Goal: Task Accomplishment & Management: Manage account settings

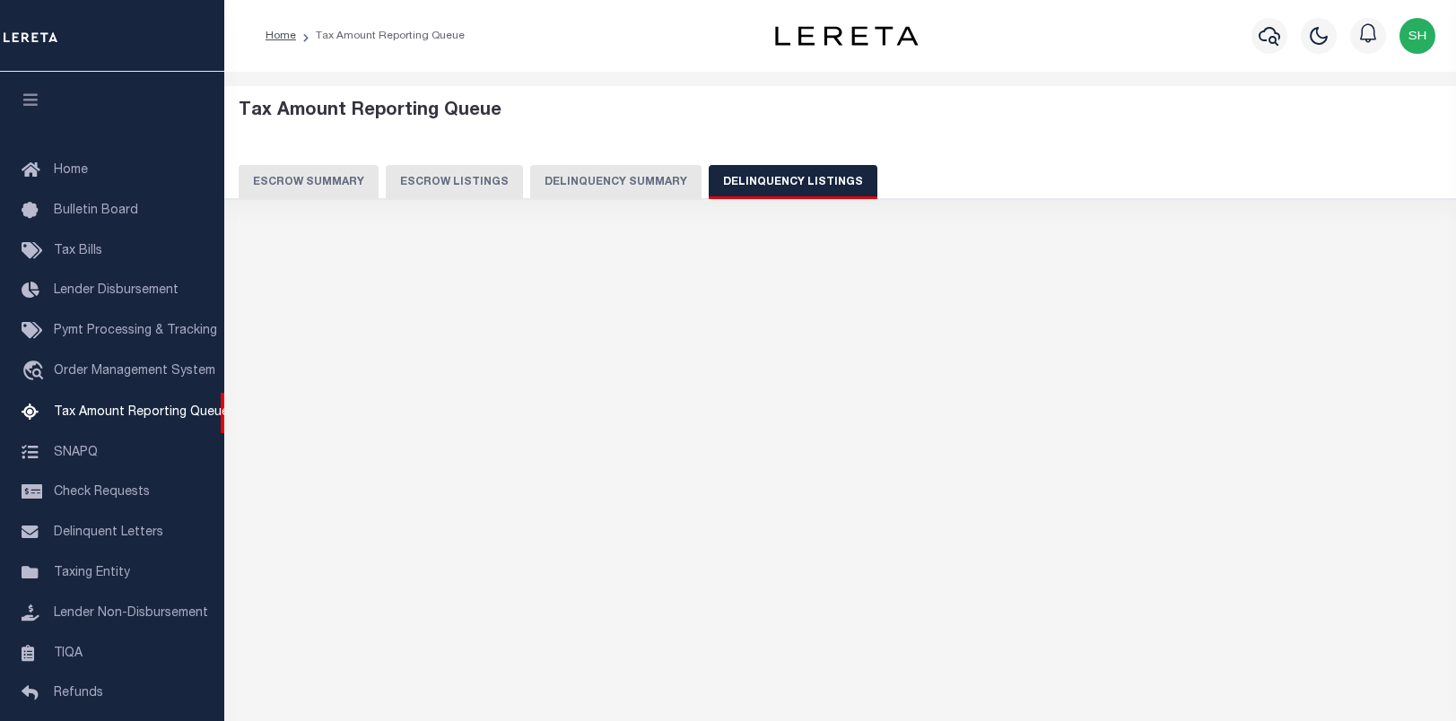
select select "CA"
select select "100"
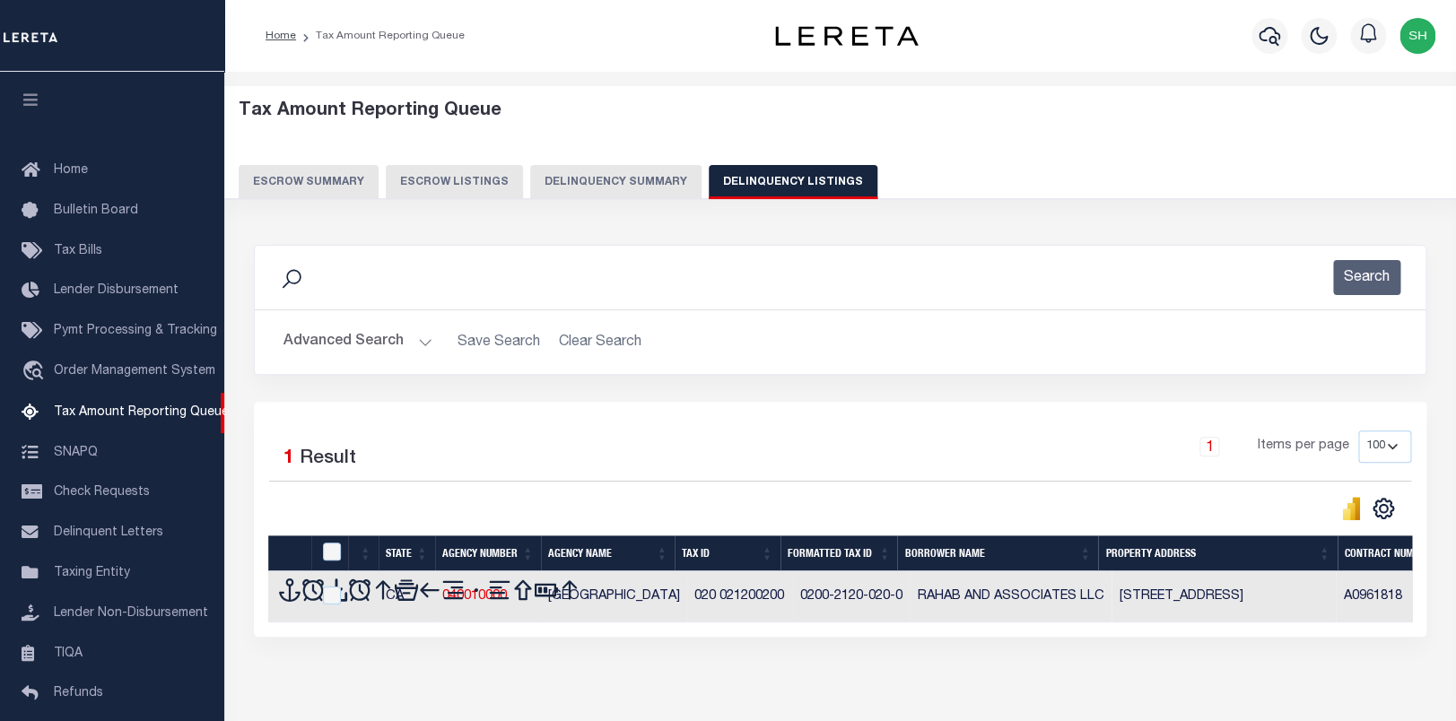
scroll to position [170, 0]
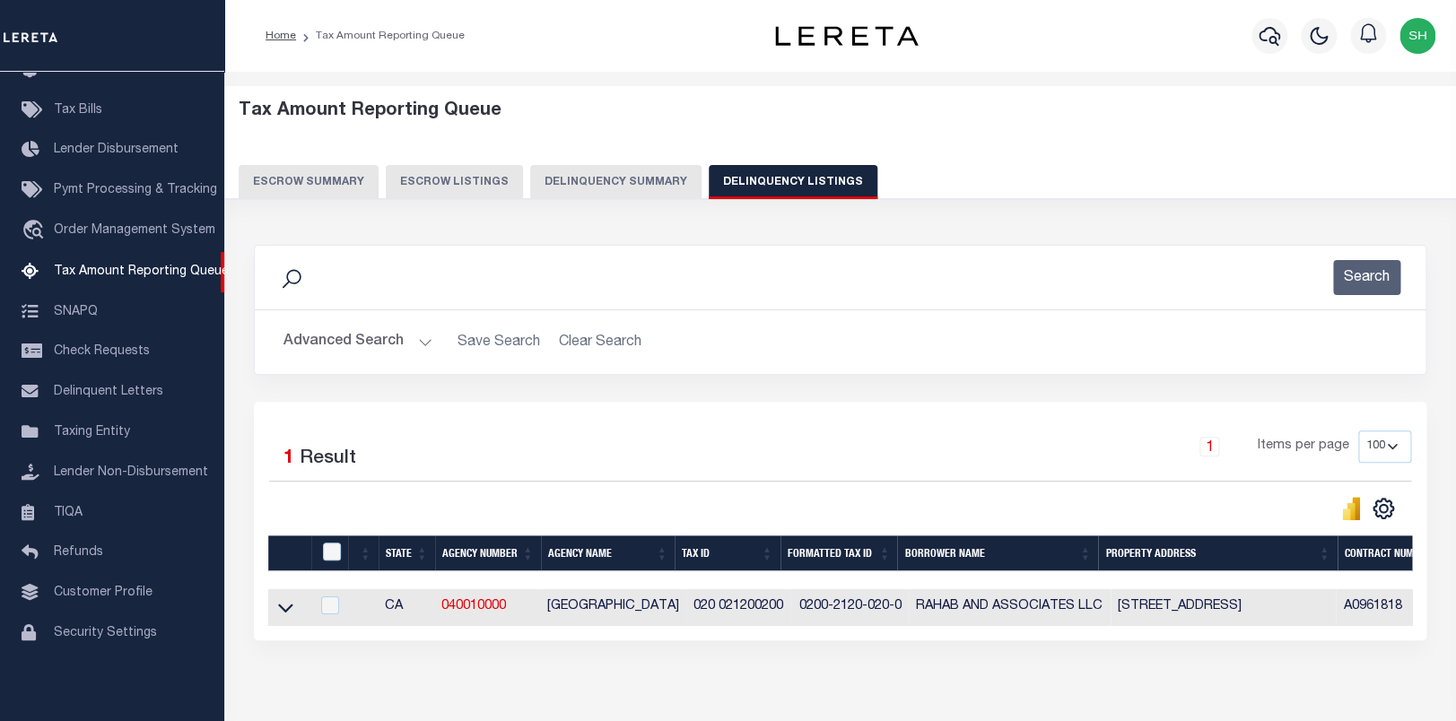
click at [322, 335] on button "Advanced Search" at bounding box center [357, 342] width 149 height 35
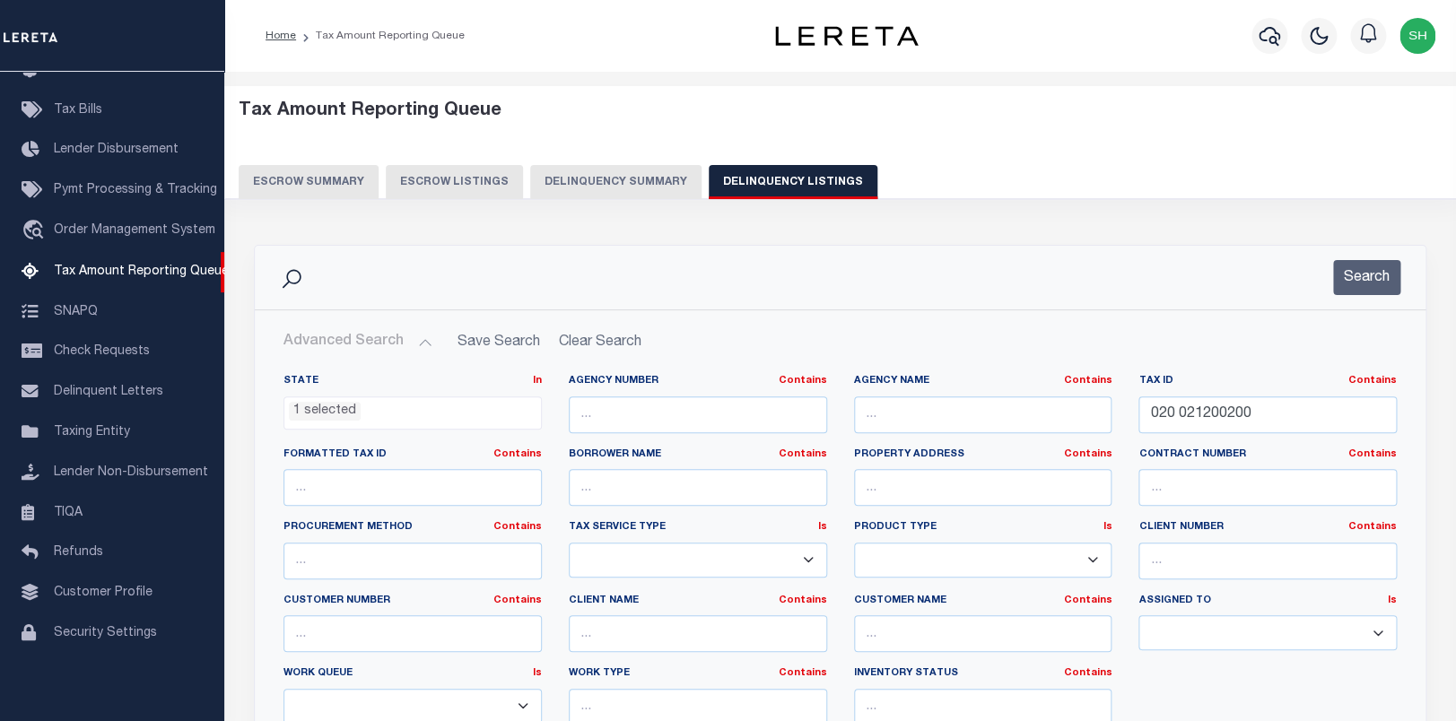
scroll to position [77, 0]
click at [318, 422] on li "1 selected" at bounding box center [325, 412] width 72 height 20
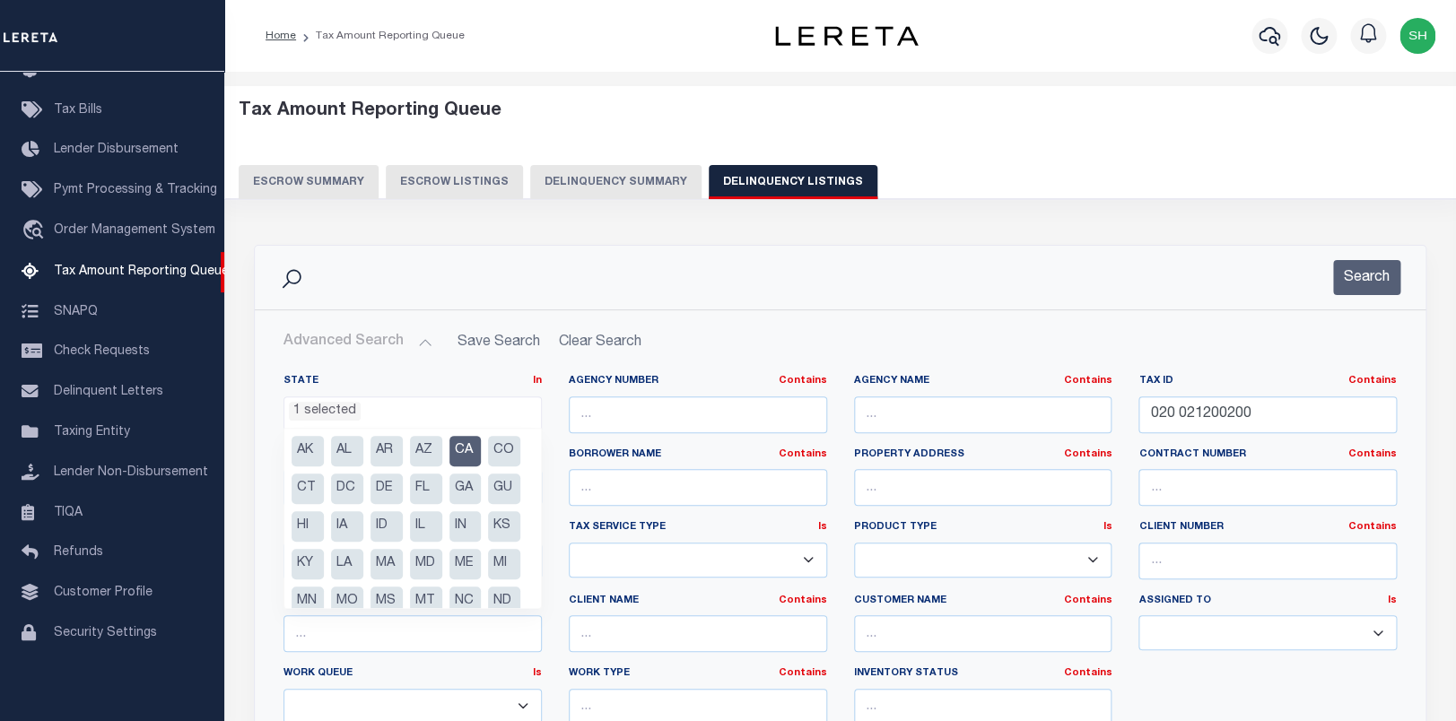
click at [469, 447] on li "CA" at bounding box center [465, 451] width 32 height 30
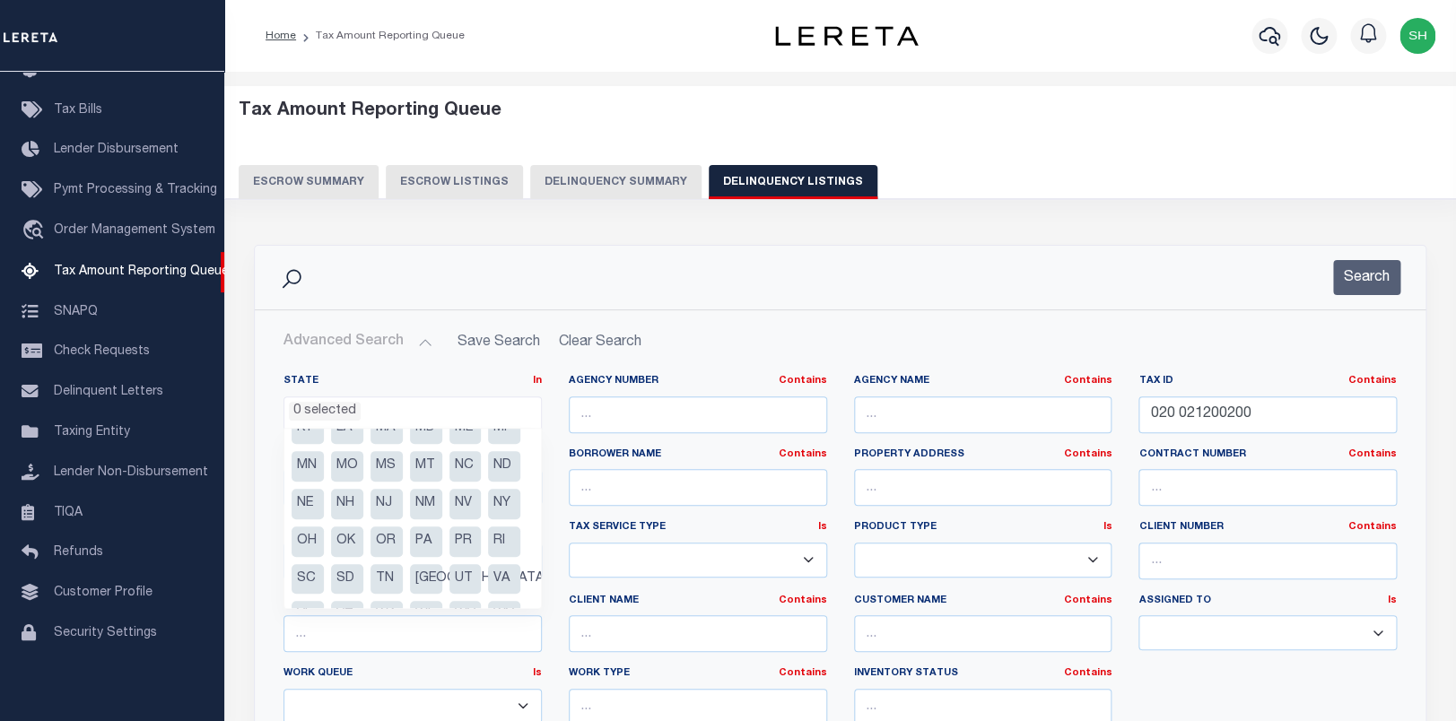
scroll to position [240, 0]
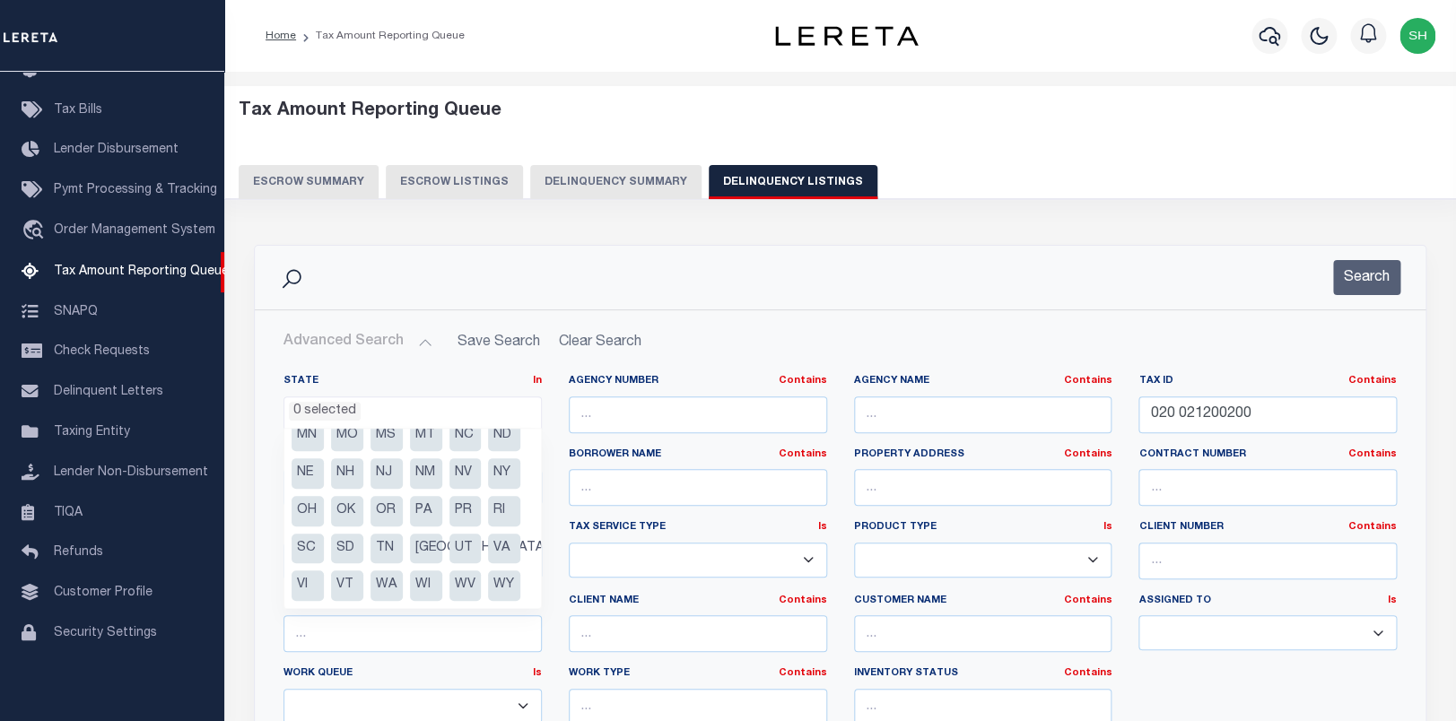
click at [488, 547] on li "VA" at bounding box center [504, 549] width 32 height 30
select select "VA"
click at [696, 295] on div "Search" at bounding box center [840, 277] width 1142 height 35
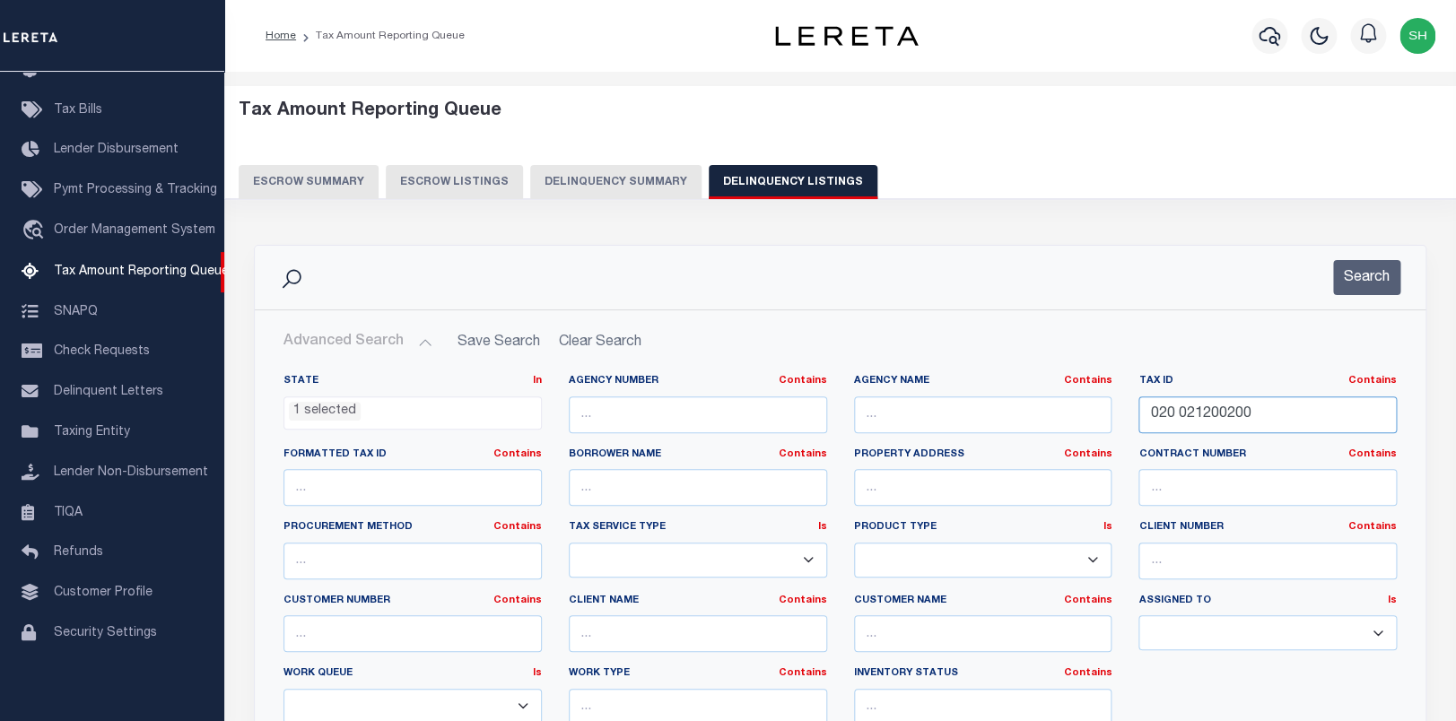
drag, startPoint x: 1274, startPoint y: 408, endPoint x: 1237, endPoint y: 286, distance: 127.4
click at [1138, 396] on input "020 021200200" at bounding box center [1267, 414] width 258 height 37
paste input "9478"
type input "94780"
click at [1372, 294] on button "Search" at bounding box center [1366, 277] width 67 height 35
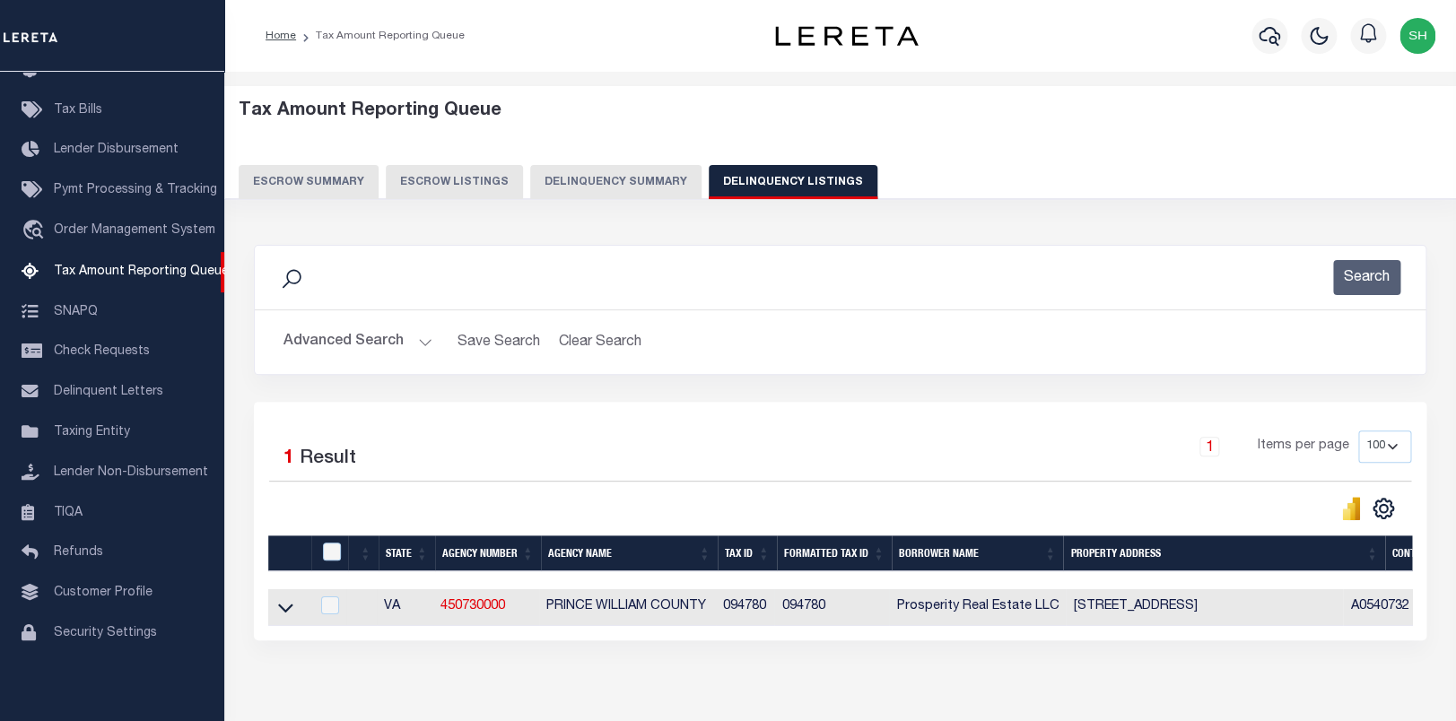
click at [290, 601] on td at bounding box center [288, 607] width 41 height 37
checkbox input "true"
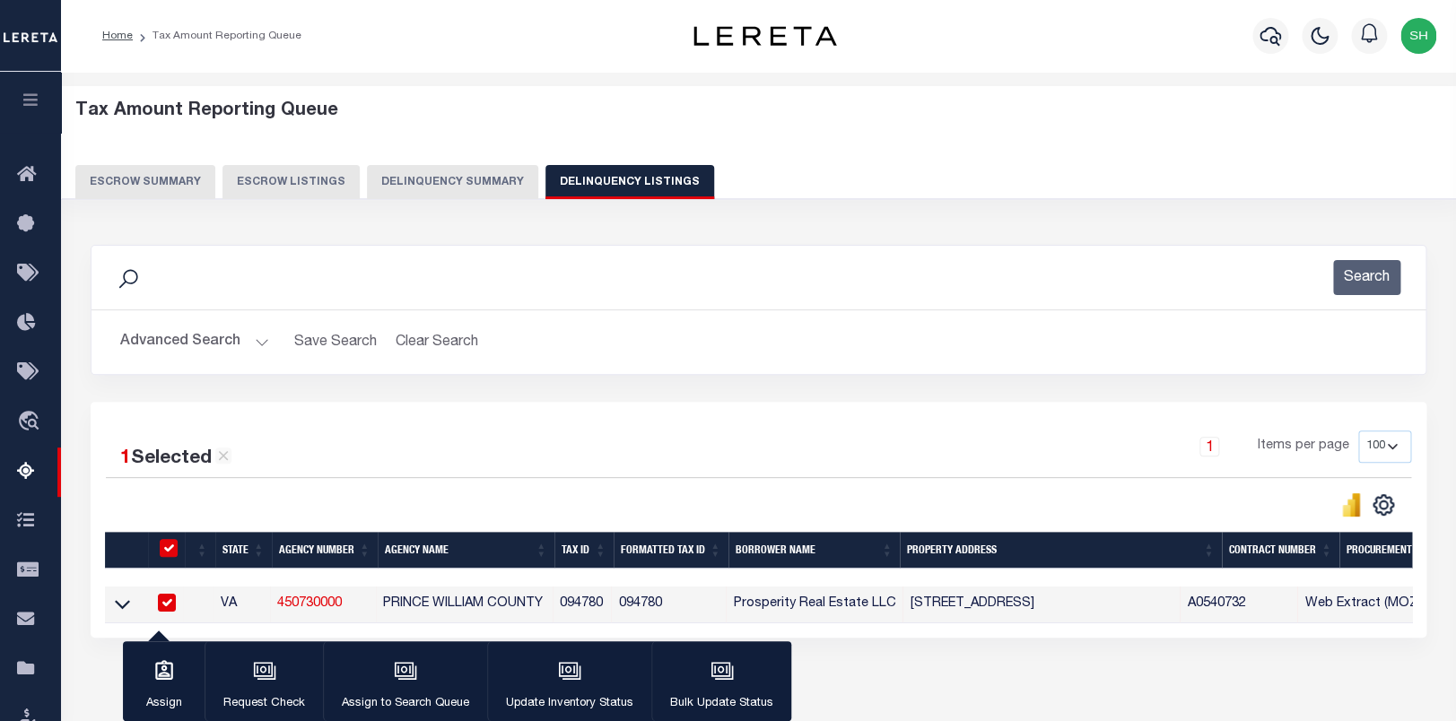
scroll to position [230, 0]
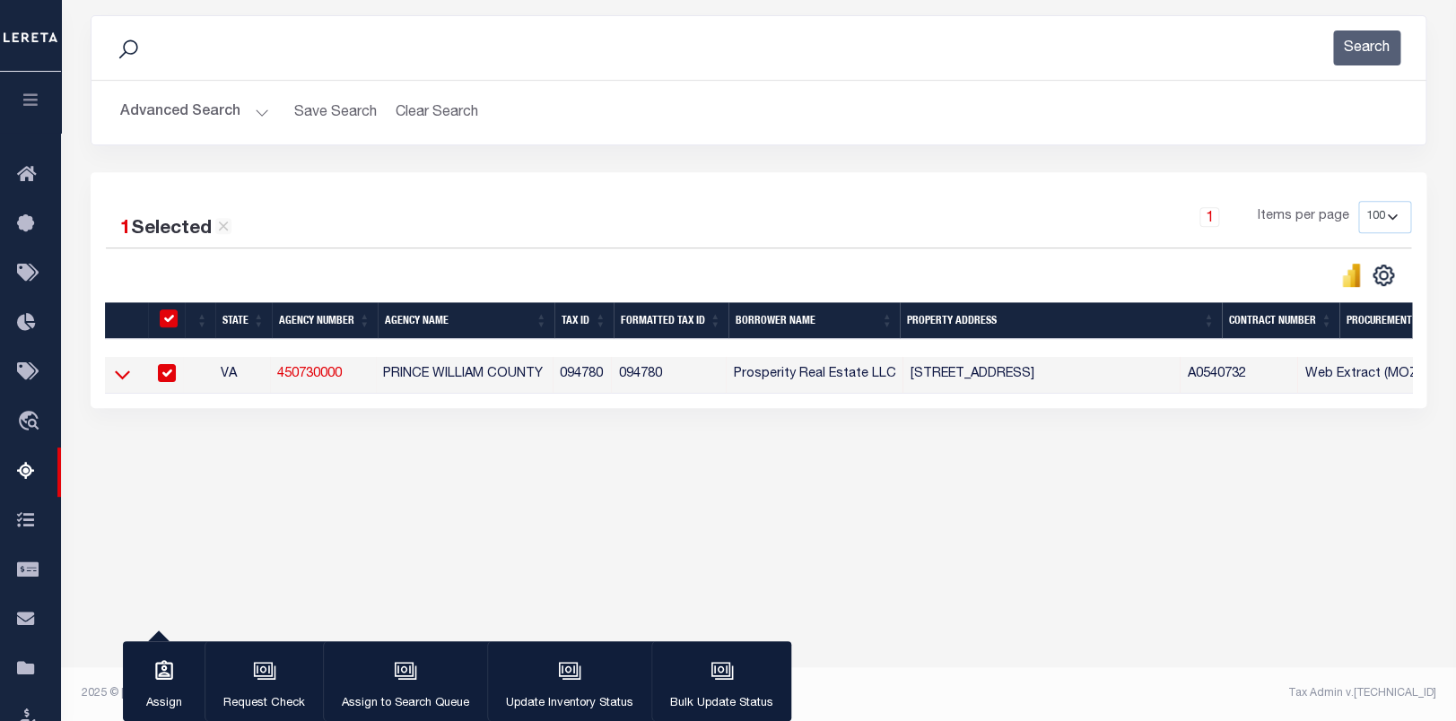
click at [117, 382] on icon at bounding box center [122, 374] width 15 height 19
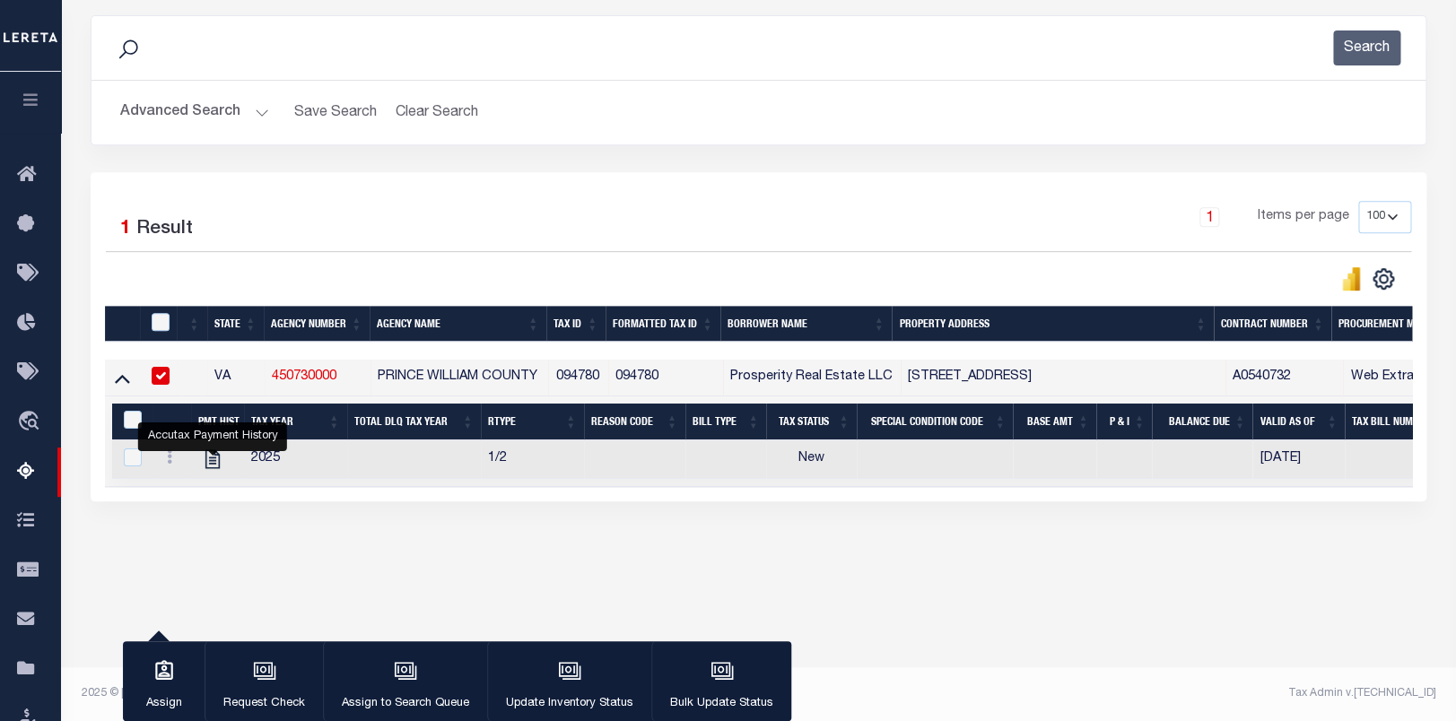
drag, startPoint x: 174, startPoint y: 83, endPoint x: 174, endPoint y: 108, distance: 24.2
click at [175, 90] on div "Advanced Search Save Search Clear Search tblassign_wrapper_dynamictable_____Def…" at bounding box center [758, 113] width 1334 height 64
click at [173, 110] on button "Advanced Search" at bounding box center [194, 112] width 149 height 35
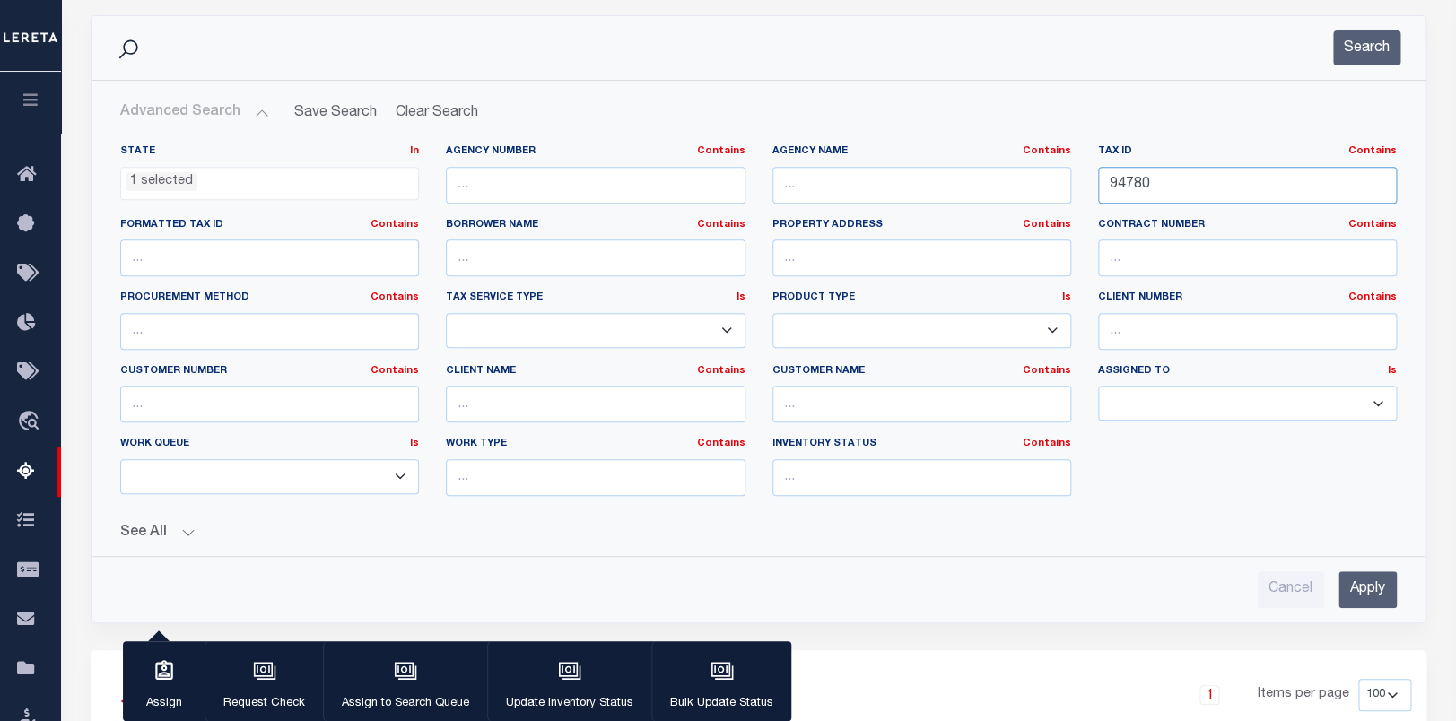
scroll to position [906, 0]
drag, startPoint x: 1121, startPoint y: 191, endPoint x: 856, endPoint y: 153, distance: 268.2
click at [856, 153] on div "State In In AK AL AR AZ CA CO CT DC DE FL GA GU HI IA ID IL IN KS KY LA MA MD M…" at bounding box center [758, 327] width 1303 height 366
paste input "113241"
drag, startPoint x: 1228, startPoint y: 185, endPoint x: 716, endPoint y: 185, distance: 512.2
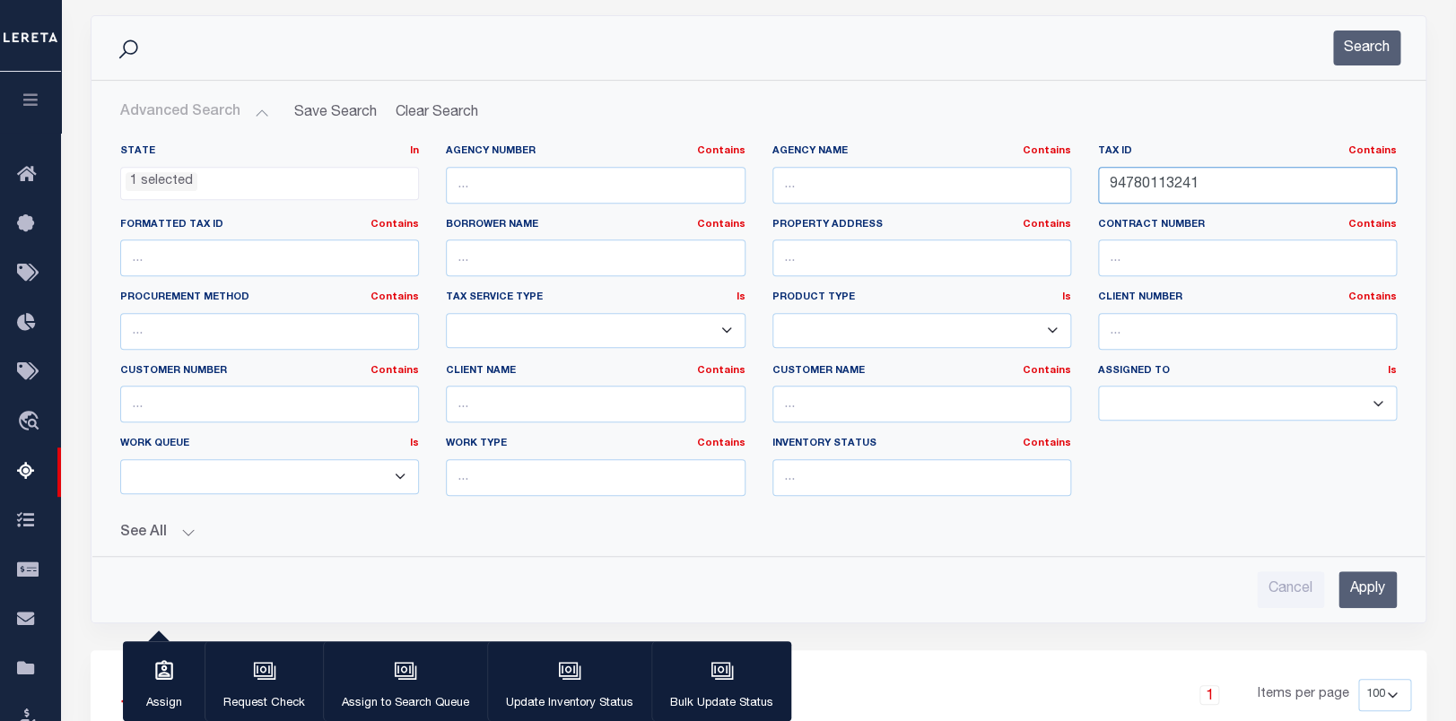
click at [1098, 185] on input "94780113241" at bounding box center [1247, 185] width 299 height 37
paste input "text"
click at [1364, 43] on button "Search" at bounding box center [1366, 47] width 67 height 35
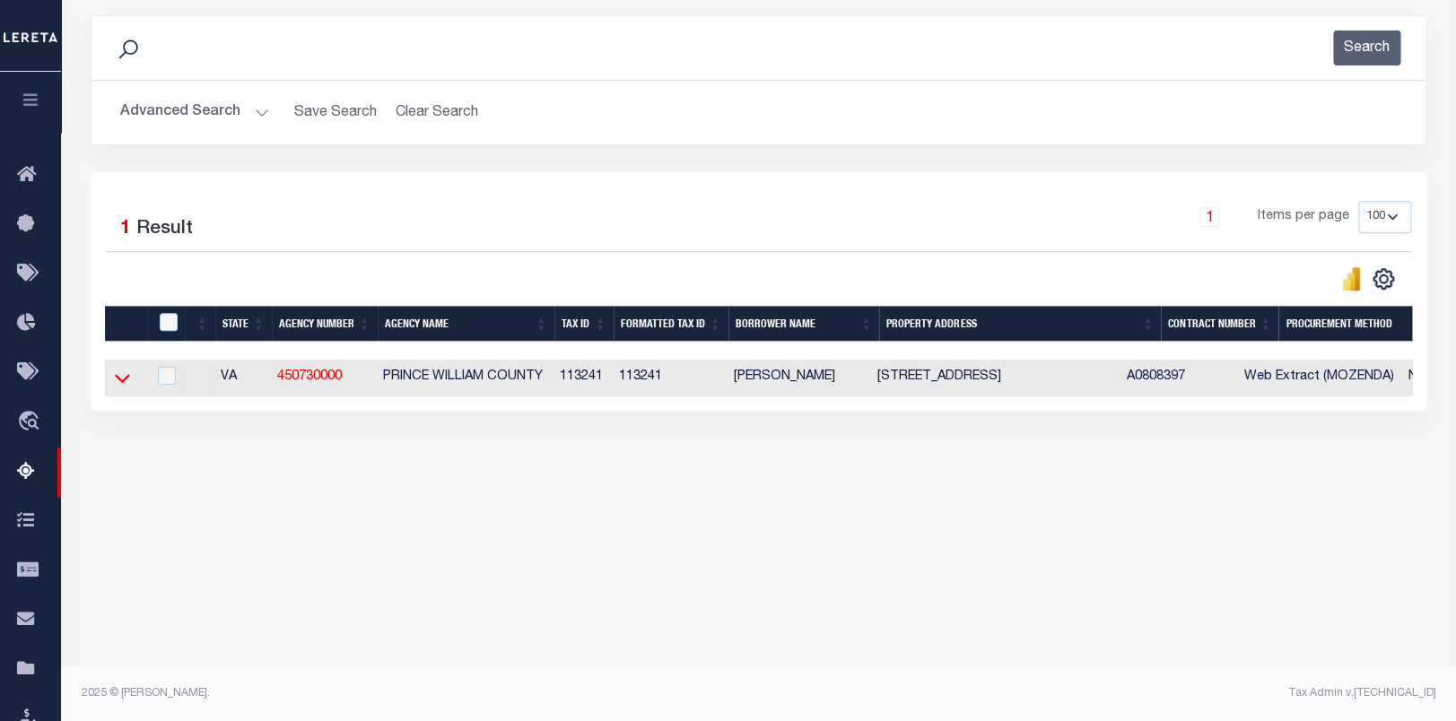
click at [121, 382] on icon at bounding box center [122, 378] width 15 height 19
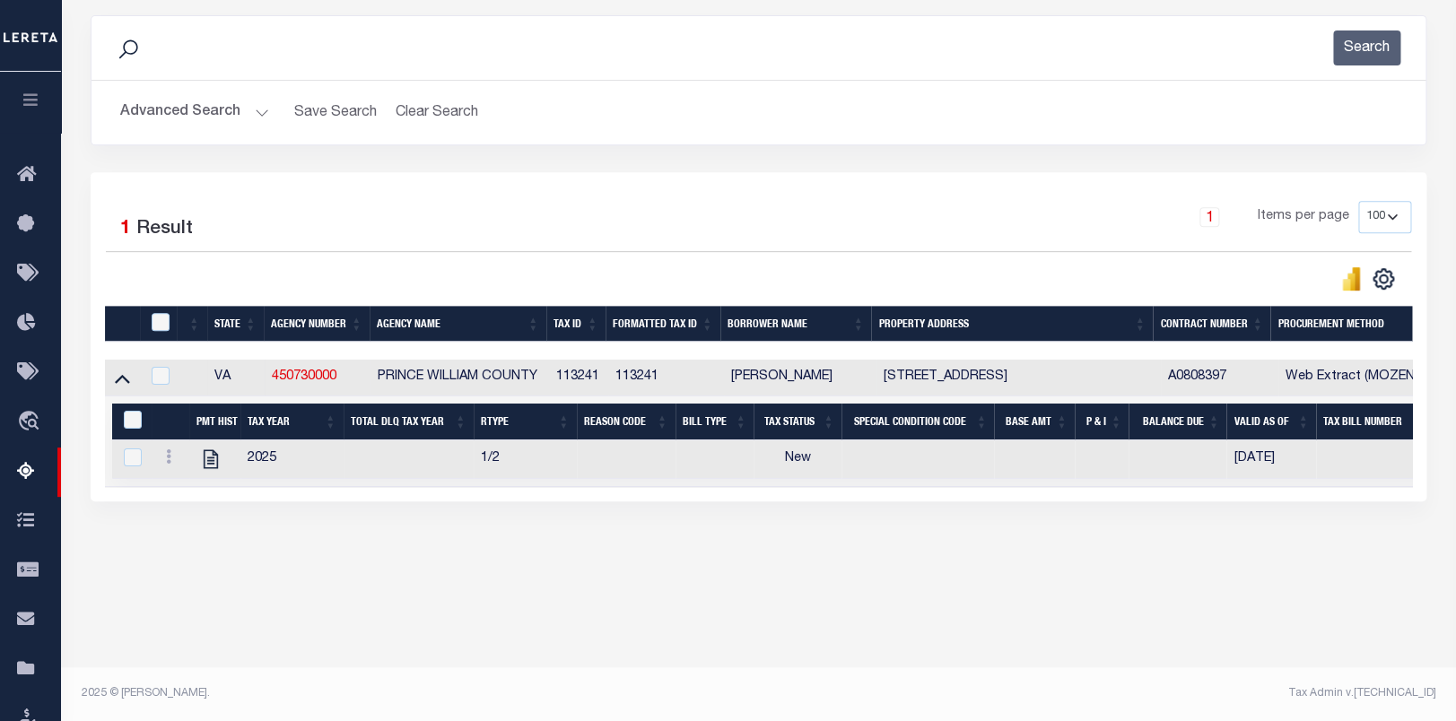
click at [189, 112] on button "Advanced Search" at bounding box center [194, 112] width 149 height 35
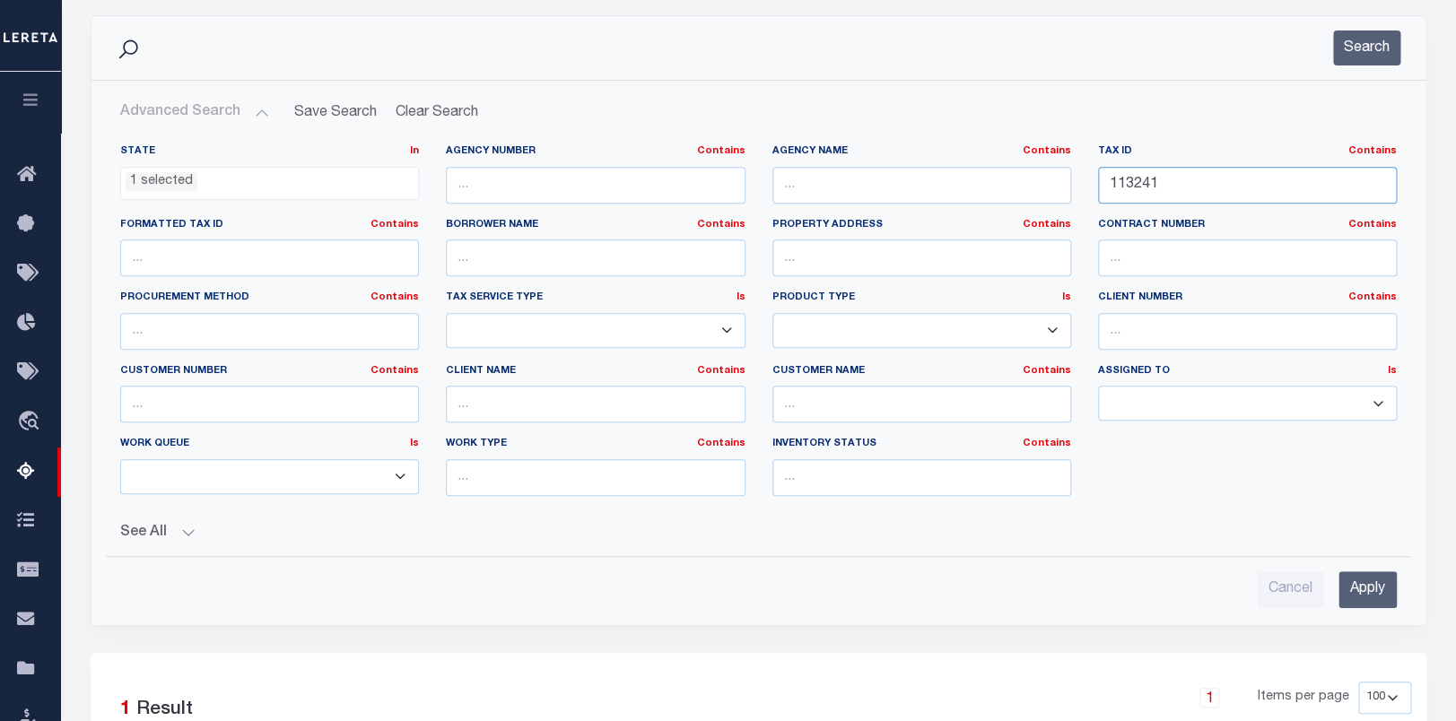
drag, startPoint x: 1172, startPoint y: 182, endPoint x: 792, endPoint y: 151, distance: 380.8
click at [1098, 167] on input "113241" at bounding box center [1247, 185] width 299 height 37
paste input "1964"
click at [1349, 46] on button "Search" at bounding box center [1366, 47] width 67 height 35
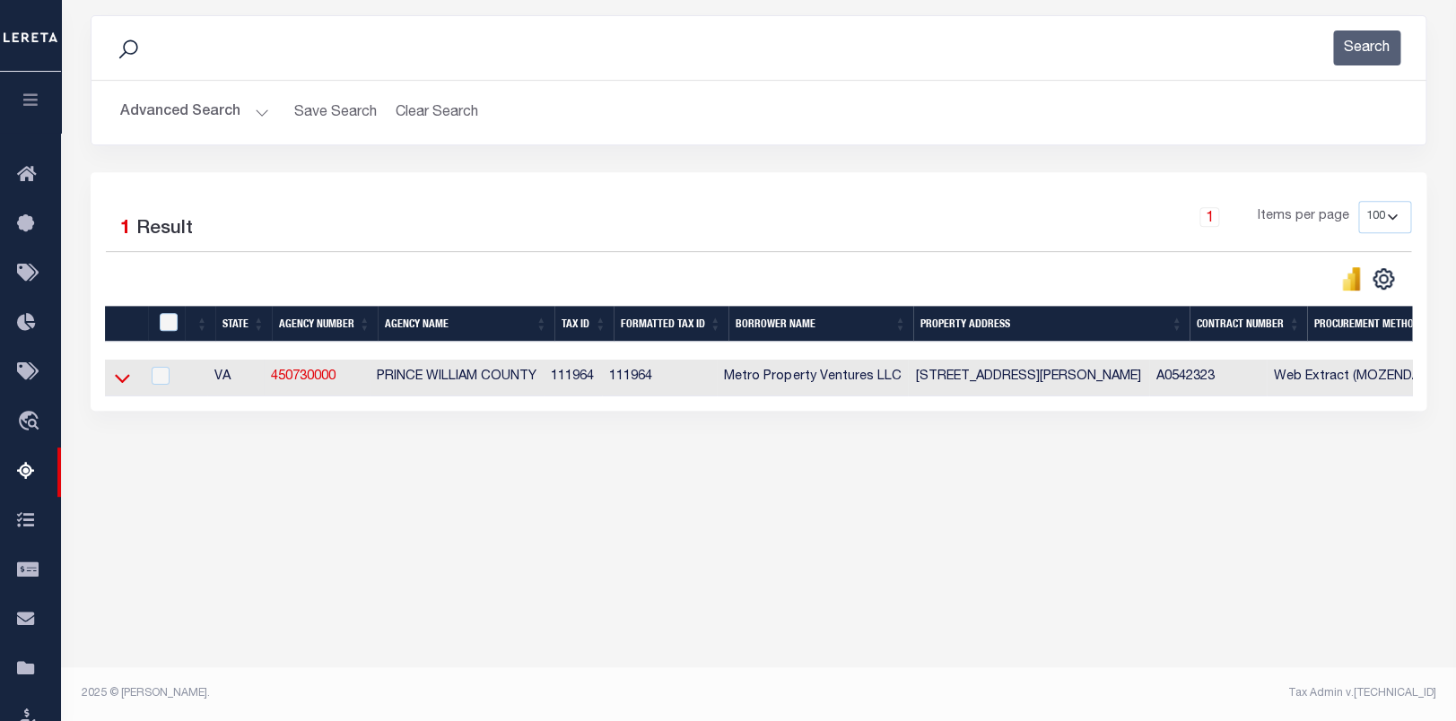
click at [122, 381] on icon at bounding box center [122, 378] width 15 height 19
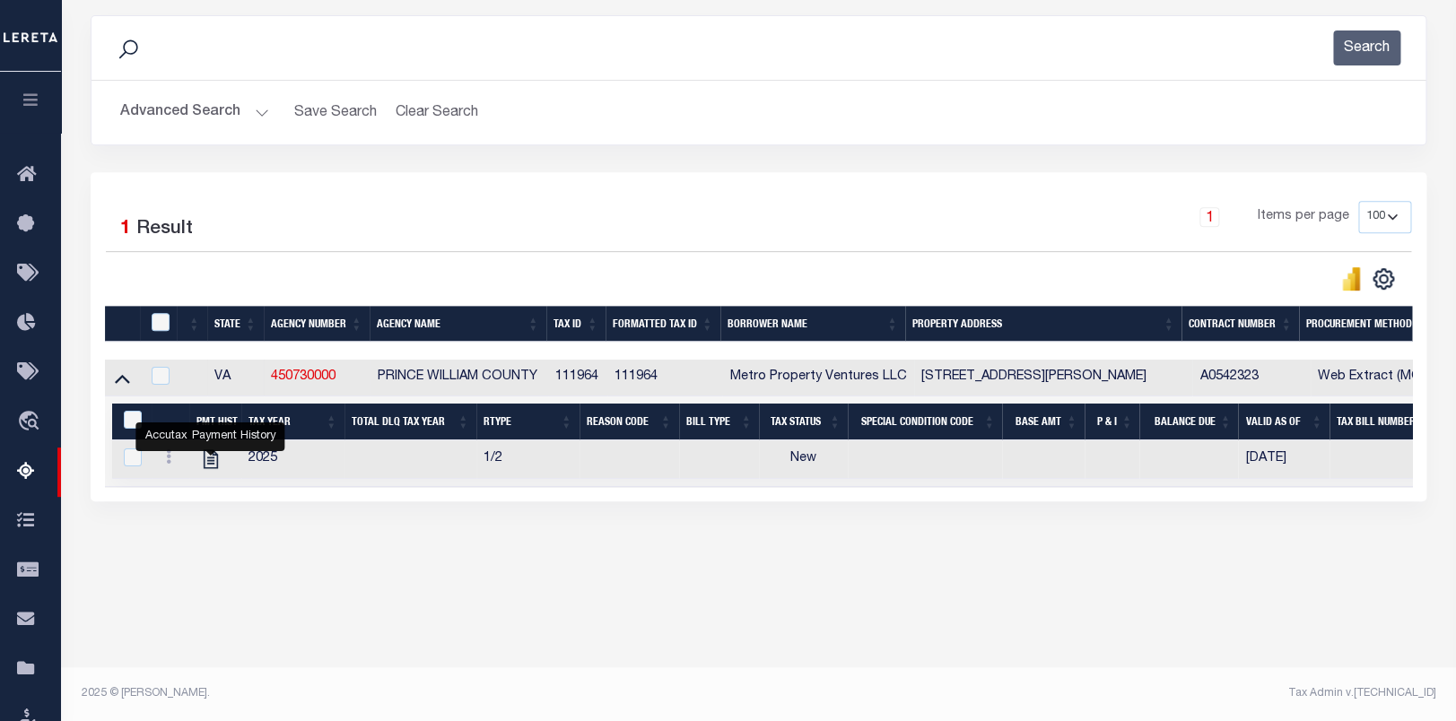
click at [191, 116] on button "Advanced Search" at bounding box center [194, 112] width 149 height 35
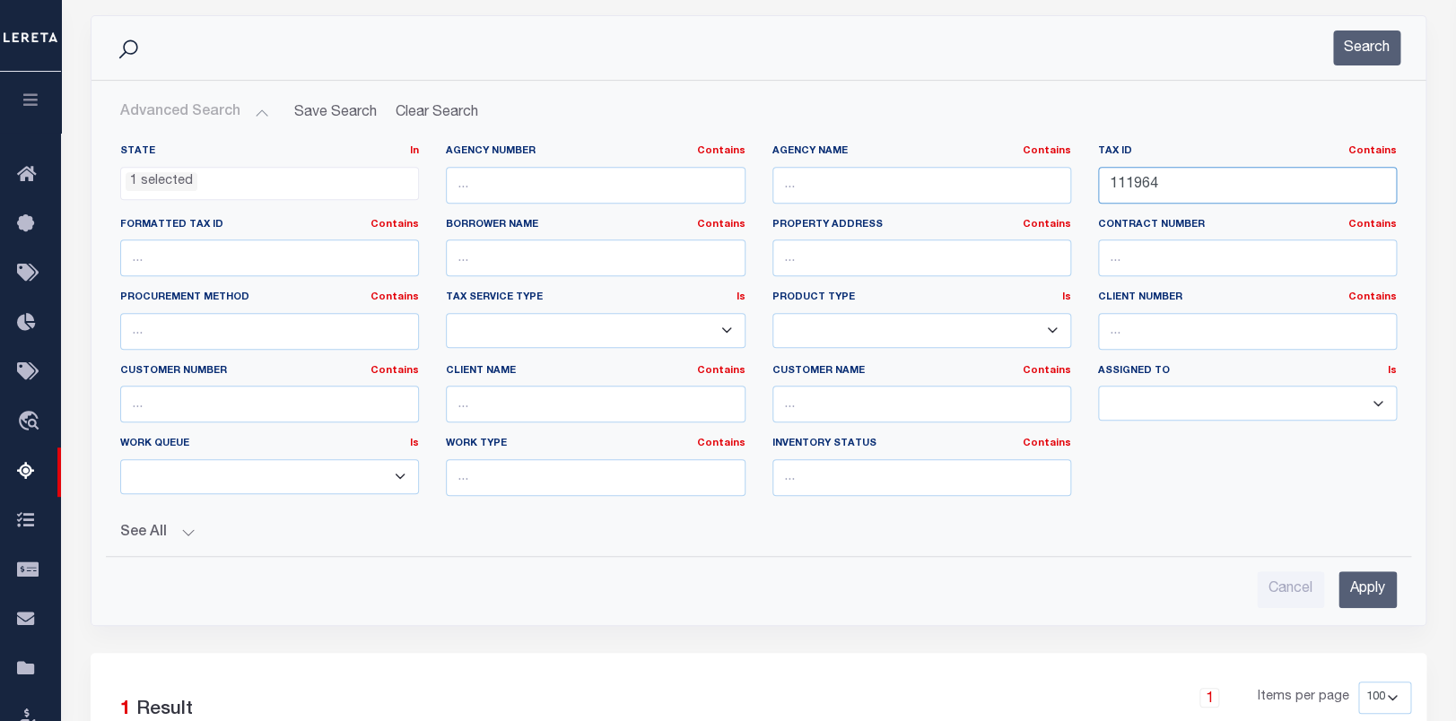
drag, startPoint x: 1170, startPoint y: 187, endPoint x: 968, endPoint y: 158, distance: 203.9
click at [798, 170] on div "State In In AK AL AR AZ CA CO CT DC DE FL GA GU HI IA ID IL IN KS KY LA MA MD M…" at bounding box center [758, 327] width 1303 height 366
paste input "09887"
click at [1376, 49] on button "Search" at bounding box center [1366, 47] width 67 height 35
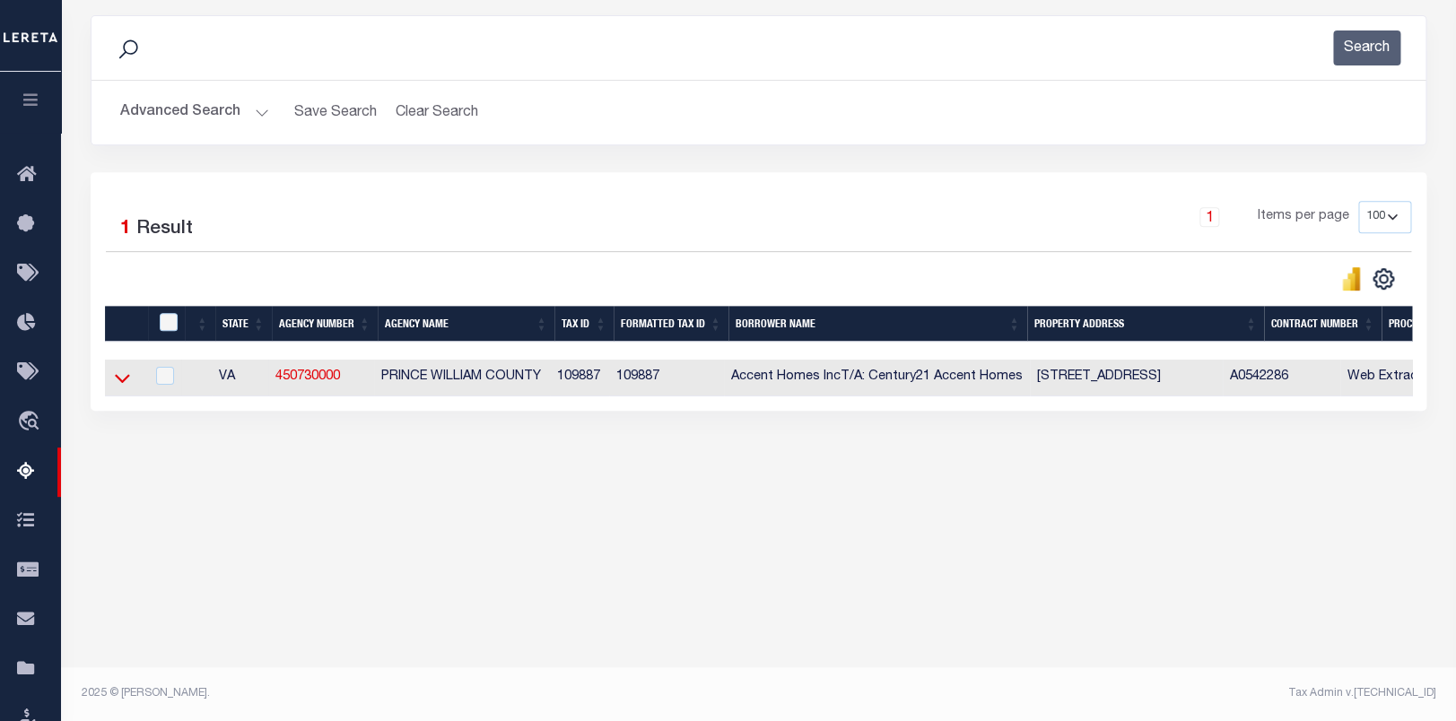
click at [119, 382] on icon at bounding box center [122, 378] width 15 height 19
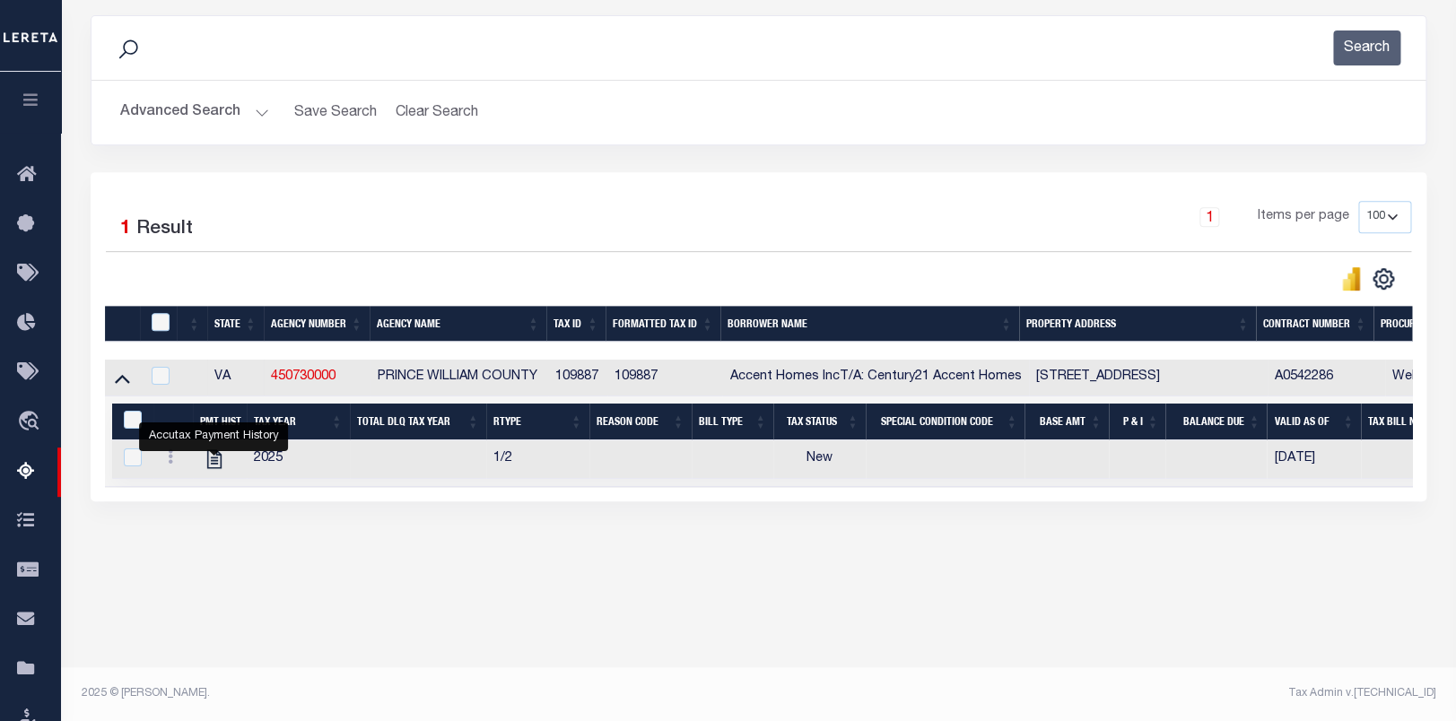
click at [179, 110] on button "Advanced Search" at bounding box center [194, 112] width 149 height 35
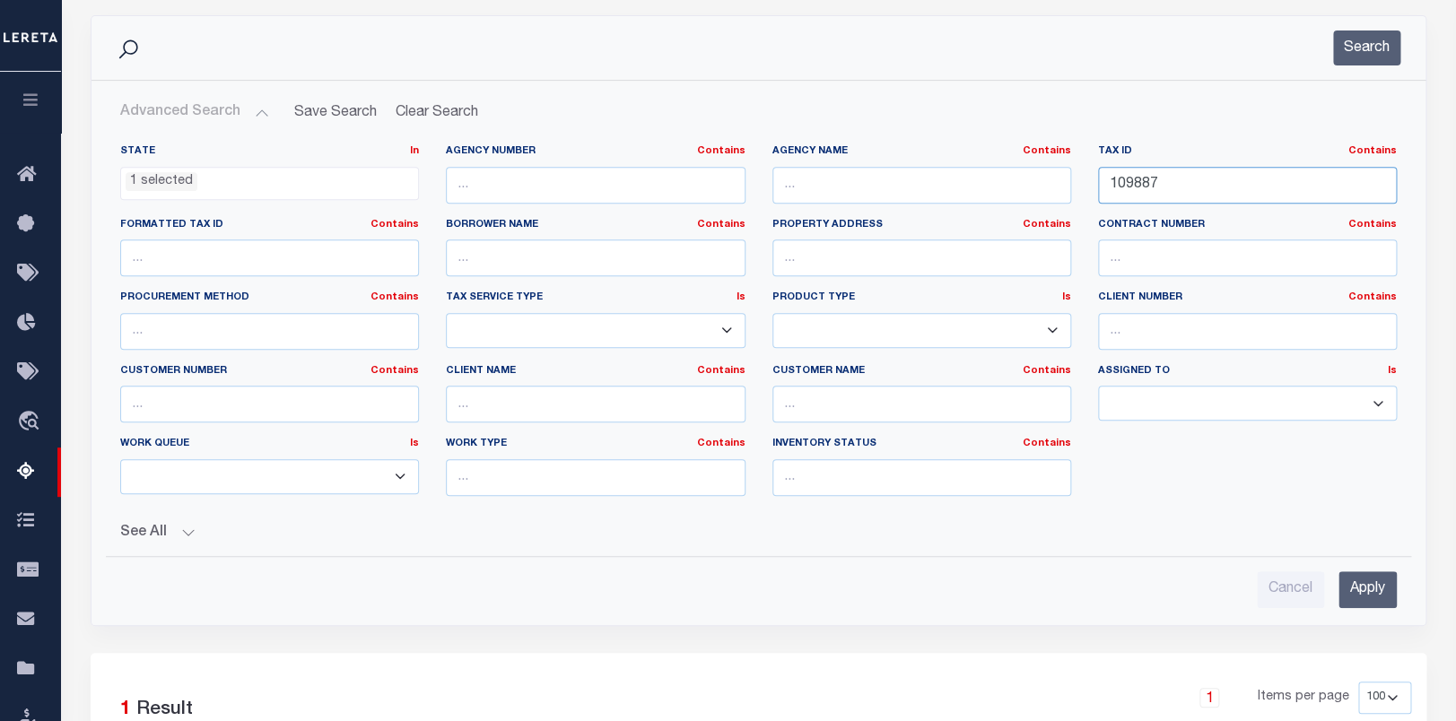
drag, startPoint x: 1143, startPoint y: 182, endPoint x: 1322, endPoint y: 101, distance: 196.7
click at [936, 169] on div "State In In AK AL AR AZ CA CO CT DC DE FL GA GU HI IA ID IL IN KS KY LA MA MD M…" at bounding box center [758, 327] width 1303 height 366
paste input "107993"
paste input "text"
drag, startPoint x: 1212, startPoint y: 192, endPoint x: 873, endPoint y: 146, distance: 342.2
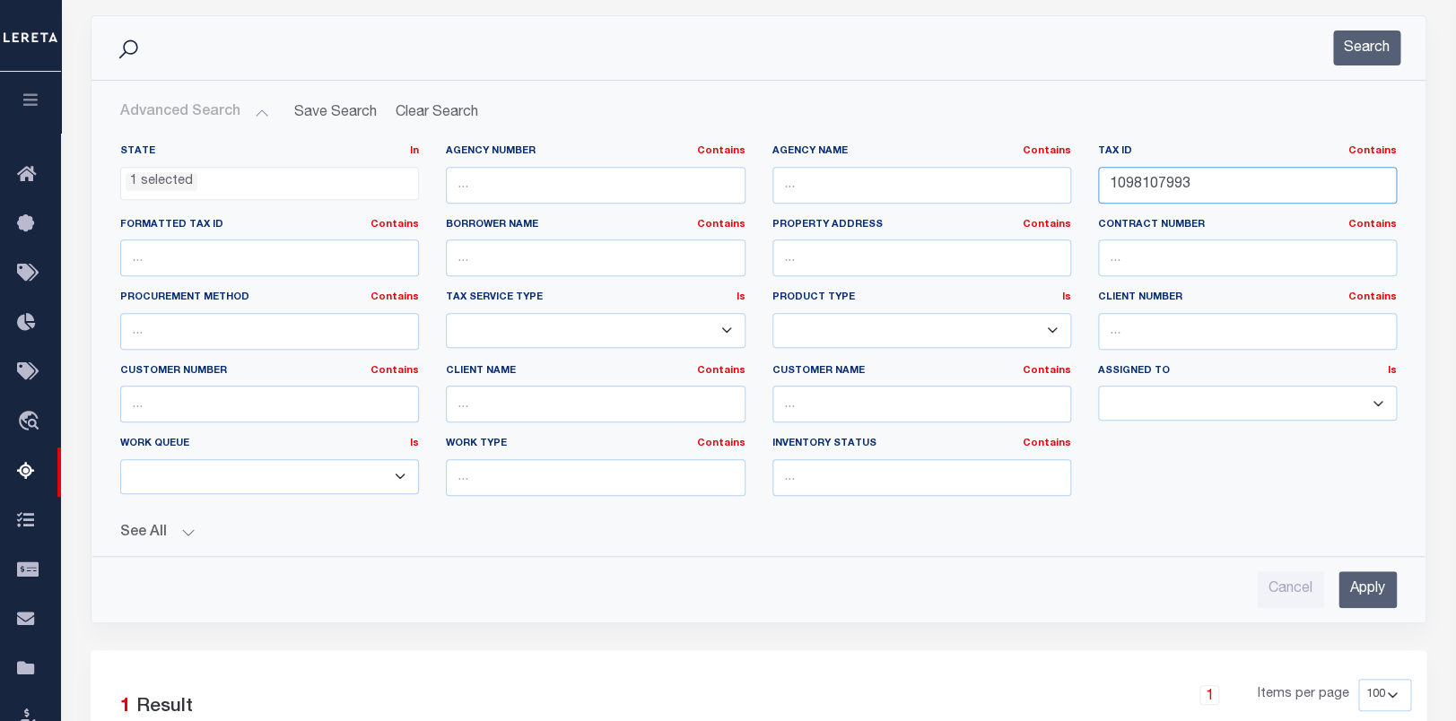
click at [1098, 167] on input "1098107993" at bounding box center [1247, 185] width 299 height 37
click at [1378, 40] on button "Search" at bounding box center [1366, 47] width 67 height 35
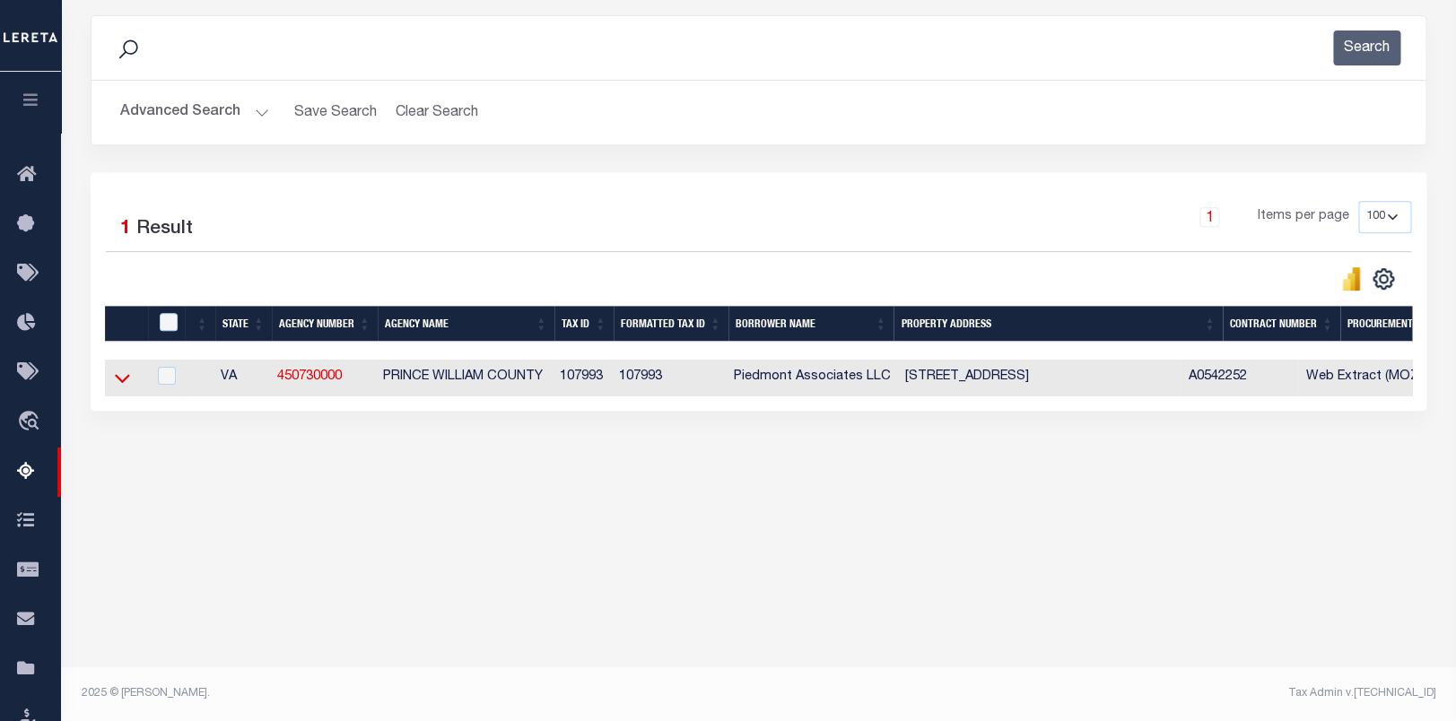
click at [125, 379] on icon at bounding box center [122, 378] width 15 height 19
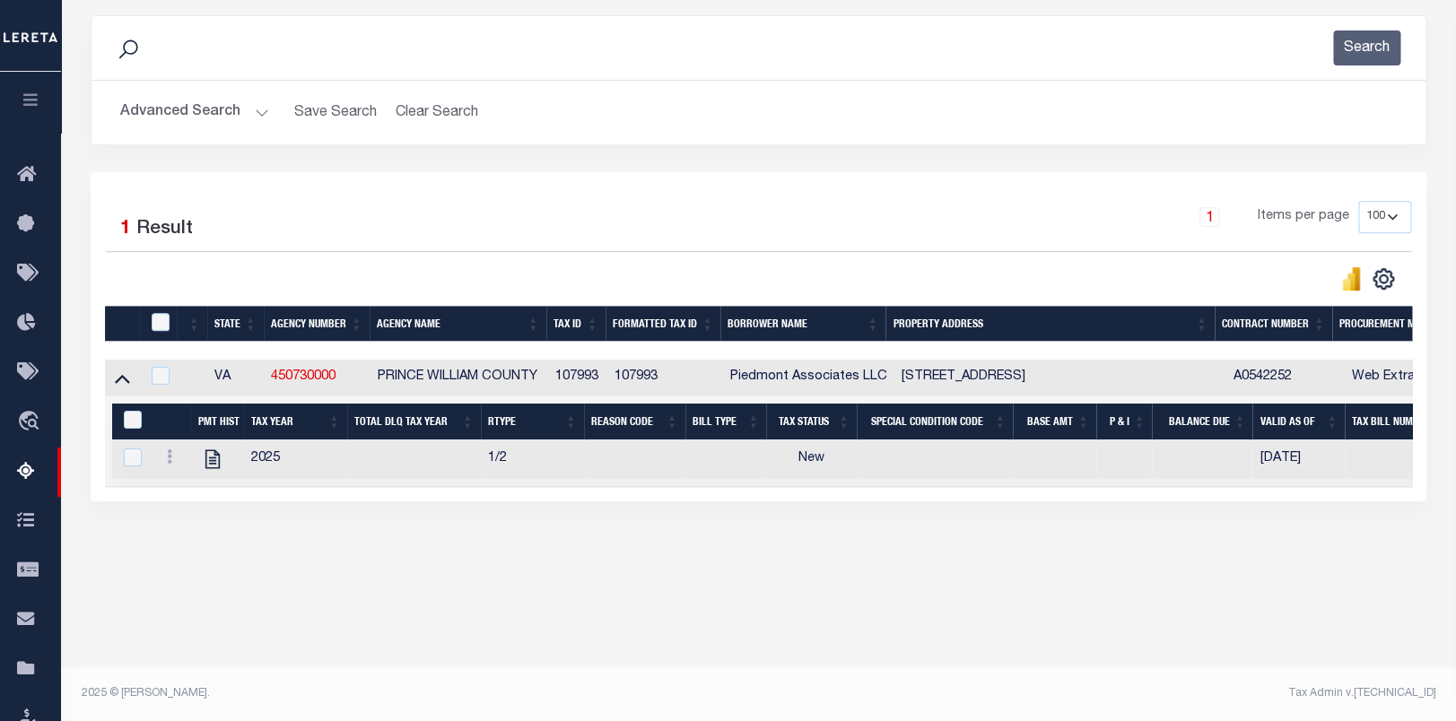
click at [143, 111] on button "Advanced Search" at bounding box center [194, 112] width 149 height 35
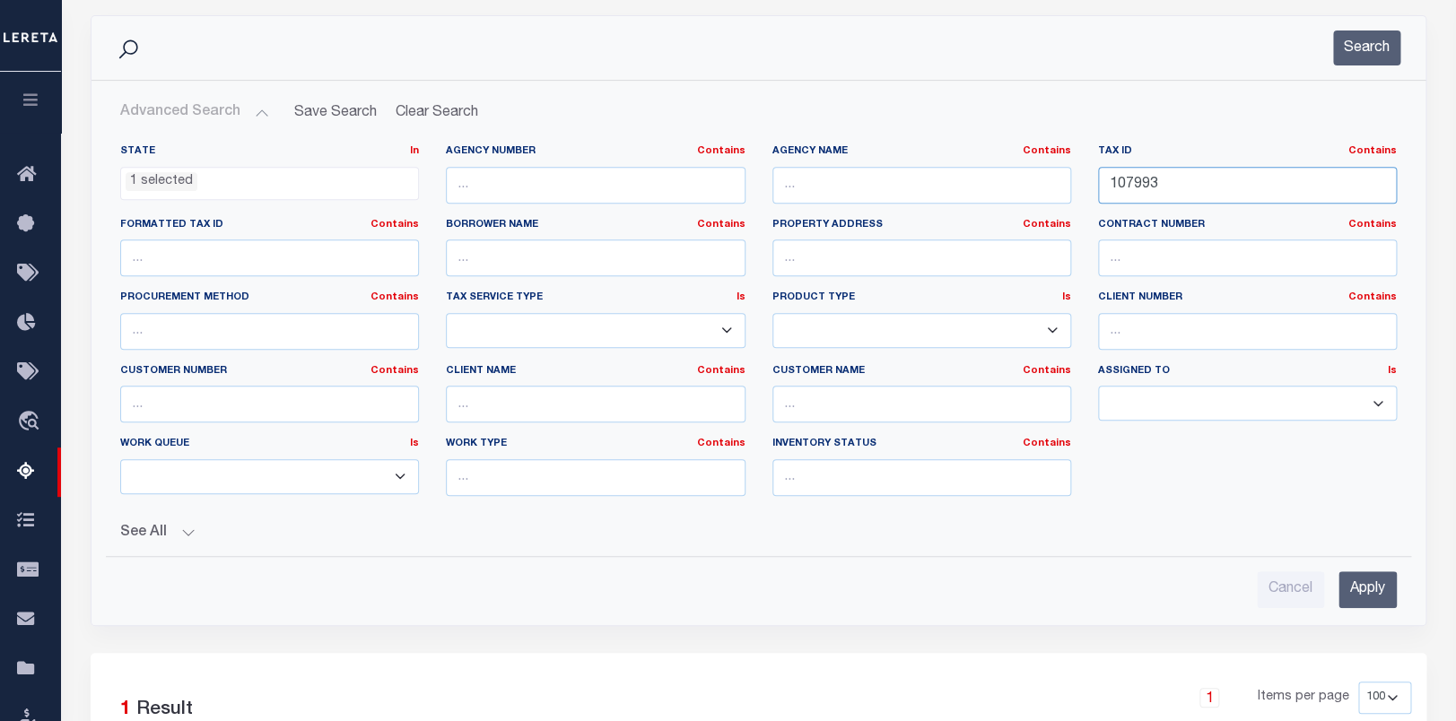
drag, startPoint x: 1176, startPoint y: 191, endPoint x: 852, endPoint y: 149, distance: 326.6
click at [1098, 167] on input "107993" at bounding box center [1247, 185] width 299 height 37
paste input "3714"
click at [1353, 35] on button "Search" at bounding box center [1366, 47] width 67 height 35
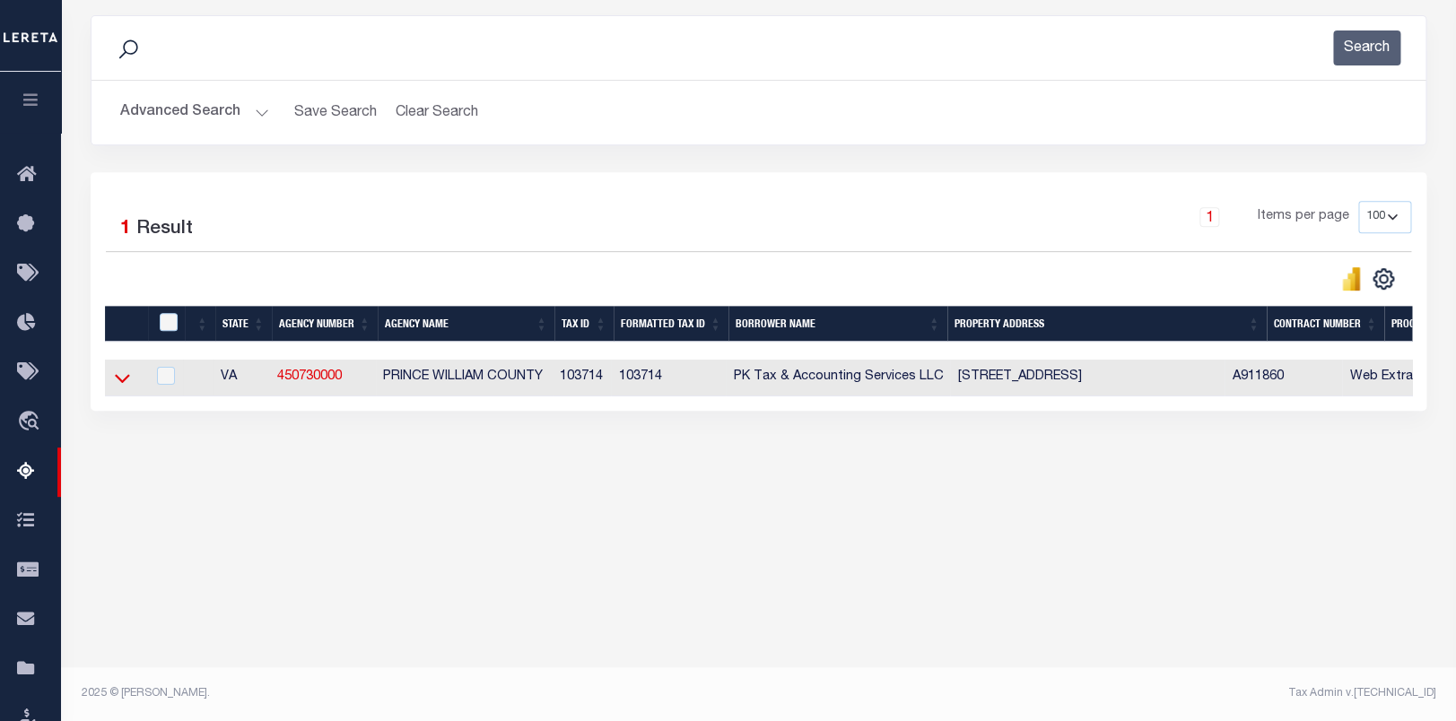
click at [121, 385] on icon at bounding box center [122, 378] width 15 height 19
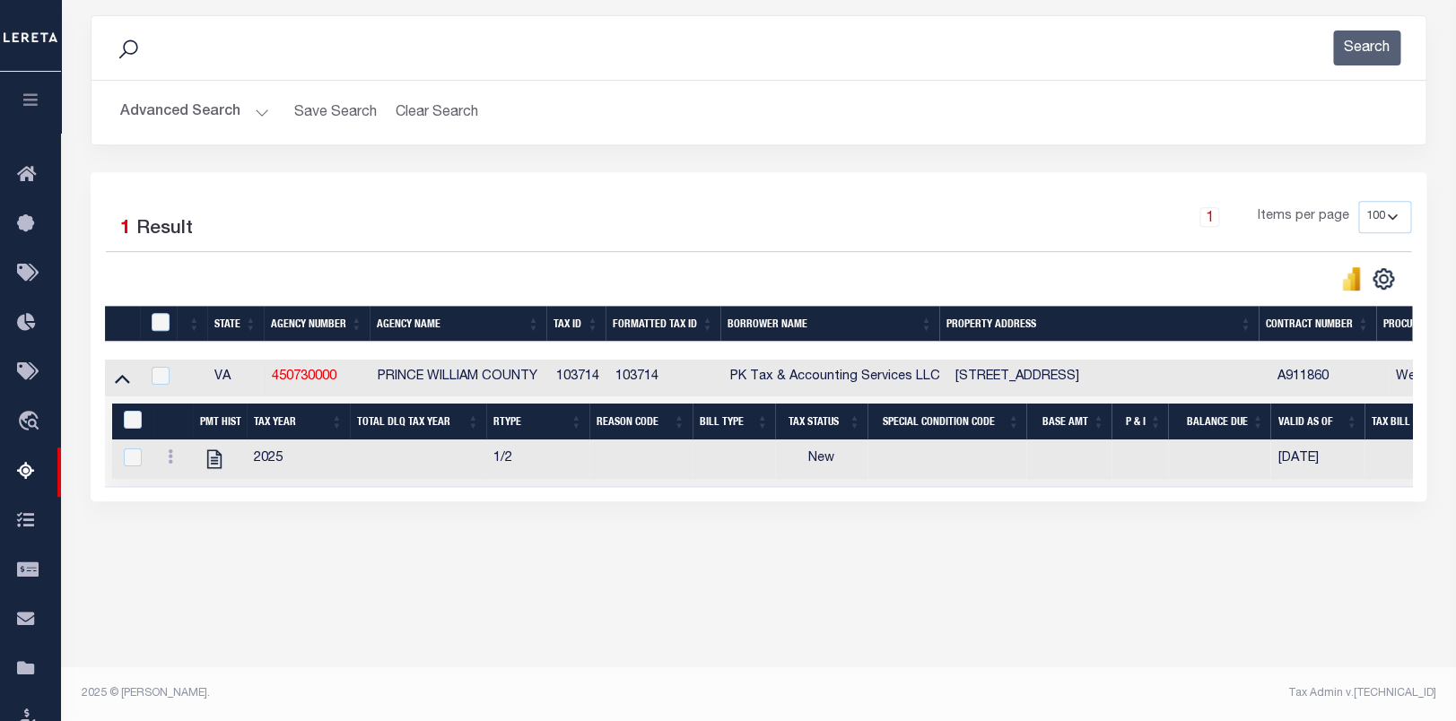
click at [390, 555] on div "Data sync process is currently running, you may face some response delays. Sear…" at bounding box center [759, 276] width 1360 height 558
click at [156, 115] on button "Advanced Search" at bounding box center [194, 112] width 149 height 35
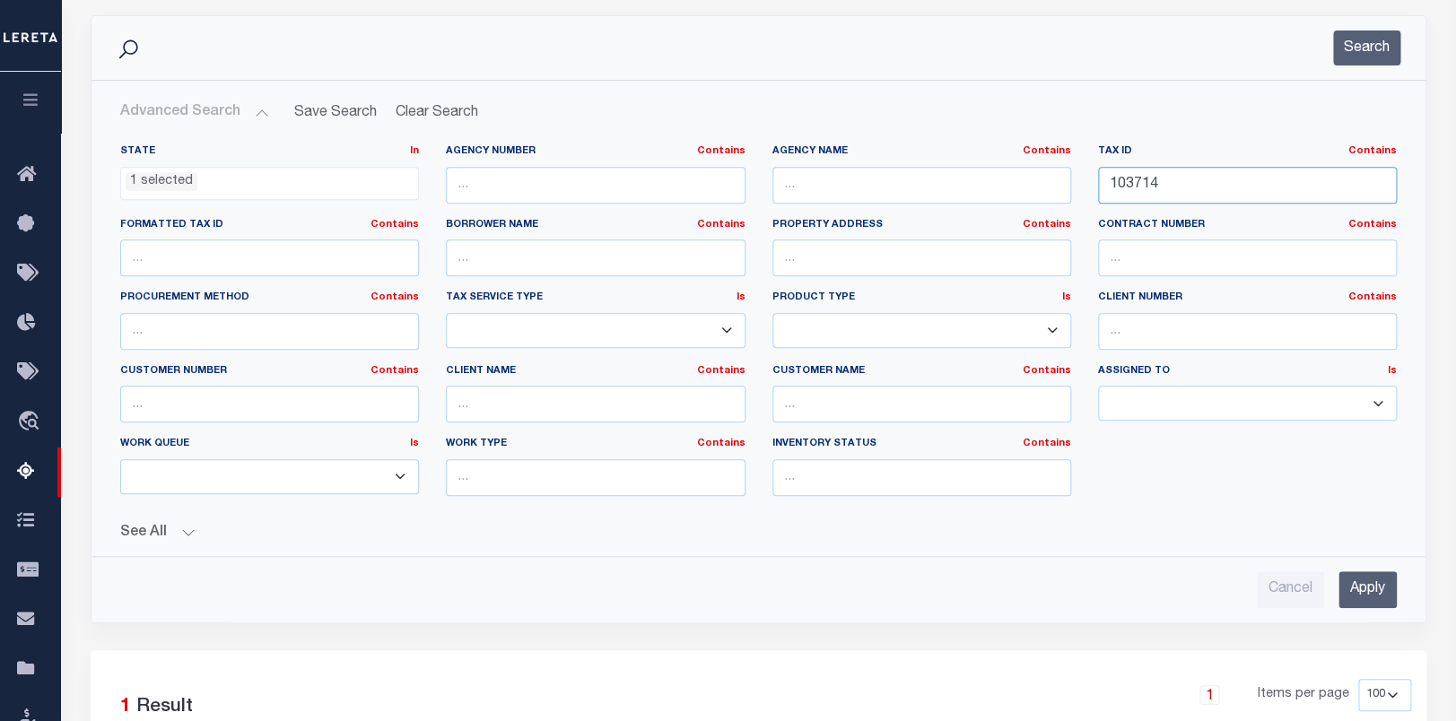
drag, startPoint x: 1165, startPoint y: 191, endPoint x: 929, endPoint y: 178, distance: 236.3
click at [929, 178] on div "State In In AK AL AR AZ CA CO CT DC DE FL GA GU HI IA ID IL IN KS KY LA MA MD M…" at bounding box center [758, 327] width 1303 height 366
paste input "100673"
drag, startPoint x: 1227, startPoint y: 182, endPoint x: 1189, endPoint y: 143, distance: 54.6
click at [1098, 170] on input "103714100673" at bounding box center [1247, 185] width 299 height 37
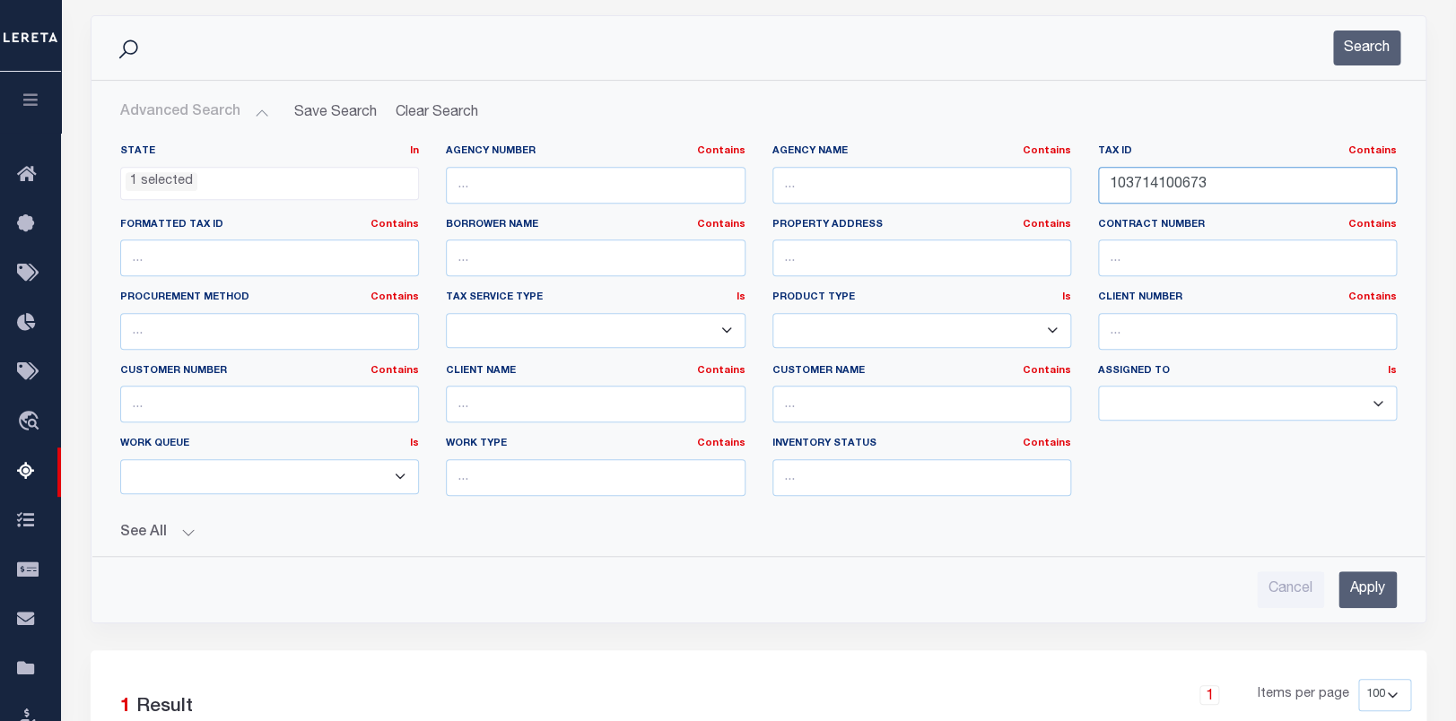
paste input "text"
click at [1364, 57] on button "Search" at bounding box center [1366, 47] width 67 height 35
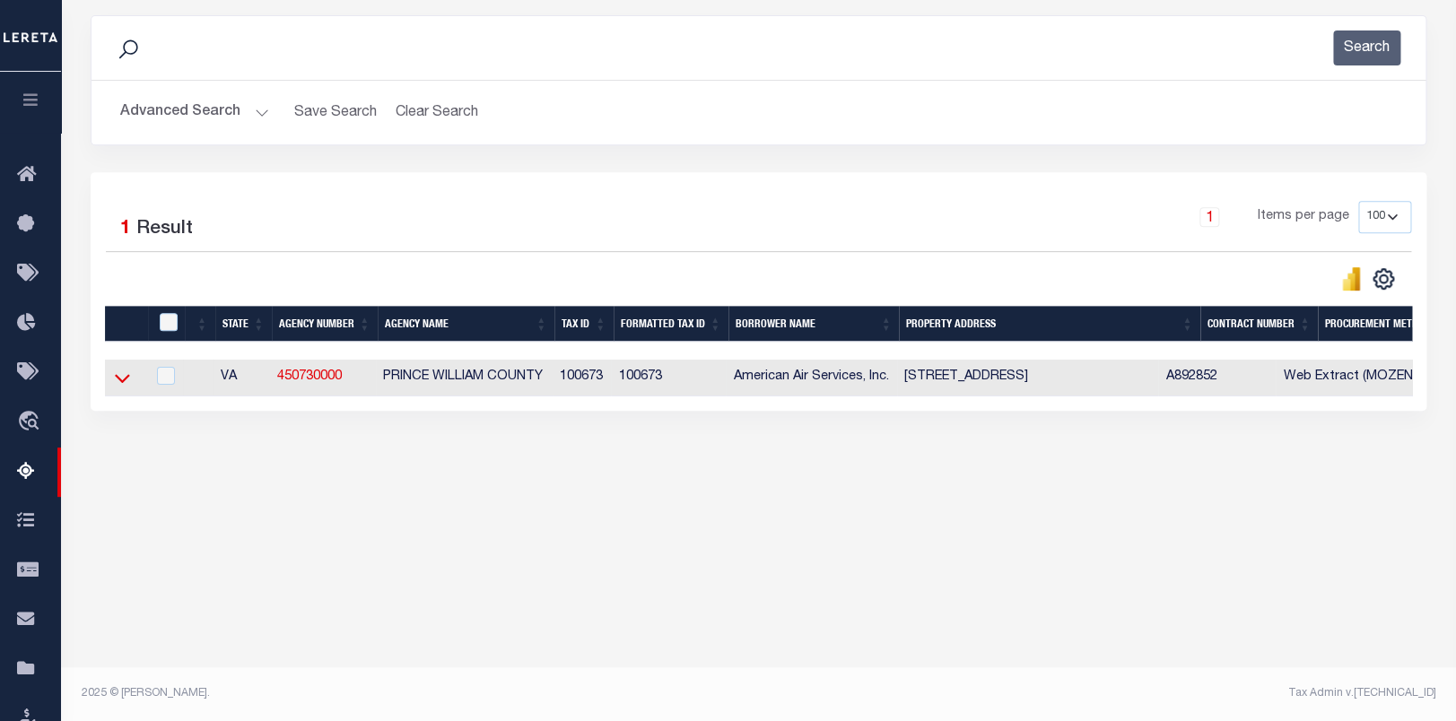
click at [126, 379] on icon at bounding box center [122, 378] width 15 height 19
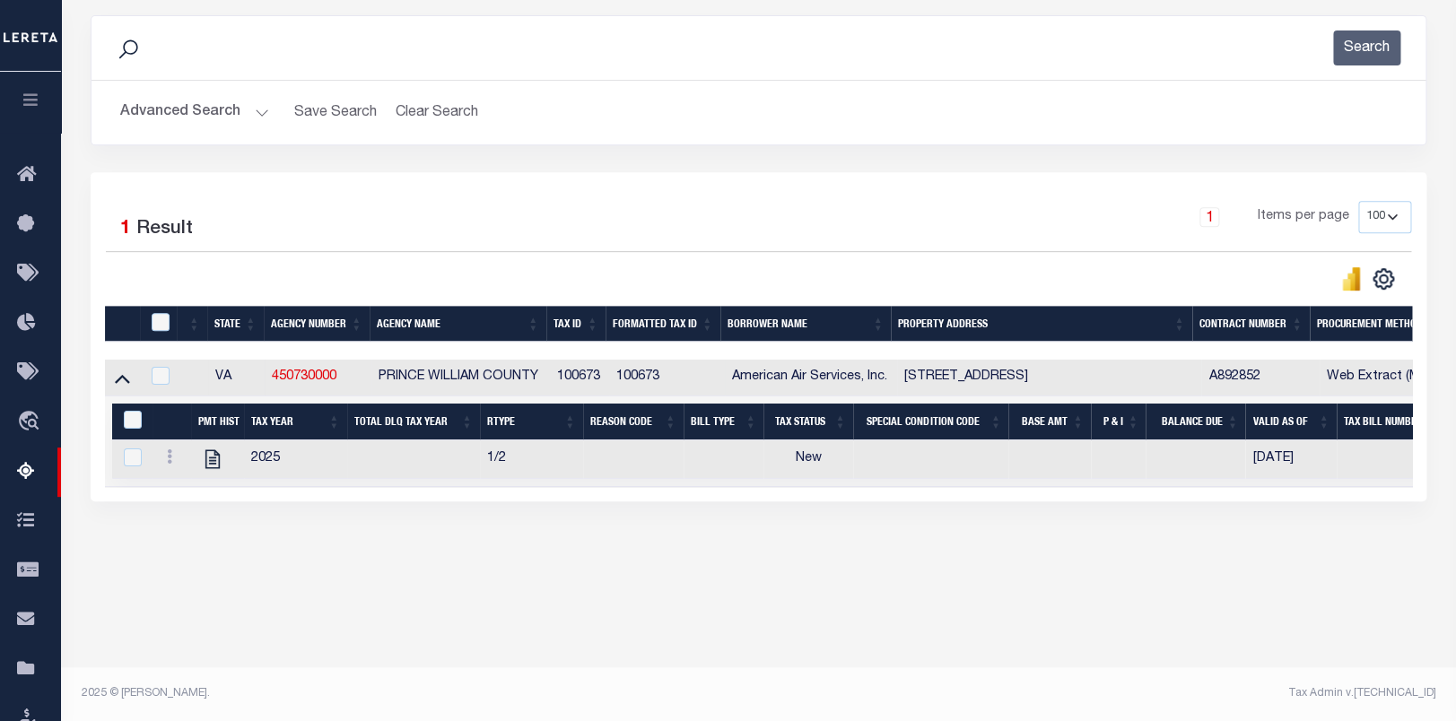
click at [165, 121] on button "Advanced Search" at bounding box center [194, 112] width 149 height 35
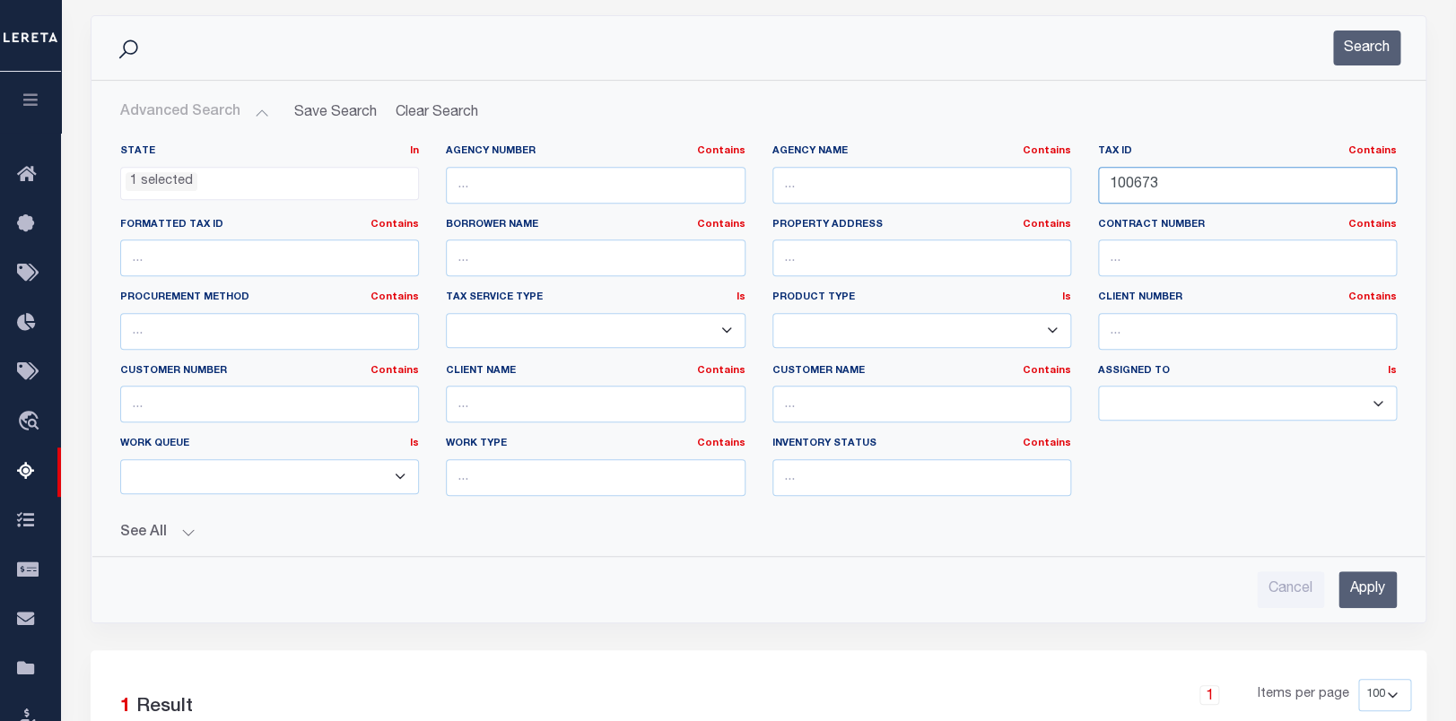
drag, startPoint x: 1163, startPoint y: 185, endPoint x: 970, endPoint y: 179, distance: 192.9
click at [970, 179] on div "State In In AK AL AR AZ CA CO CT DC DE FL GA GU HI IA ID IL IN KS KY LA MA MD M…" at bounding box center [758, 327] width 1303 height 366
paste input "94780"
drag, startPoint x: 1192, startPoint y: 188, endPoint x: 884, endPoint y: 147, distance: 310.4
click at [1098, 167] on input "1094780" at bounding box center [1247, 185] width 299 height 37
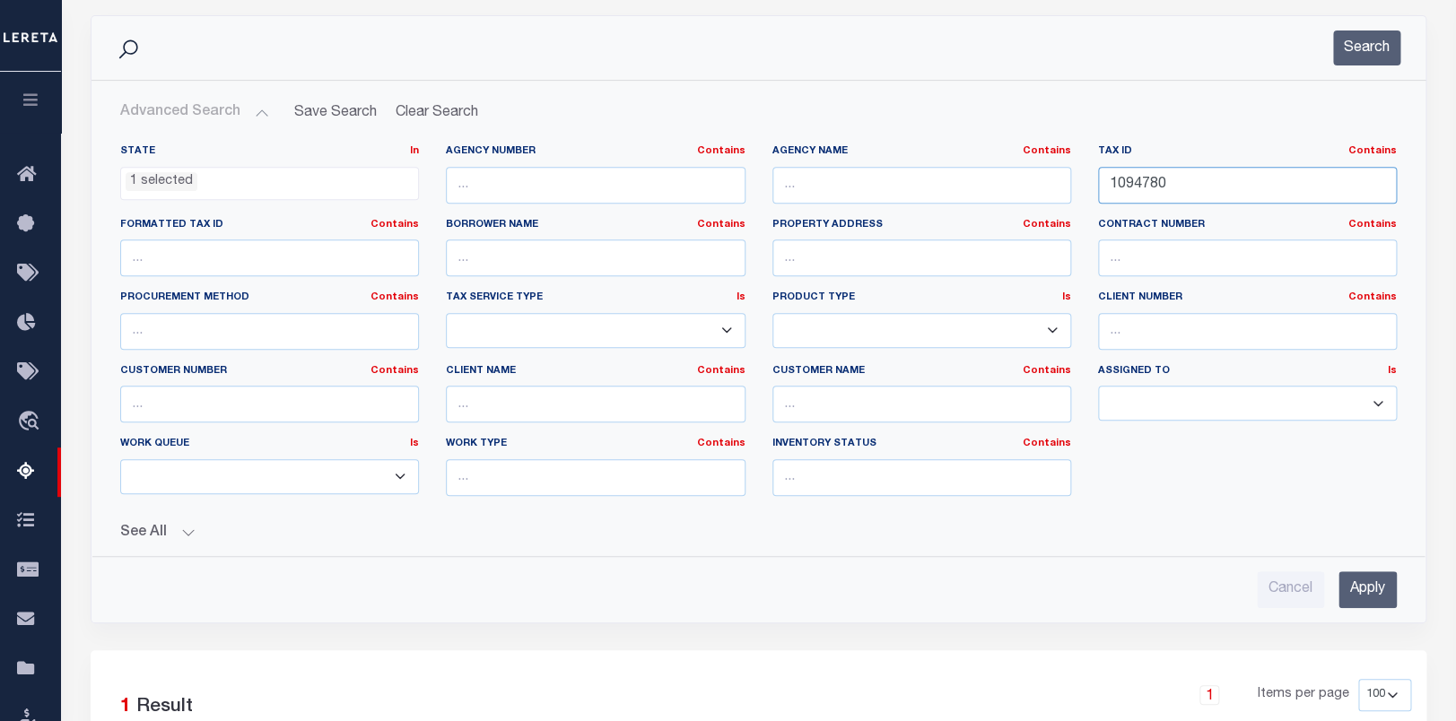
paste input "text"
type input "94780"
click at [1391, 43] on button "Search" at bounding box center [1366, 47] width 67 height 35
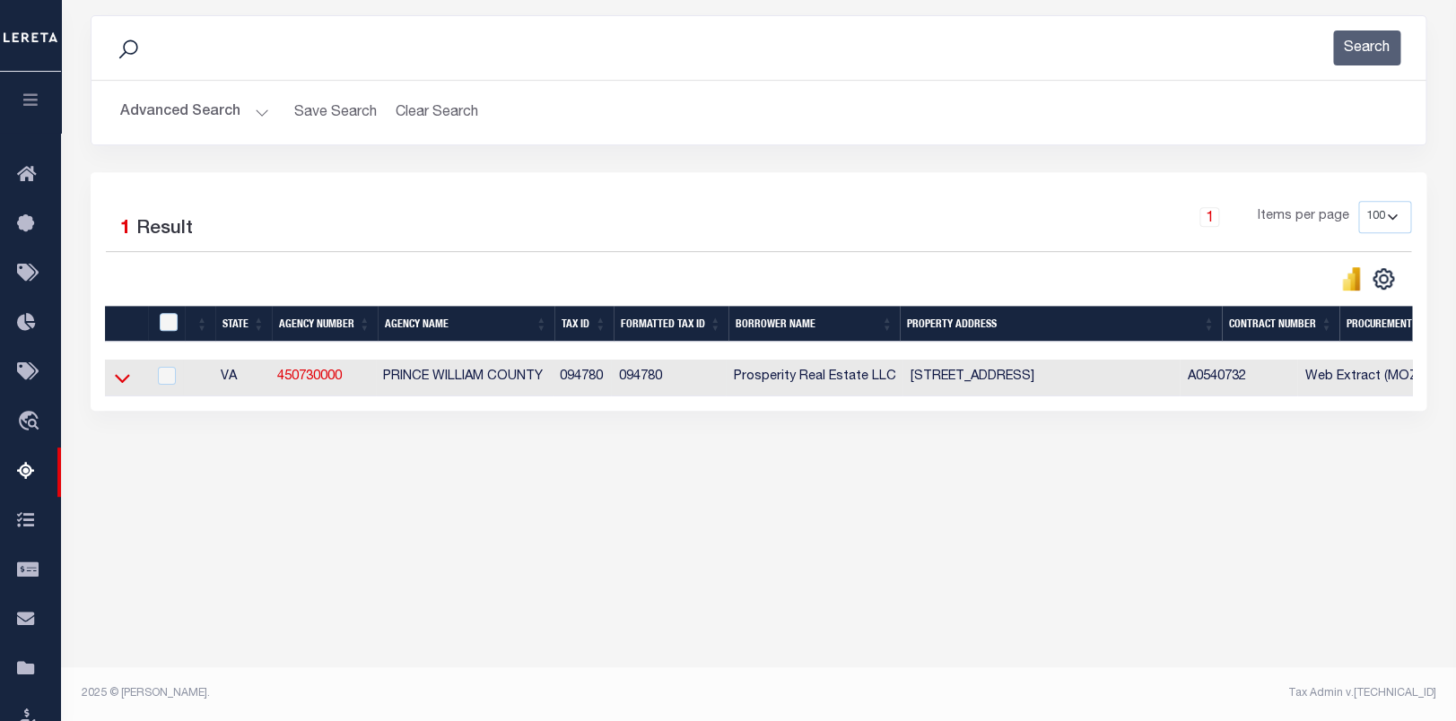
click at [124, 382] on icon at bounding box center [122, 378] width 15 height 19
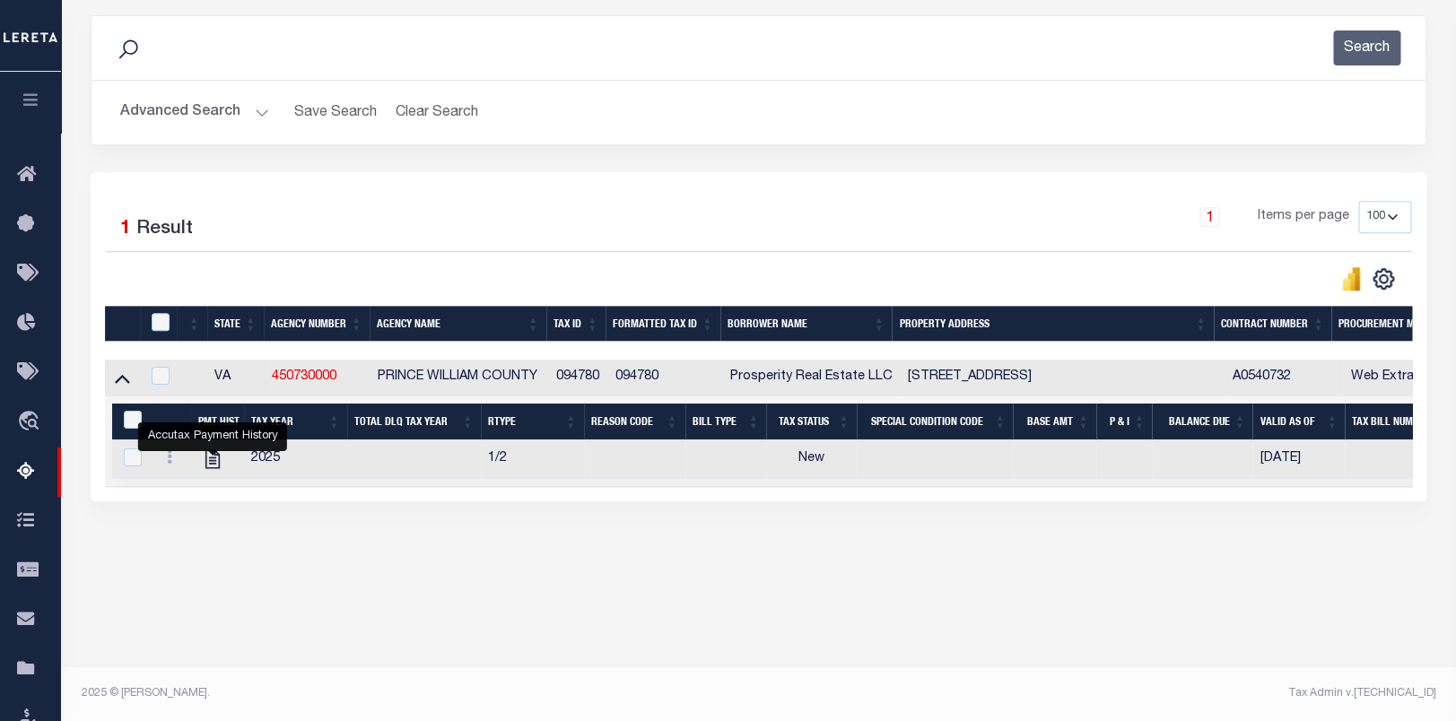
click at [182, 106] on button "Advanced Search" at bounding box center [194, 112] width 149 height 35
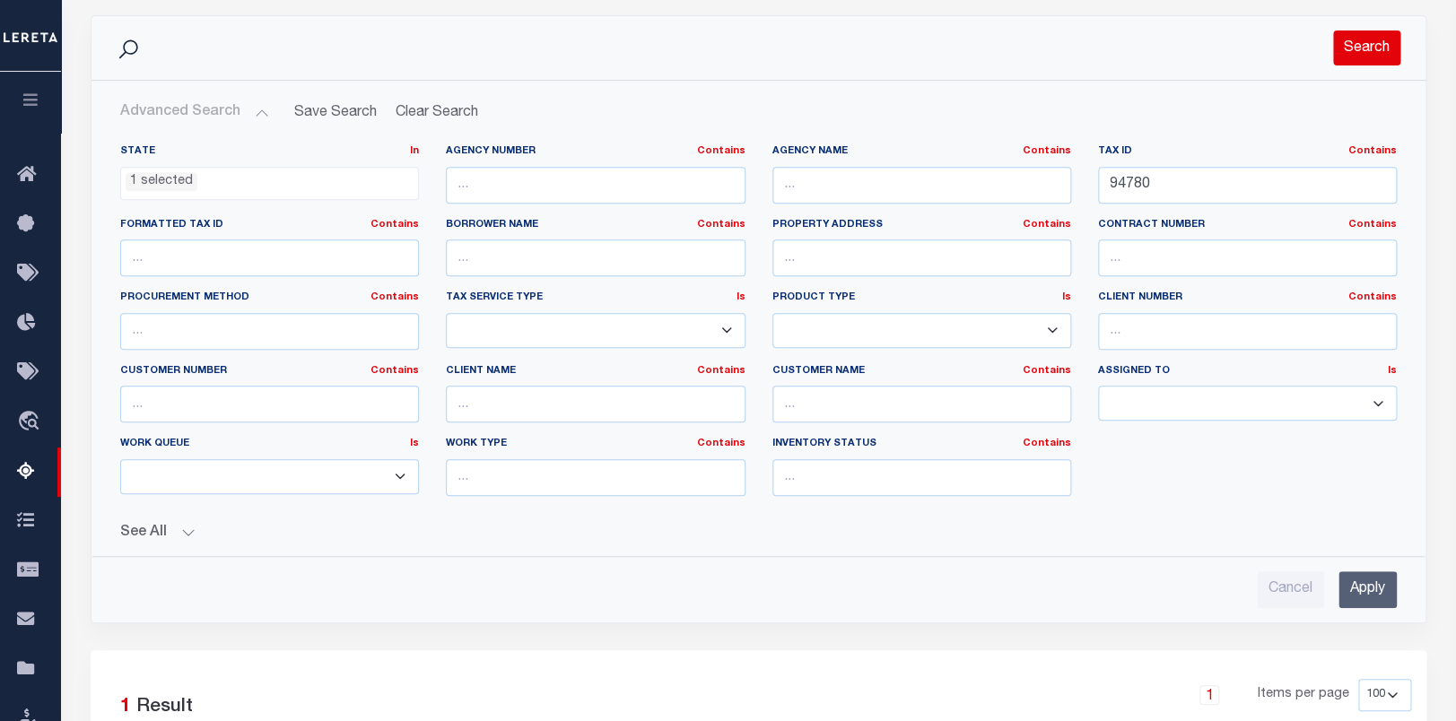
click at [1364, 49] on button "Search" at bounding box center [1366, 47] width 67 height 35
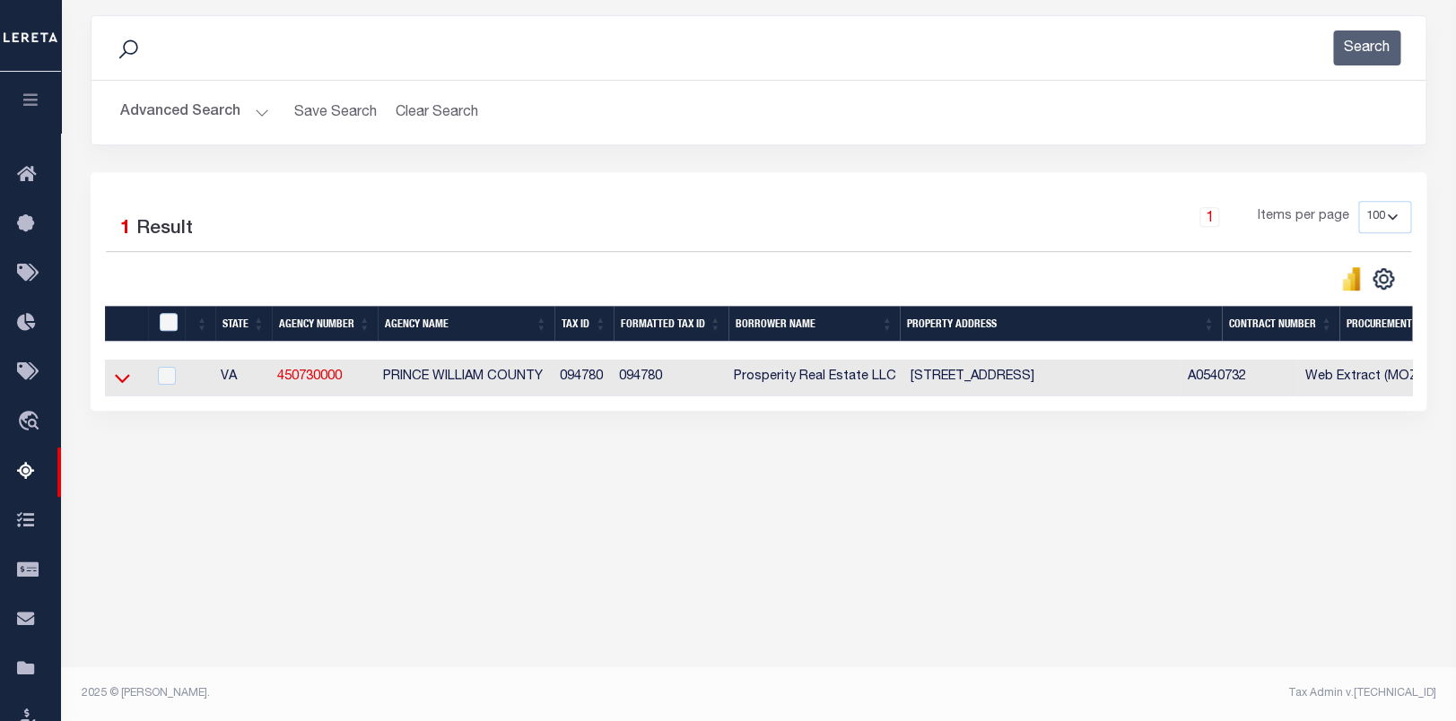
click at [122, 384] on icon at bounding box center [122, 378] width 15 height 19
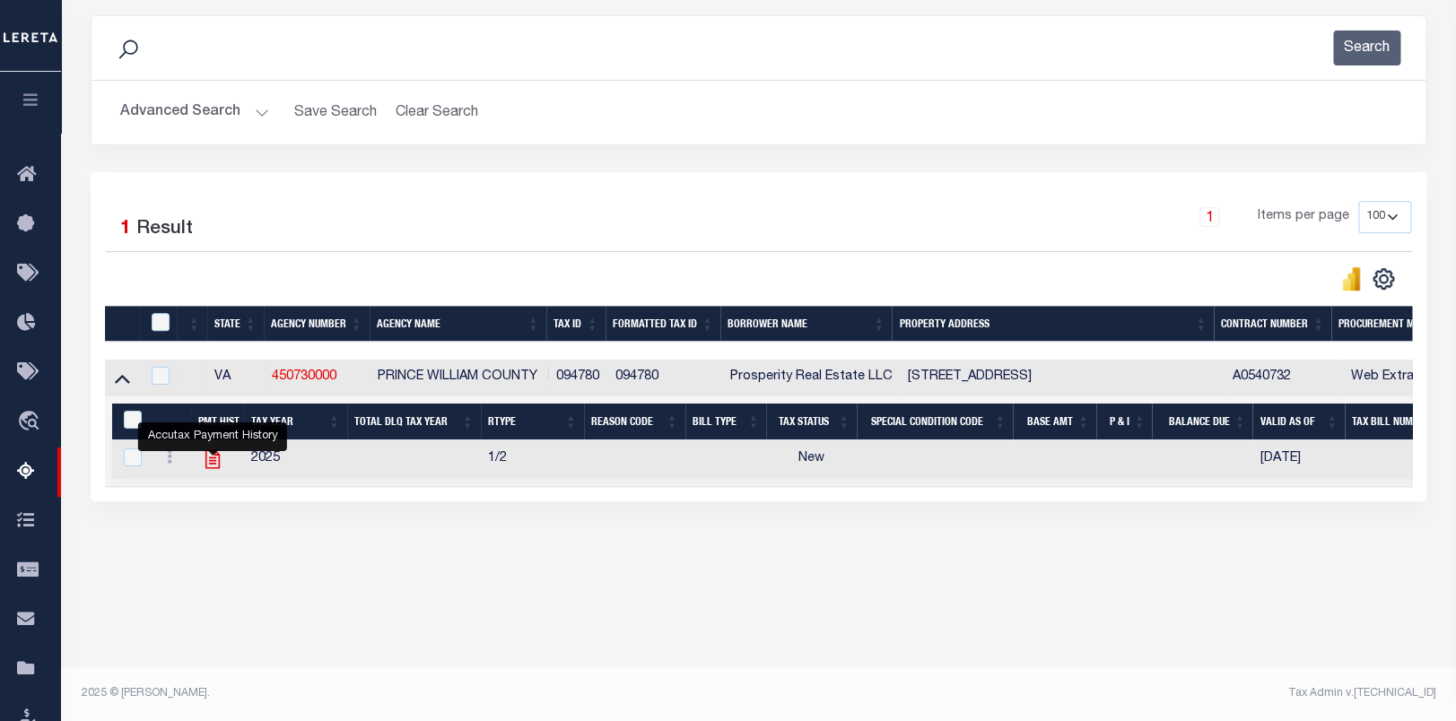
click at [210, 466] on icon "" at bounding box center [212, 459] width 23 height 23
checkbox input "true"
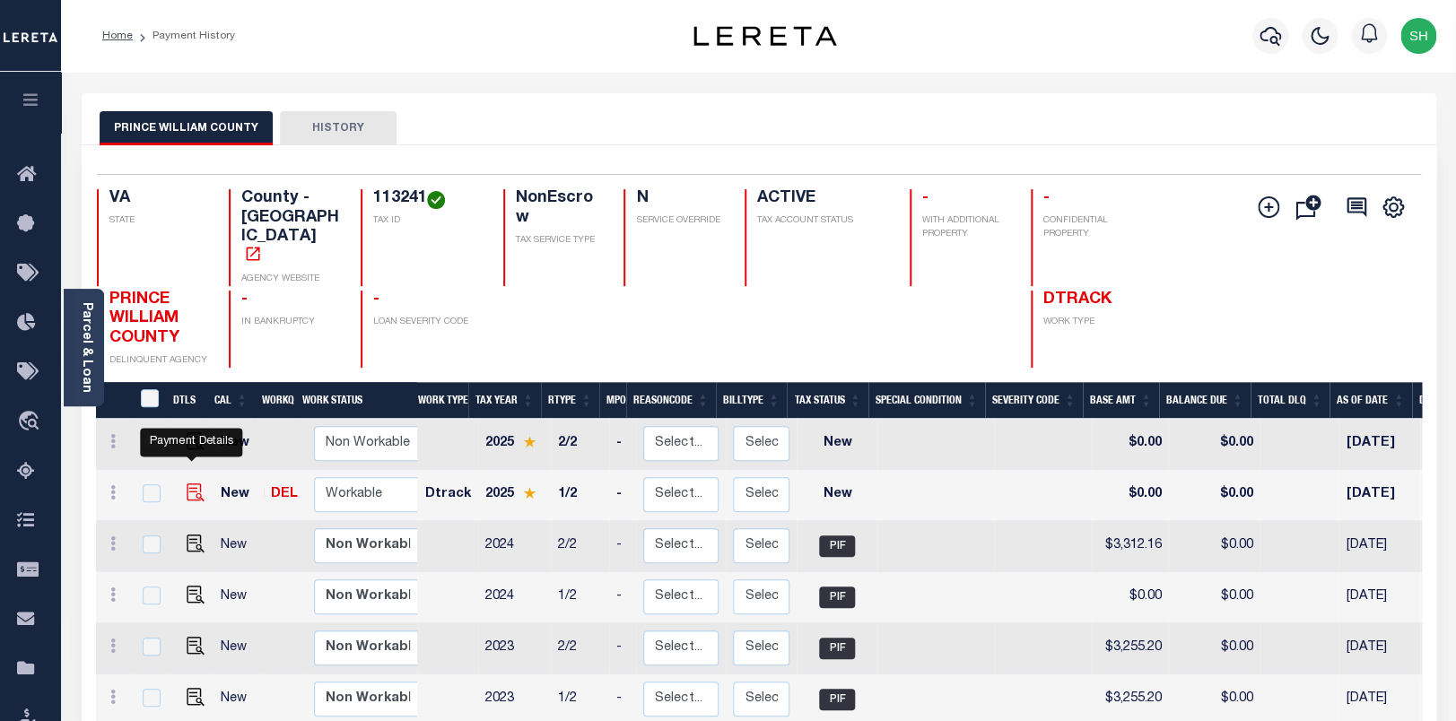
click at [189, 484] on img "" at bounding box center [196, 493] width 18 height 18
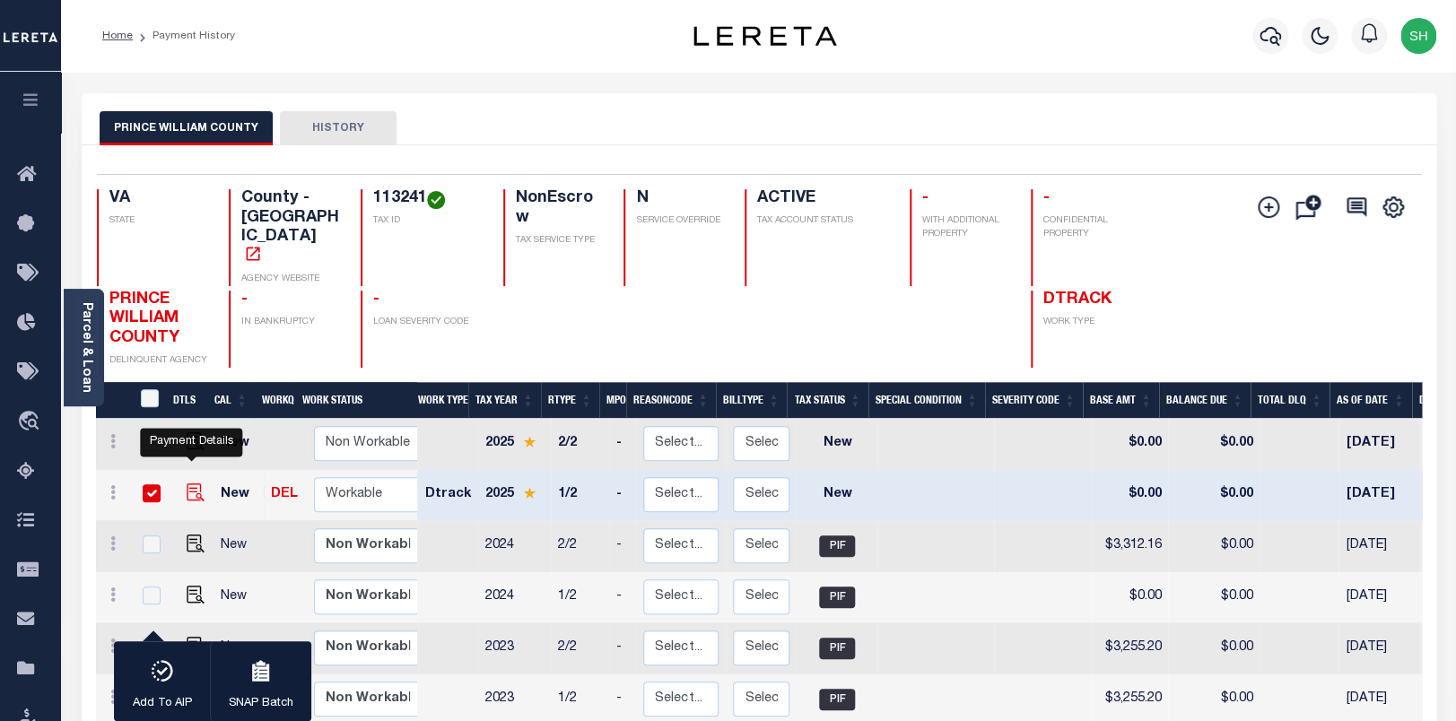
checkbox input "true"
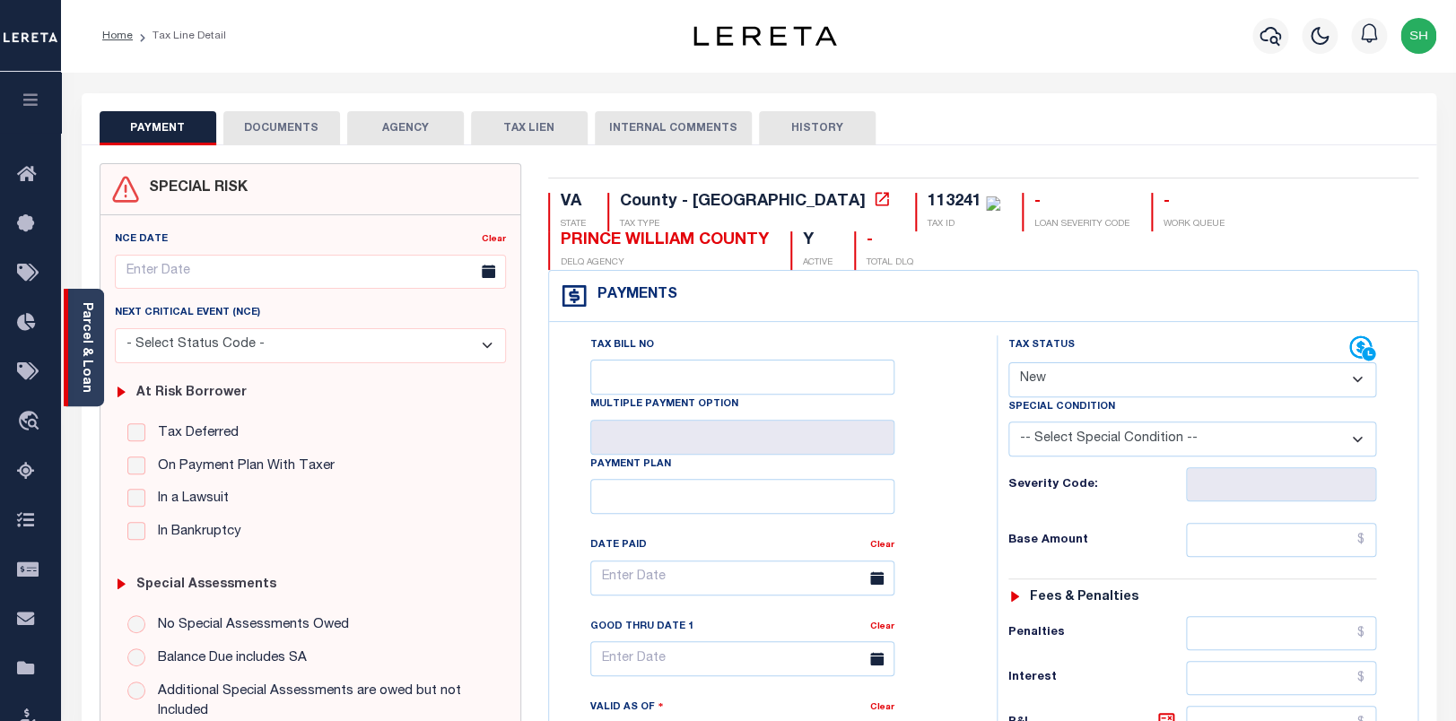
click at [90, 363] on link "Parcel & Loan" at bounding box center [86, 347] width 13 height 91
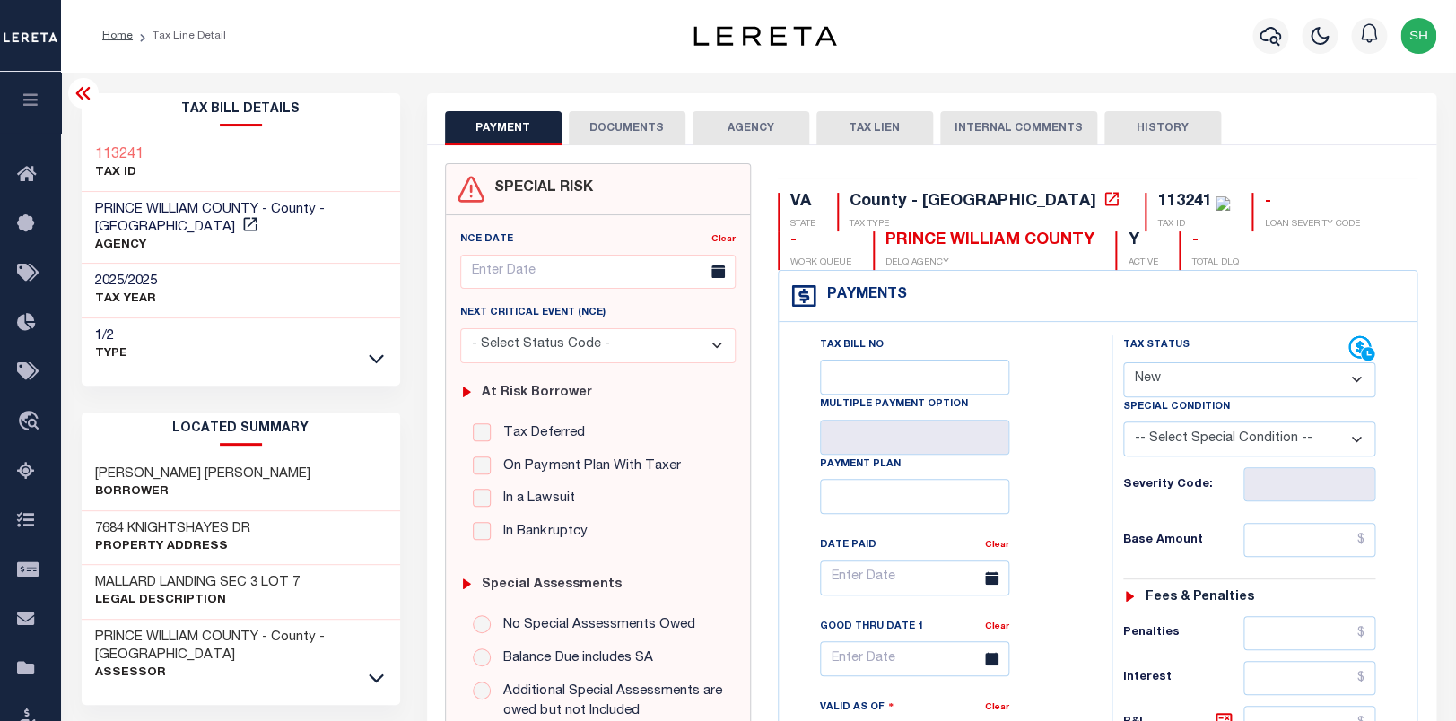
click at [1123, 362] on select "- Select Status Code - Open Due/Unpaid Paid Incomplete No Tax Due Internal Refu…" at bounding box center [1249, 379] width 253 height 35
select select "PYD"
click option "Paid" at bounding box center [0, 0] width 0 height 0
type input "09/06/2025"
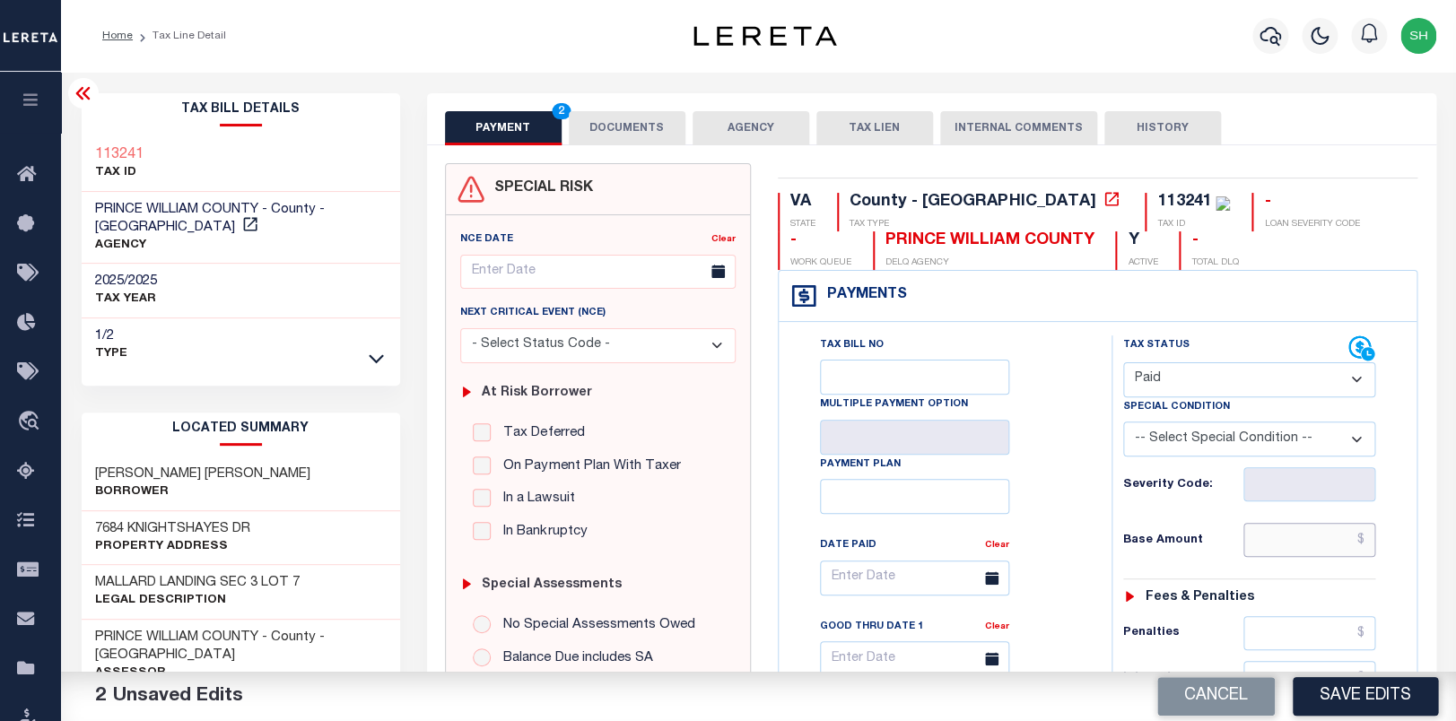
click at [1301, 534] on input "text" at bounding box center [1309, 540] width 133 height 34
paste input "3,444.69"
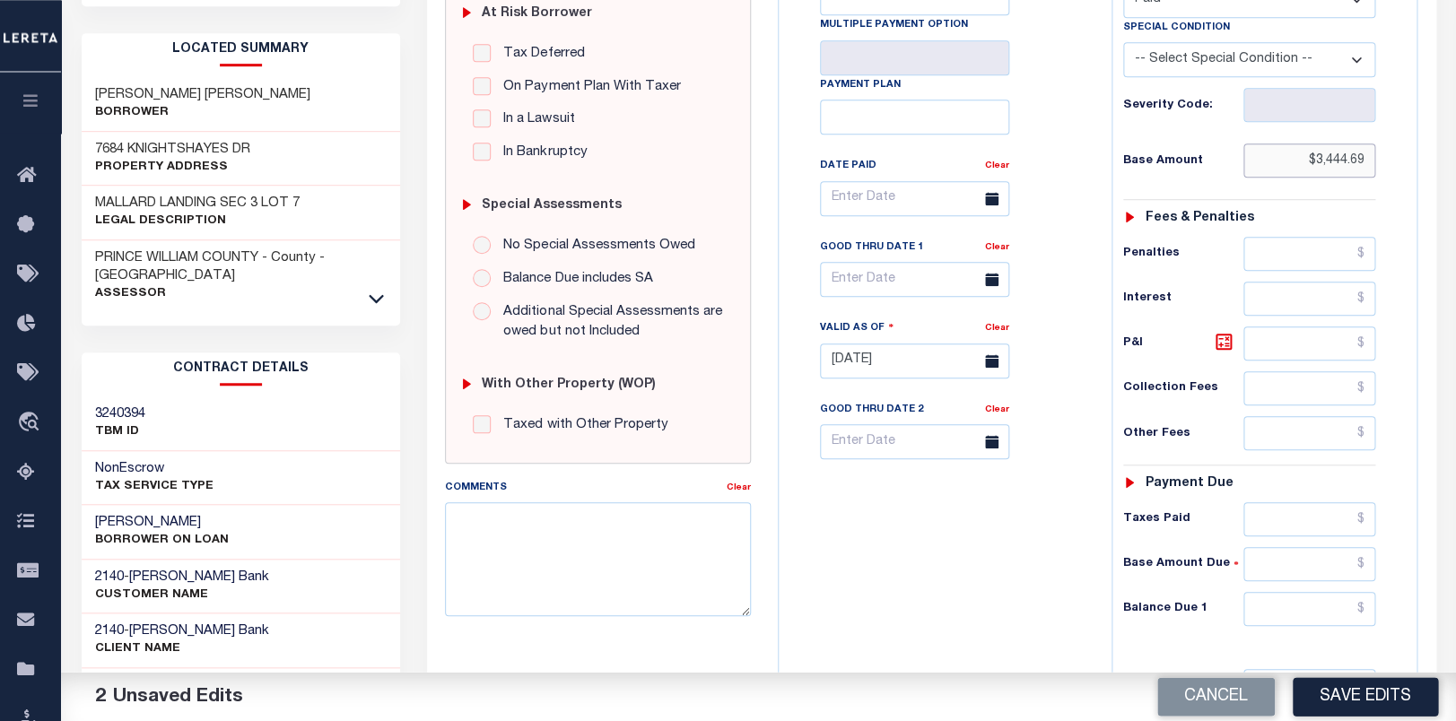
scroll to position [471, 0]
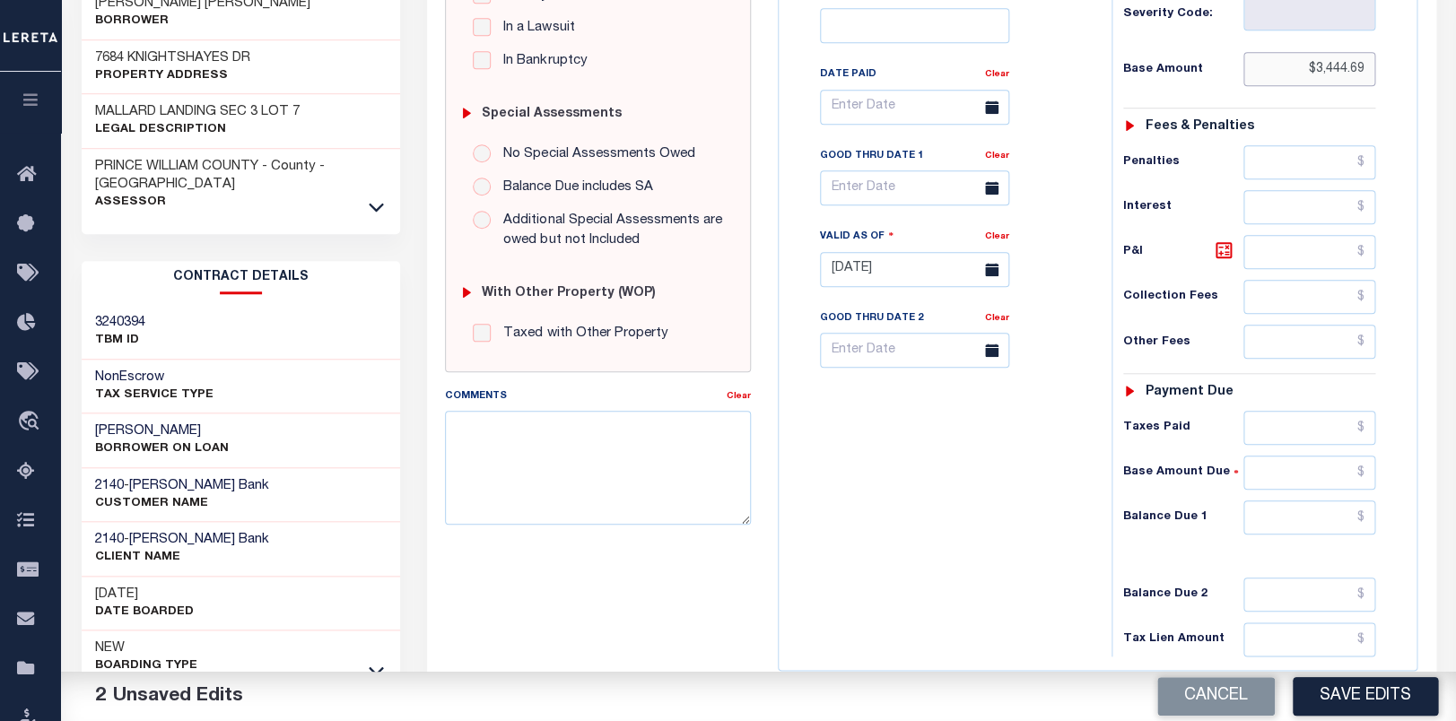
type input "$3,444.69"
click at [1326, 535] on input "text" at bounding box center [1309, 518] width 133 height 34
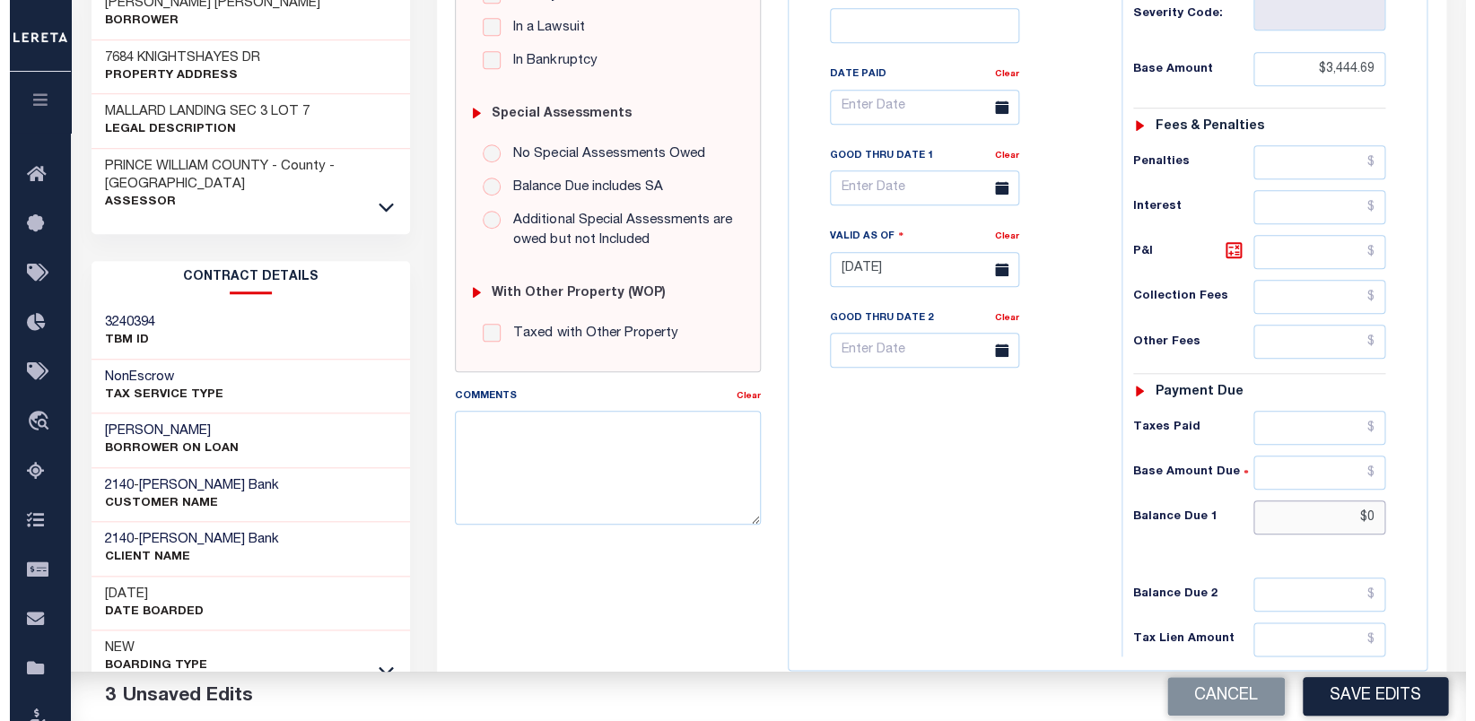
scroll to position [0, 0]
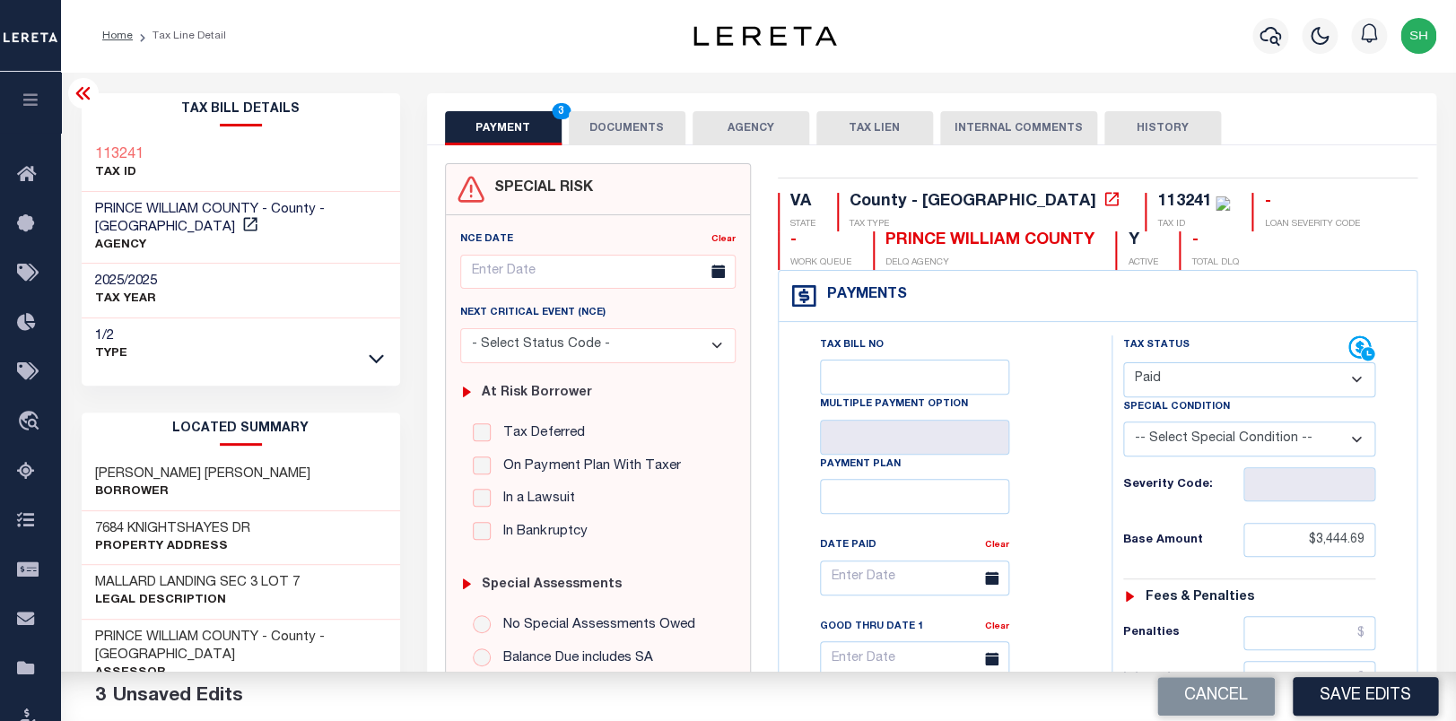
type input "$0.00"
click at [79, 139] on div "Tax Bill Details 113241 TAX ID AGENCY" at bounding box center [240, 731] width 345 height 1276
copy h3 "113241"
click at [617, 124] on button "DOCUMENTS" at bounding box center [627, 128] width 117 height 34
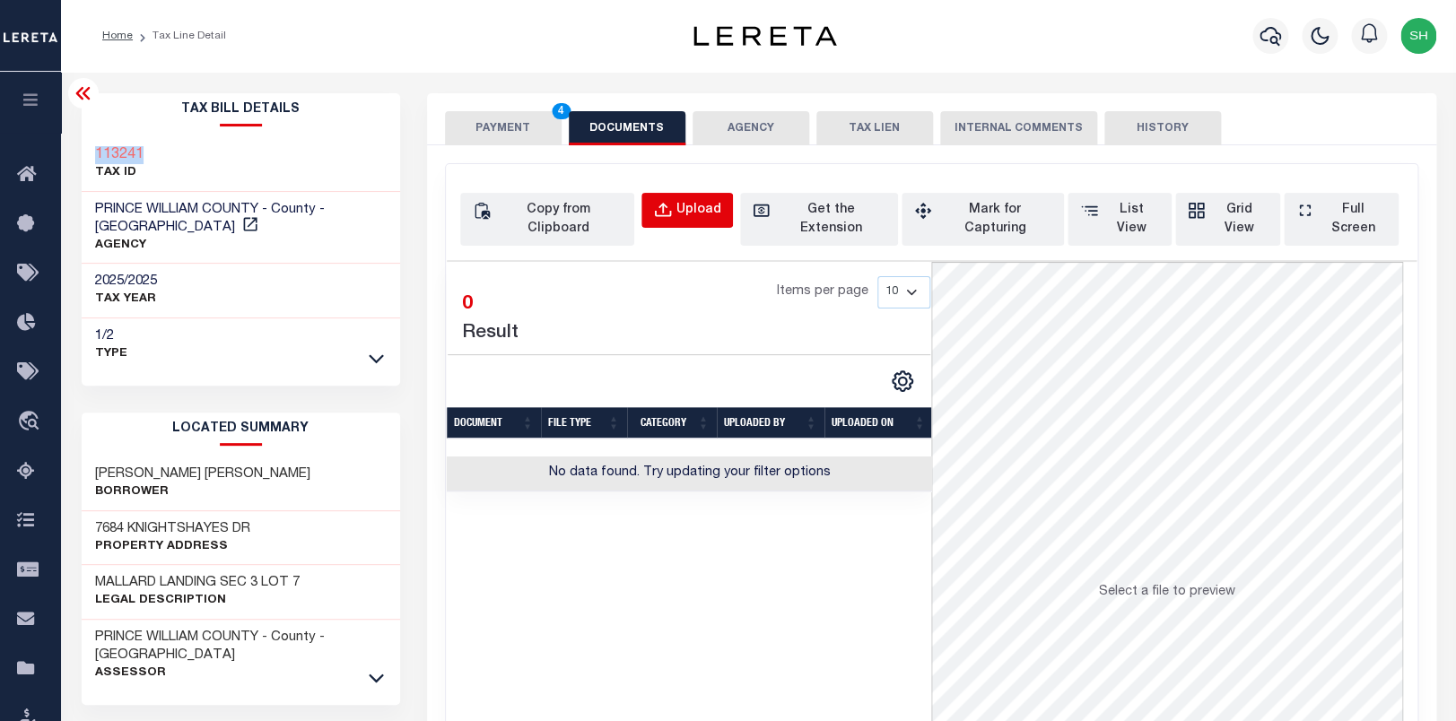
click at [720, 205] on div "Upload" at bounding box center [698, 211] width 45 height 20
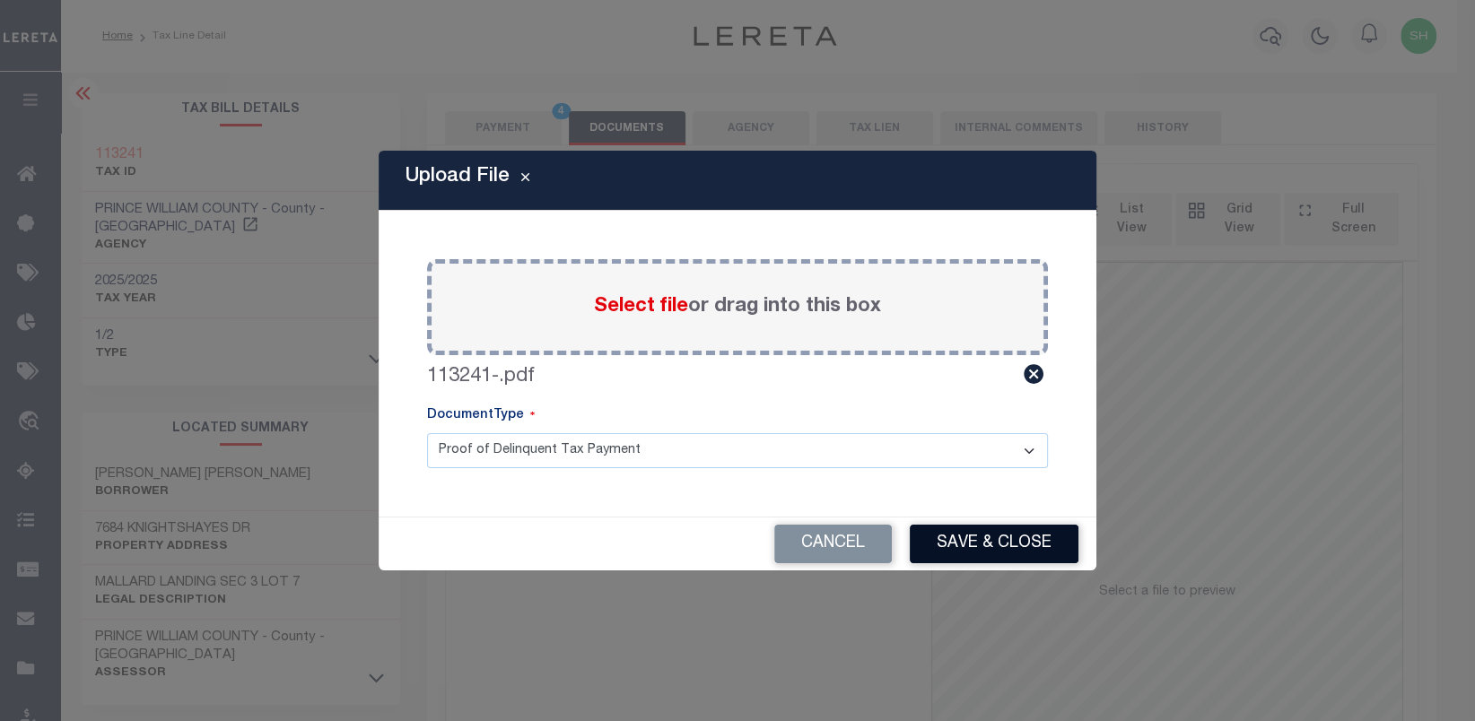
click at [982, 539] on button "Save & Close" at bounding box center [994, 544] width 169 height 39
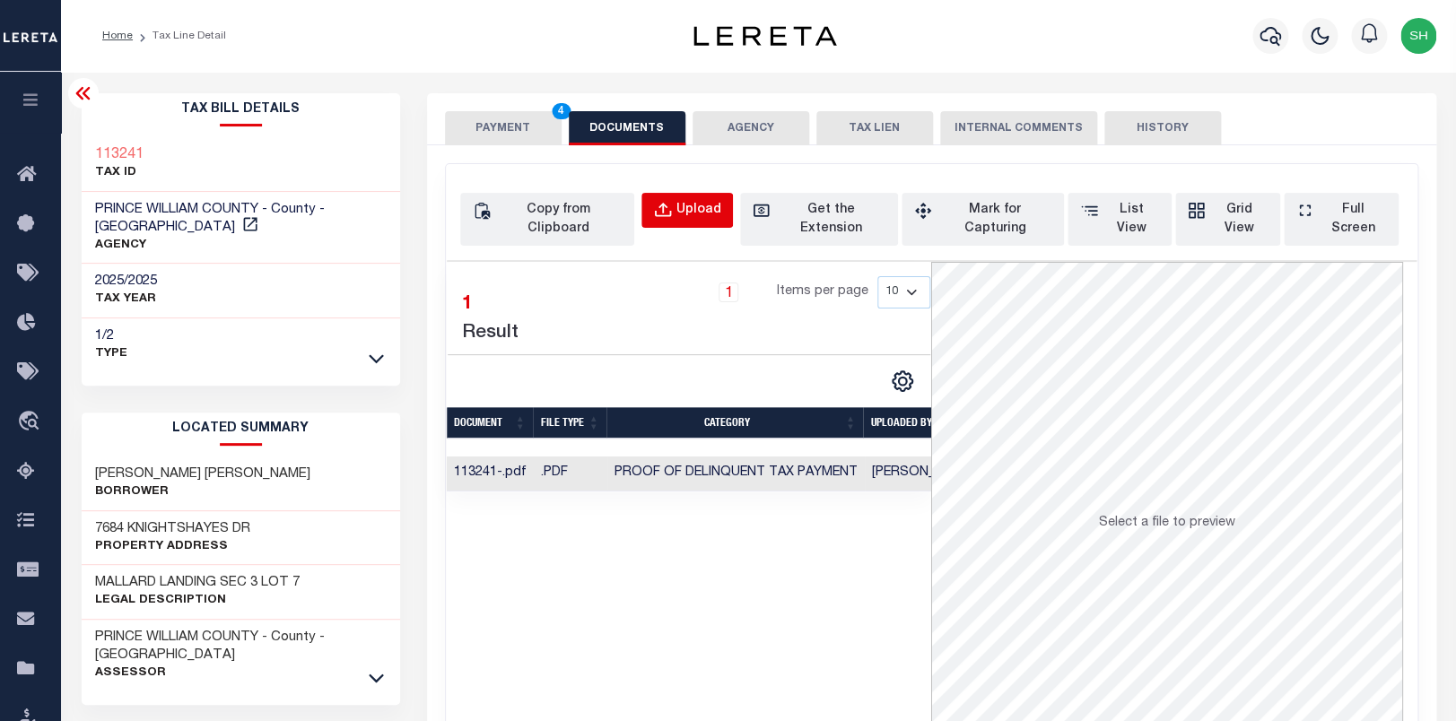
click at [721, 218] on div "Upload" at bounding box center [698, 211] width 45 height 20
select select "POP"
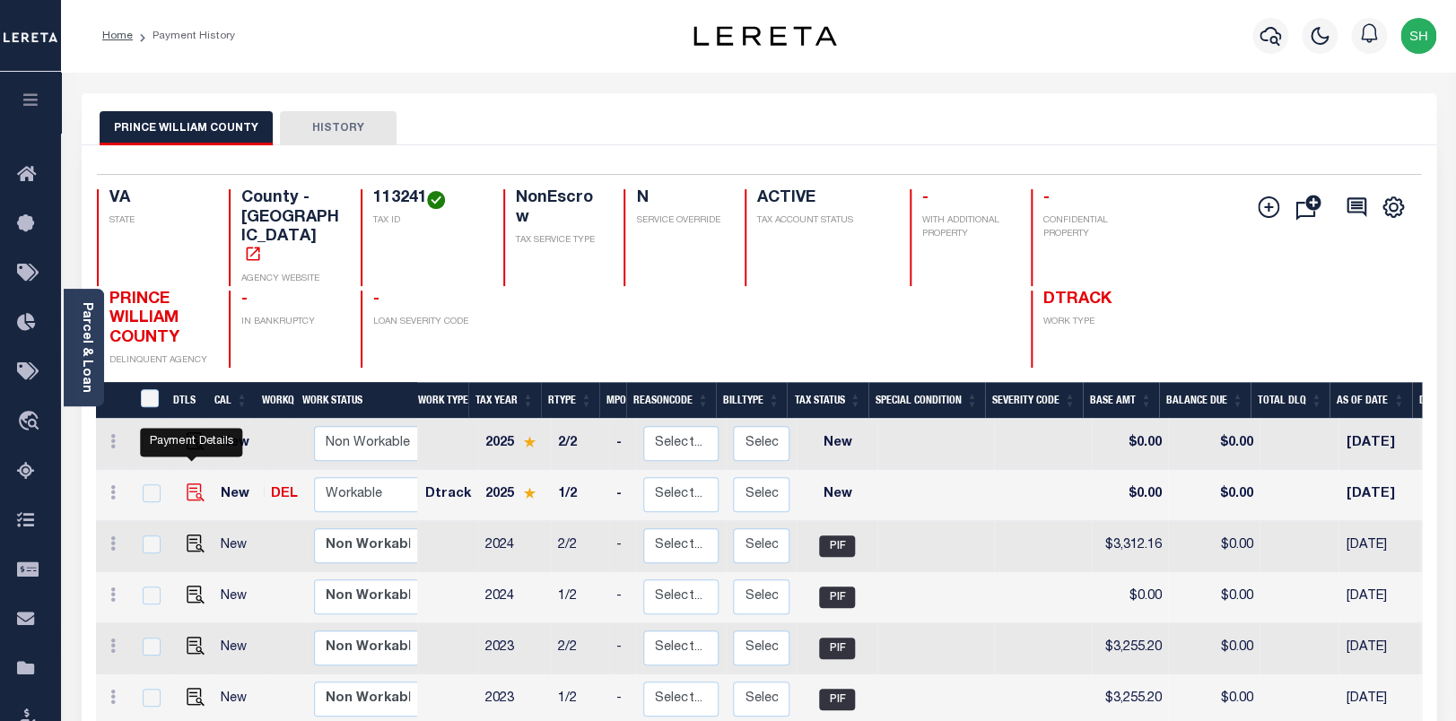
click at [192, 484] on img "" at bounding box center [196, 493] width 18 height 18
checkbox input "true"
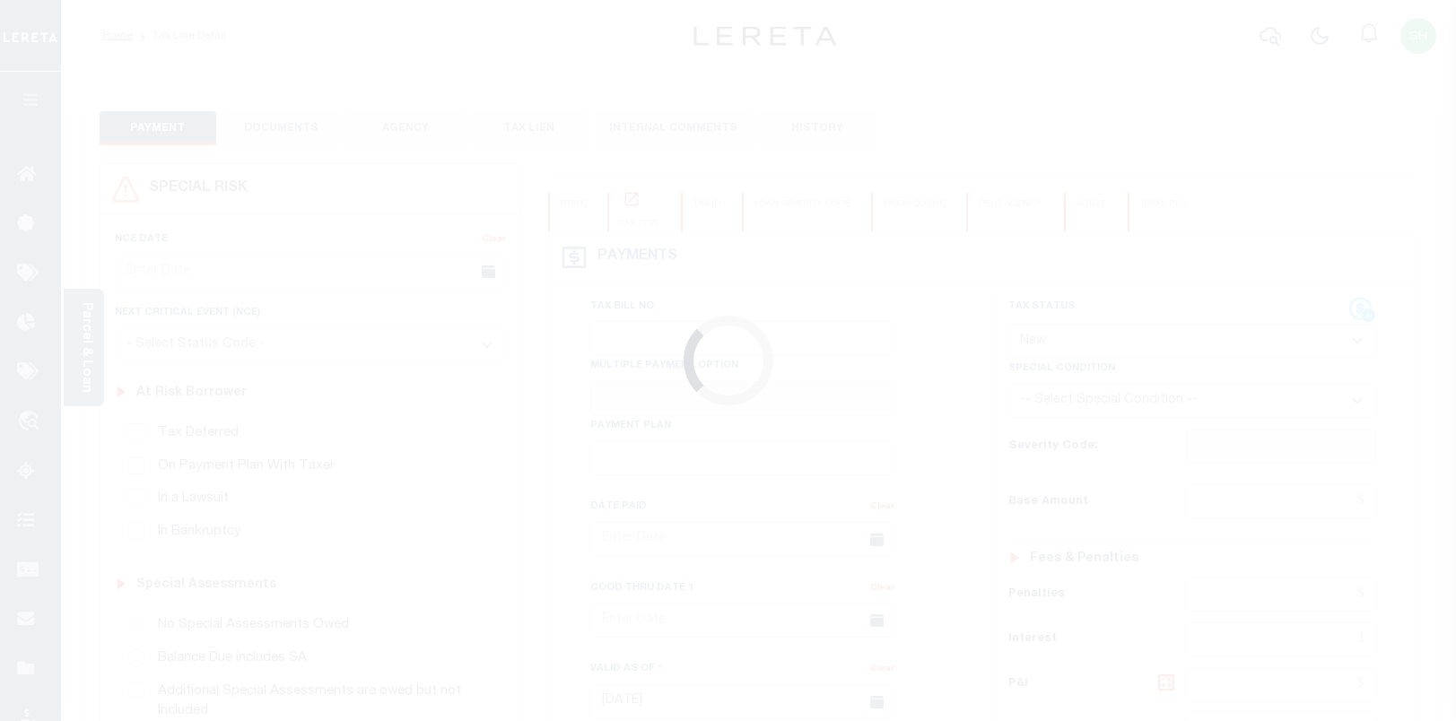
select select "NW2"
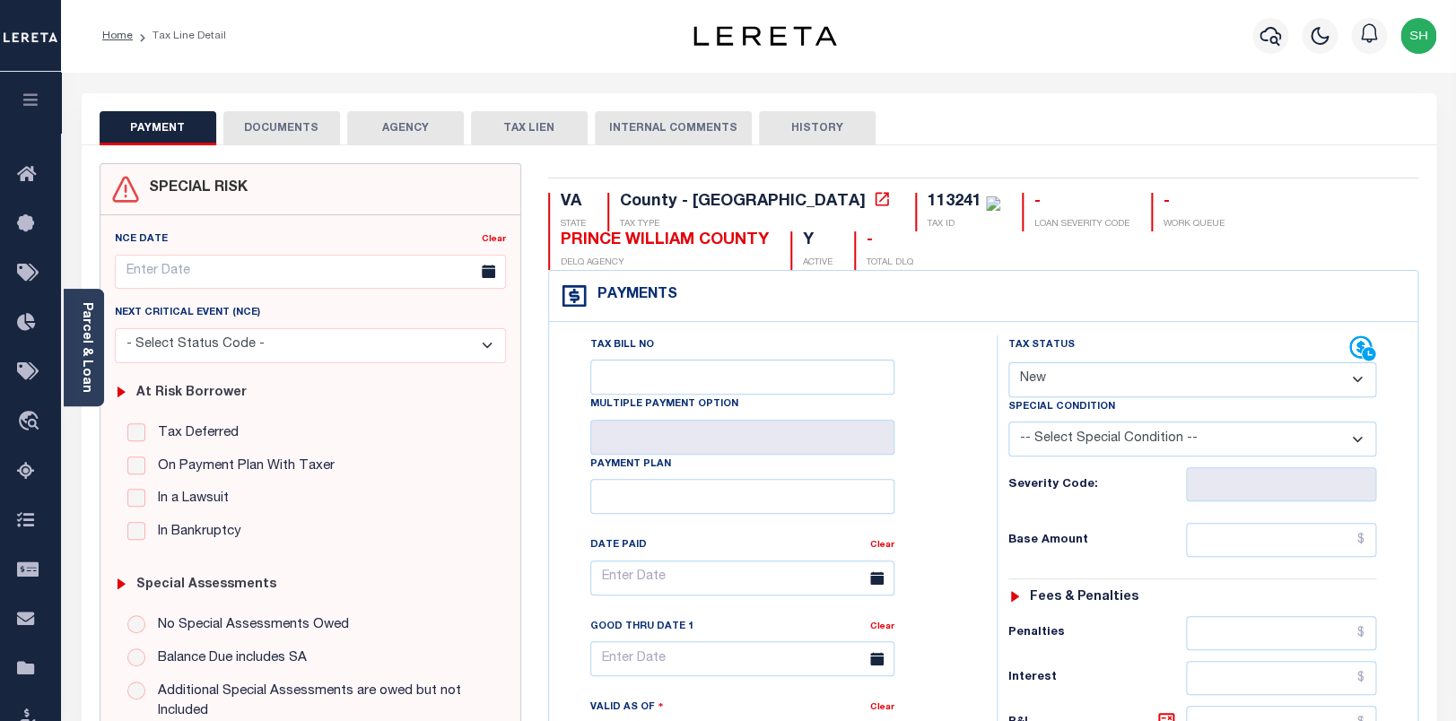
click at [273, 131] on button "DOCUMENTS" at bounding box center [281, 128] width 117 height 34
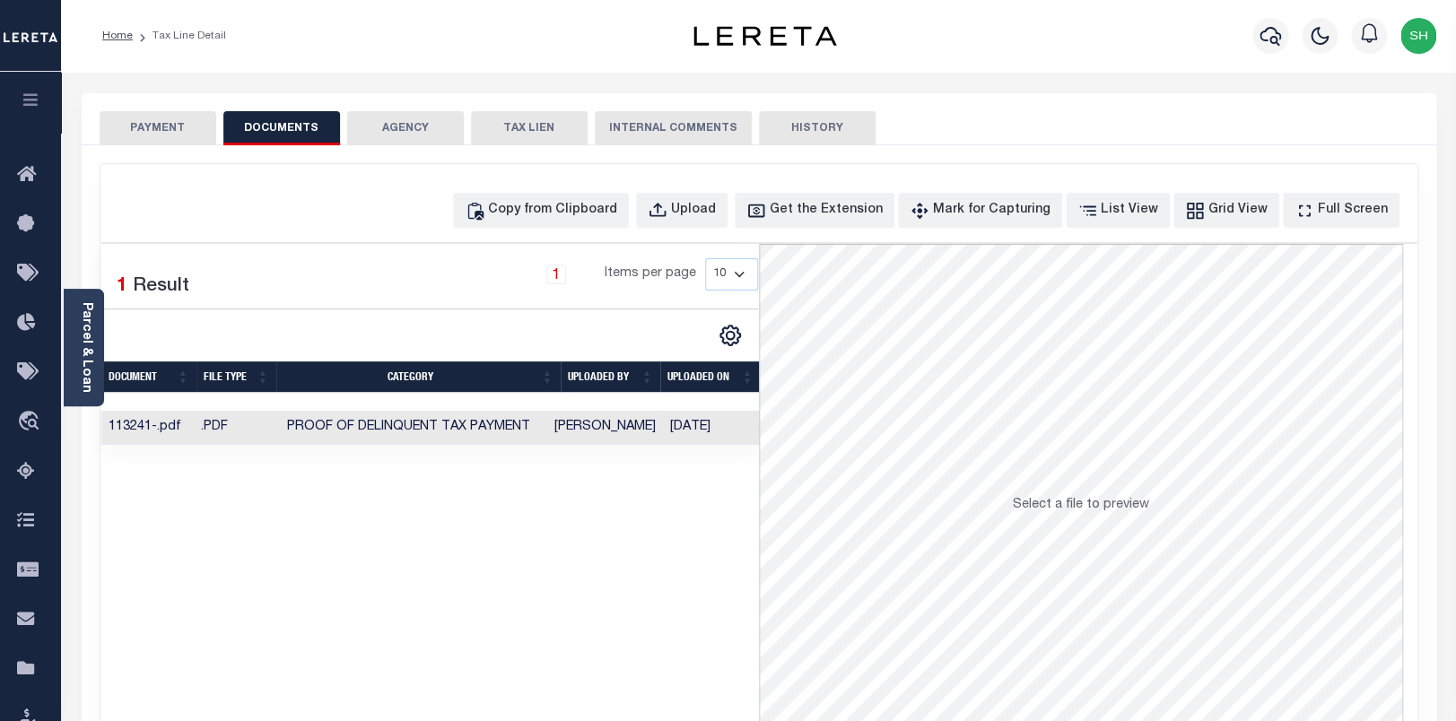
click at [391, 416] on td "Proof of Delinquent Tax Payment" at bounding box center [408, 428] width 275 height 35
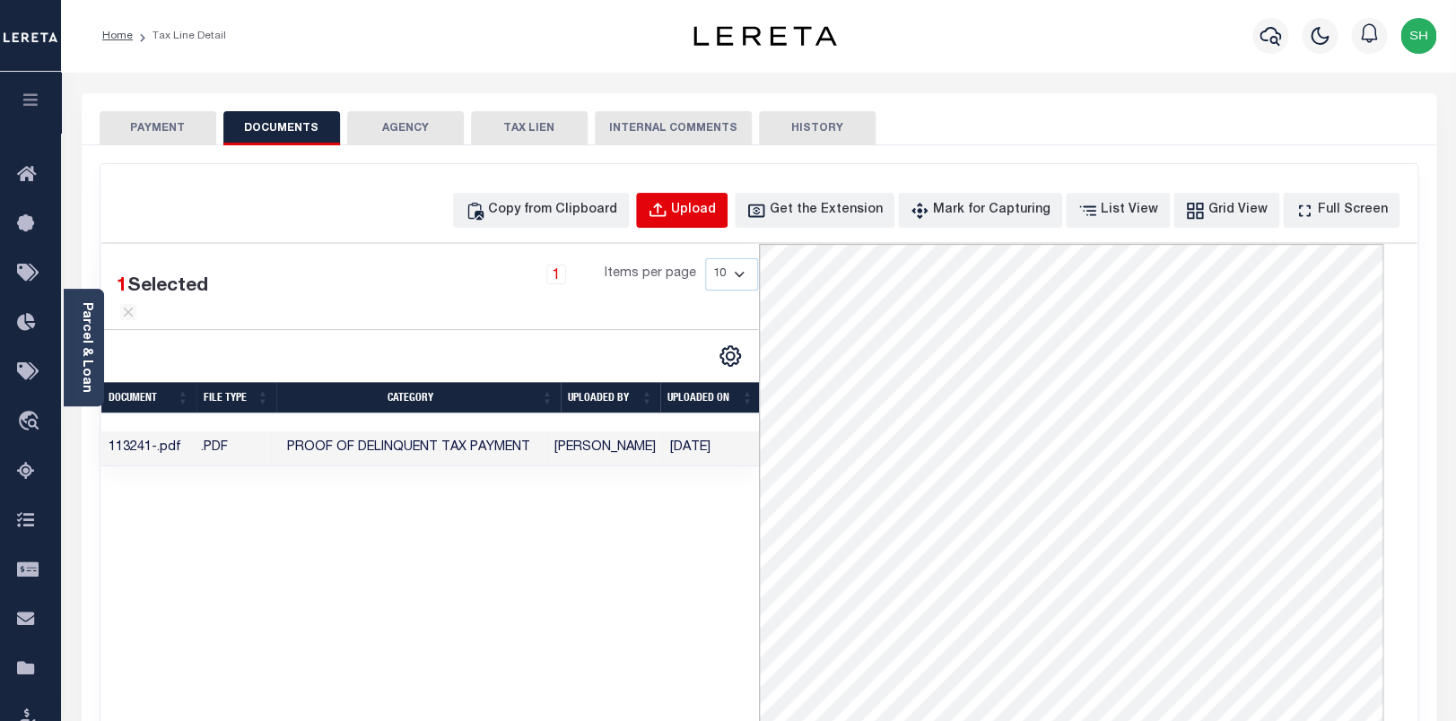
click at [716, 205] on div "Upload" at bounding box center [693, 211] width 45 height 20
select select "POP"
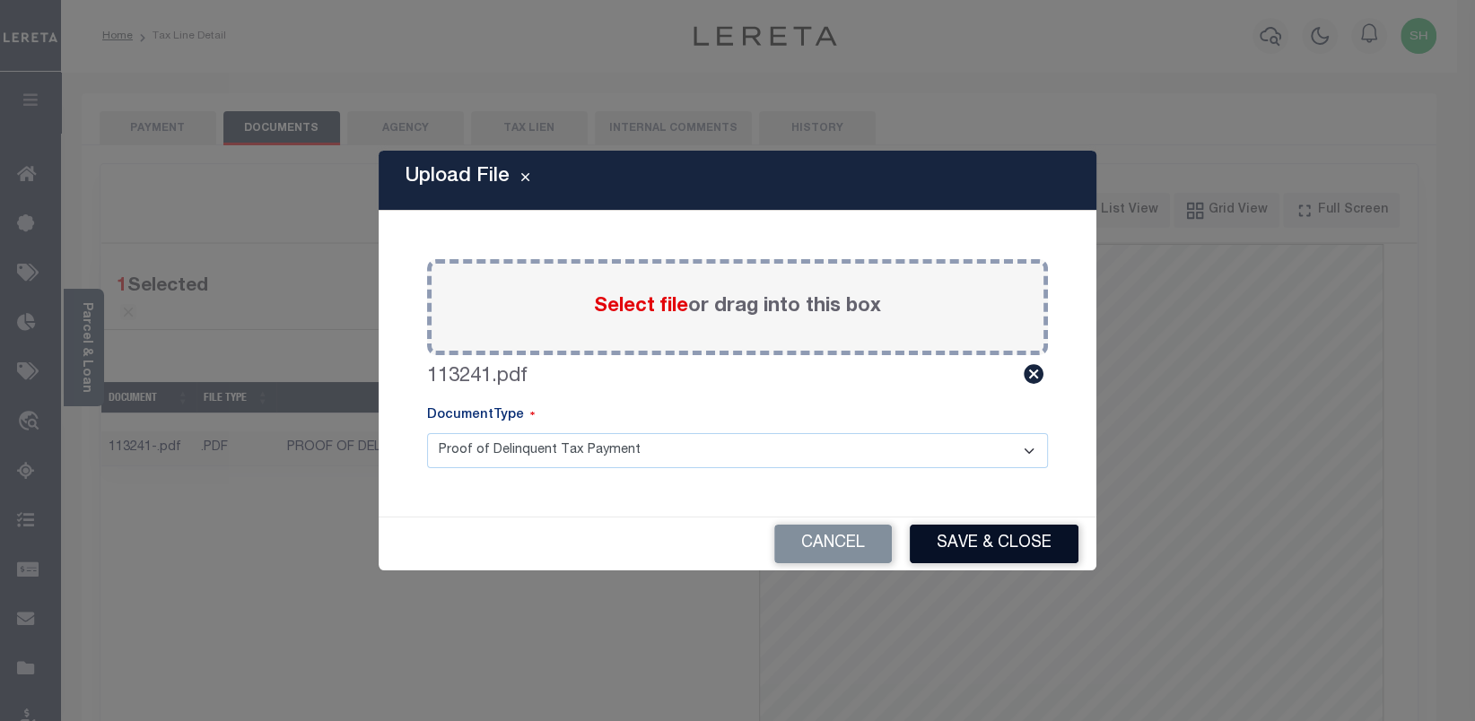
click at [967, 537] on button "Save & Close" at bounding box center [994, 544] width 169 height 39
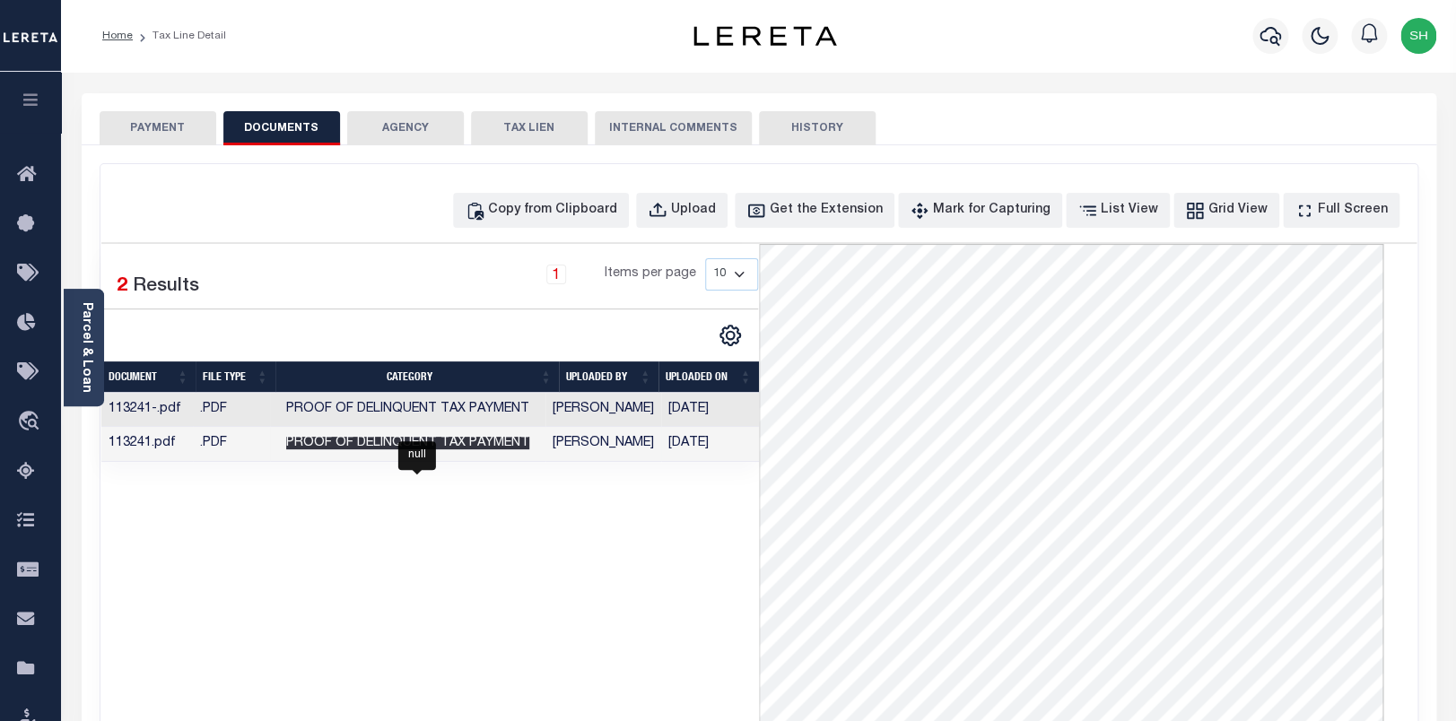
click at [510, 449] on span "Proof of Delinquent Tax Payment" at bounding box center [407, 443] width 243 height 13
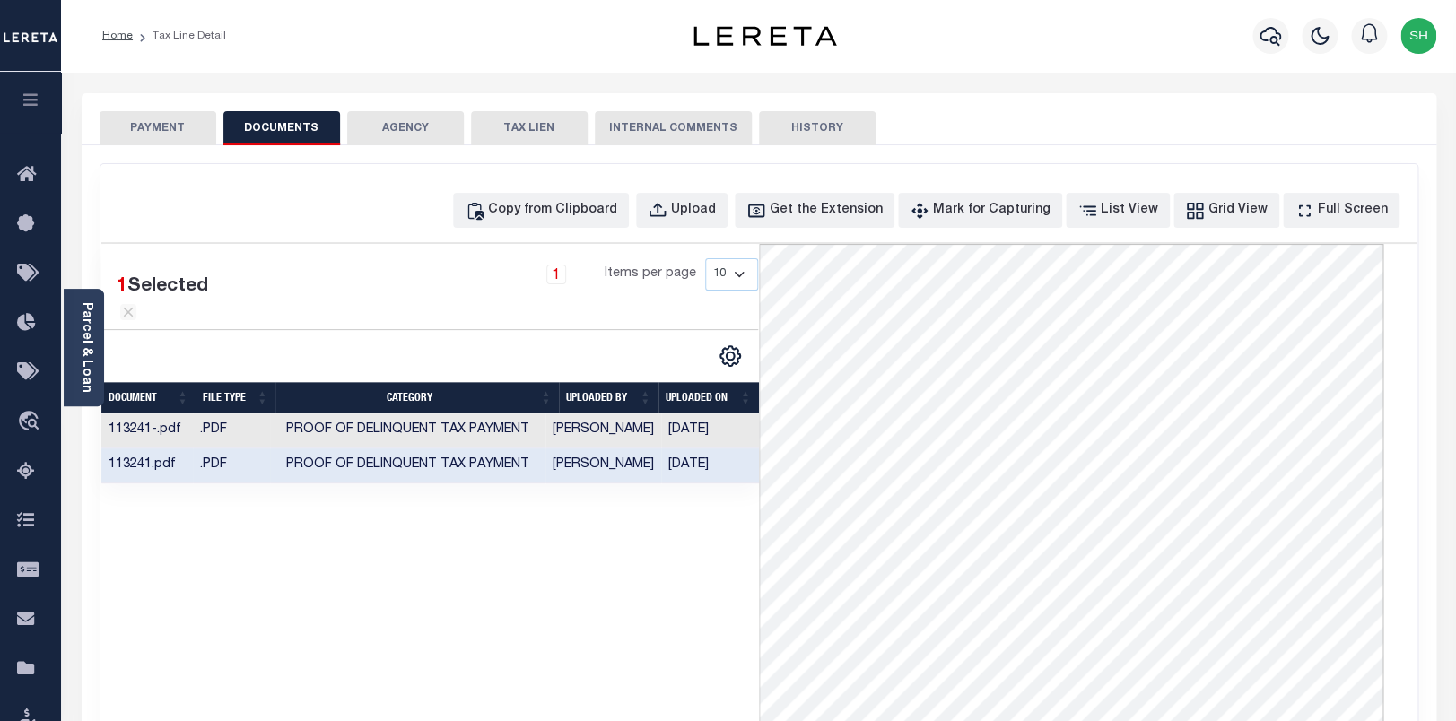
click at [187, 116] on button "PAYMENT" at bounding box center [158, 128] width 117 height 34
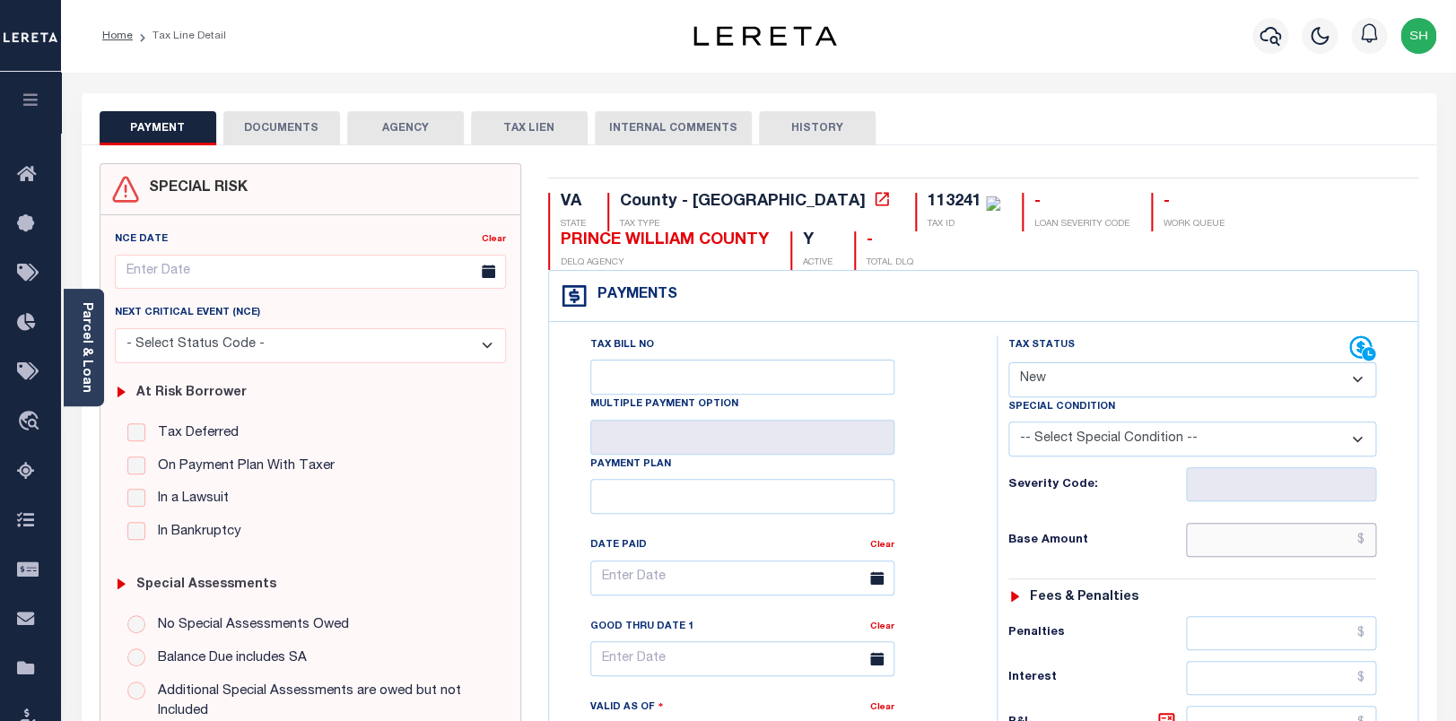
click at [1242, 544] on input "text" at bounding box center [1281, 540] width 190 height 34
paste input "113241"
type input "$113,241"
type input "[DATE]"
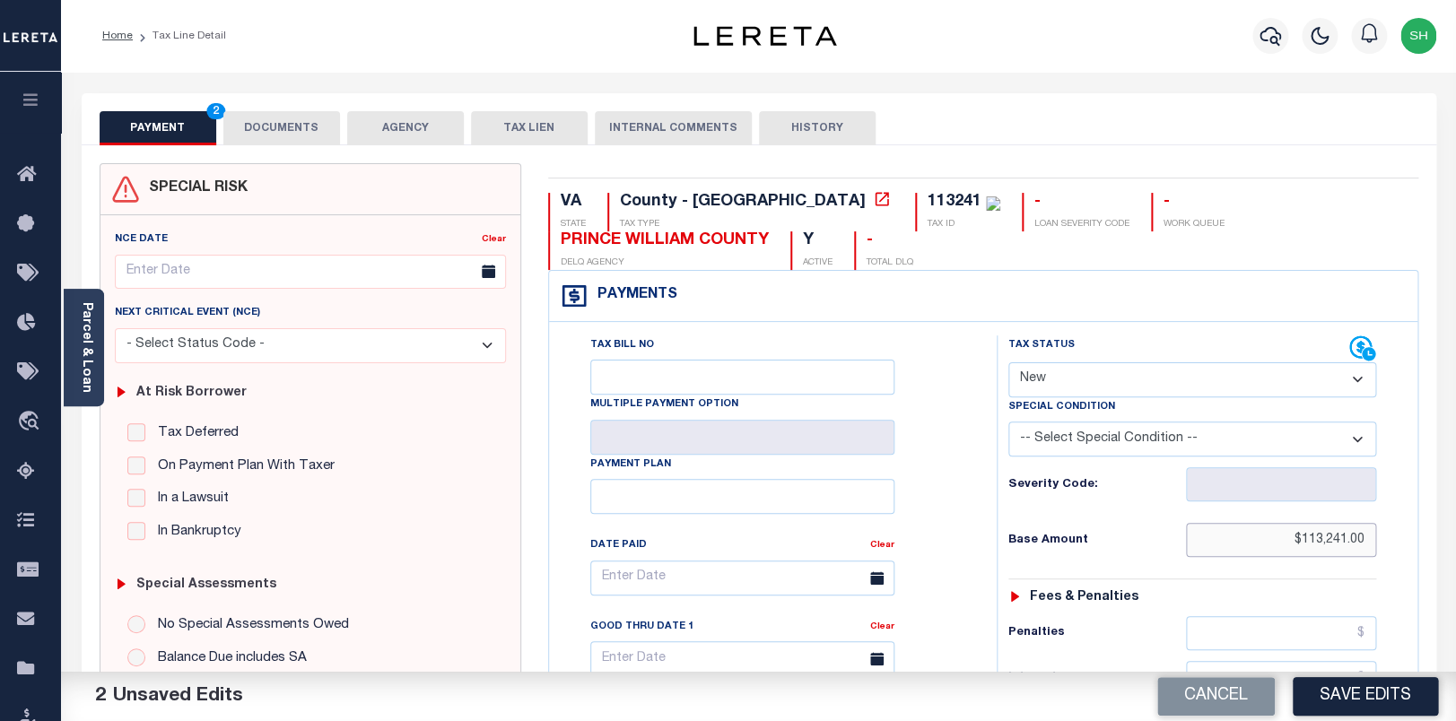
drag, startPoint x: 1291, startPoint y: 555, endPoint x: 1541, endPoint y: 554, distance: 250.3
click at [1376, 554] on input "$113,241.00" at bounding box center [1281, 540] width 190 height 34
paste input "3,444.69"
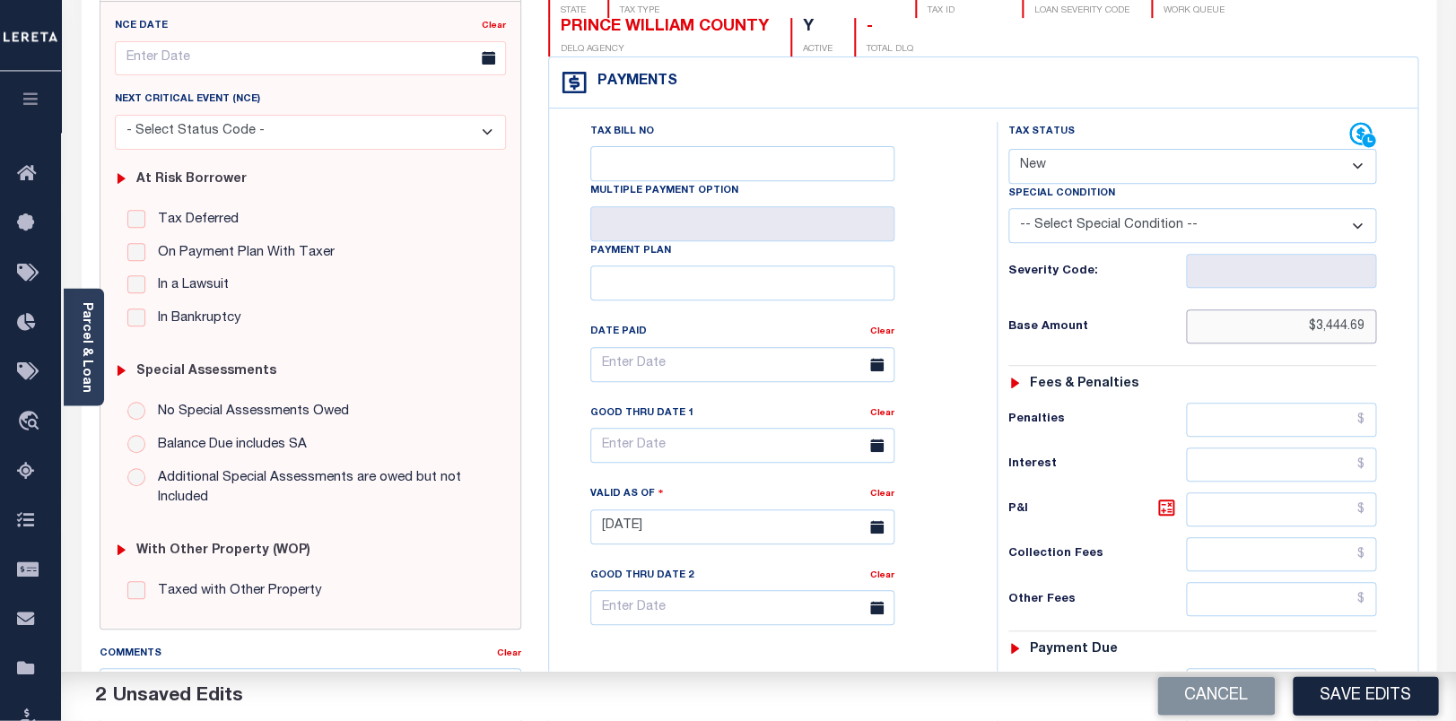
scroll to position [589, 0]
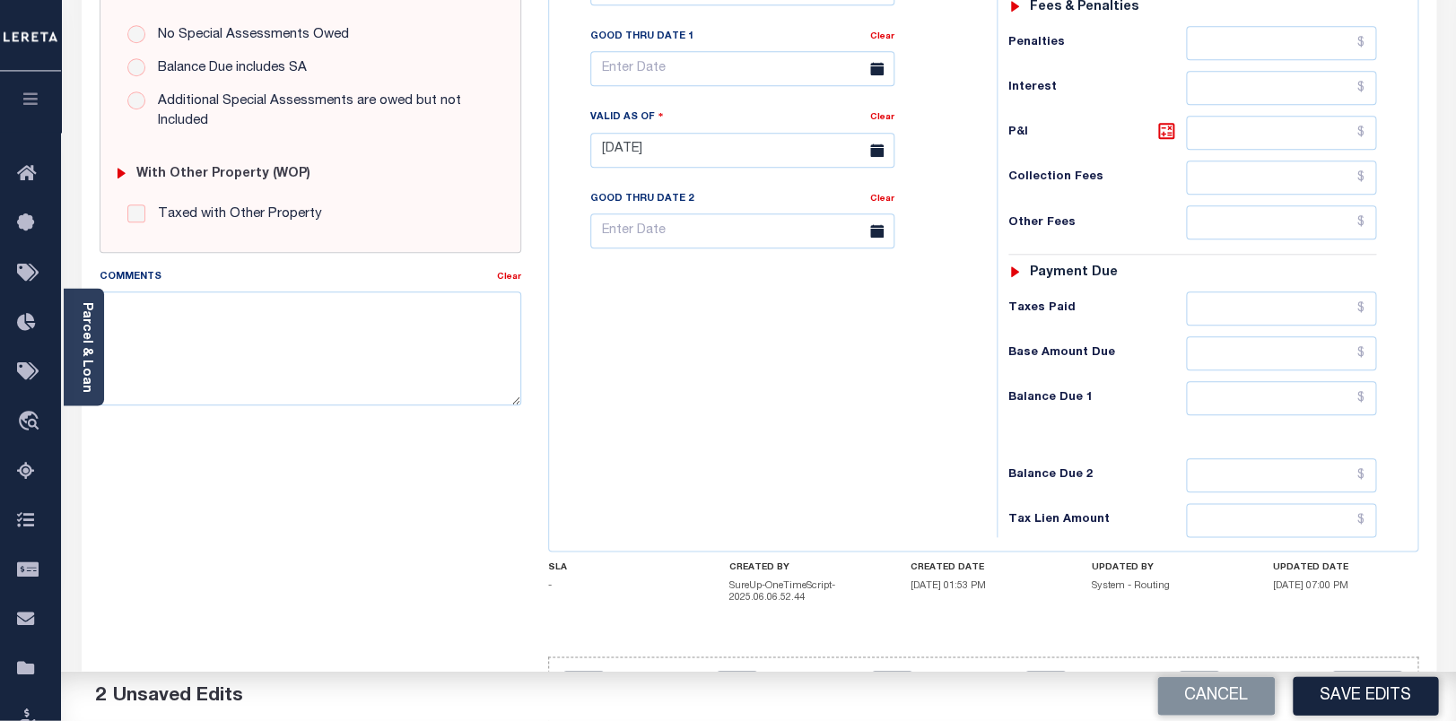
type input "$3,444.69"
click at [1326, 416] on input "text" at bounding box center [1281, 399] width 190 height 34
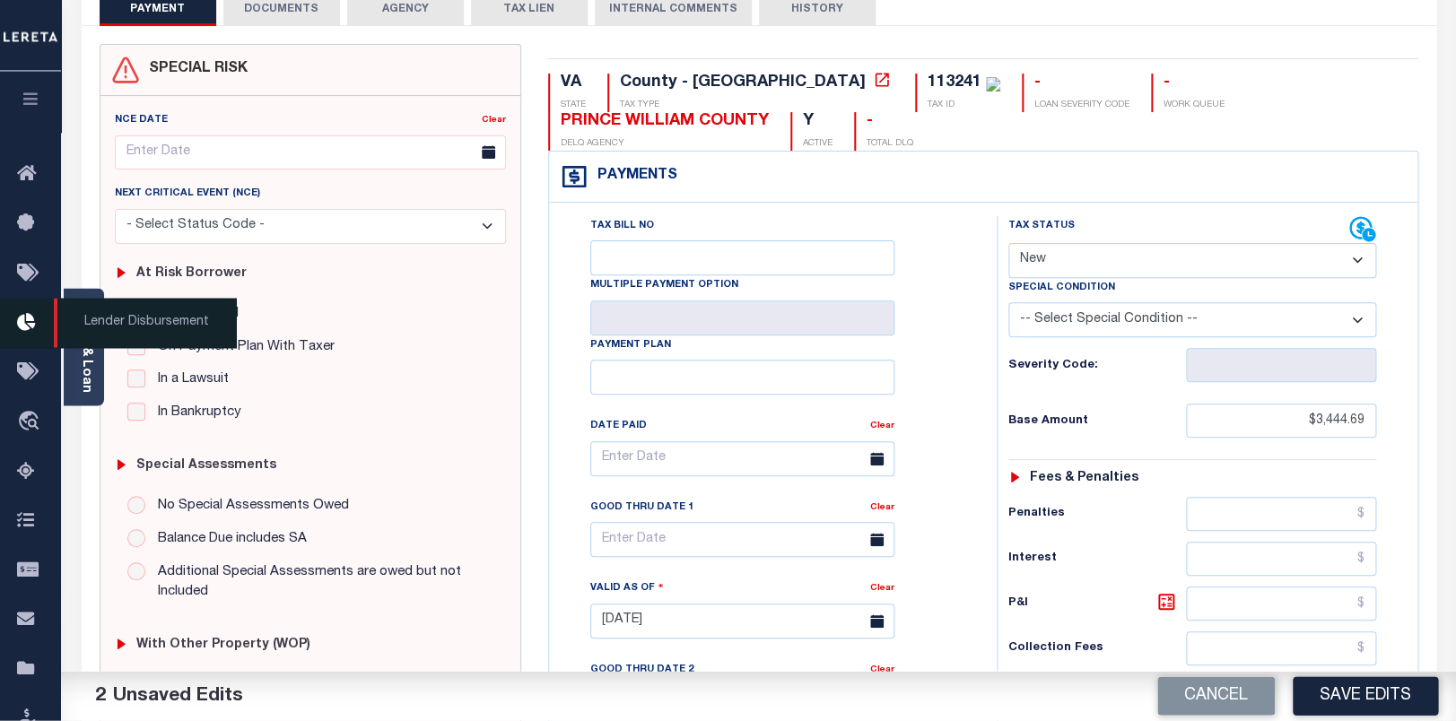
type input "$0.00"
click at [74, 348] on span "Lender Disbursement" at bounding box center [145, 323] width 182 height 49
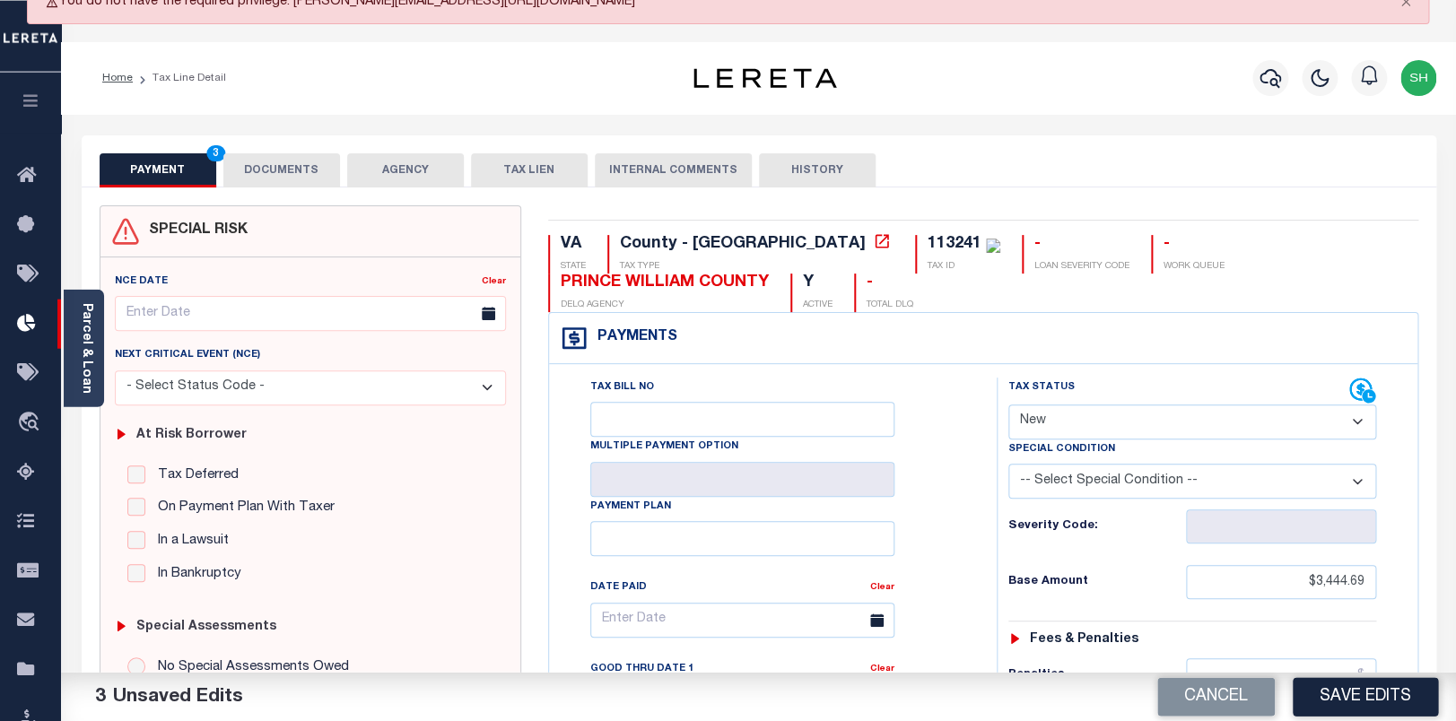
scroll to position [0, 0]
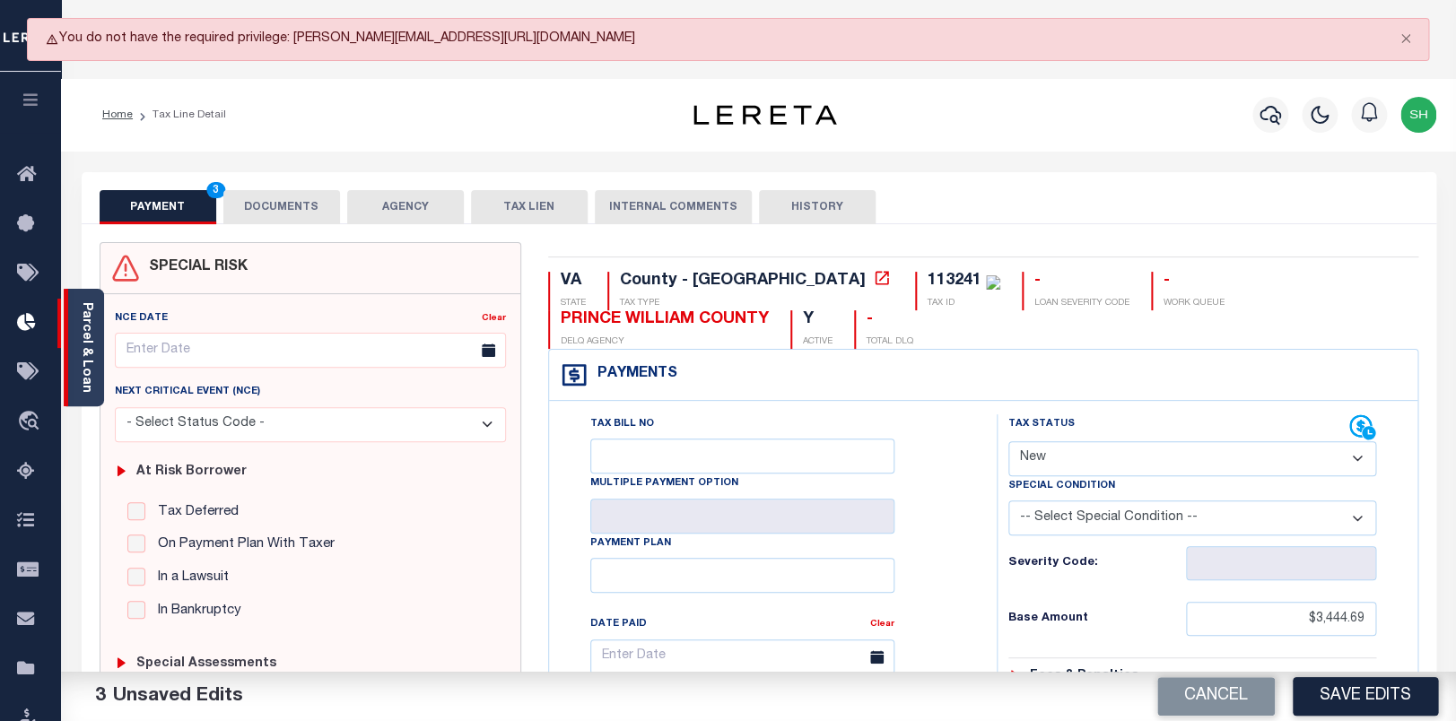
click at [90, 345] on link "Parcel & Loan" at bounding box center [86, 347] width 13 height 91
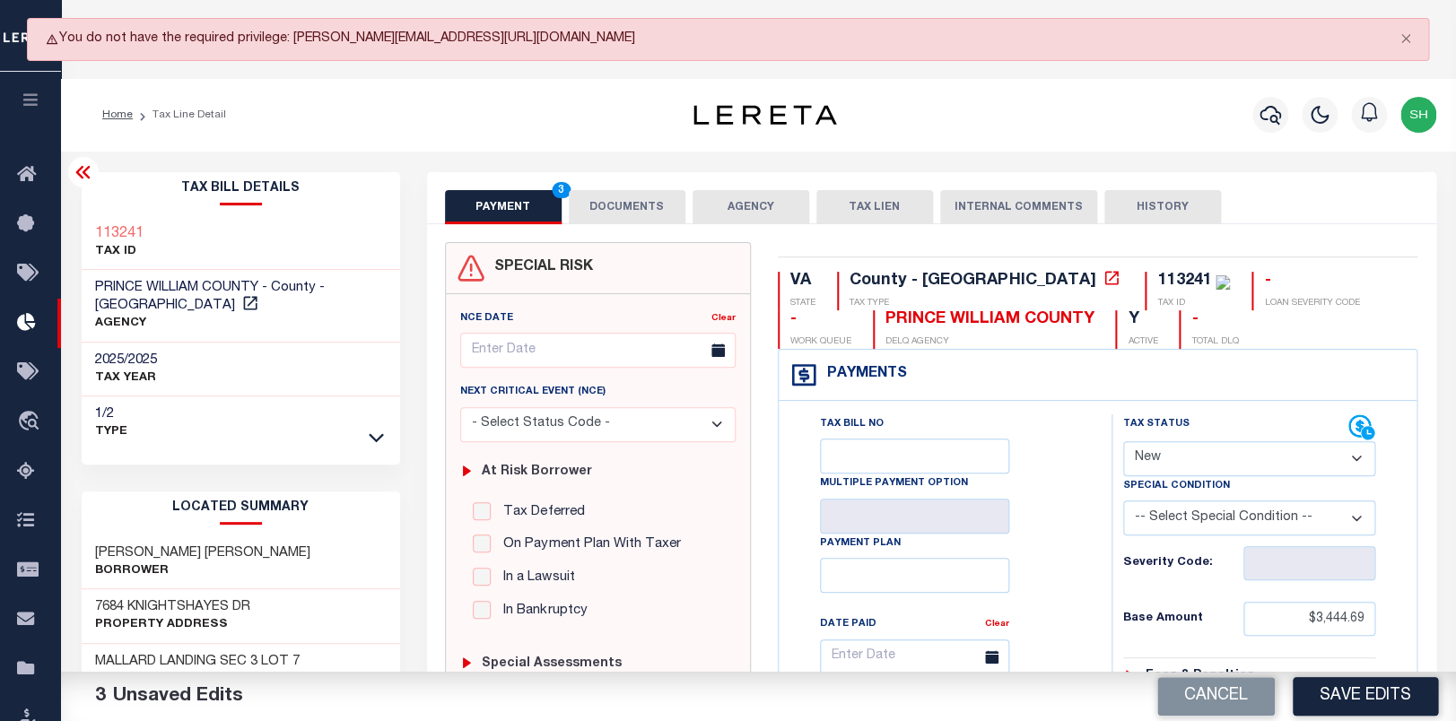
click at [82, 221] on div "113241 TAX ID" at bounding box center [241, 243] width 318 height 55
copy h3 "113241"
click at [1407, 34] on button "Close" at bounding box center [1405, 38] width 45 height 39
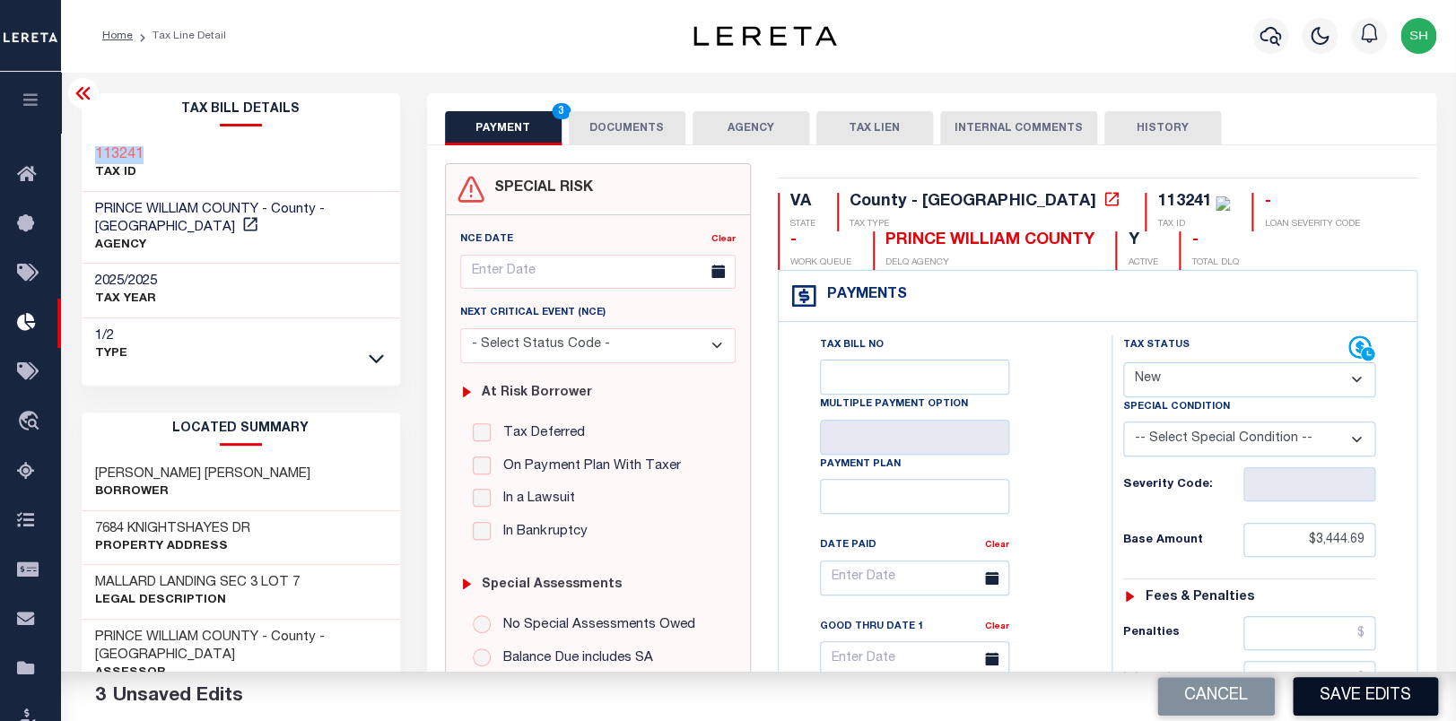
click at [1350, 692] on button "Save Edits" at bounding box center [1365, 696] width 145 height 39
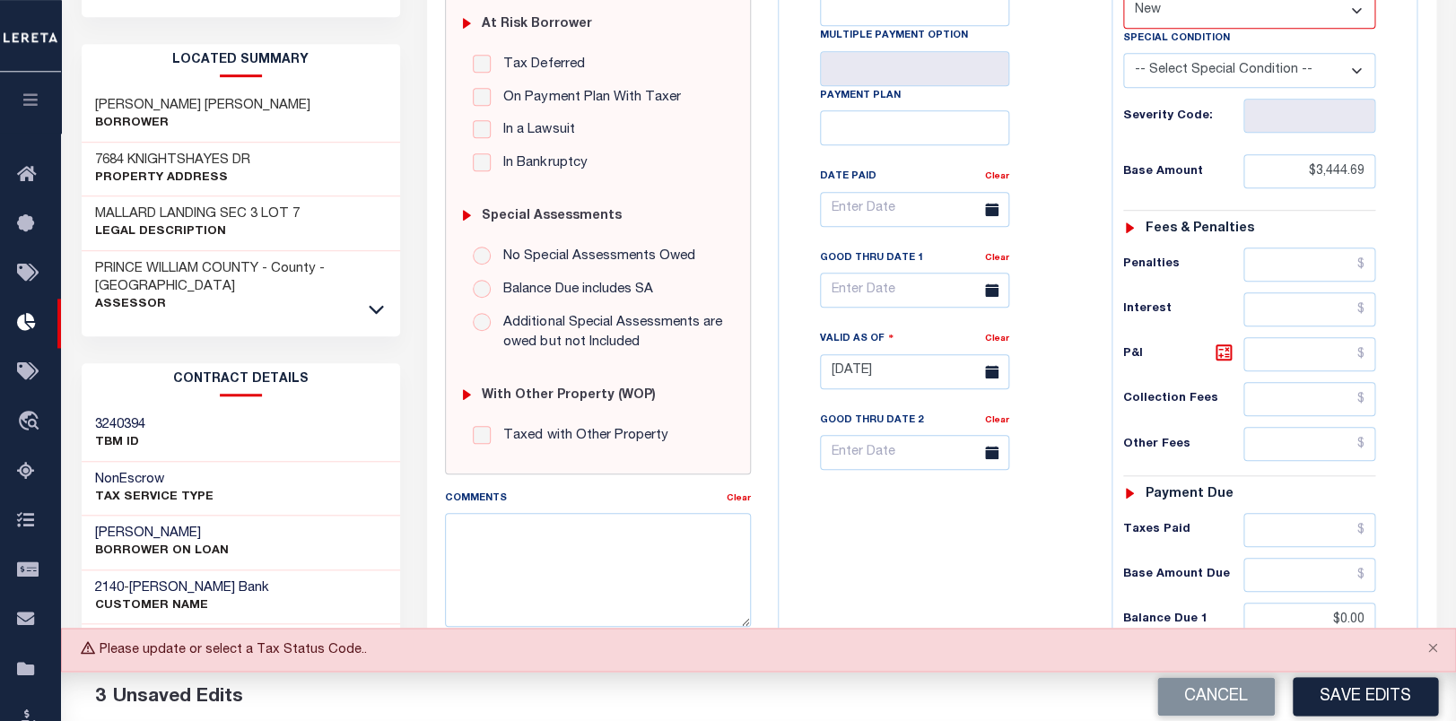
scroll to position [377, 0]
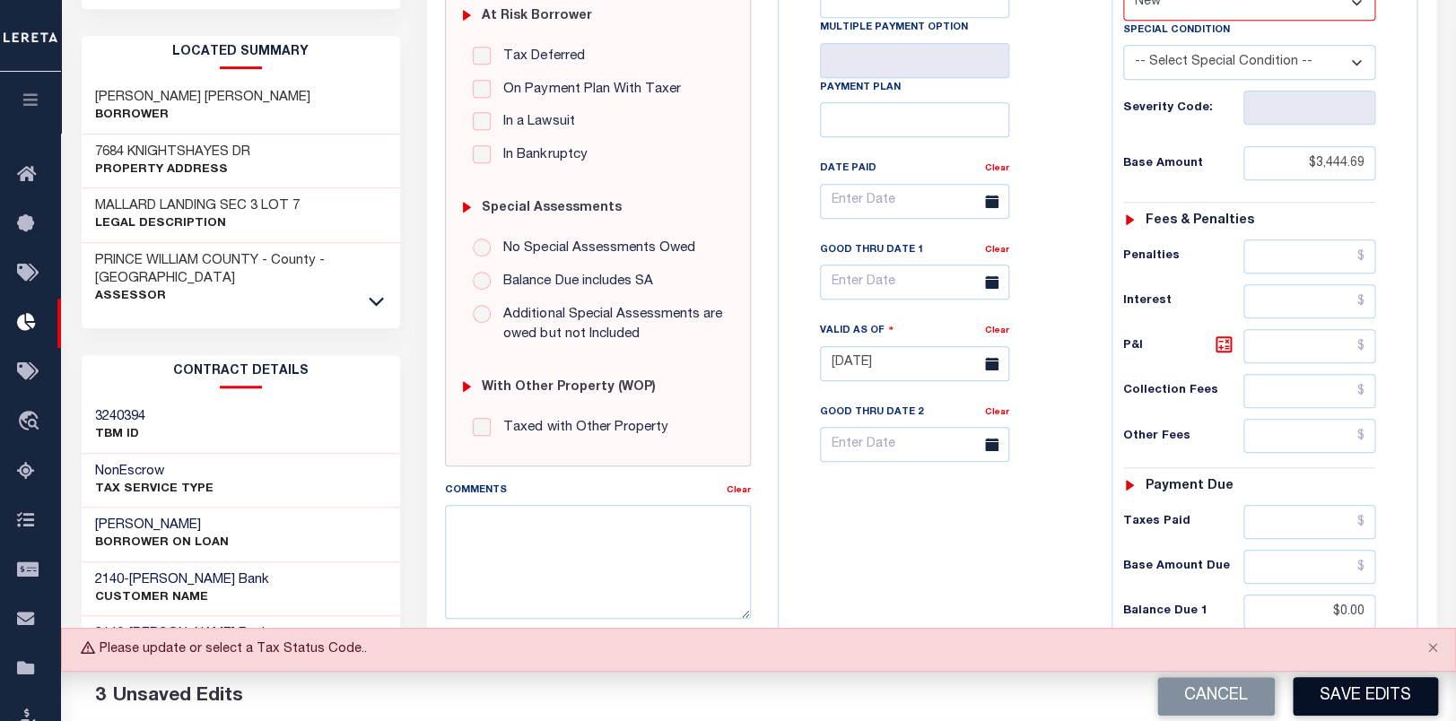
click at [1381, 704] on button "Save Edits" at bounding box center [1365, 696] width 145 height 39
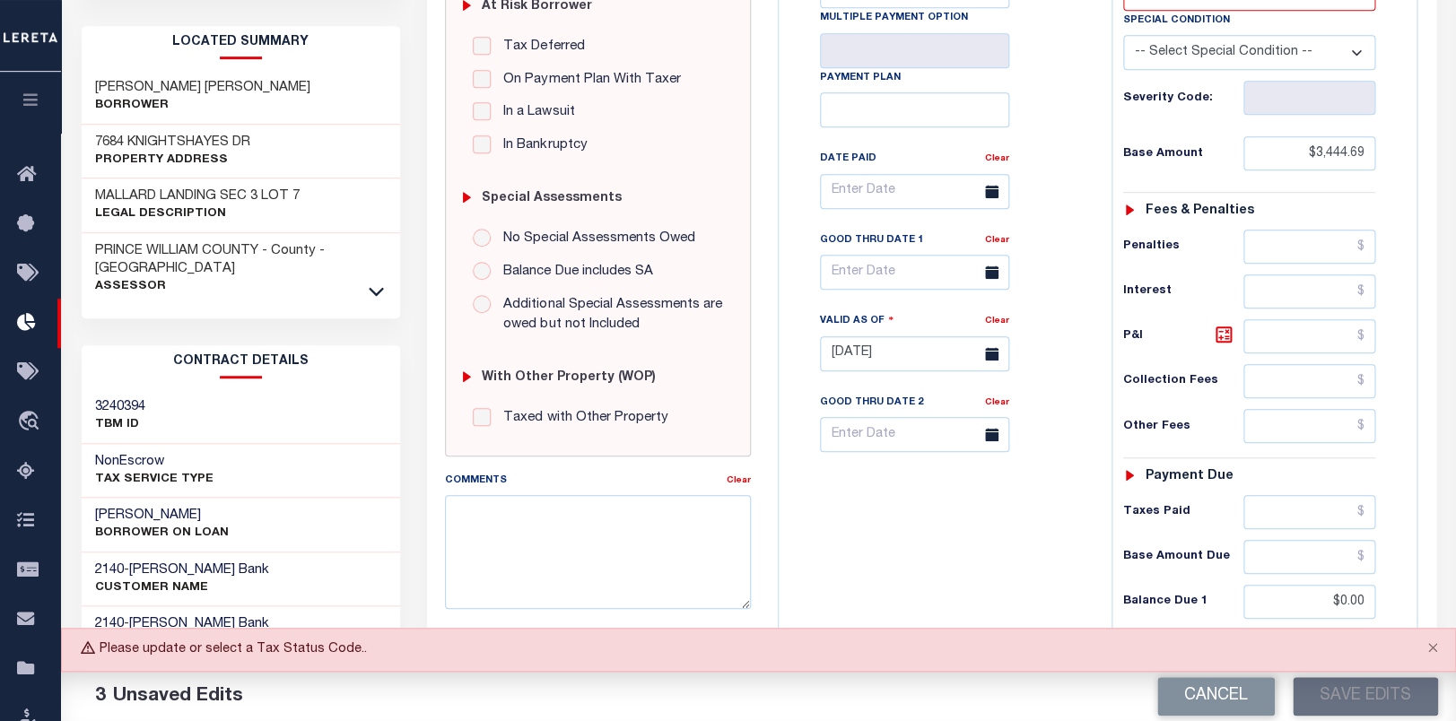
scroll to position [200, 0]
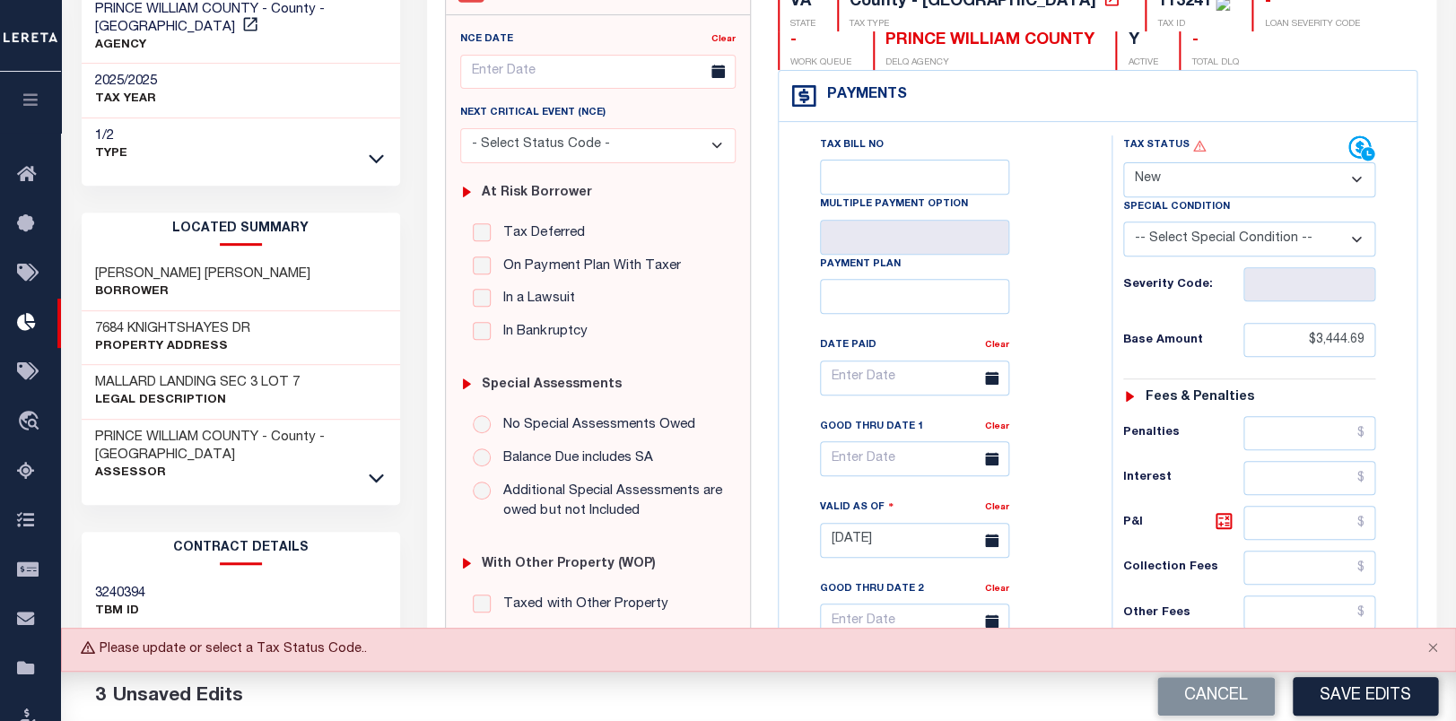
click at [1123, 162] on select "- Select Status Code - Open Due/Unpaid Paid Incomplete No Tax Due Internal Refu…" at bounding box center [1249, 179] width 253 height 35
select select "PYD"
click option "Paid" at bounding box center [0, 0] width 0 height 0
click at [1367, 696] on button "Save Edits" at bounding box center [1365, 696] width 145 height 39
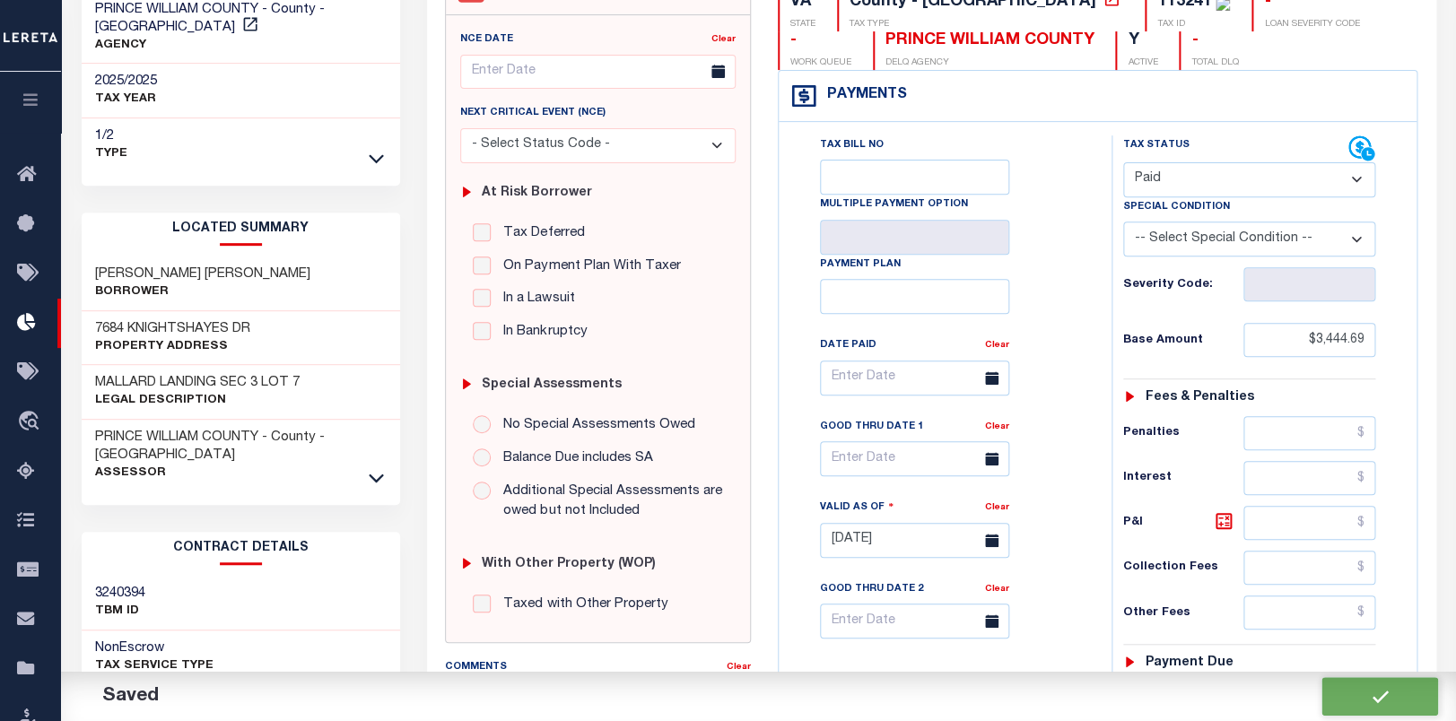
checkbox input "false"
type input "$3,444.69"
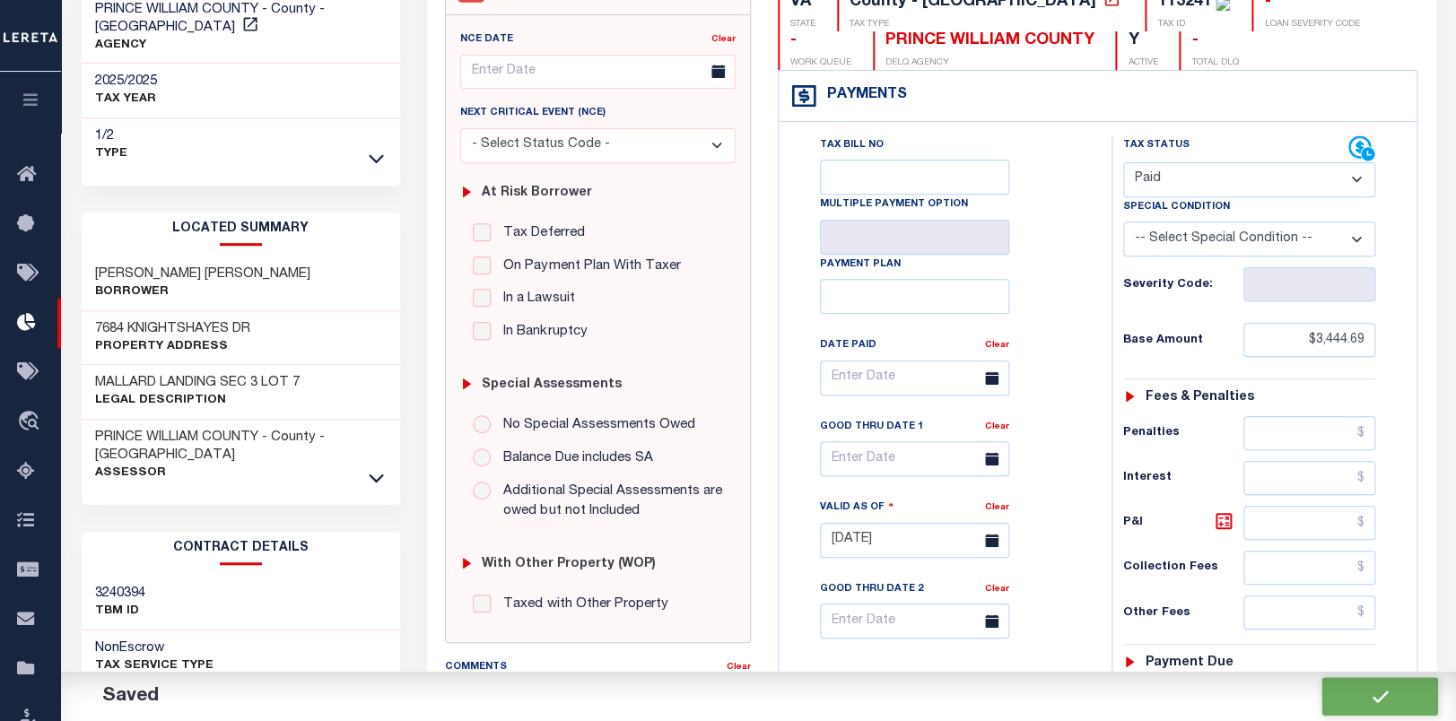
type input "$0"
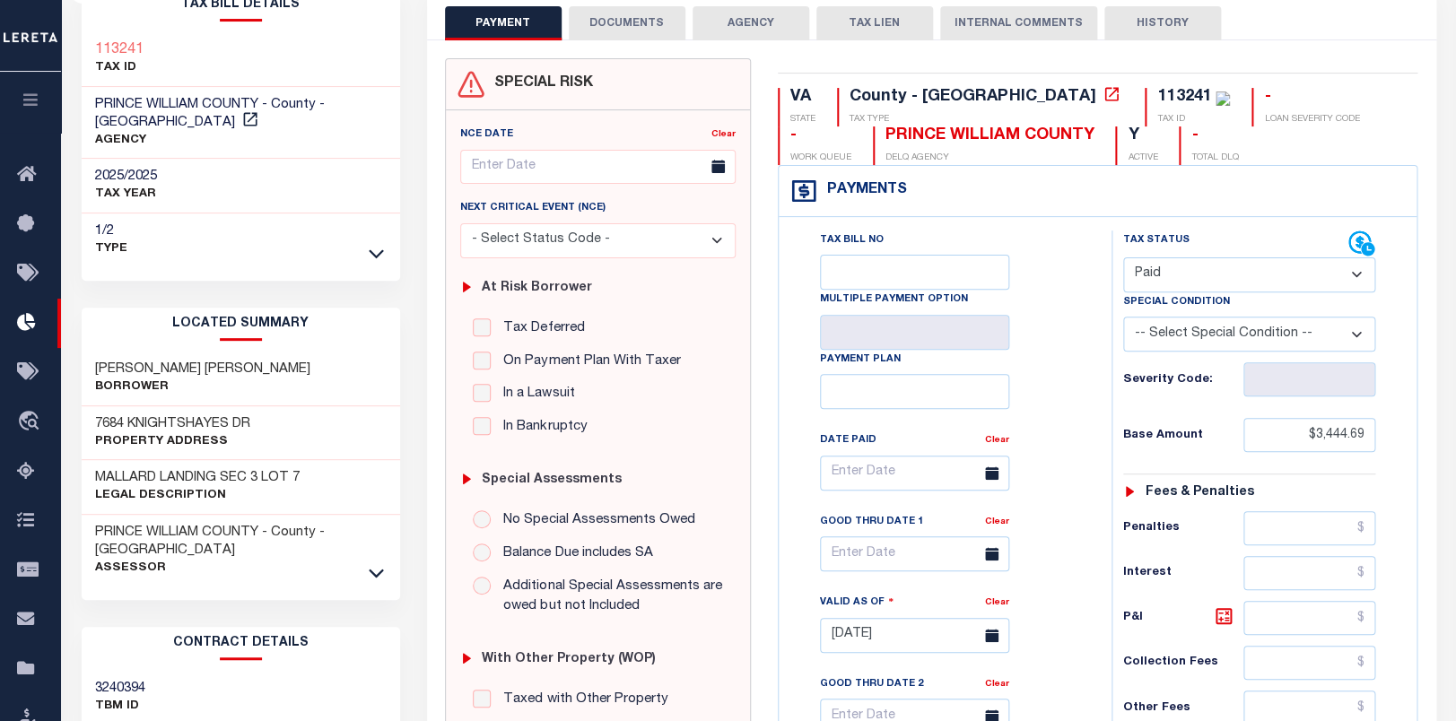
scroll to position [0, 0]
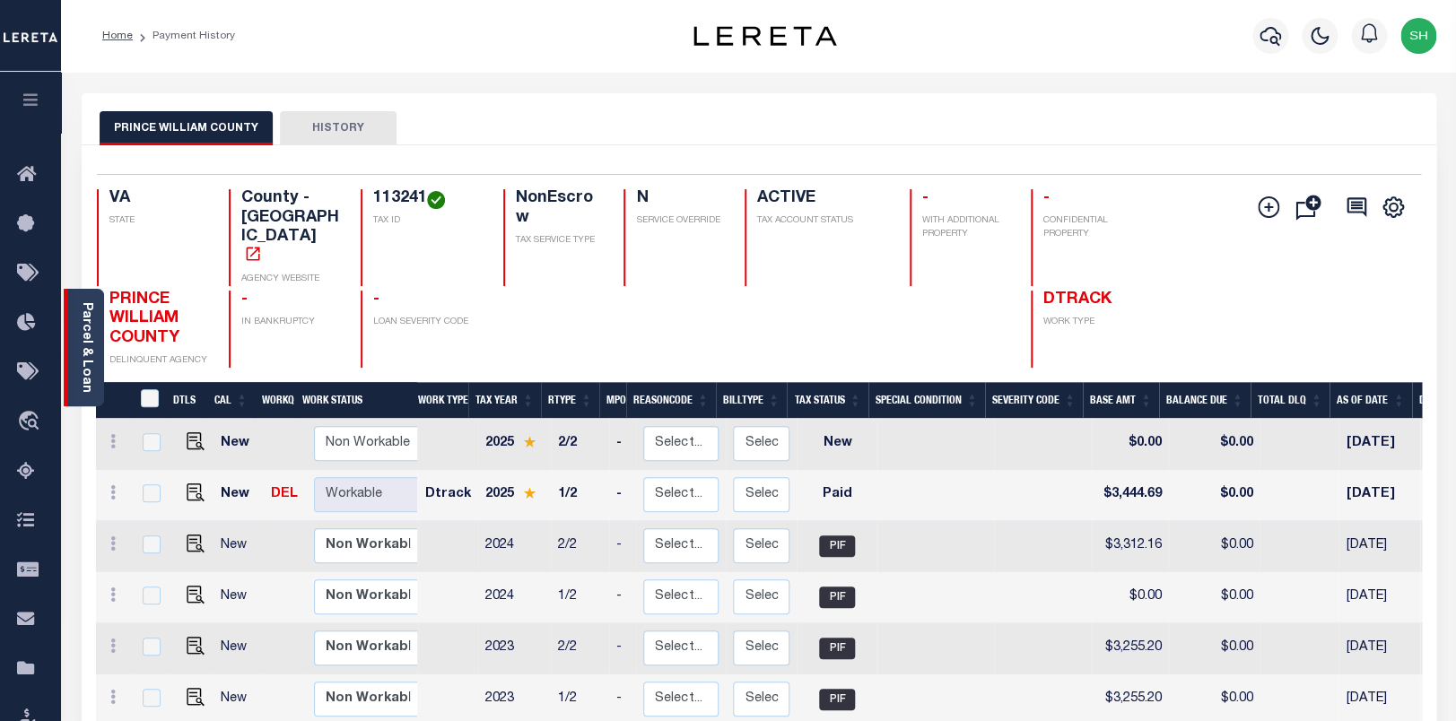
click at [84, 339] on link "Parcel & Loan" at bounding box center [86, 347] width 13 height 91
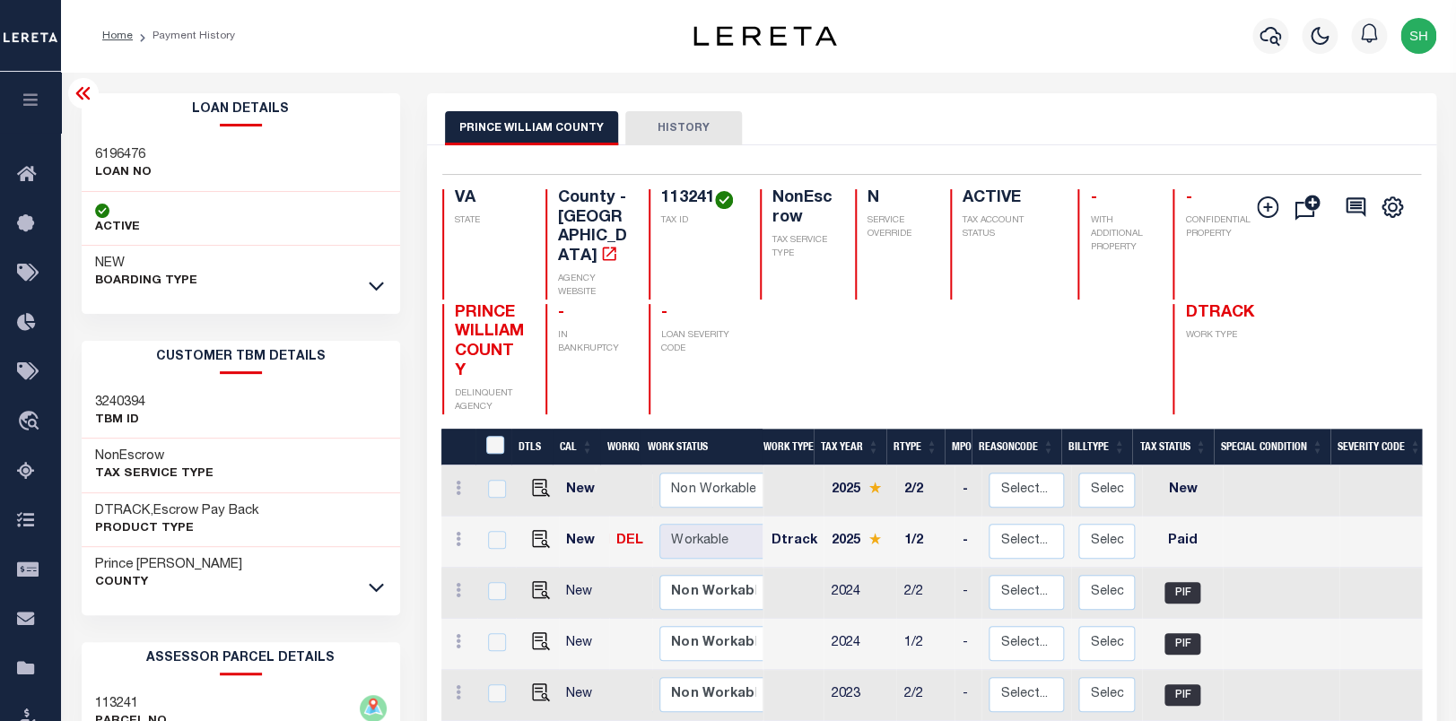
click at [125, 157] on h3 "6196476" at bounding box center [123, 155] width 57 height 18
copy h3 "6196476"
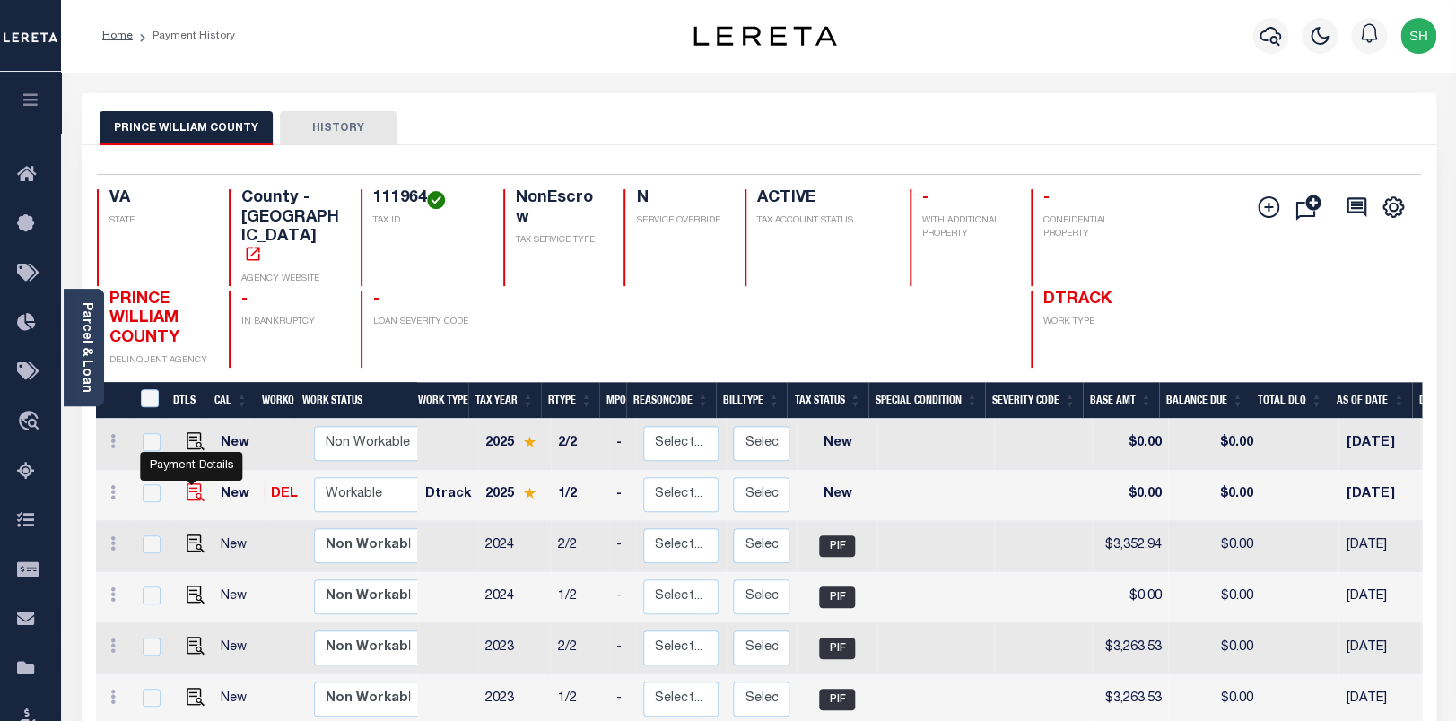
click at [188, 484] on img "" at bounding box center [196, 493] width 18 height 18
checkbox input "true"
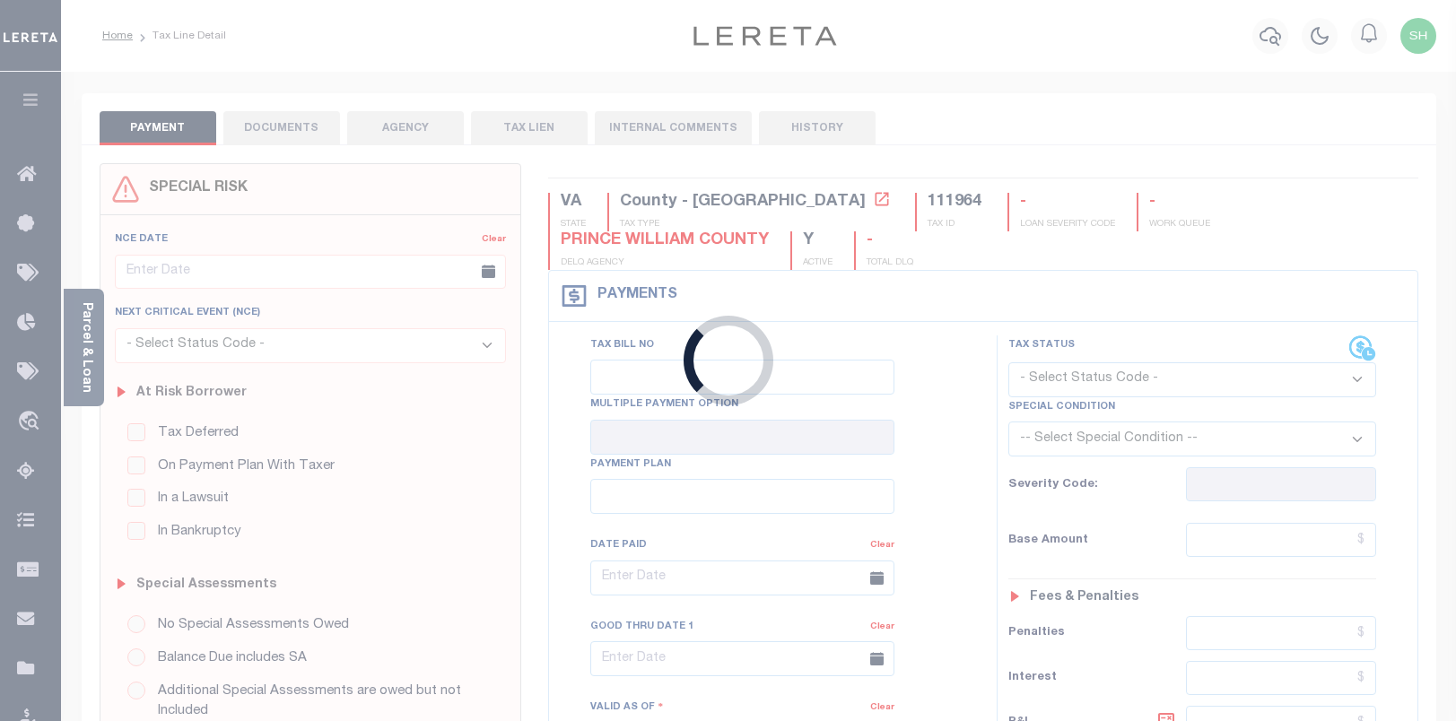
checkbox input "false"
type input "[DATE]"
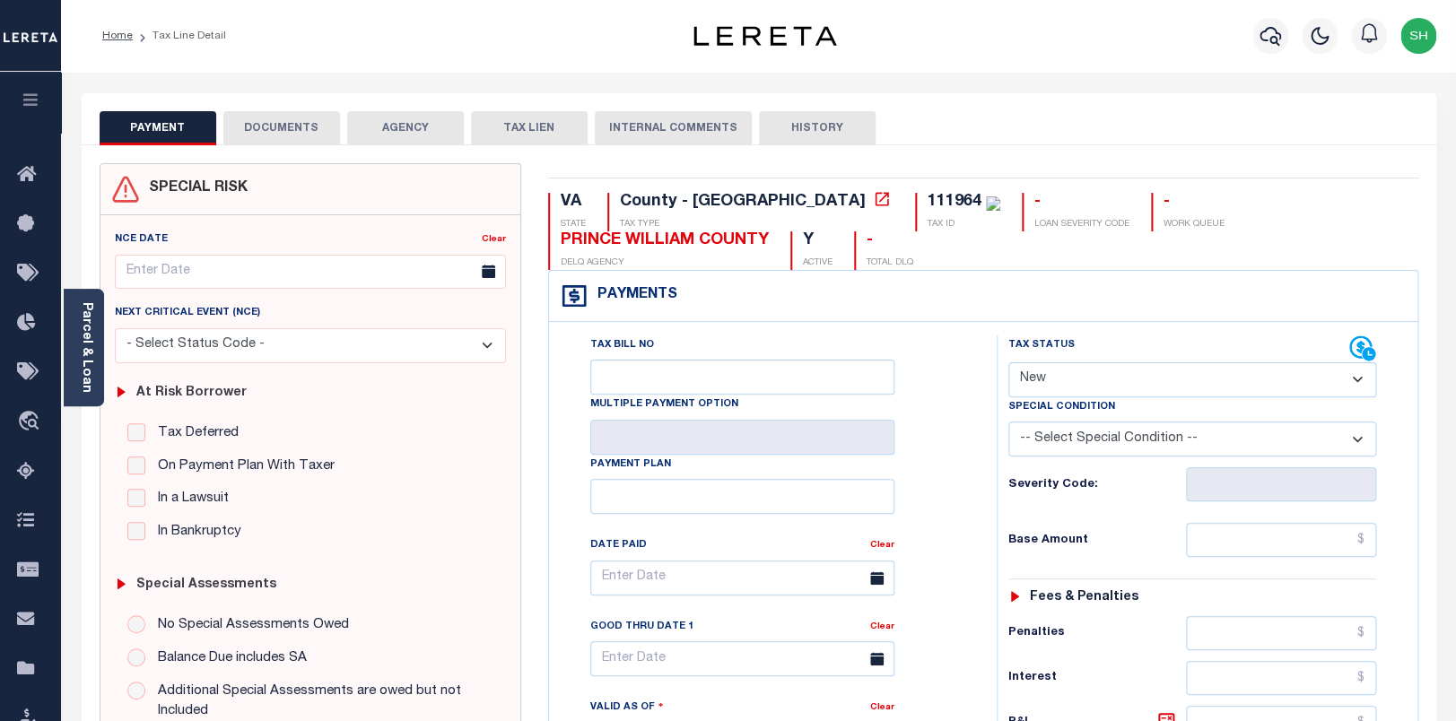
click at [1008, 362] on select "- Select Status Code - Open Due/Unpaid Paid Incomplete No Tax Due Internal Refu…" at bounding box center [1192, 379] width 368 height 35
select select "PYD"
click option "Paid" at bounding box center [0, 0] width 0 height 0
type input "[DATE]"
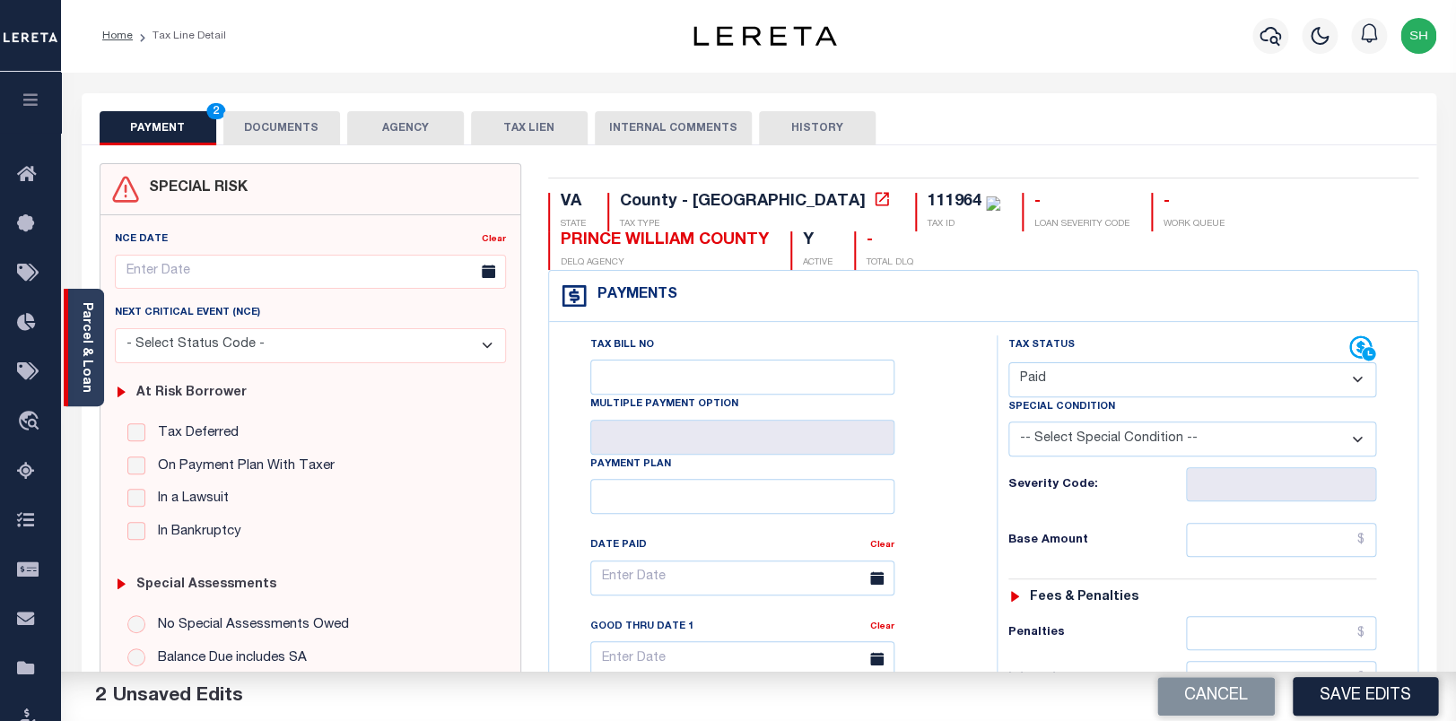
click at [95, 335] on div "Parcel & Loan" at bounding box center [84, 348] width 40 height 118
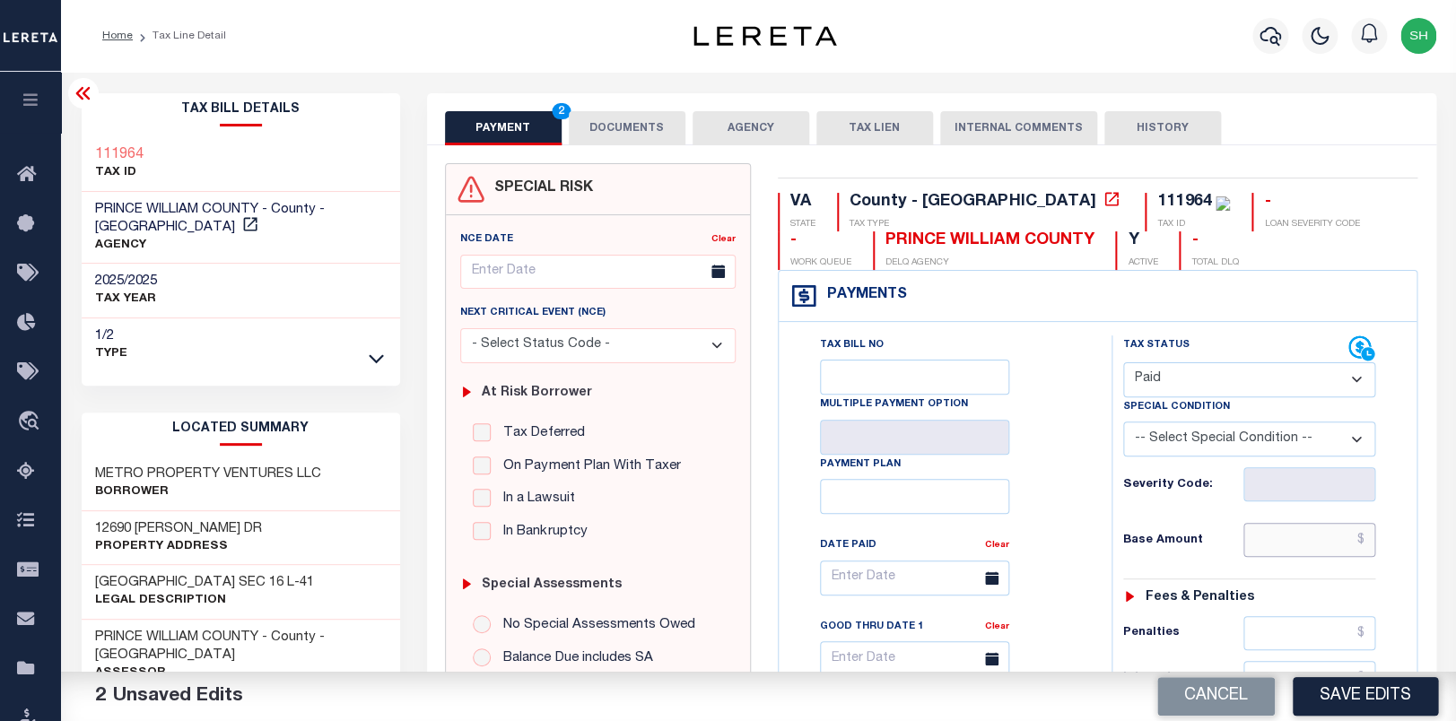
click at [1310, 554] on input "text" at bounding box center [1309, 540] width 133 height 34
paste input "3,599.12"
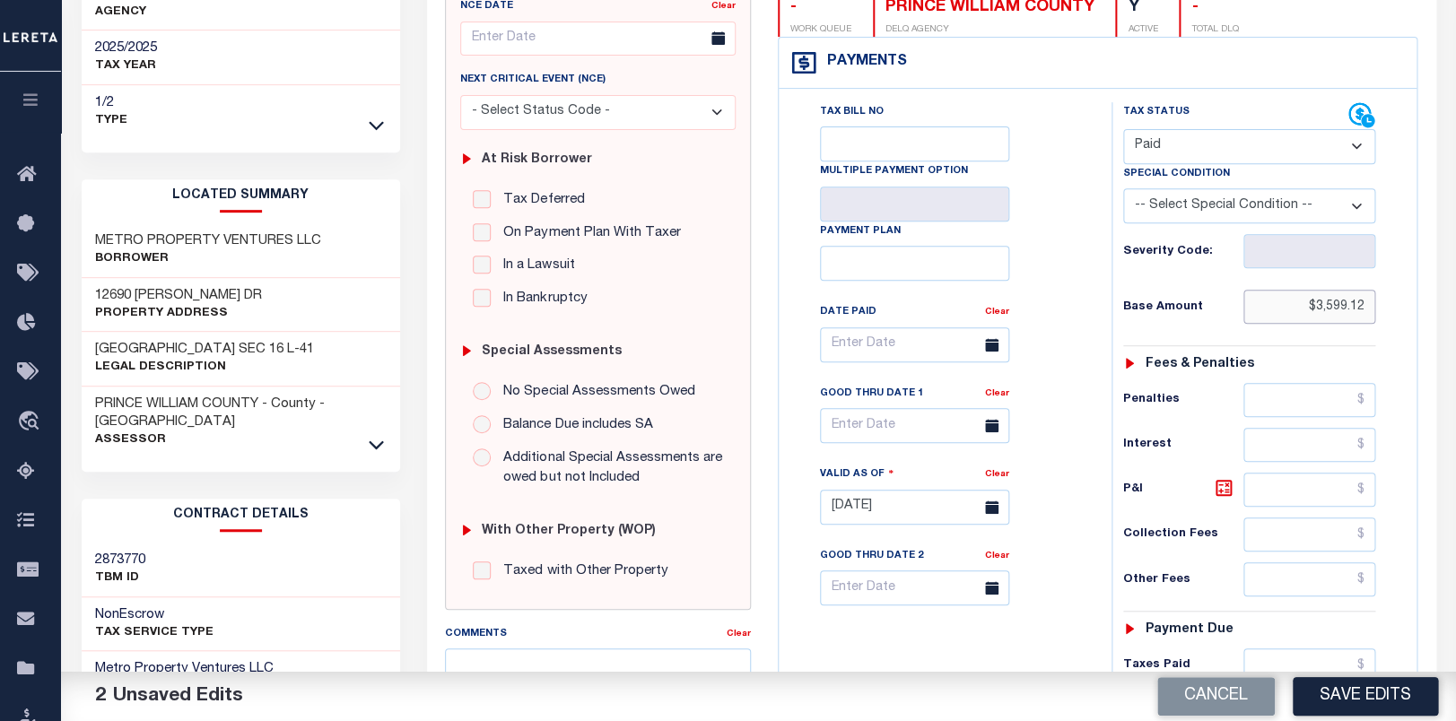
scroll to position [471, 0]
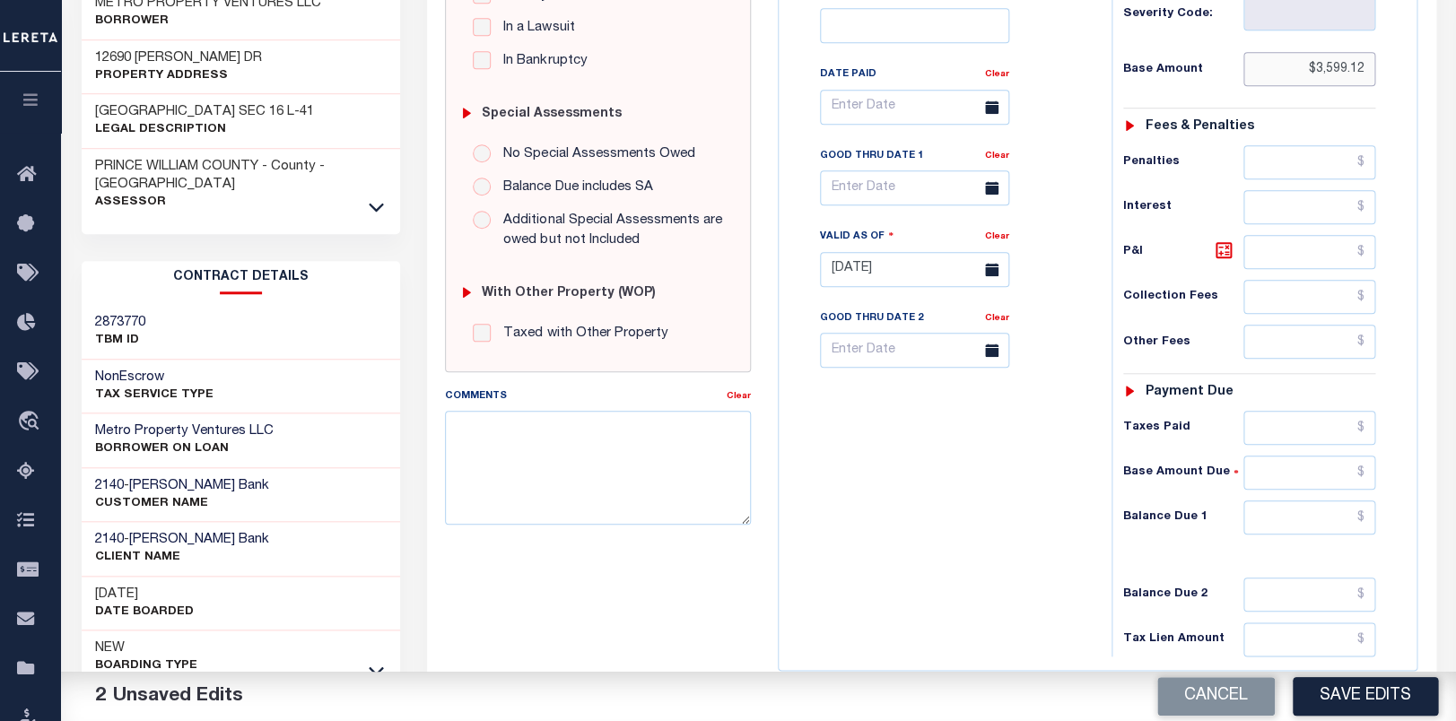
type input "$3,599.12"
click at [1326, 535] on input "text" at bounding box center [1309, 518] width 133 height 34
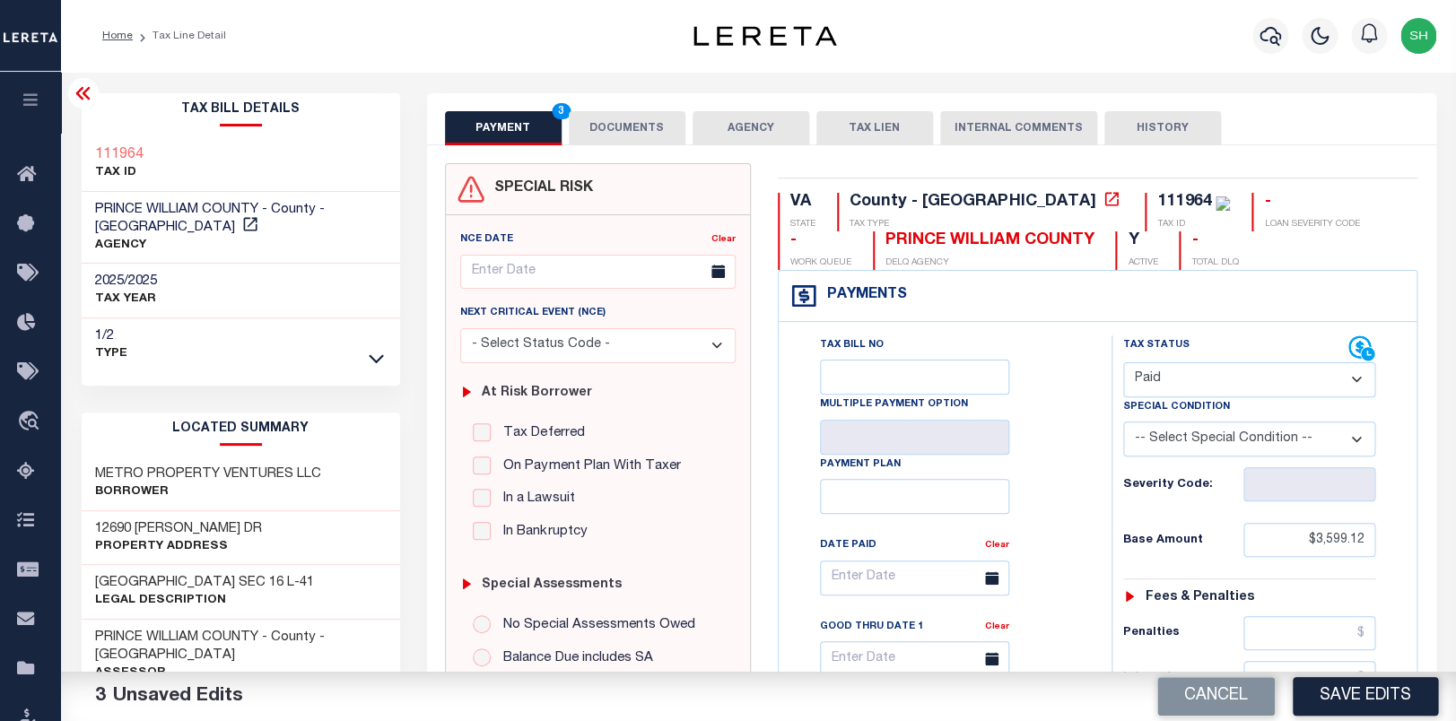
type input "$0.00"
click at [81, 143] on div "Tax Bill Details 111964 TAX ID AGENCY" at bounding box center [240, 731] width 345 height 1276
copy h3 "111964"
click at [627, 135] on button "DOCUMENTS" at bounding box center [627, 128] width 117 height 34
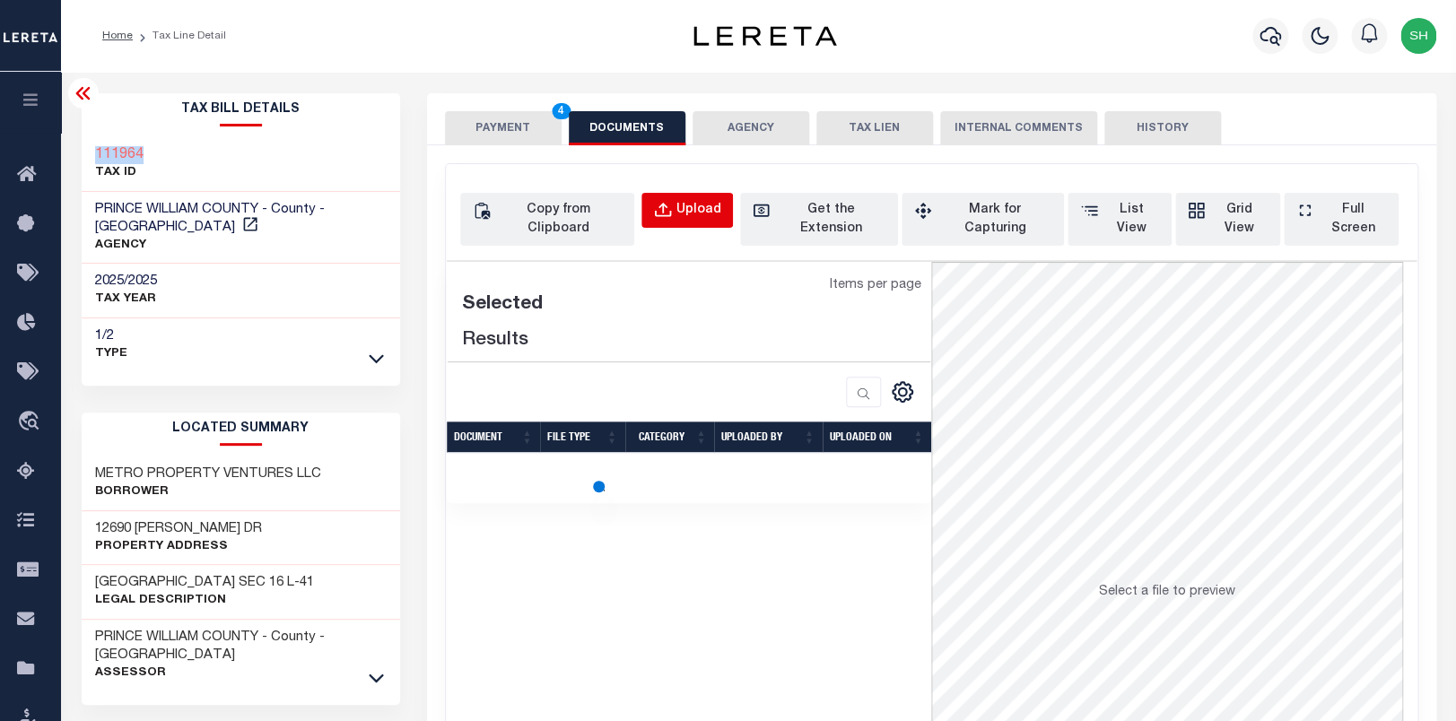
click at [721, 213] on div "Upload" at bounding box center [698, 211] width 45 height 20
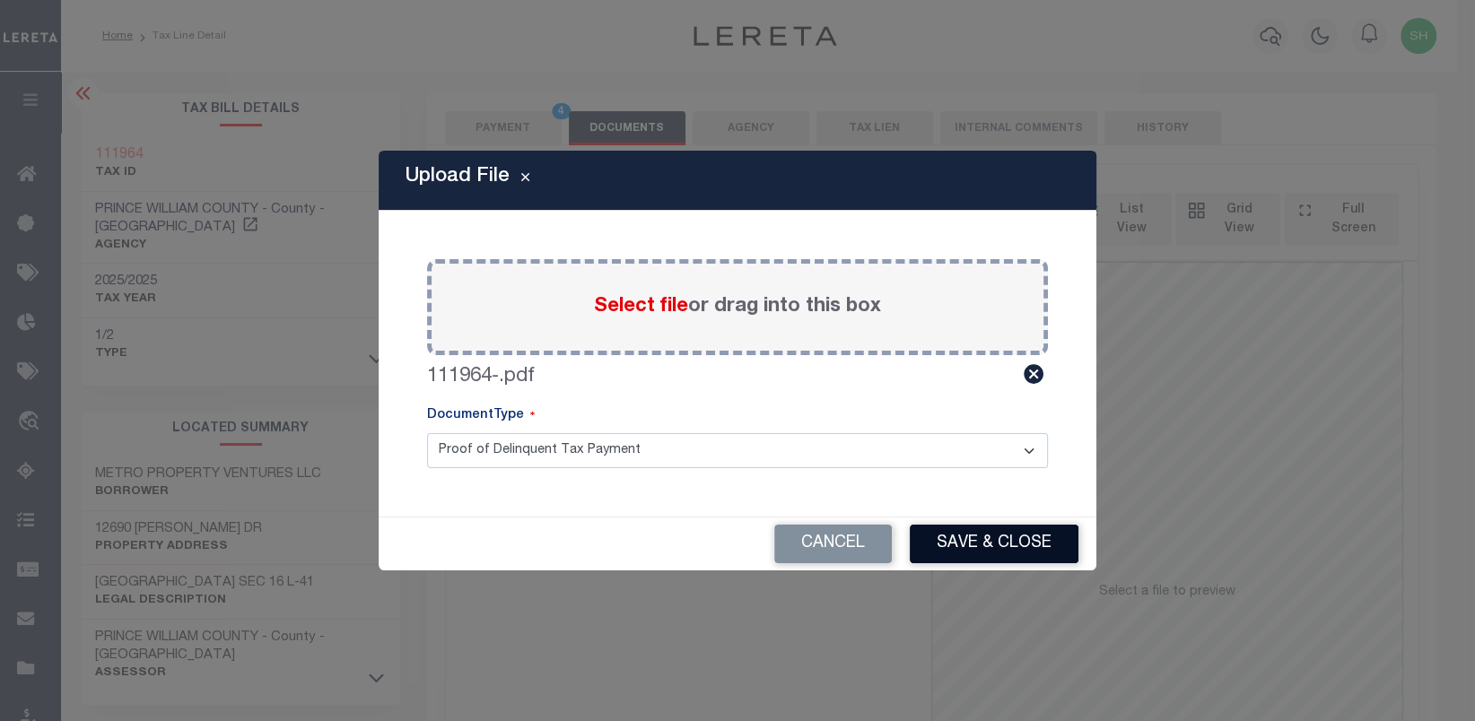
click at [974, 545] on button "Save & Close" at bounding box center [994, 544] width 169 height 39
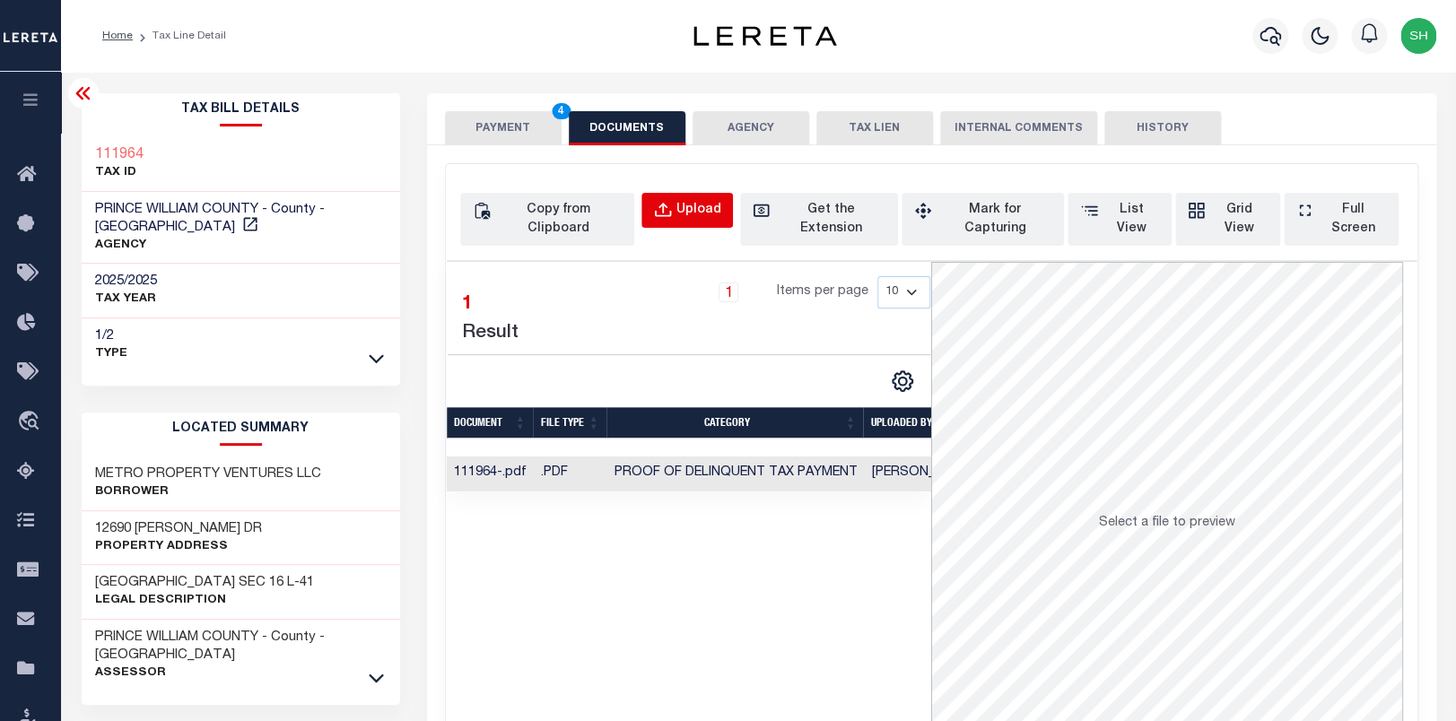
click at [721, 207] on div "Upload" at bounding box center [698, 211] width 45 height 20
select select "POP"
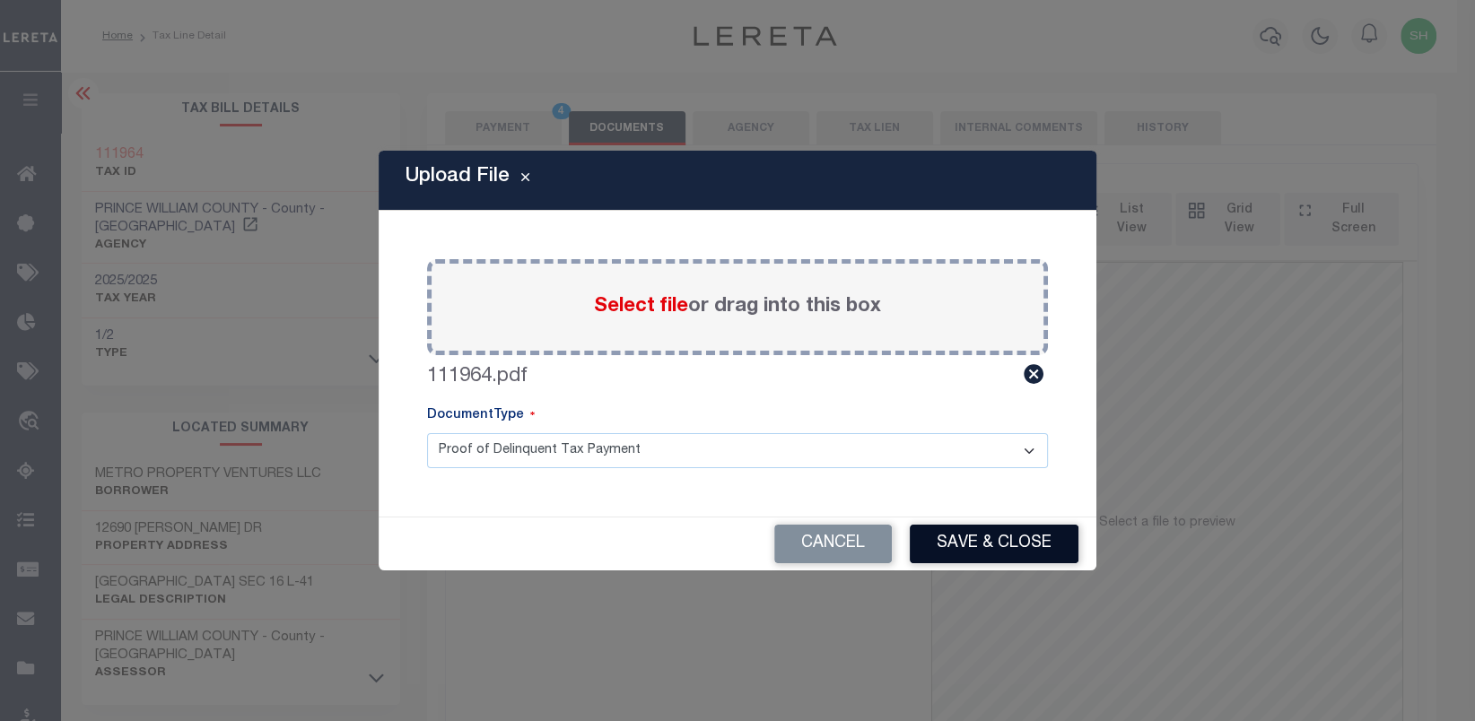
click at [963, 545] on button "Save & Close" at bounding box center [994, 544] width 169 height 39
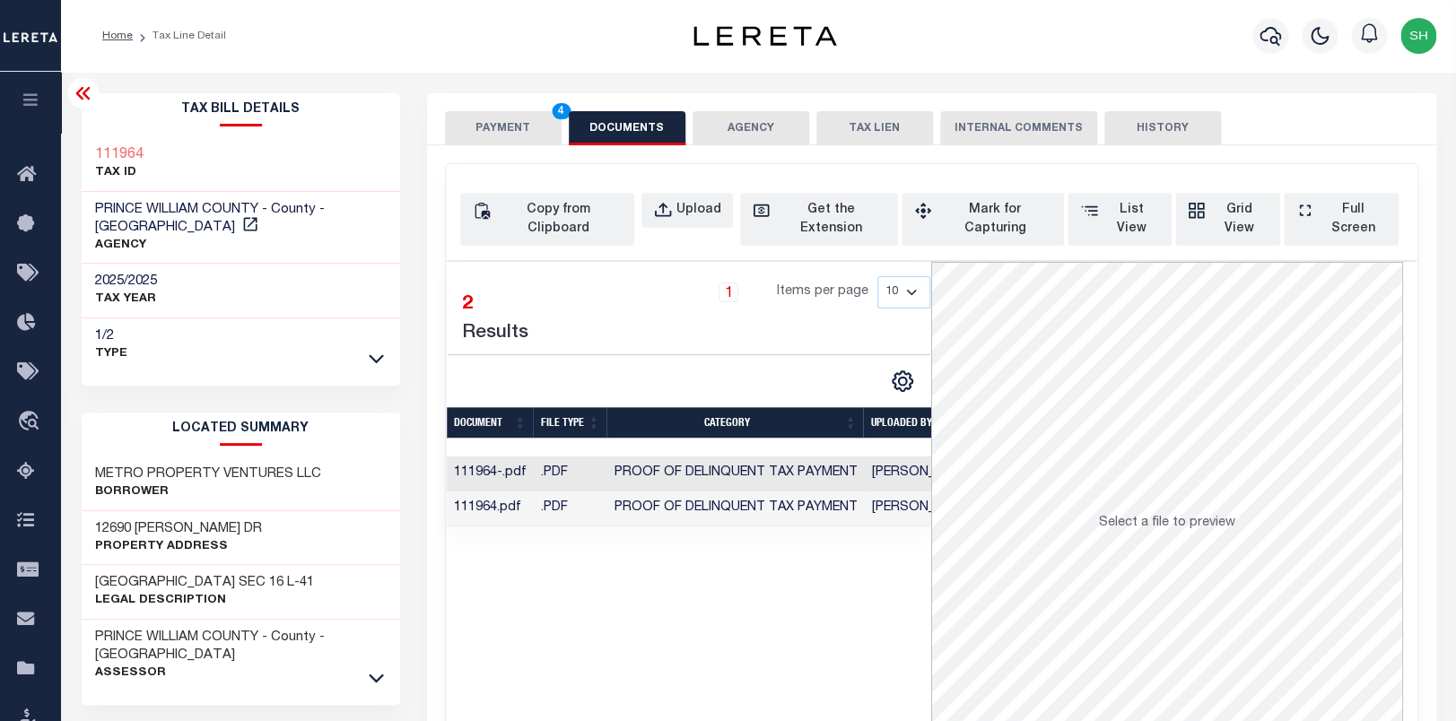
click at [498, 119] on button "PAYMENT 4" at bounding box center [503, 128] width 117 height 34
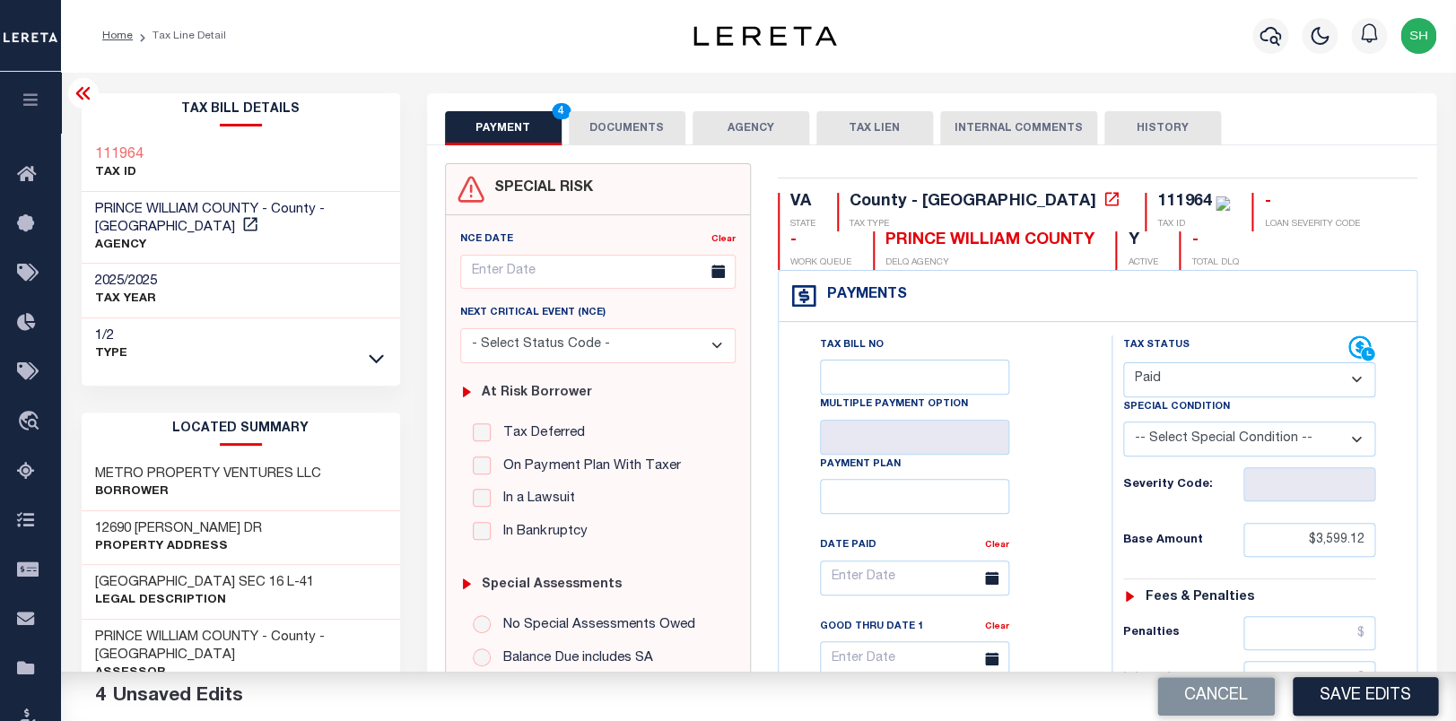
click at [595, 112] on button "DOCUMENTS" at bounding box center [627, 128] width 117 height 34
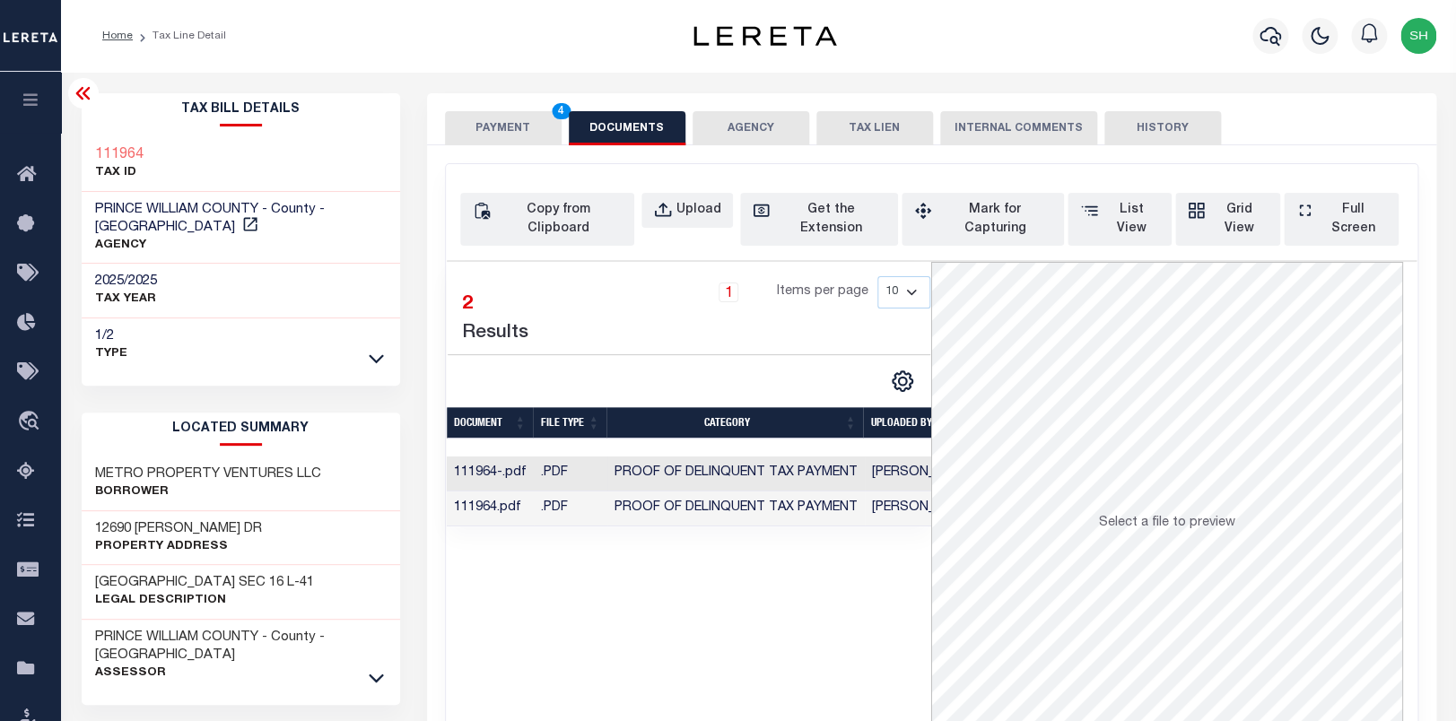
click at [542, 457] on td ".PDF" at bounding box center [571, 474] width 74 height 35
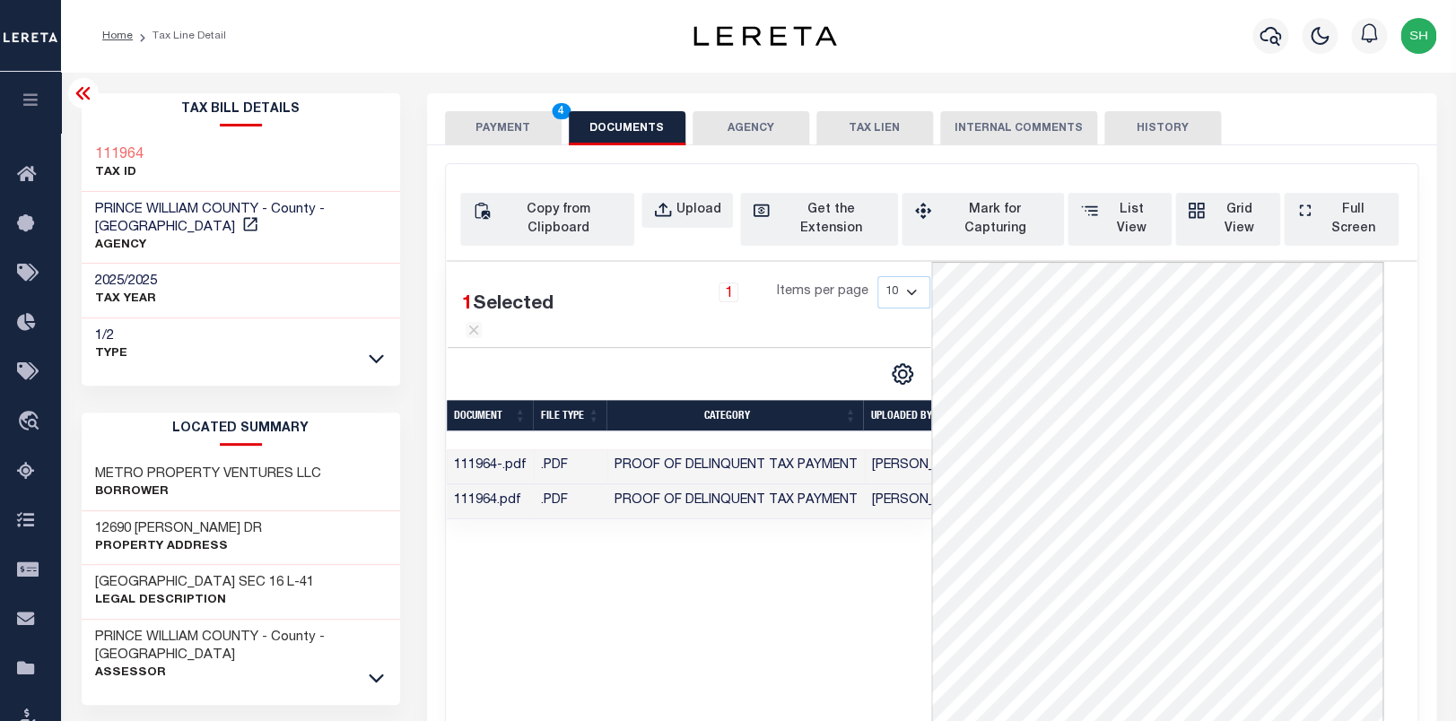
click at [555, 518] on td ".PDF" at bounding box center [571, 501] width 74 height 35
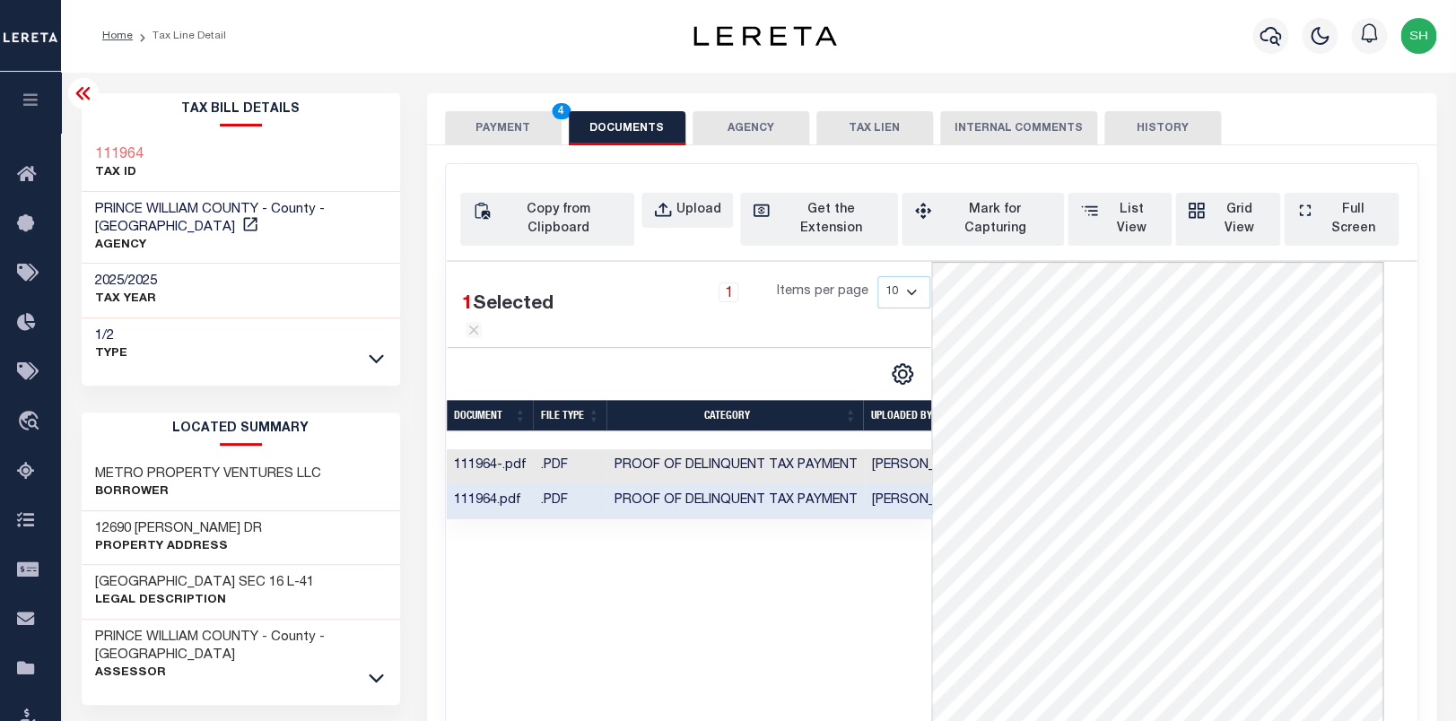
click at [484, 117] on button "PAYMENT 4" at bounding box center [503, 128] width 117 height 34
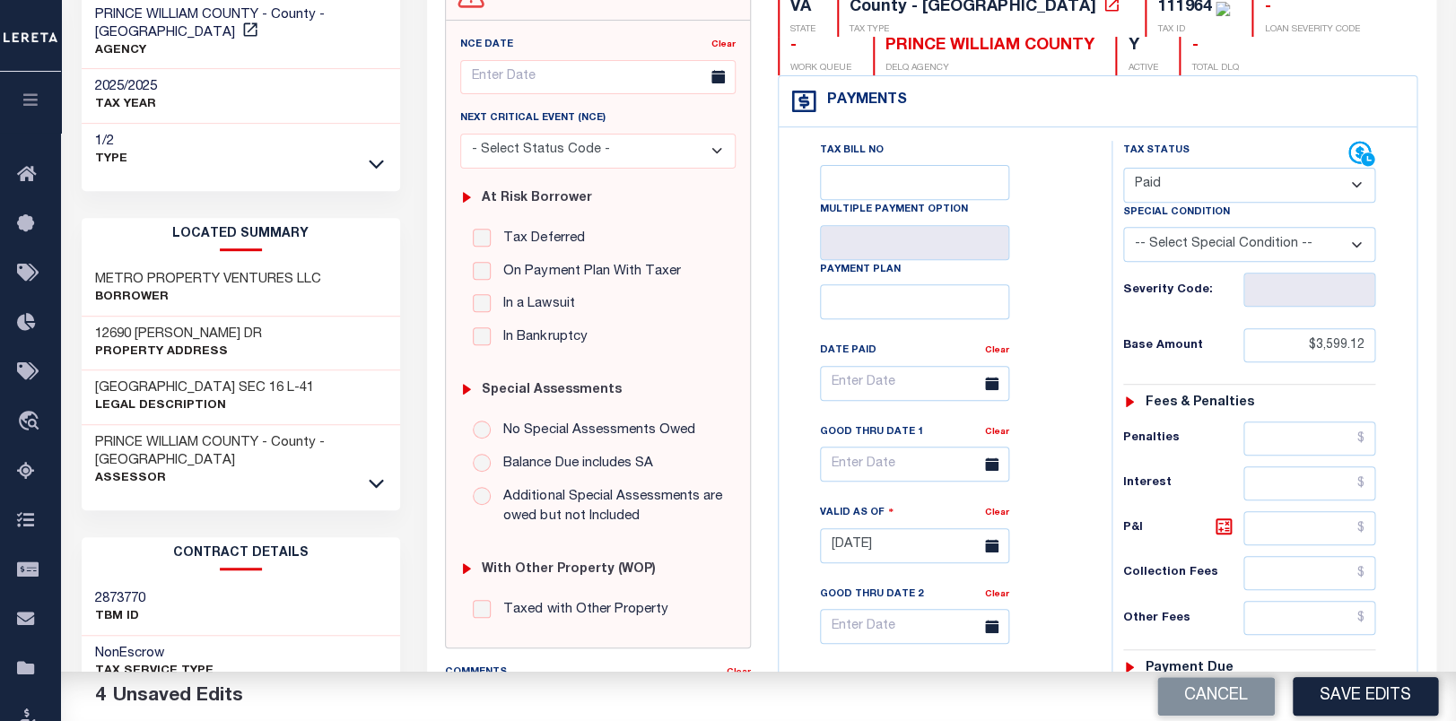
scroll to position [197, 0]
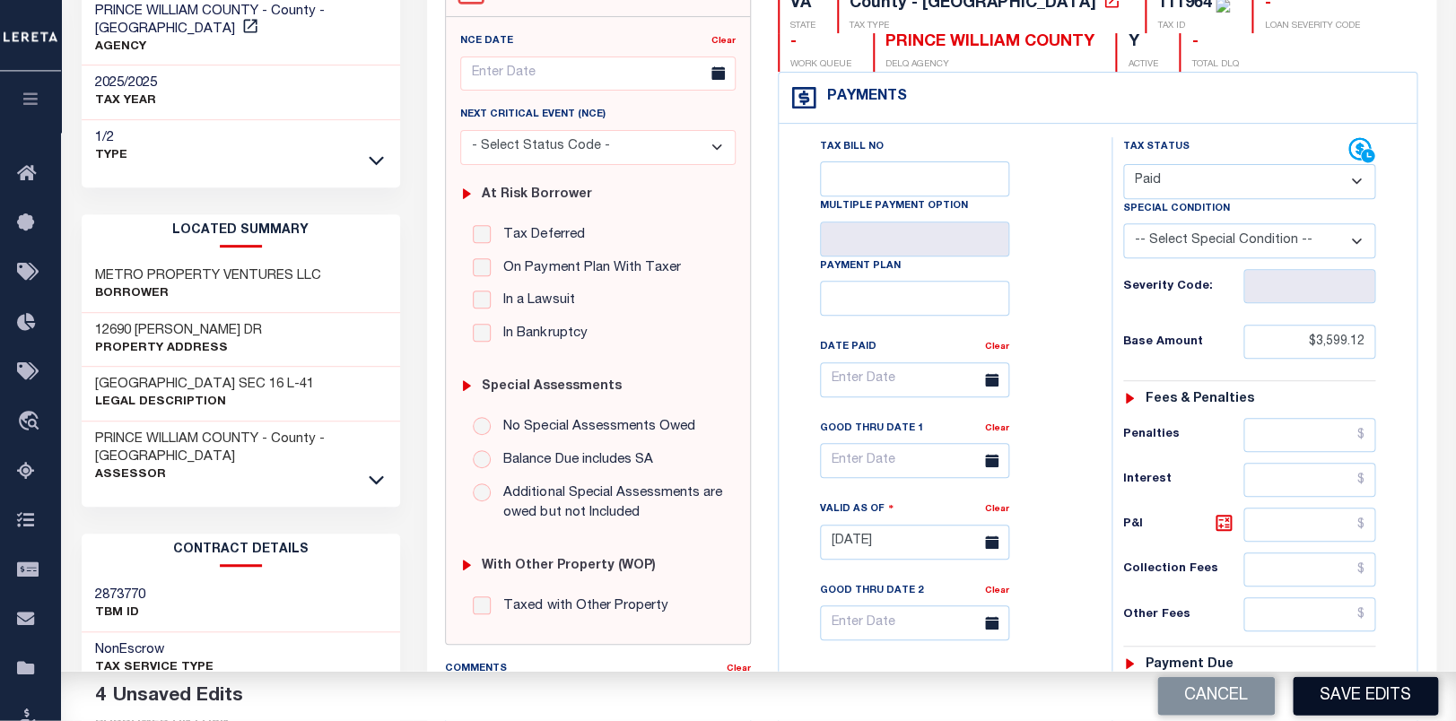
click at [1372, 701] on button "Save Edits" at bounding box center [1365, 696] width 145 height 39
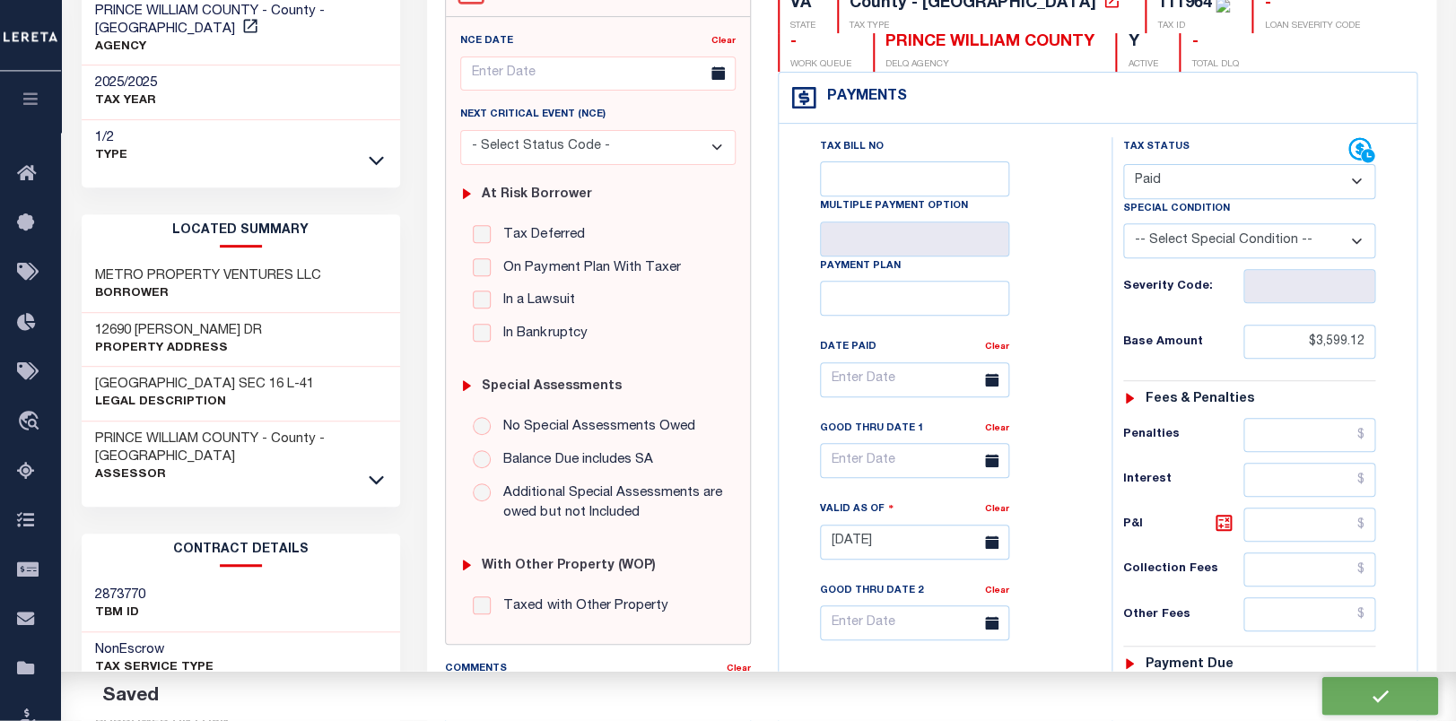
checkbox input "false"
type input "$3,599.12"
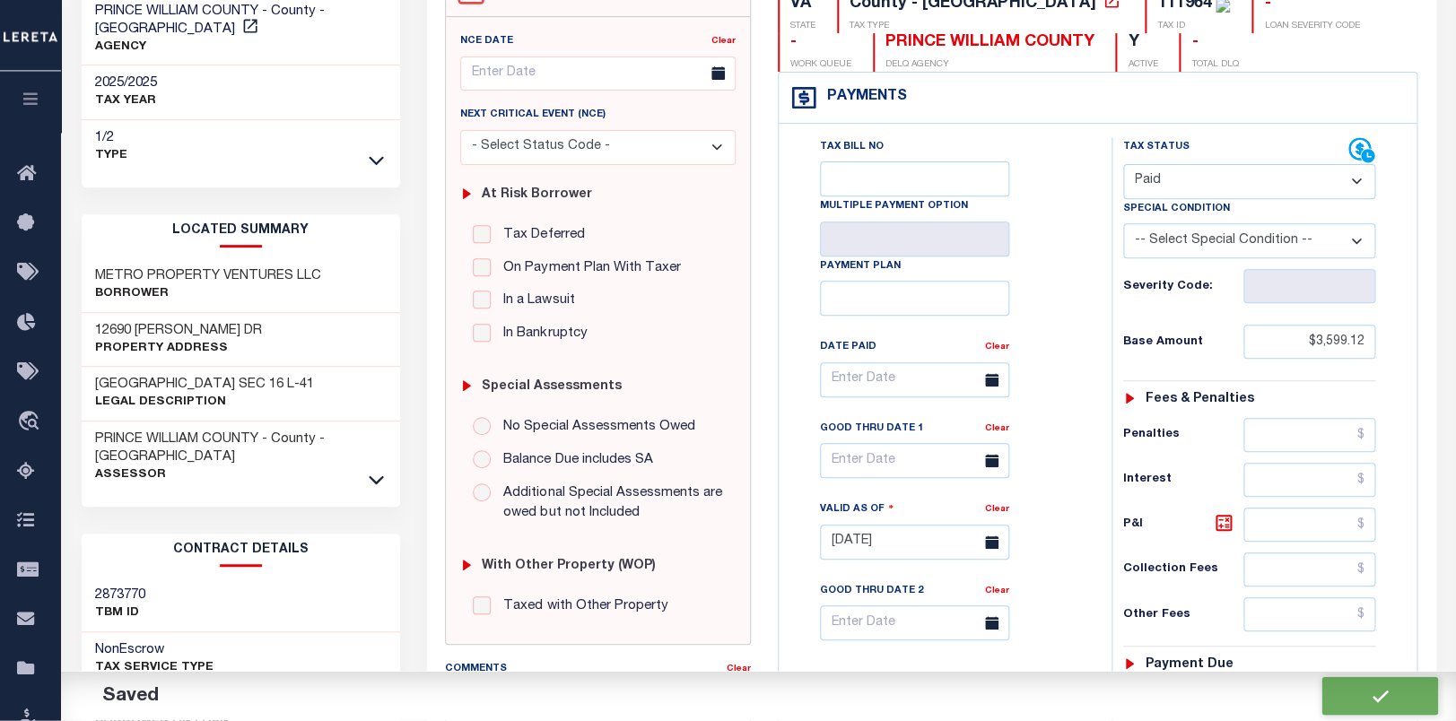
type input "$0"
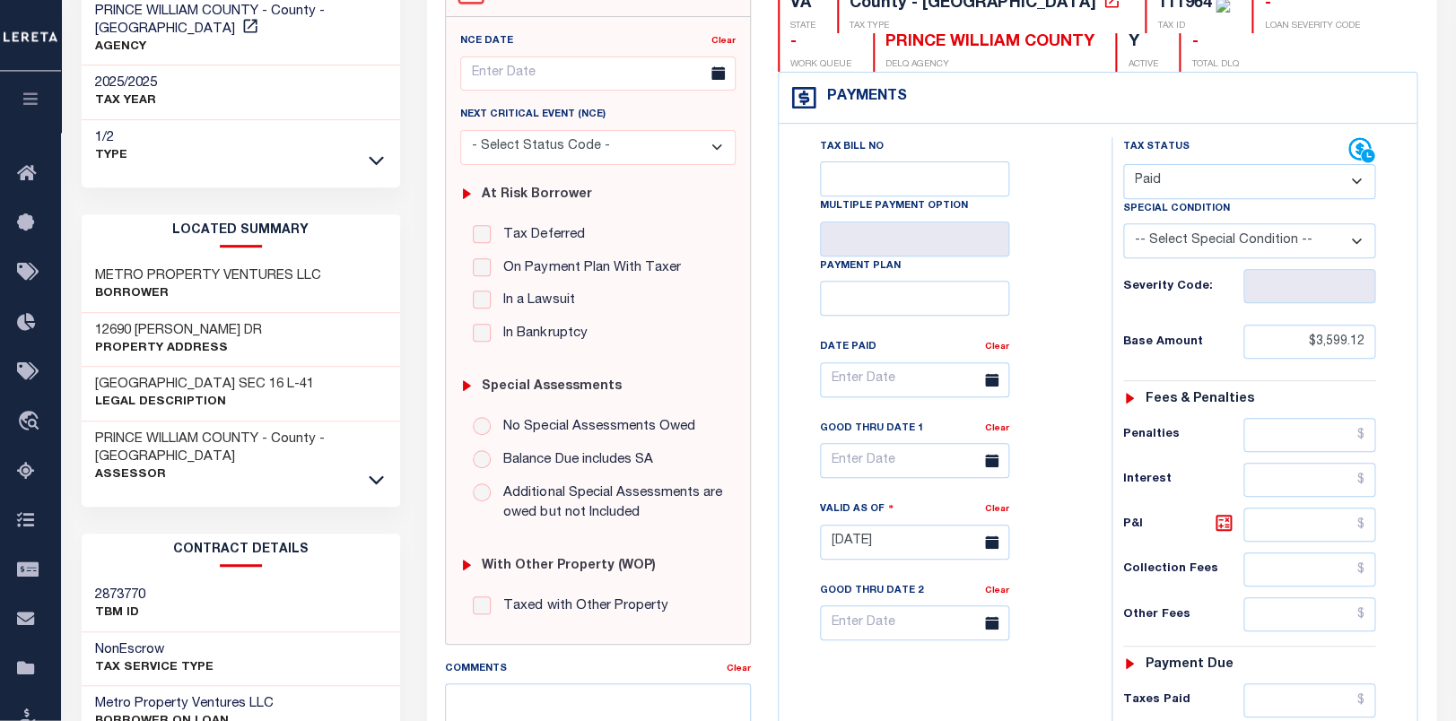
scroll to position [0, 0]
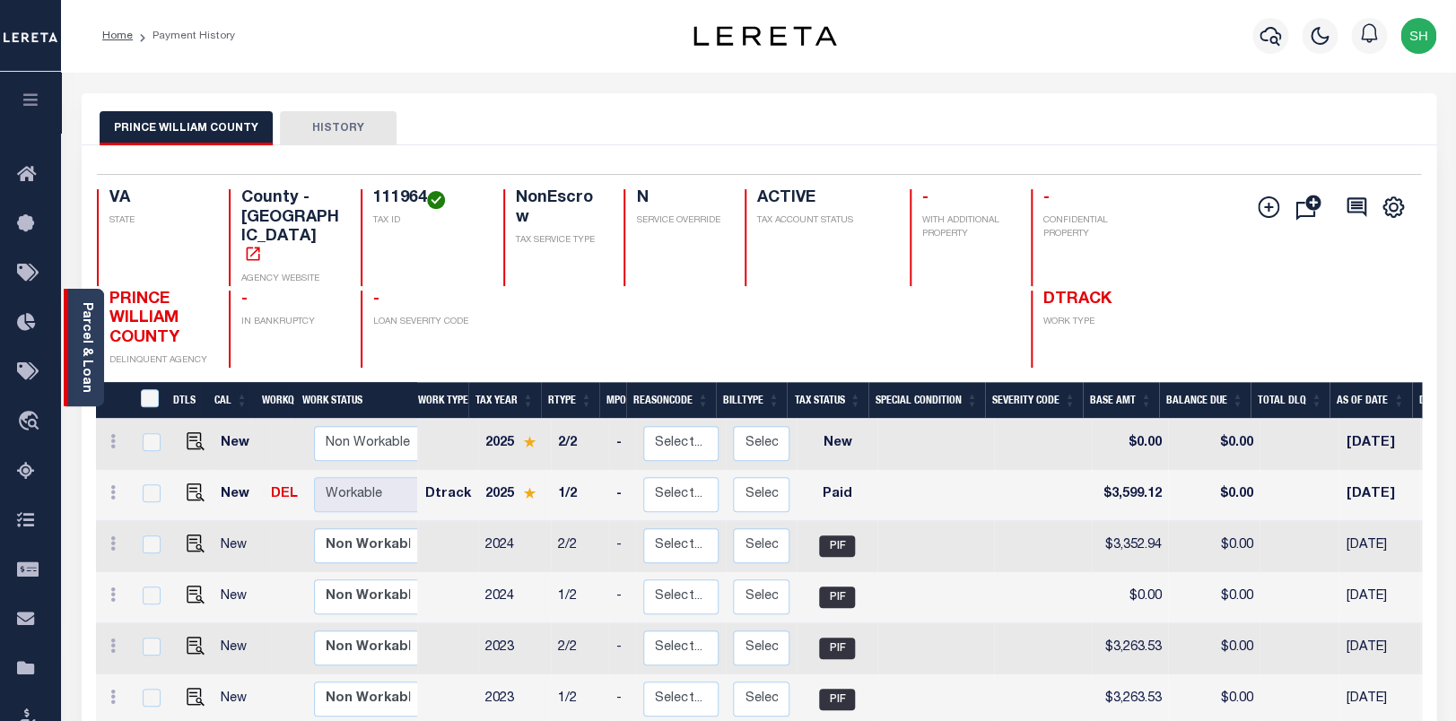
click at [86, 330] on link "Parcel & Loan" at bounding box center [86, 347] width 13 height 91
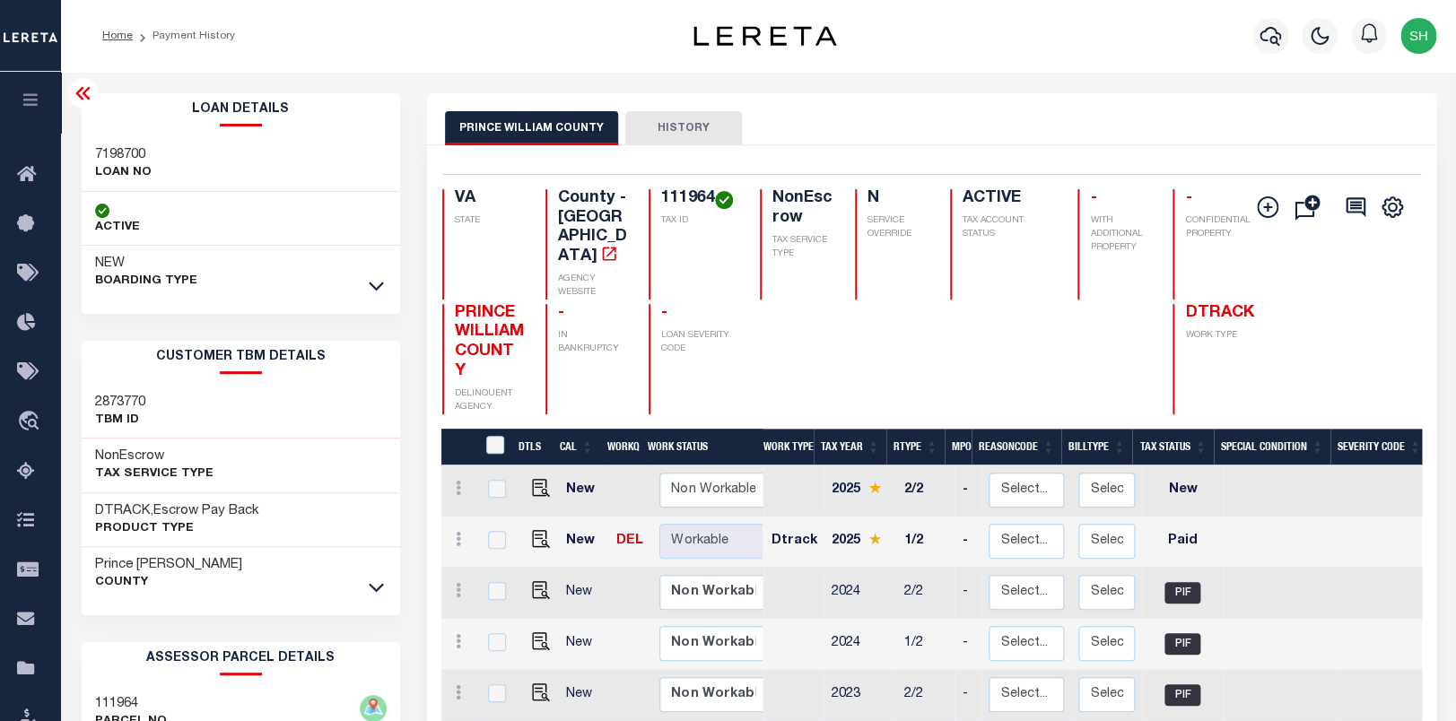
click at [103, 153] on h3 "7198700" at bounding box center [123, 155] width 57 height 18
copy h3 "7198700"
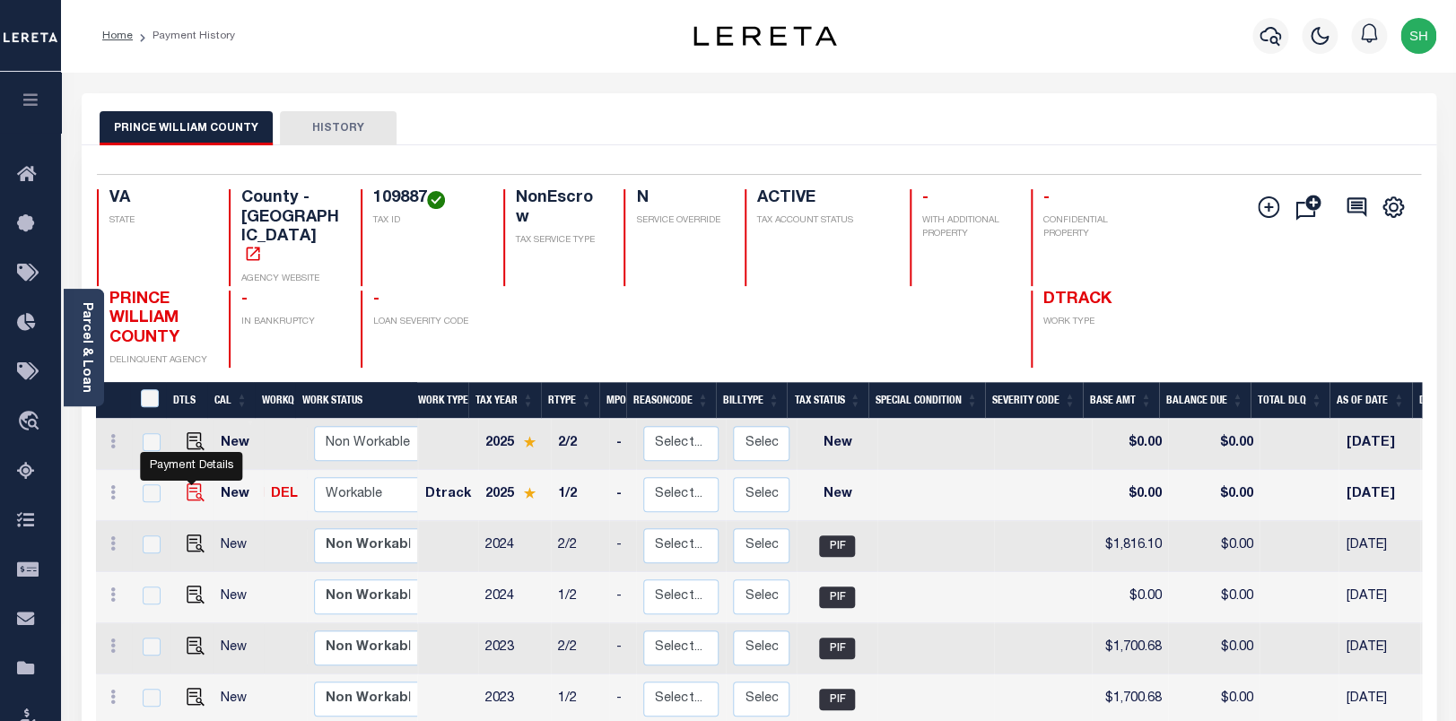
click at [192, 484] on img "" at bounding box center [196, 493] width 18 height 18
checkbox input "true"
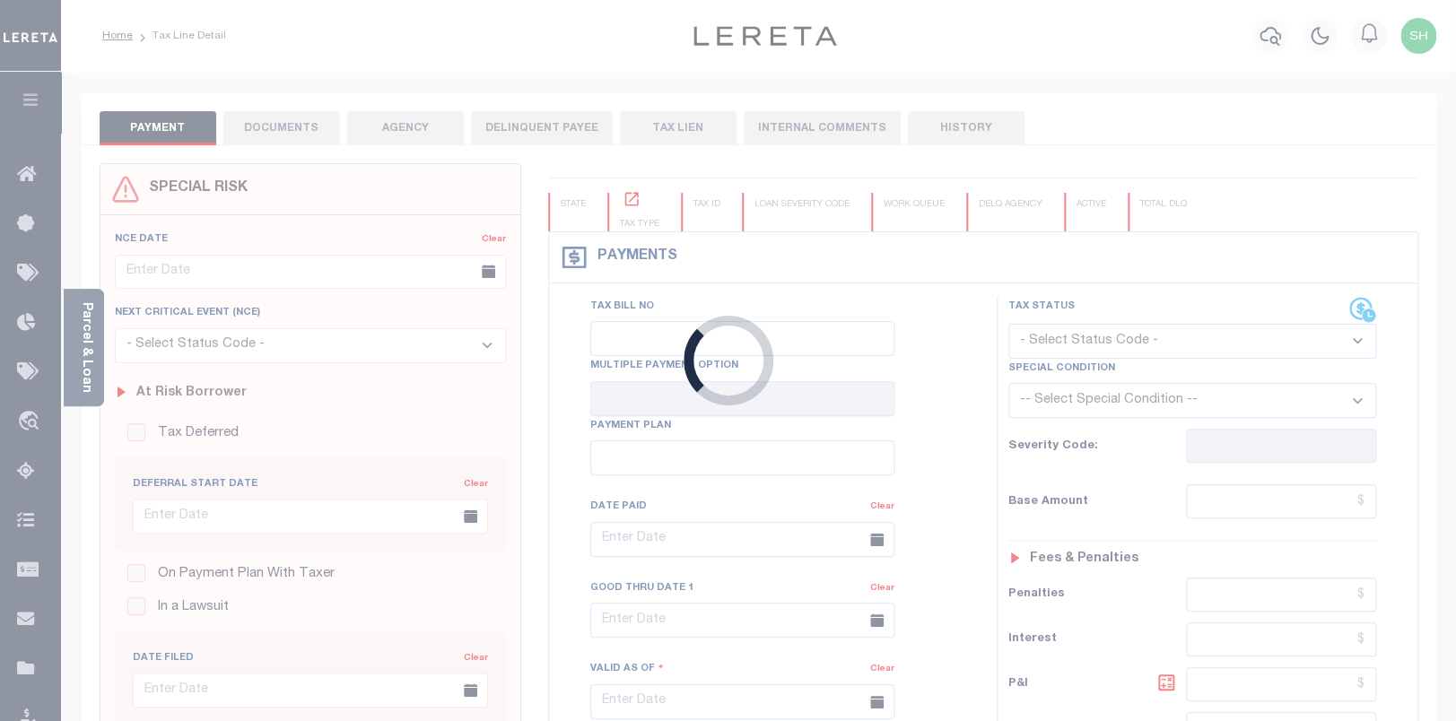
checkbox input "false"
type input "[DATE]"
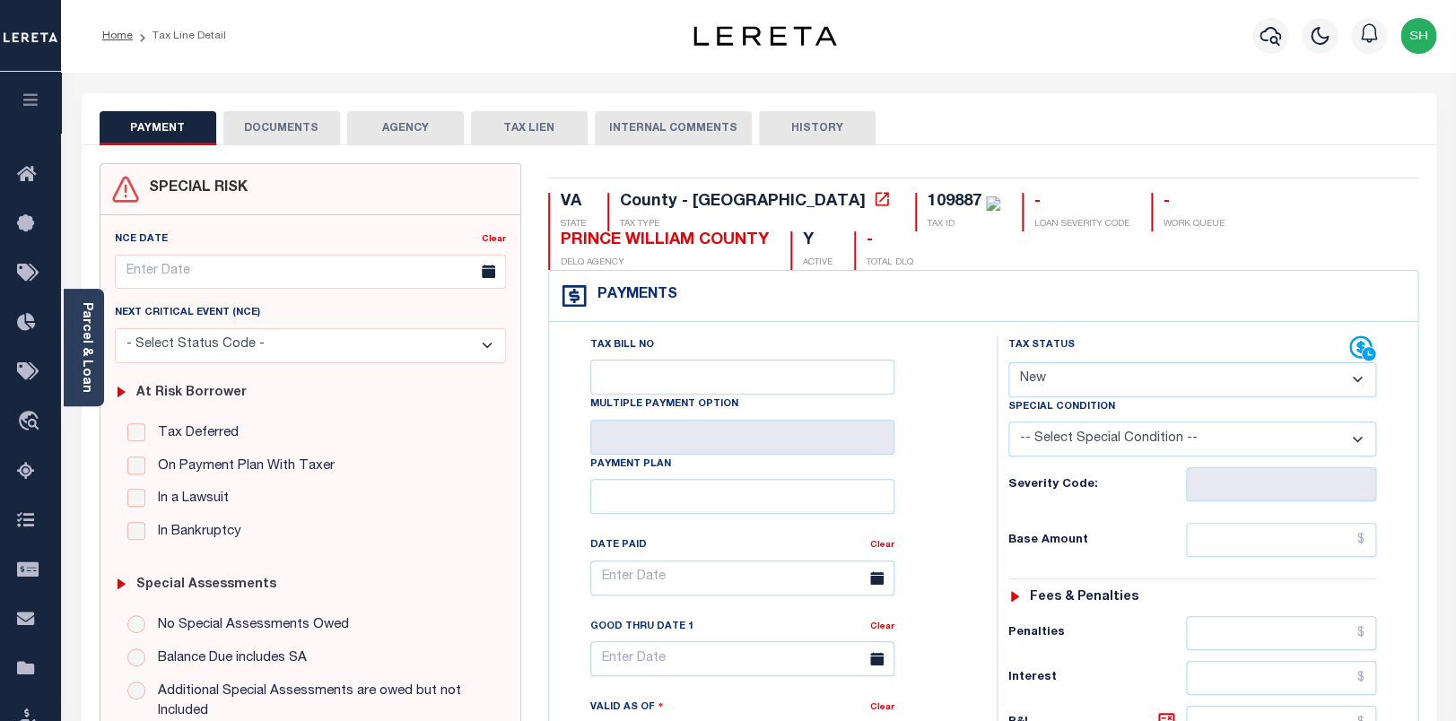
click at [1008, 362] on select "- Select Status Code - Open Due/Unpaid Paid Incomplete No Tax Due Internal Refu…" at bounding box center [1192, 379] width 368 height 35
select select "PYD"
click option "Paid" at bounding box center [0, 0] width 0 height 0
type input "[DATE]"
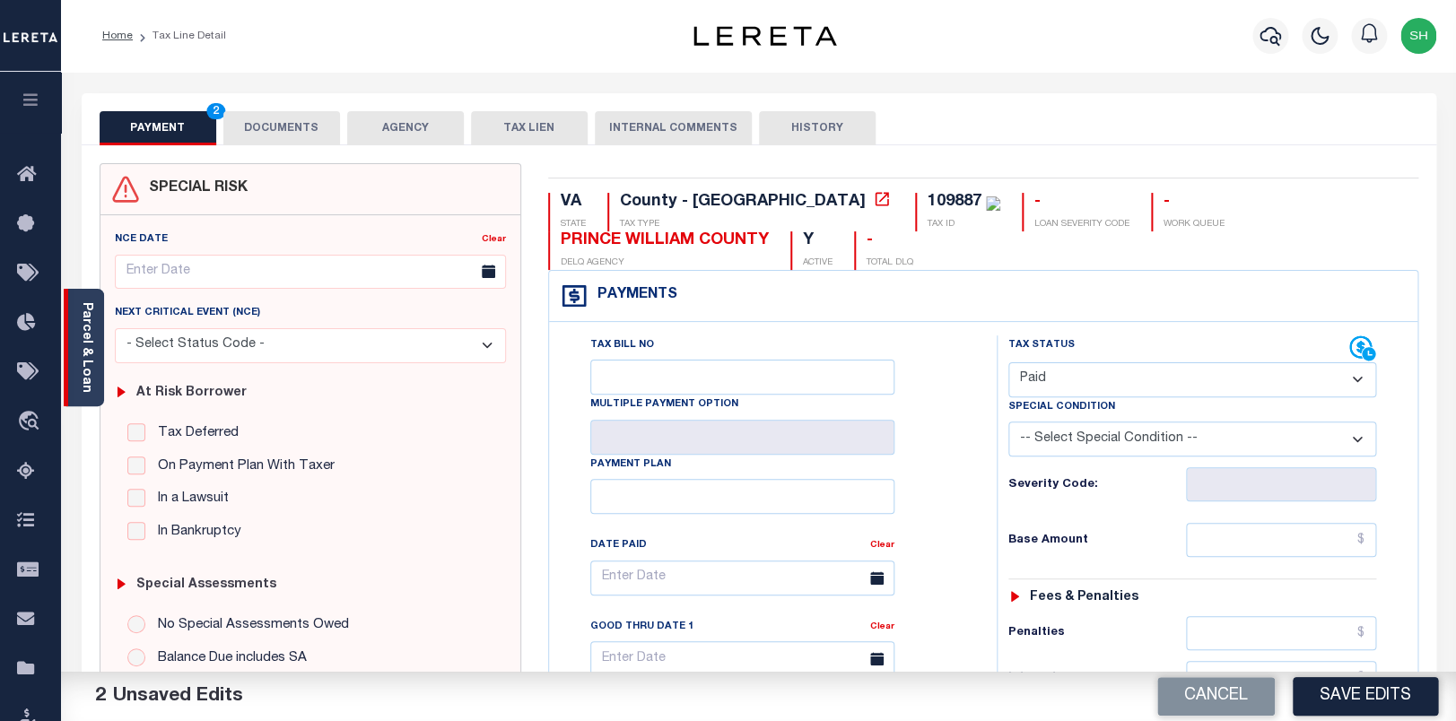
click at [67, 353] on div "Parcel & Loan" at bounding box center [84, 348] width 40 height 118
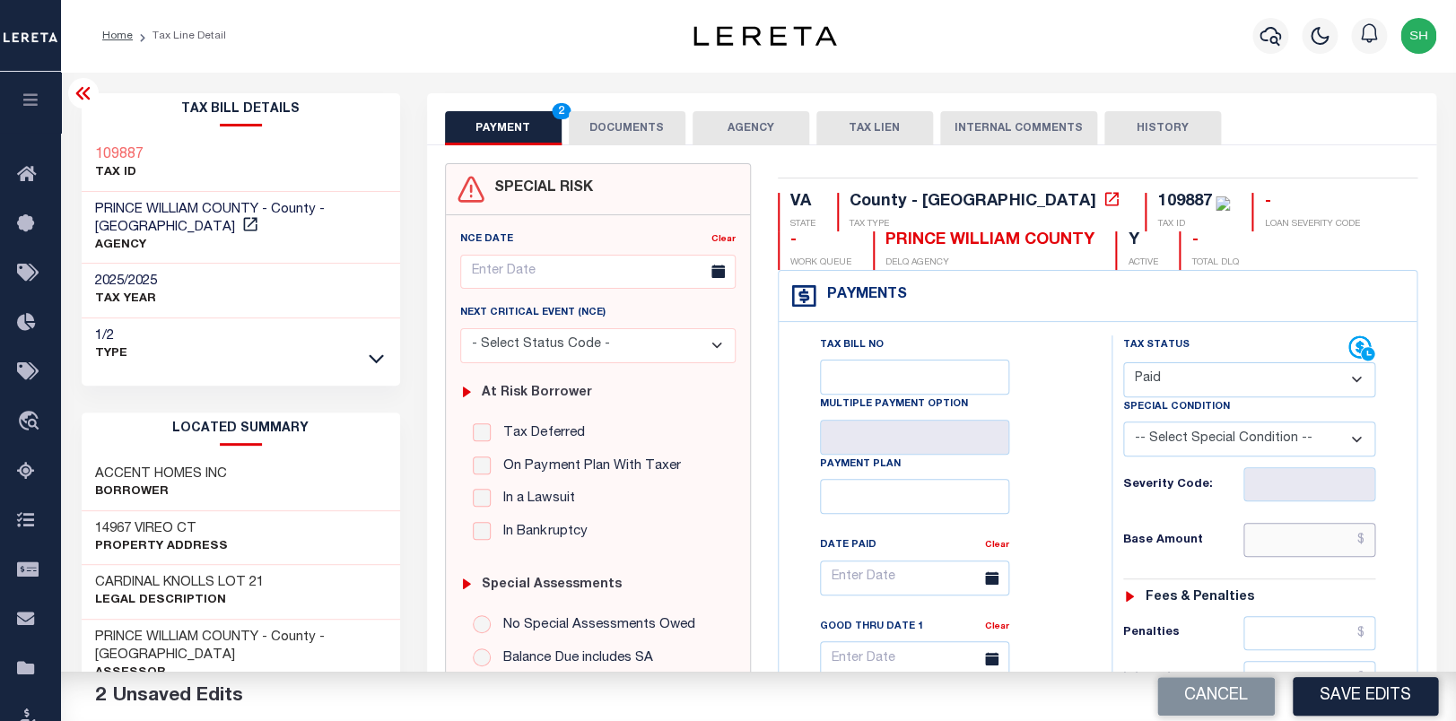
drag, startPoint x: 1320, startPoint y: 545, endPoint x: 1148, endPoint y: 547, distance: 171.3
click at [1319, 544] on input "text" at bounding box center [1309, 540] width 133 height 34
paste input "1,909.03"
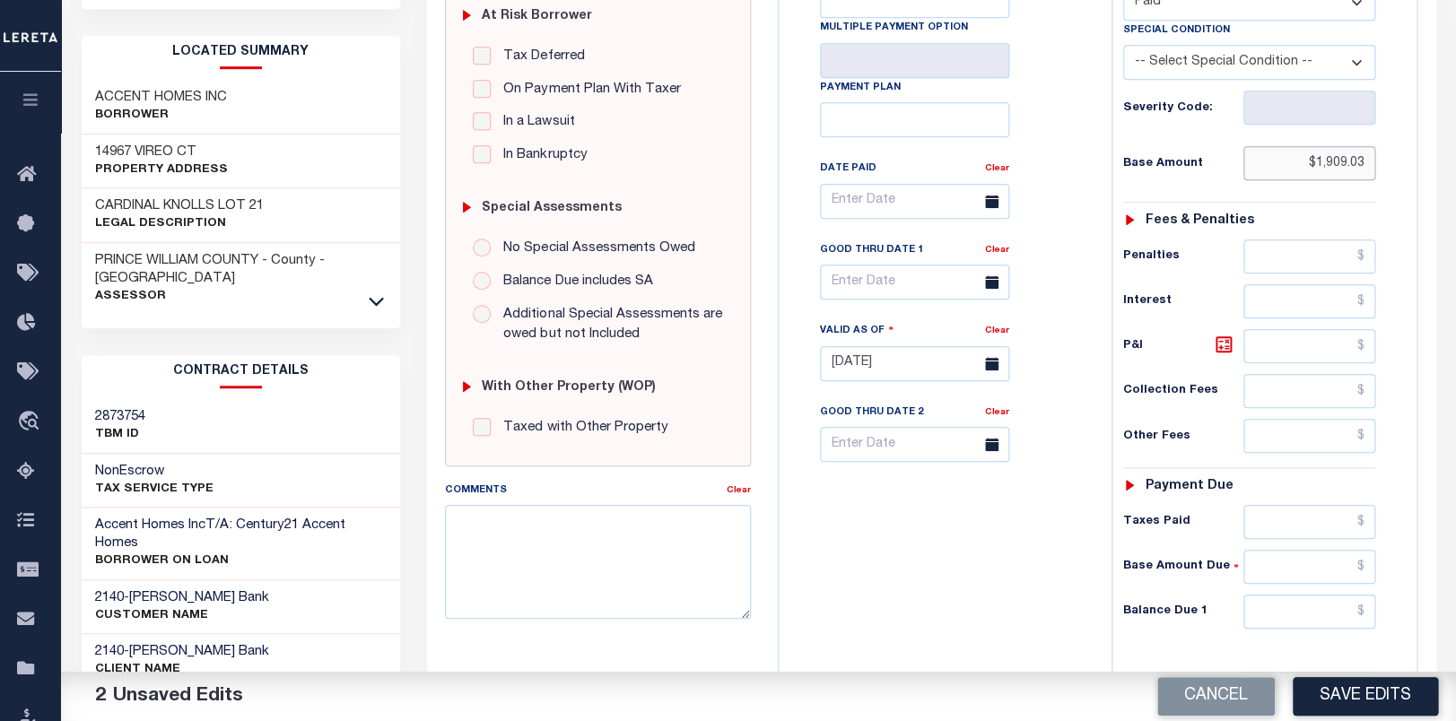
scroll to position [565, 0]
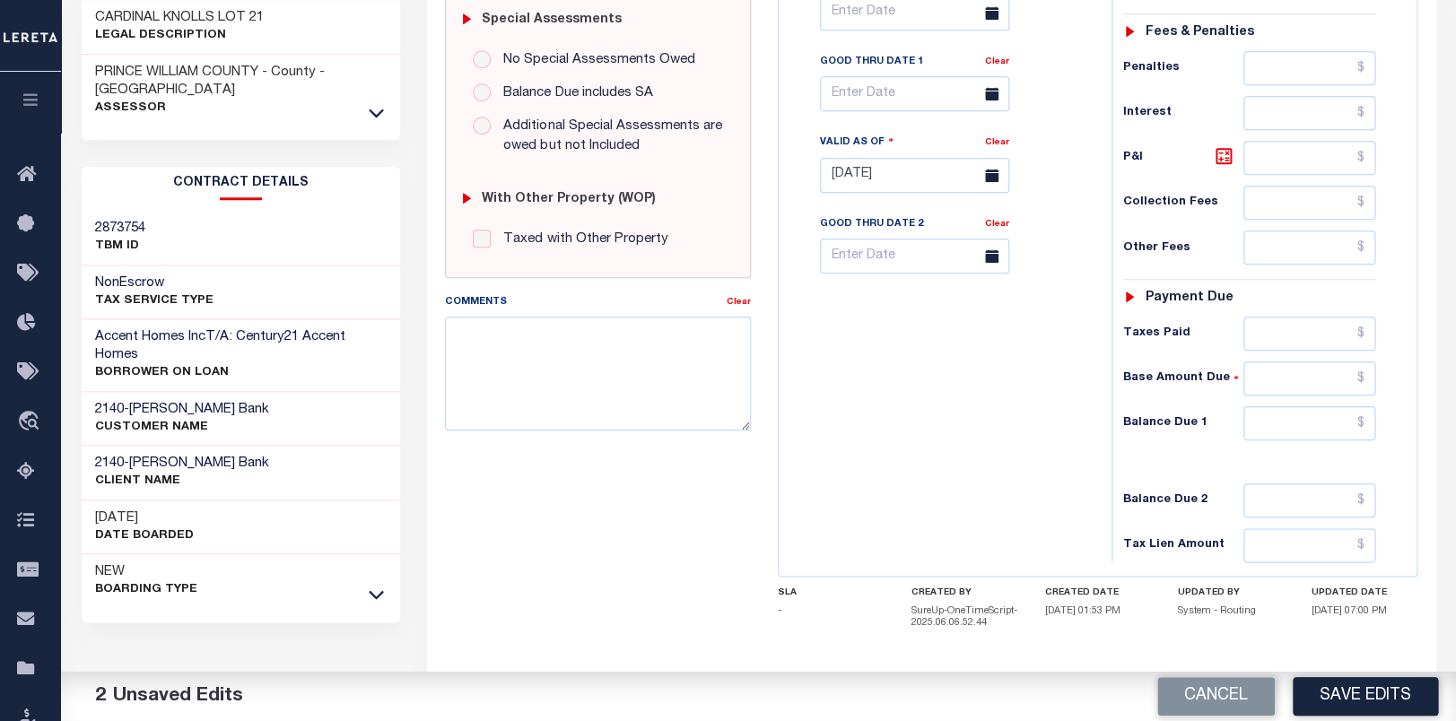
type input "$1,909.03"
click at [1332, 440] on input "text" at bounding box center [1309, 423] width 133 height 34
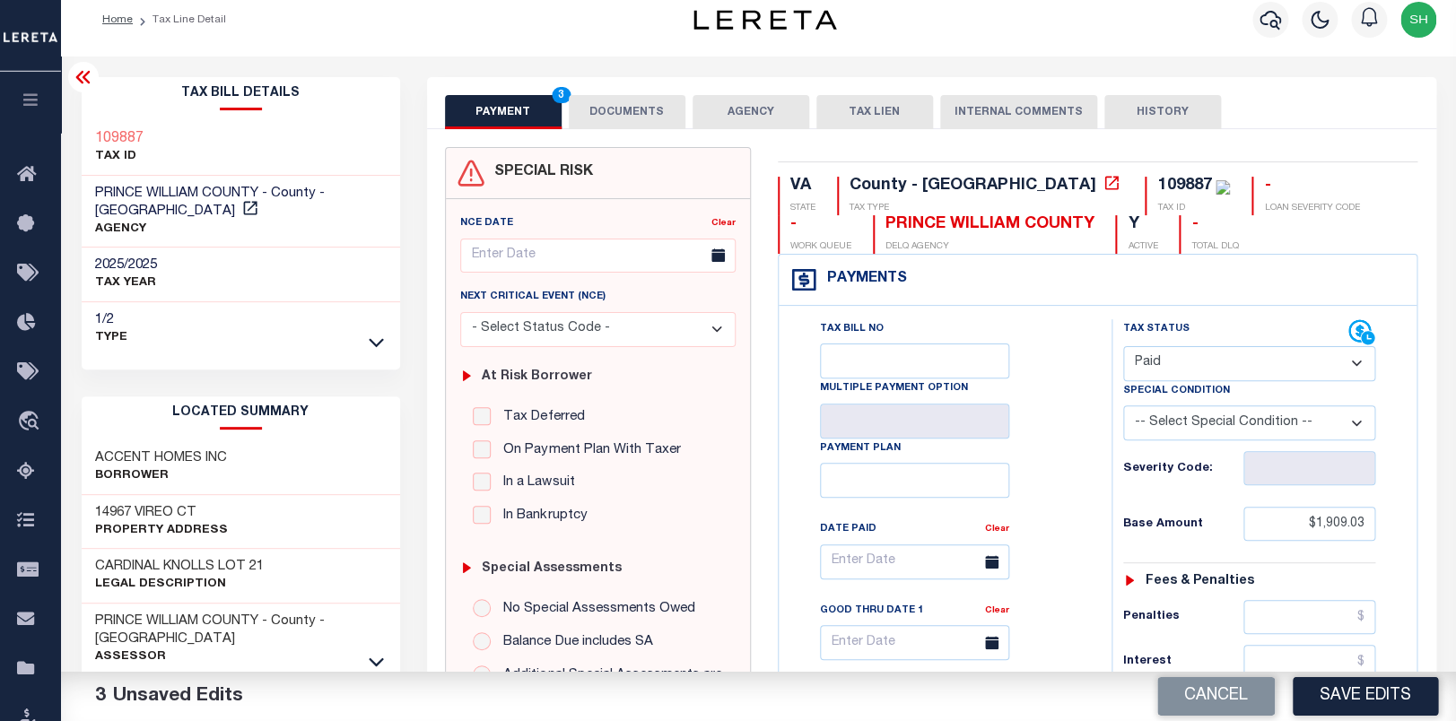
scroll to position [0, 0]
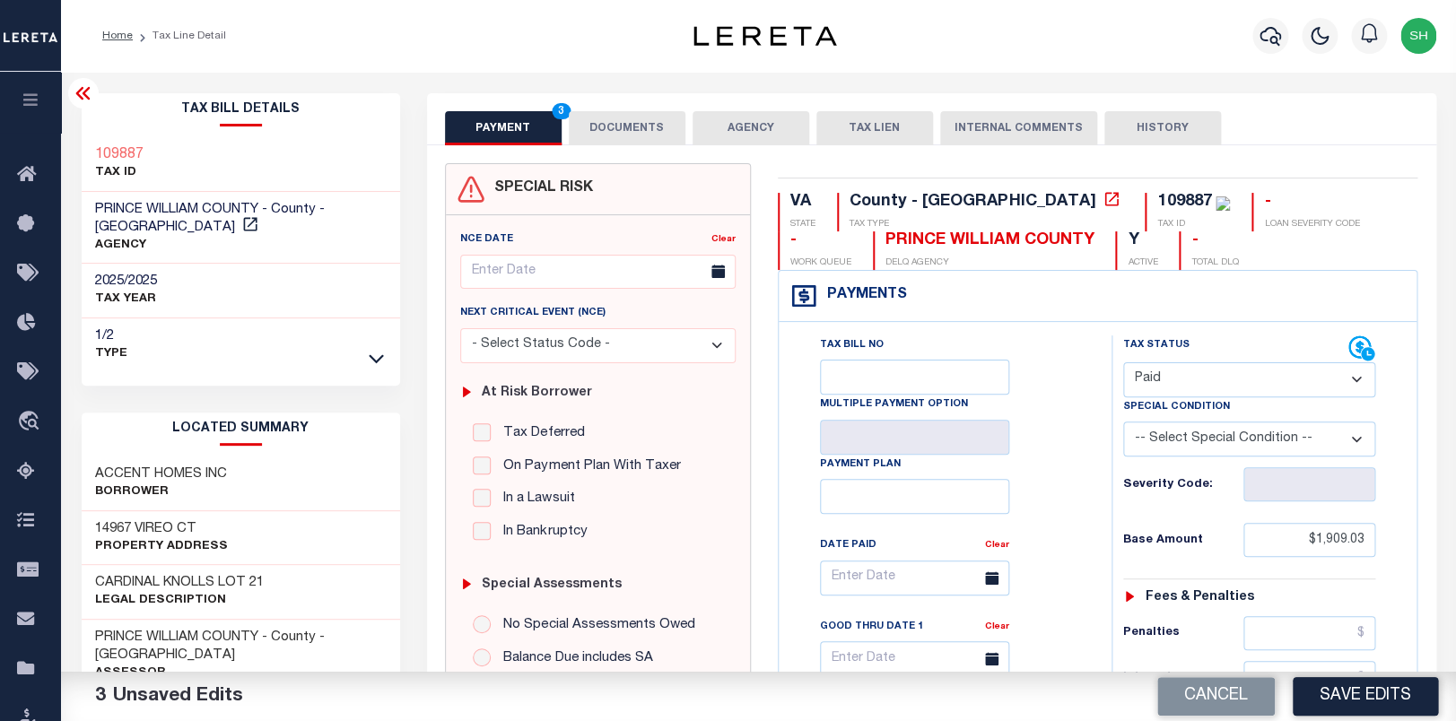
type input "$0.00"
click at [72, 130] on div "Tax Bill Details 109887 TAX ID AGENCY" at bounding box center [240, 731] width 345 height 1276
click at [79, 140] on div "Tax Bill Details 109887 TAX ID AGENCY" at bounding box center [240, 731] width 345 height 1276
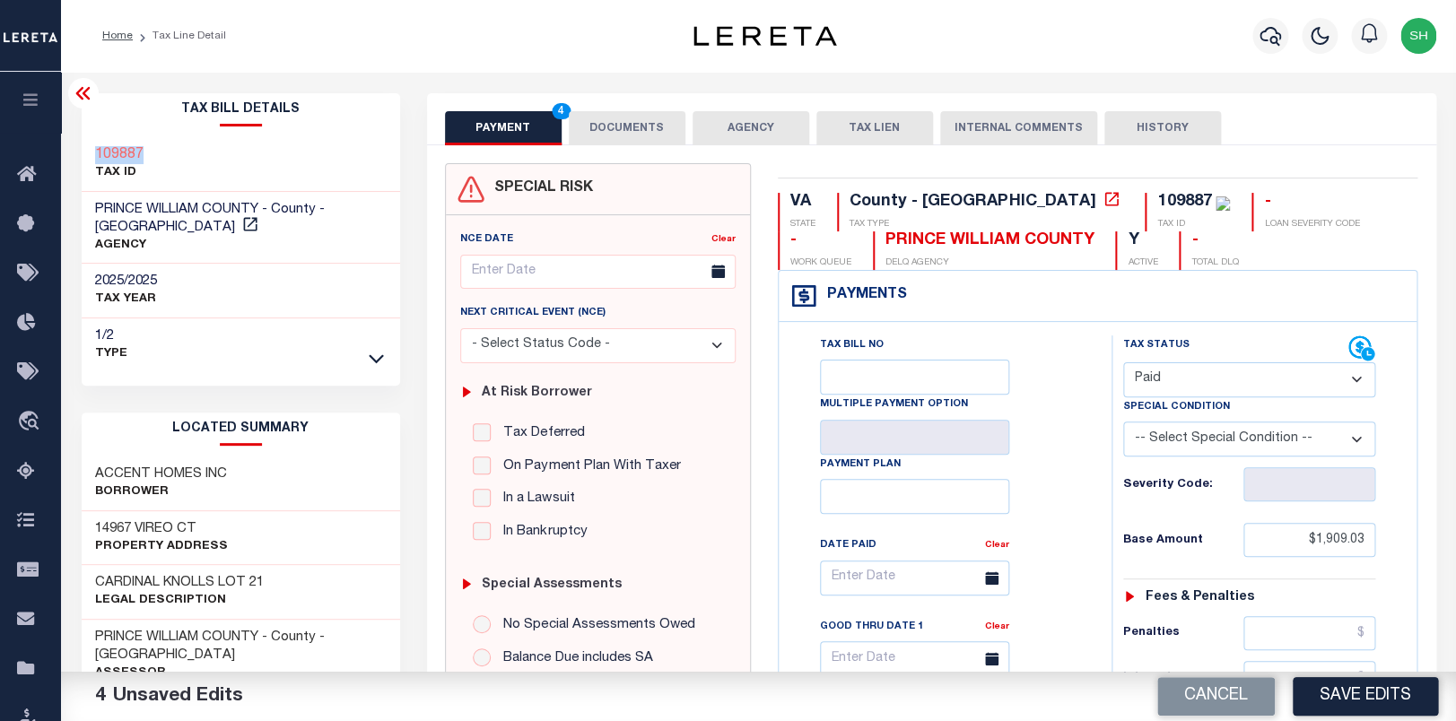
copy h3 "109887"
click at [638, 137] on button "DOCUMENTS" at bounding box center [627, 128] width 117 height 34
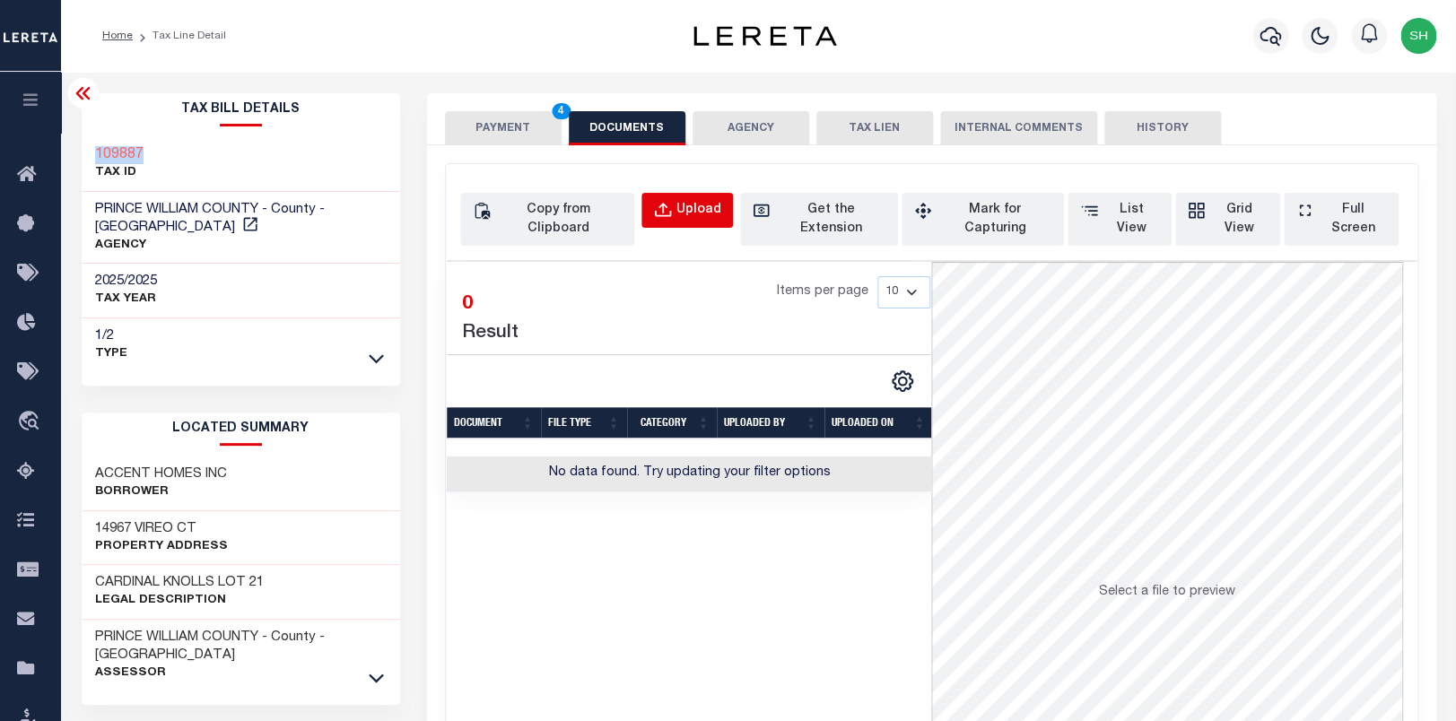
click at [719, 203] on div "Upload" at bounding box center [698, 211] width 45 height 20
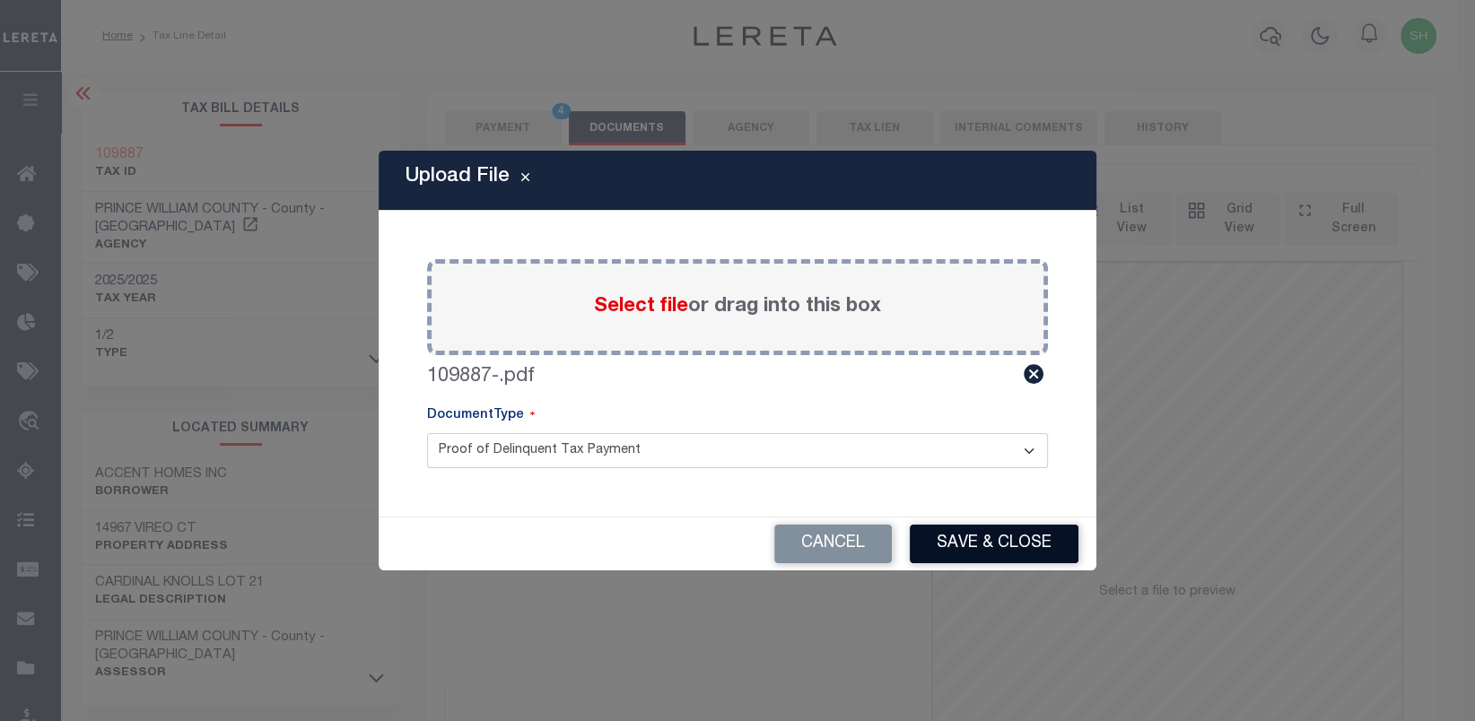
click at [1024, 545] on button "Save & Close" at bounding box center [994, 544] width 169 height 39
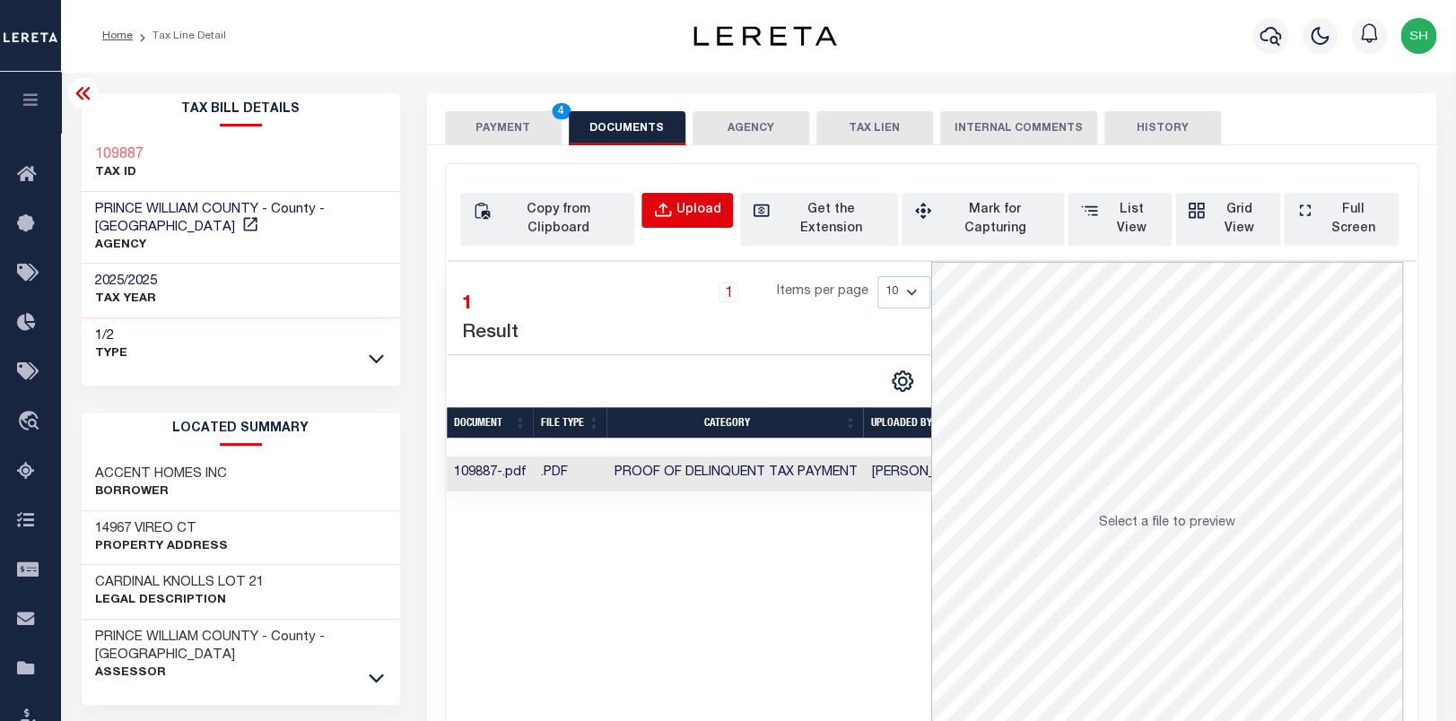
click at [711, 213] on div "Upload" at bounding box center [698, 211] width 45 height 20
select select "POP"
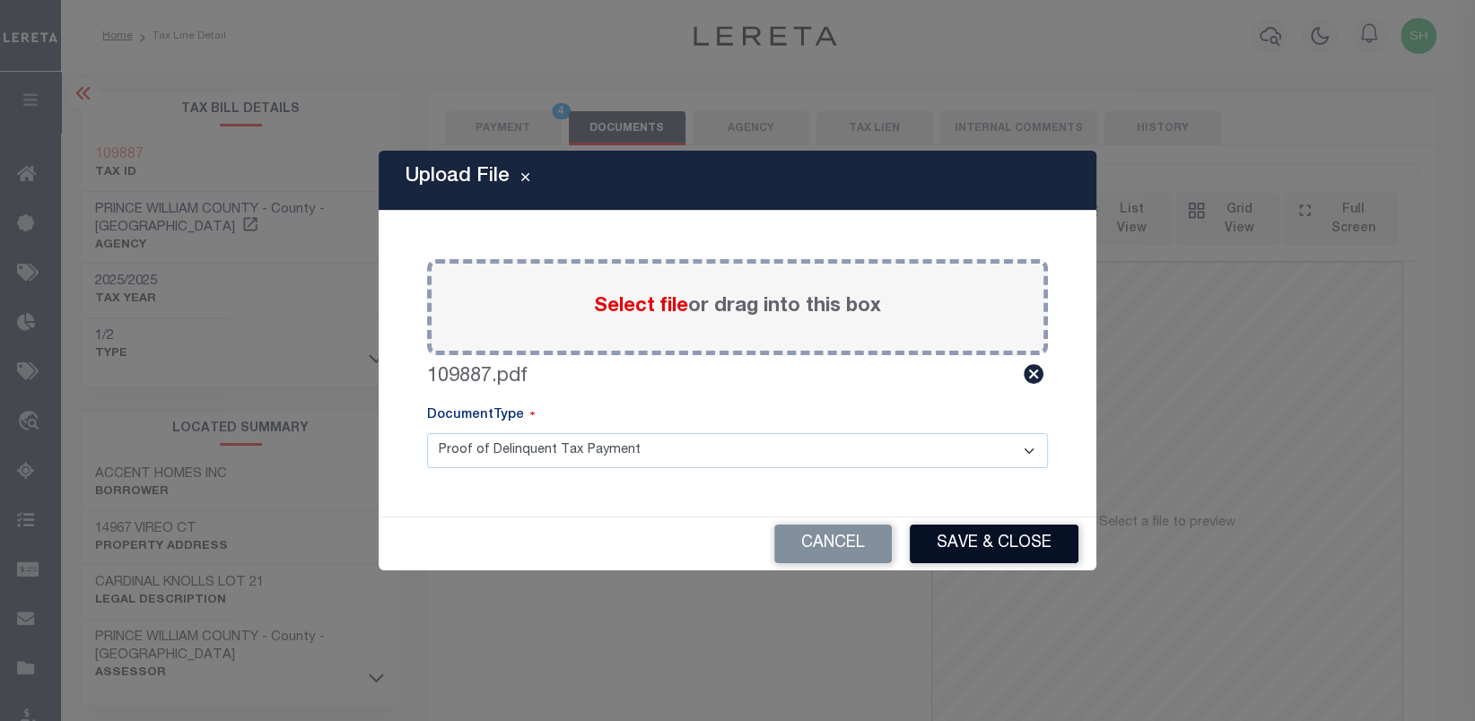
click at [986, 542] on button "Save & Close" at bounding box center [994, 544] width 169 height 39
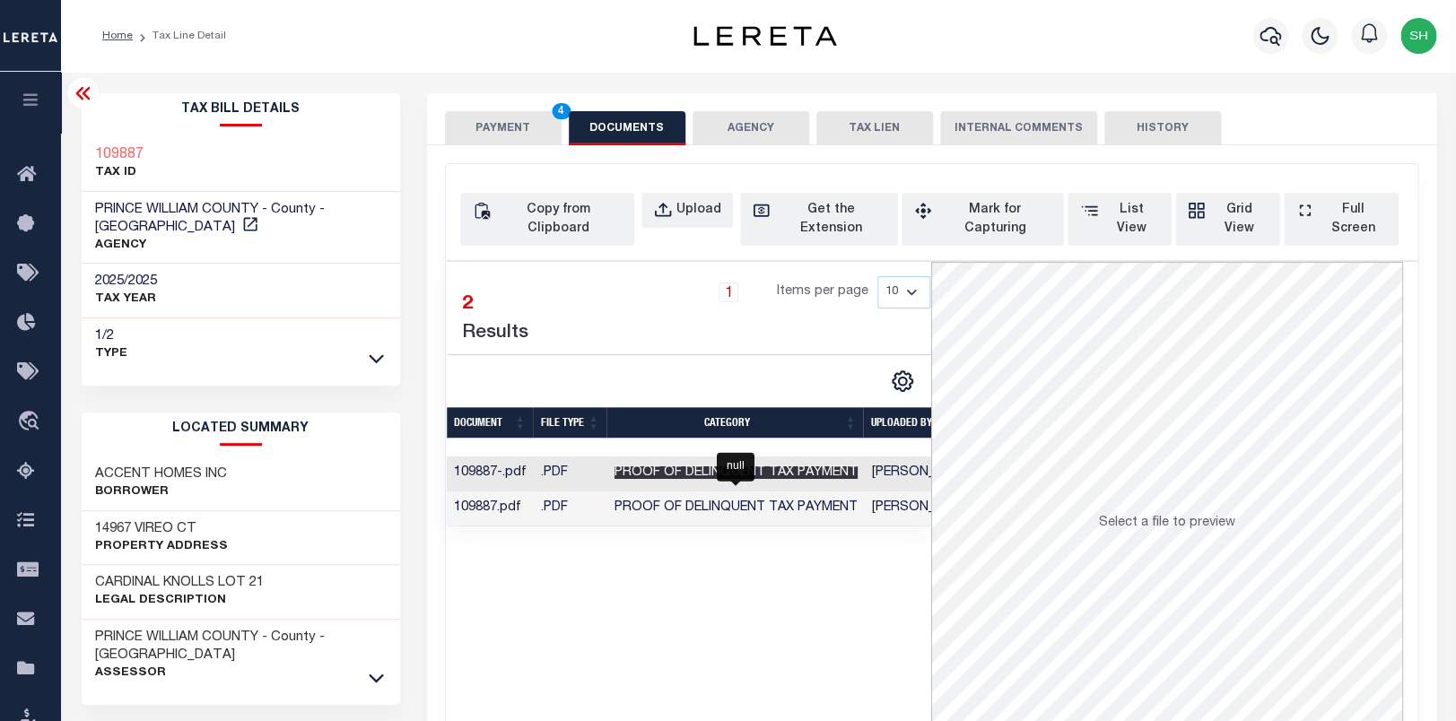
click at [644, 466] on span "Proof of Delinquent Tax Payment" at bounding box center [735, 472] width 243 height 13
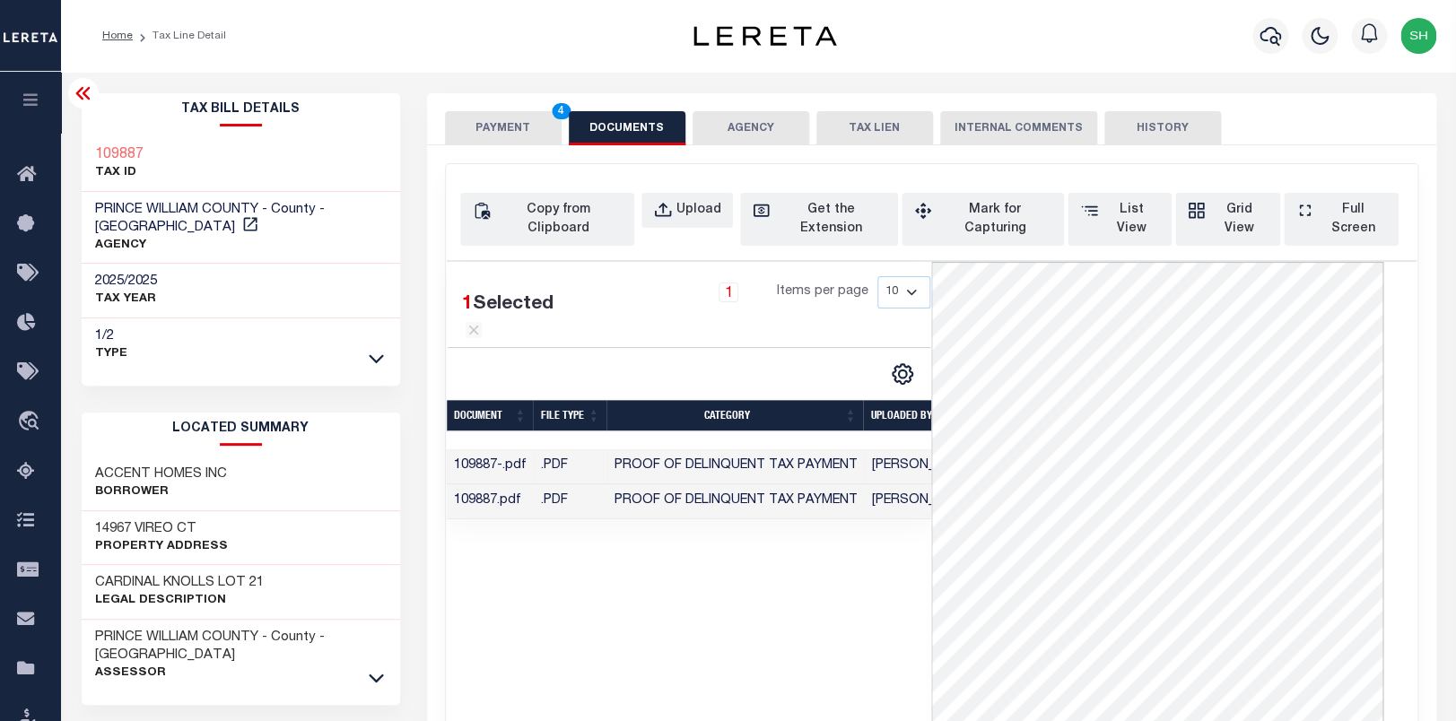
click at [546, 515] on td ".PDF" at bounding box center [571, 501] width 74 height 35
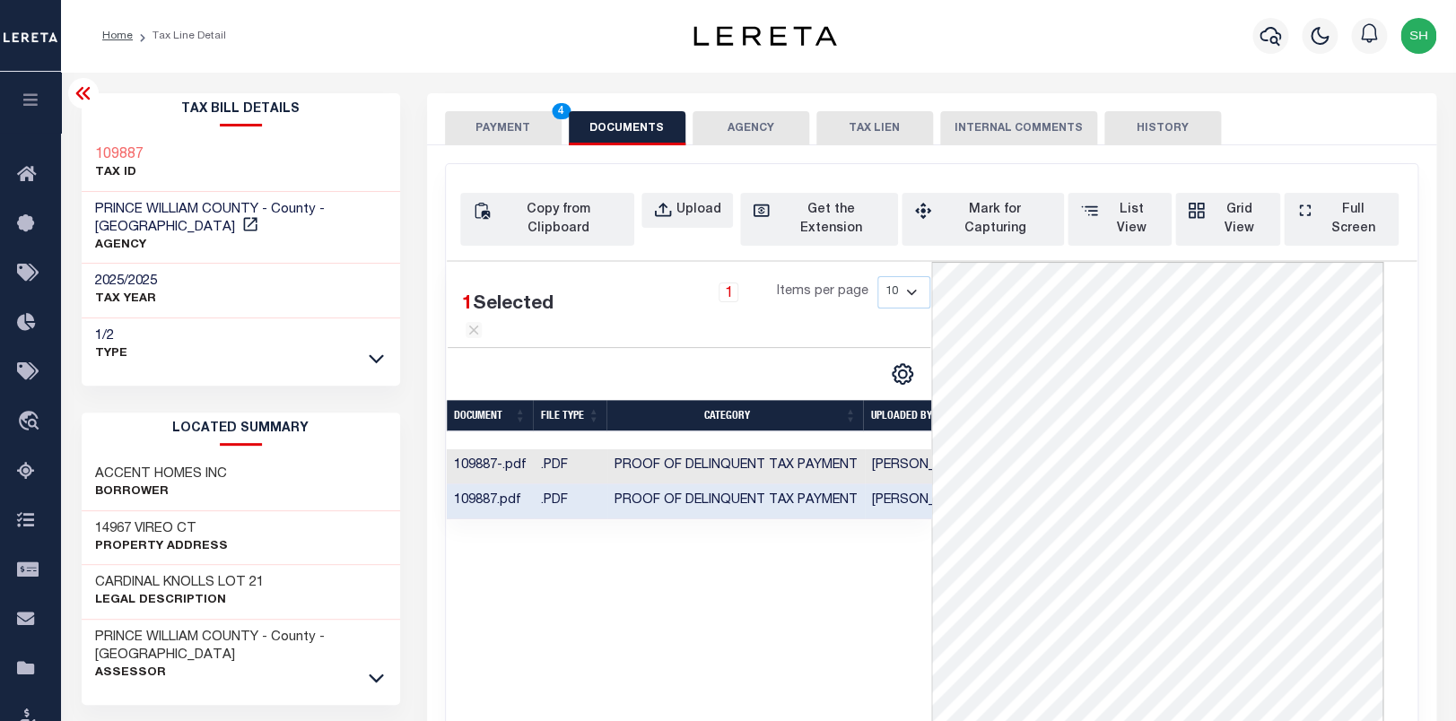
click at [547, 128] on button "PAYMENT 4" at bounding box center [503, 128] width 117 height 34
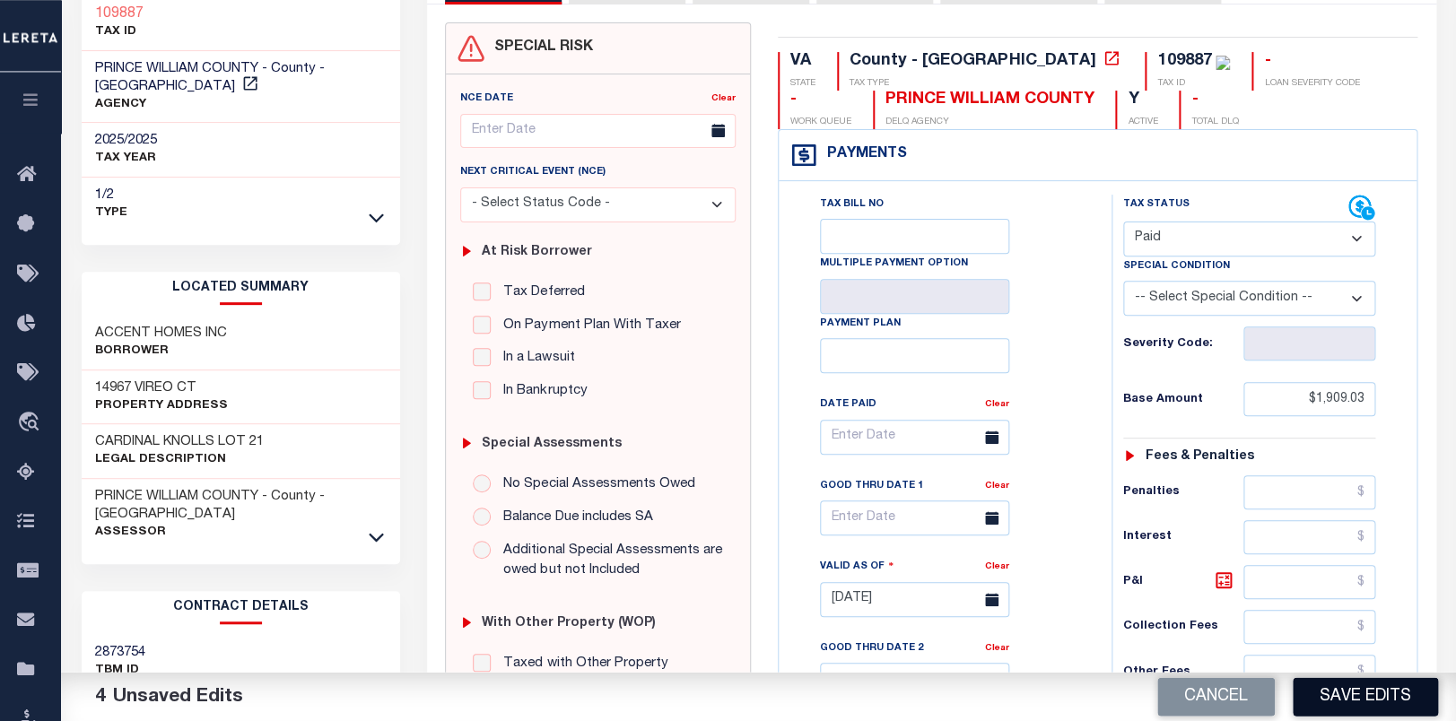
click at [1353, 693] on button "Save Edits" at bounding box center [1365, 696] width 145 height 39
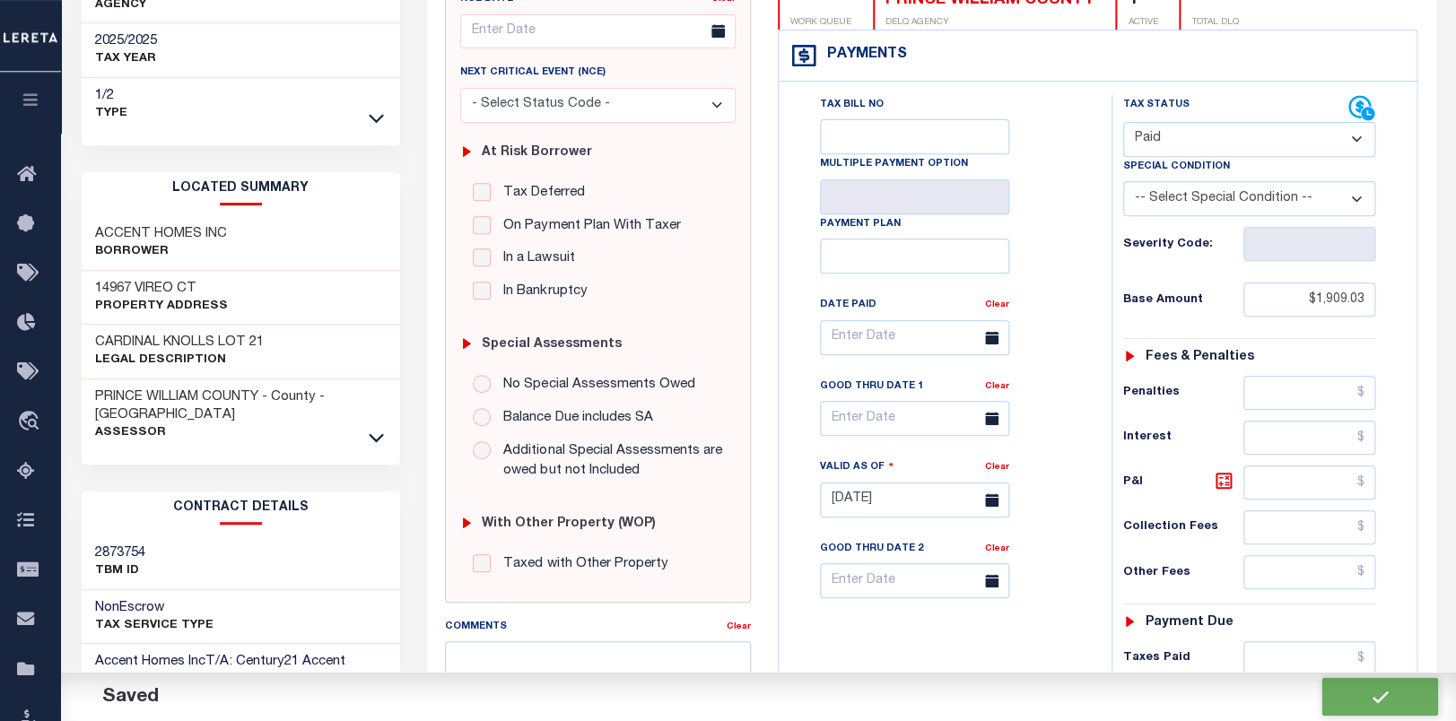
scroll to position [141, 0]
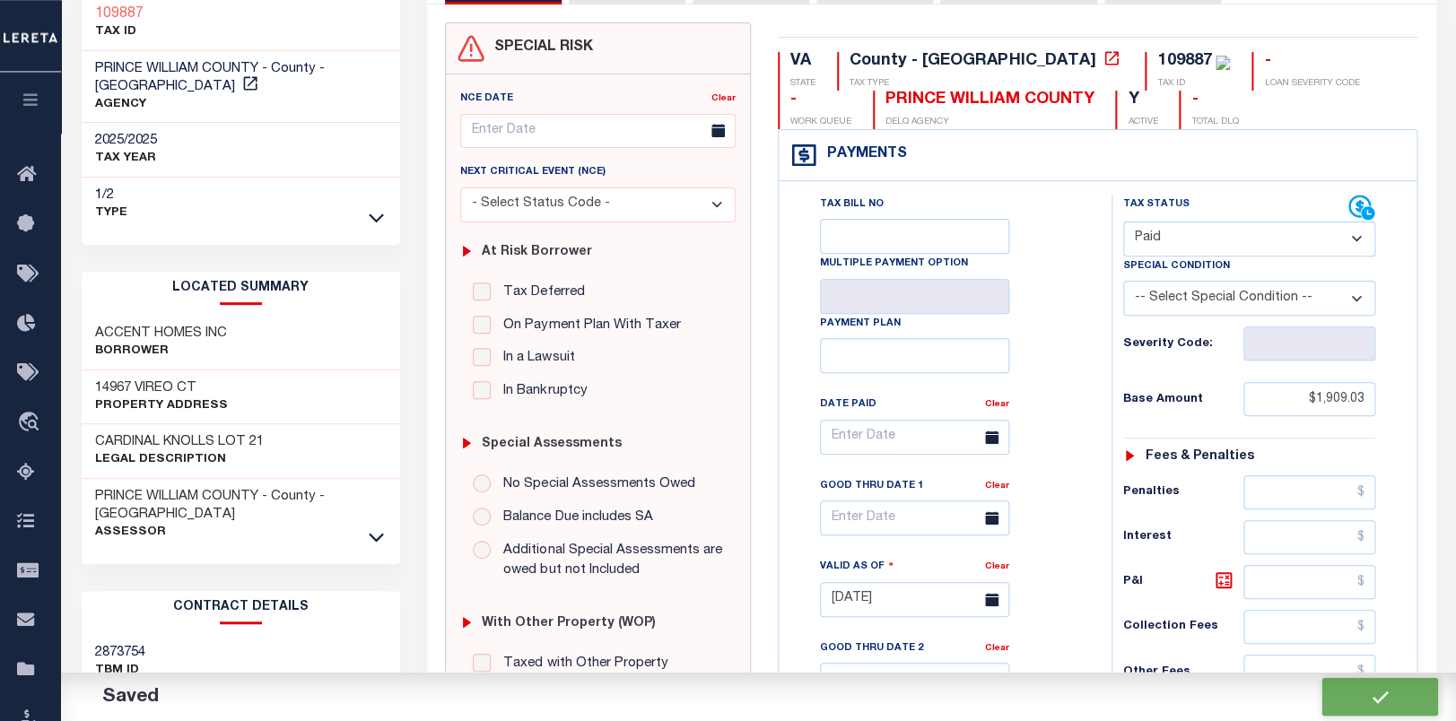
checkbox input "false"
type input "$1,909.03"
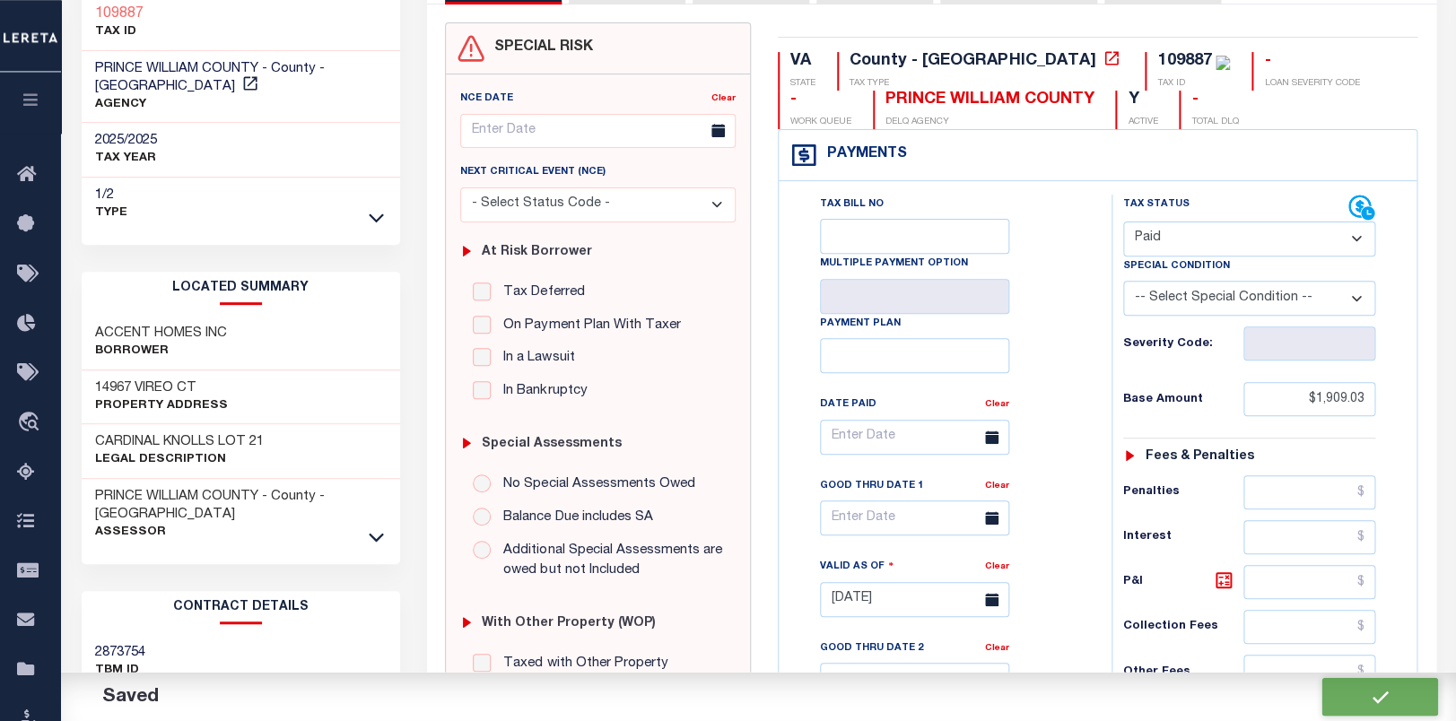
type input "$0"
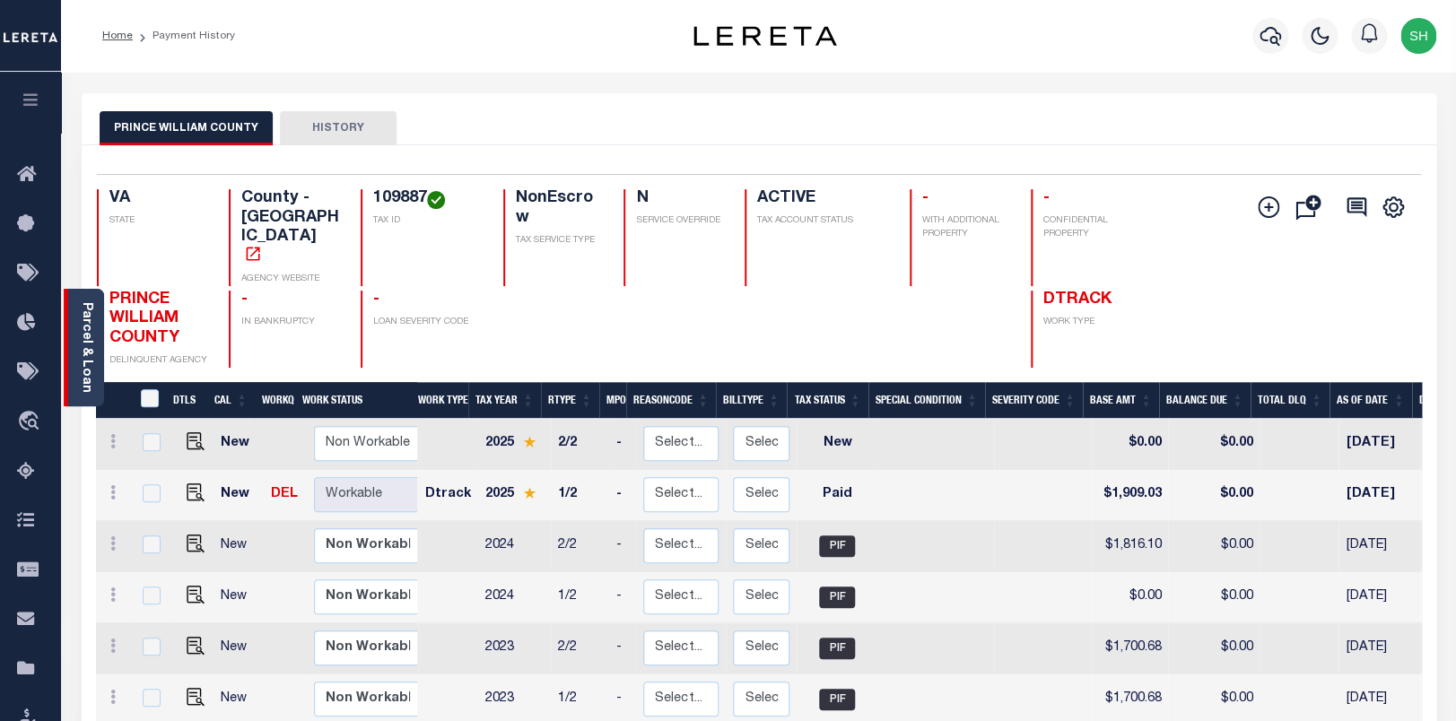
click at [86, 310] on link "Parcel & Loan" at bounding box center [86, 347] width 13 height 91
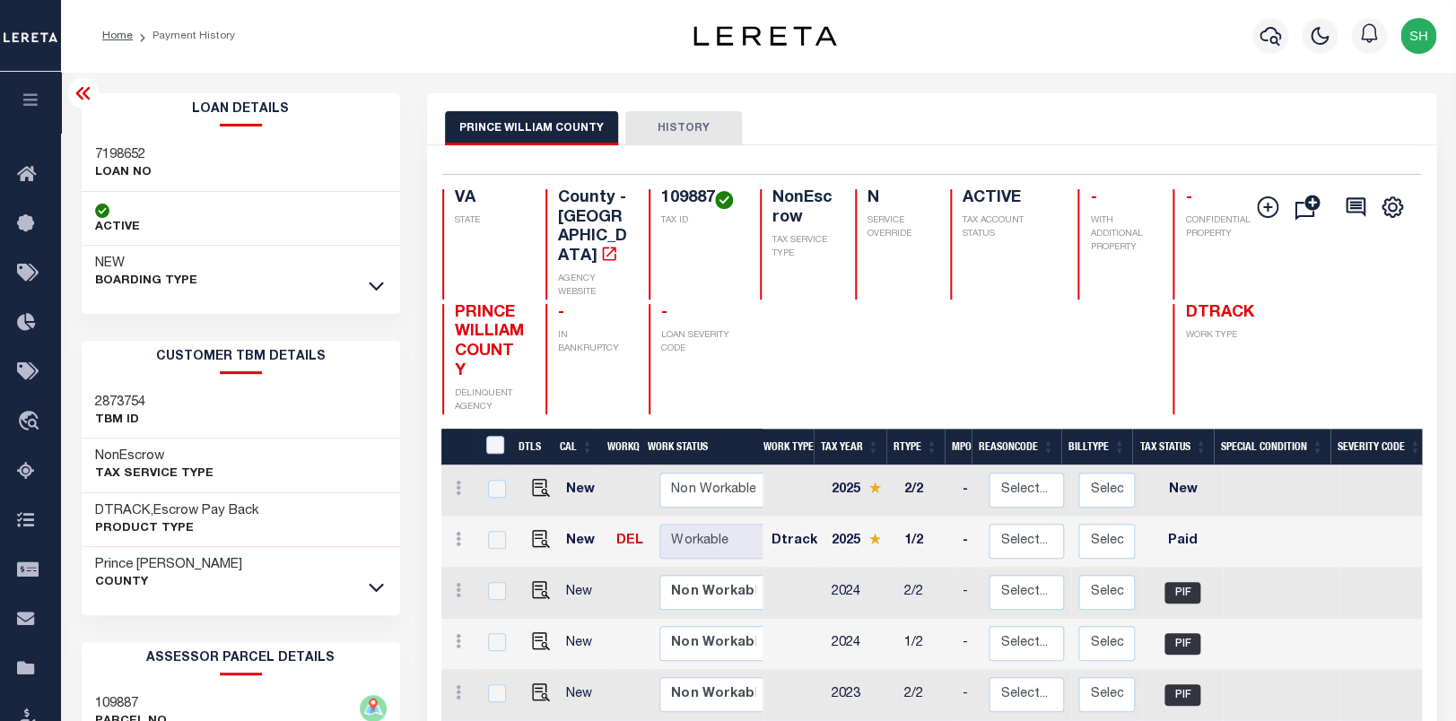
click at [112, 151] on h3 "7198652" at bounding box center [123, 155] width 57 height 18
copy h3 "7198652"
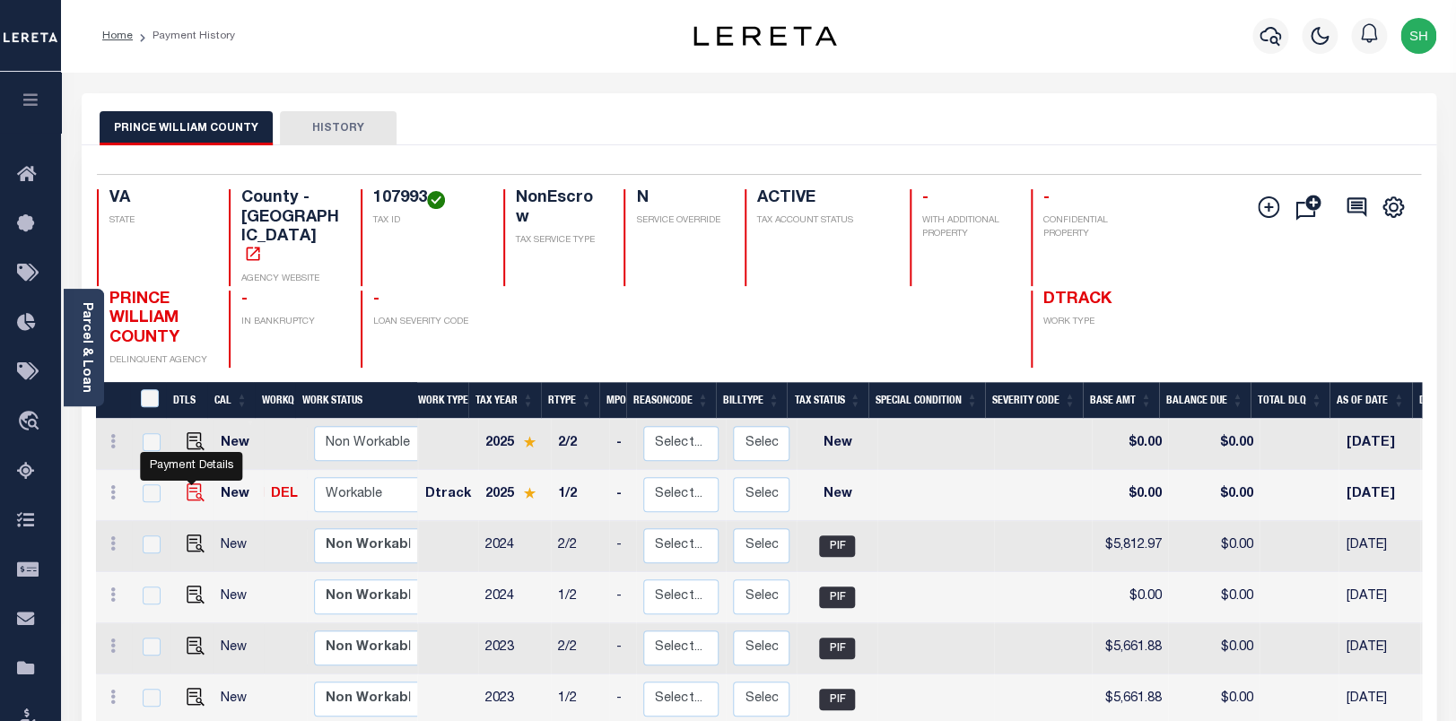
click at [189, 484] on img "" at bounding box center [196, 493] width 18 height 18
checkbox input "true"
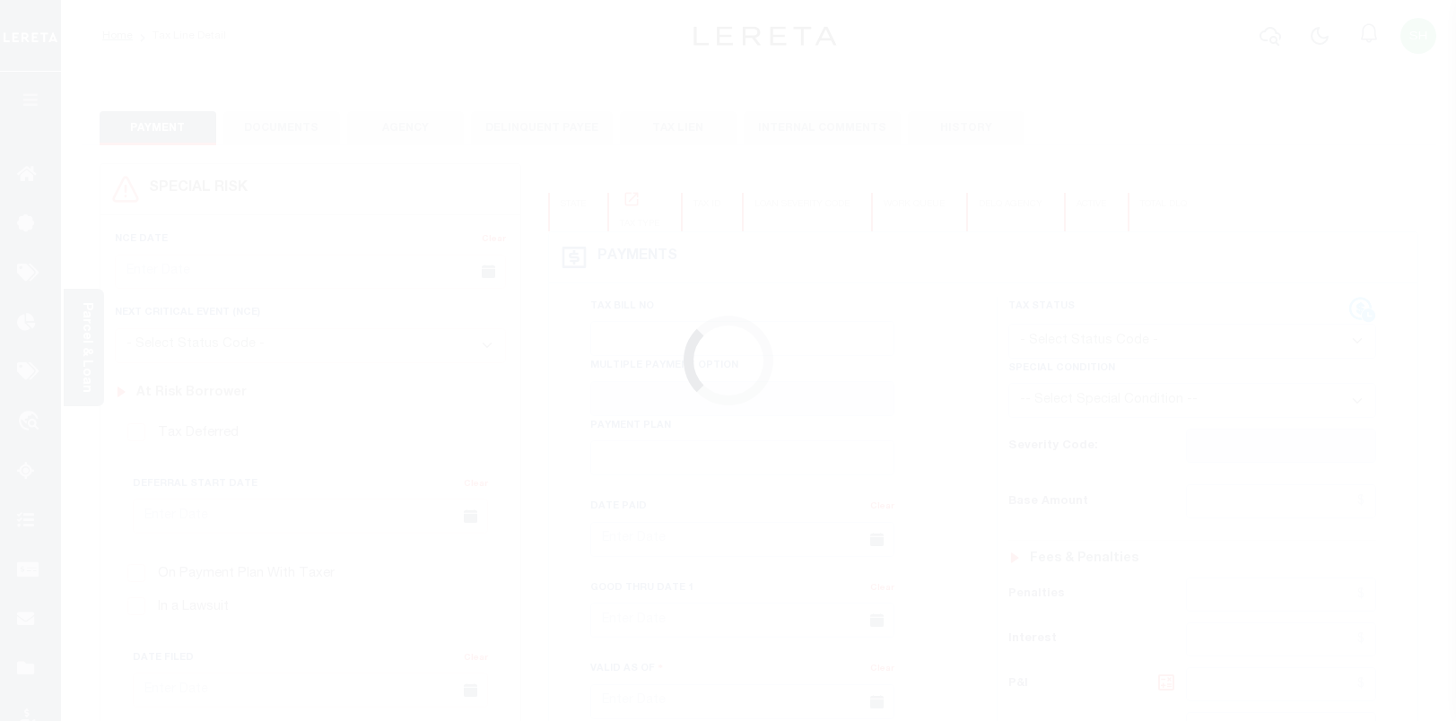
checkbox input "false"
type input "[DATE]"
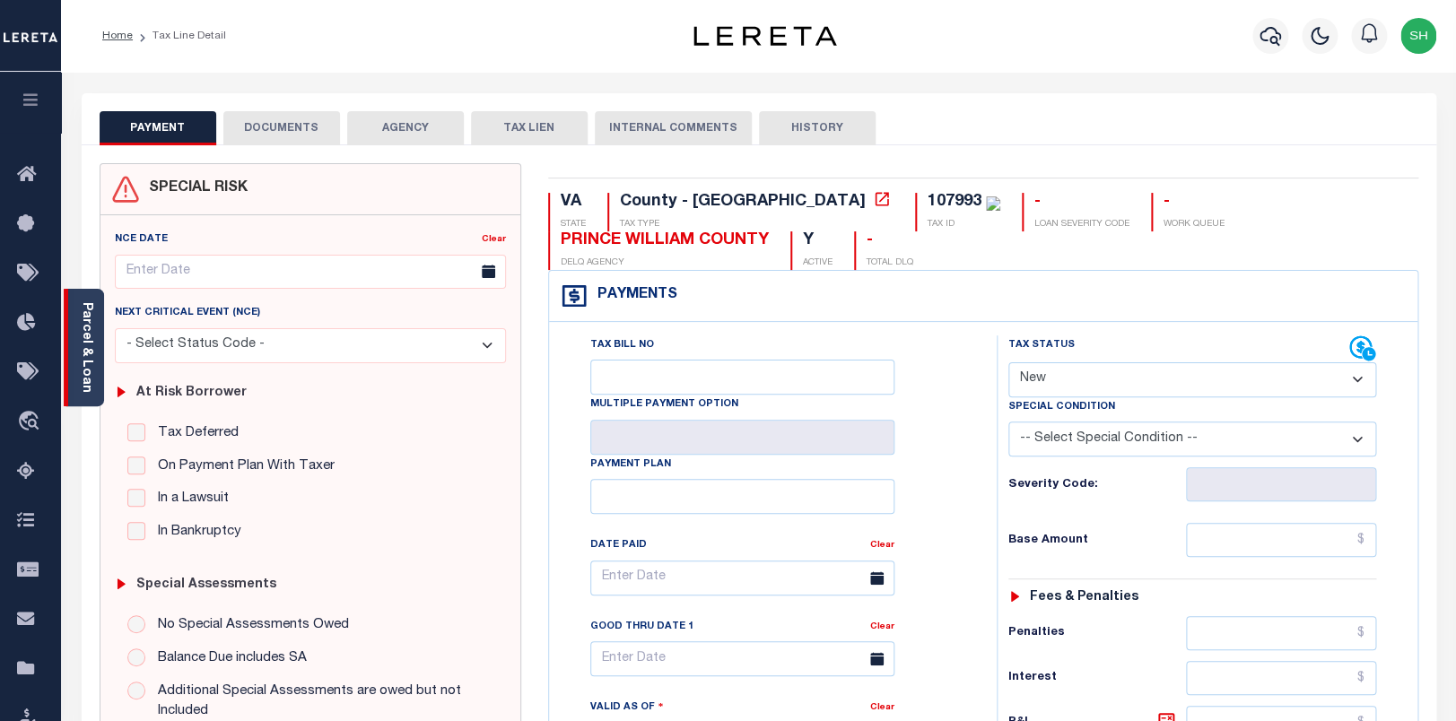
click at [81, 368] on link "Parcel & Loan" at bounding box center [86, 347] width 13 height 91
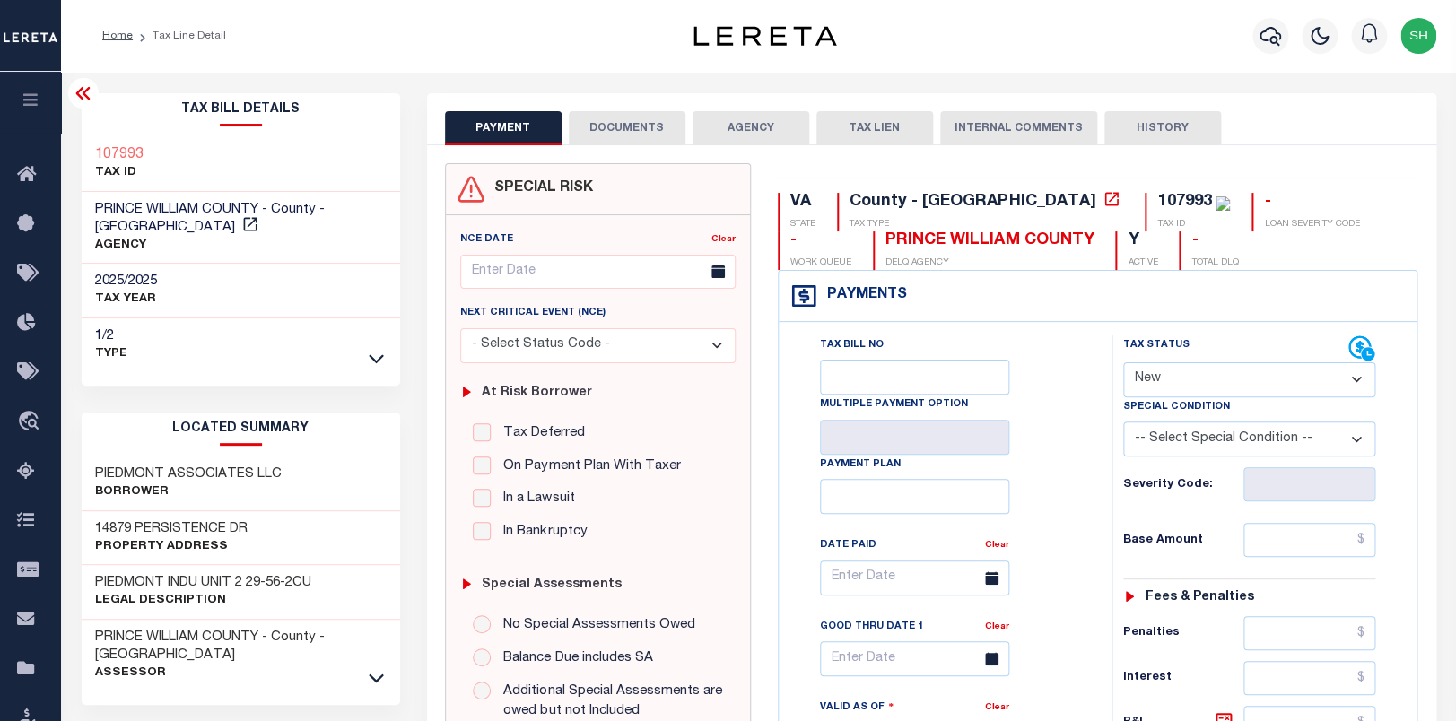
select select "PYD"
click option "Paid" at bounding box center [0, 0] width 0 height 0
type input "[DATE]"
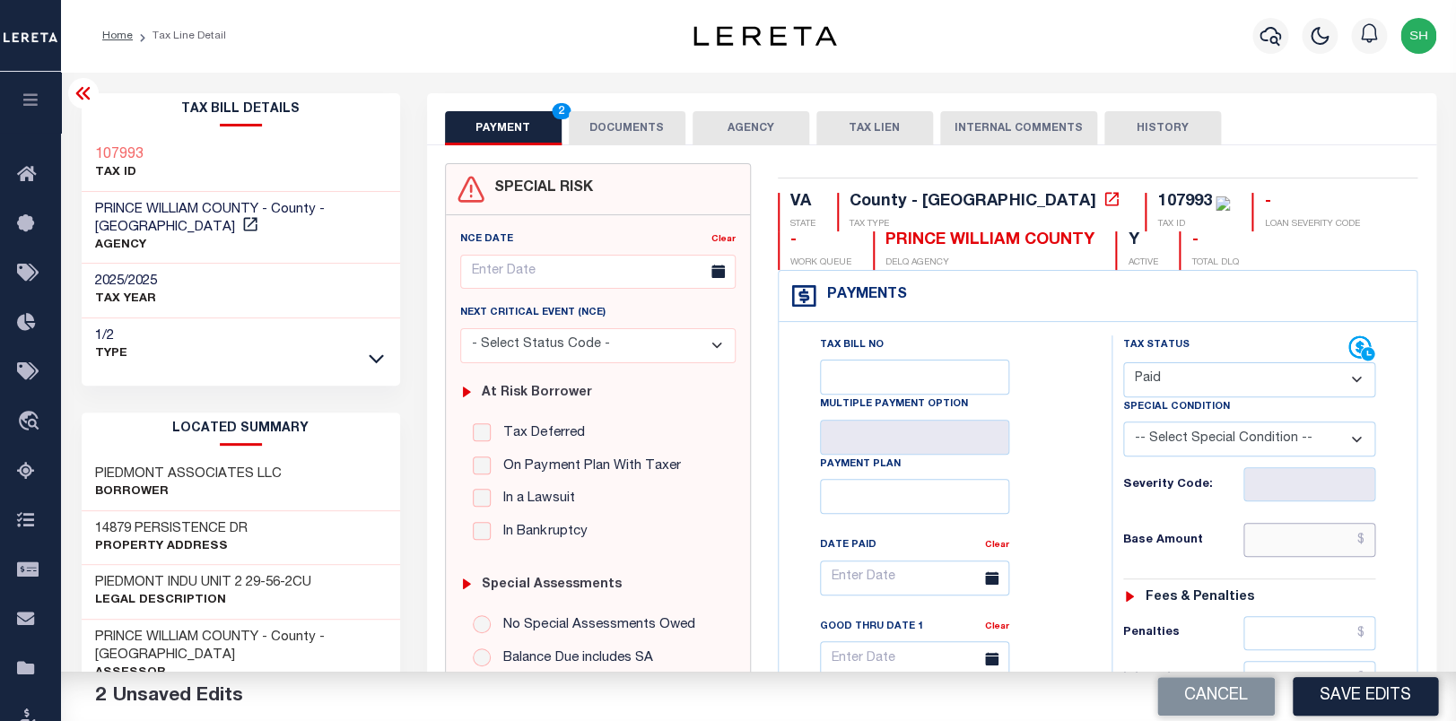
drag, startPoint x: 1296, startPoint y: 553, endPoint x: 1285, endPoint y: 550, distance: 11.1
click at [1297, 553] on input "text" at bounding box center [1309, 540] width 133 height 34
paste input "6,005.72"
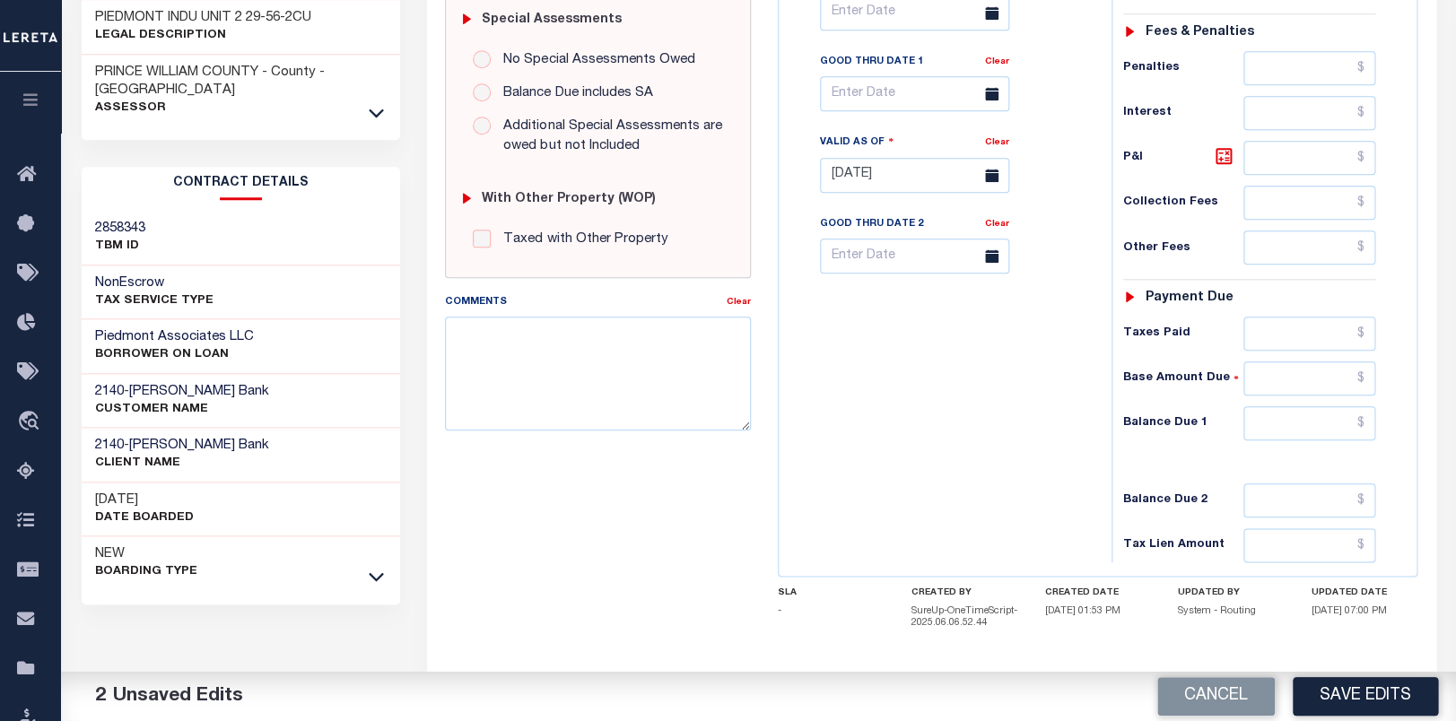
type input "$6,005.72"
click at [1329, 440] on input "text" at bounding box center [1309, 423] width 133 height 34
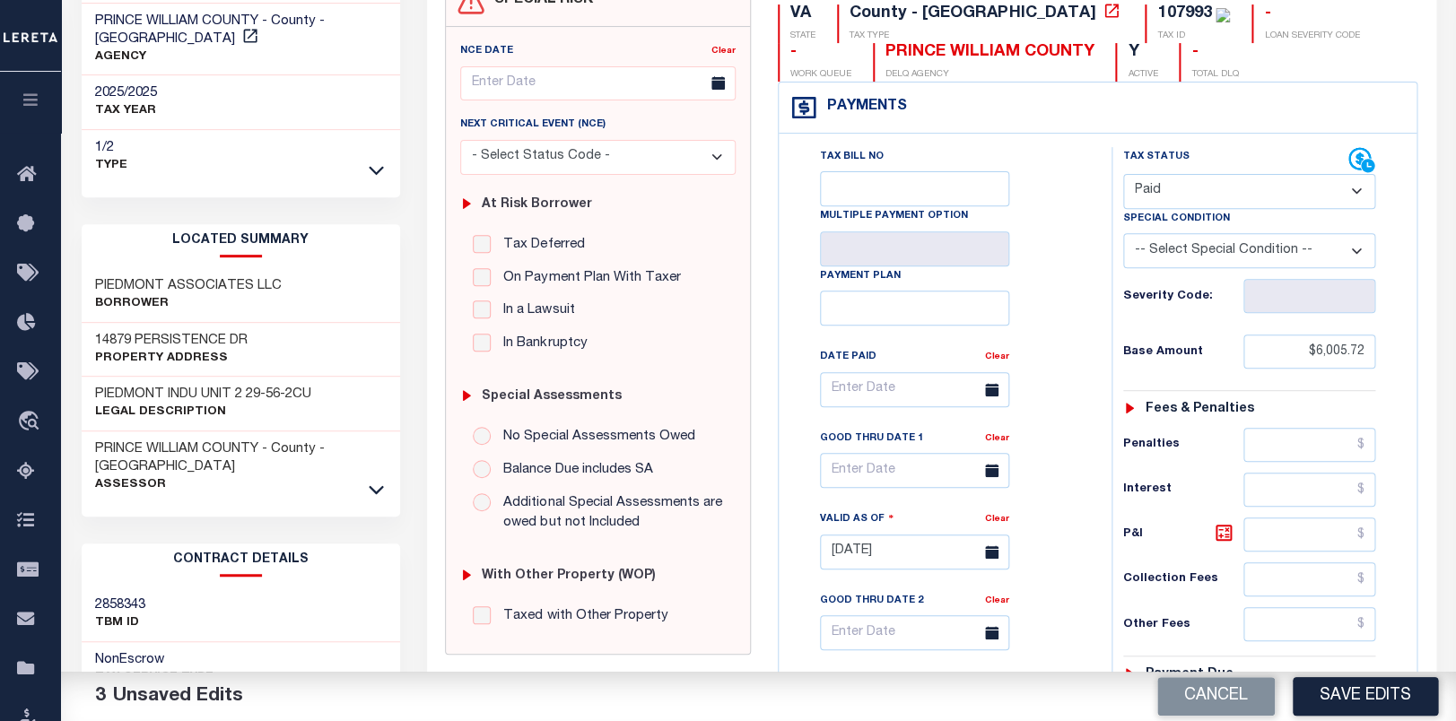
scroll to position [94, 0]
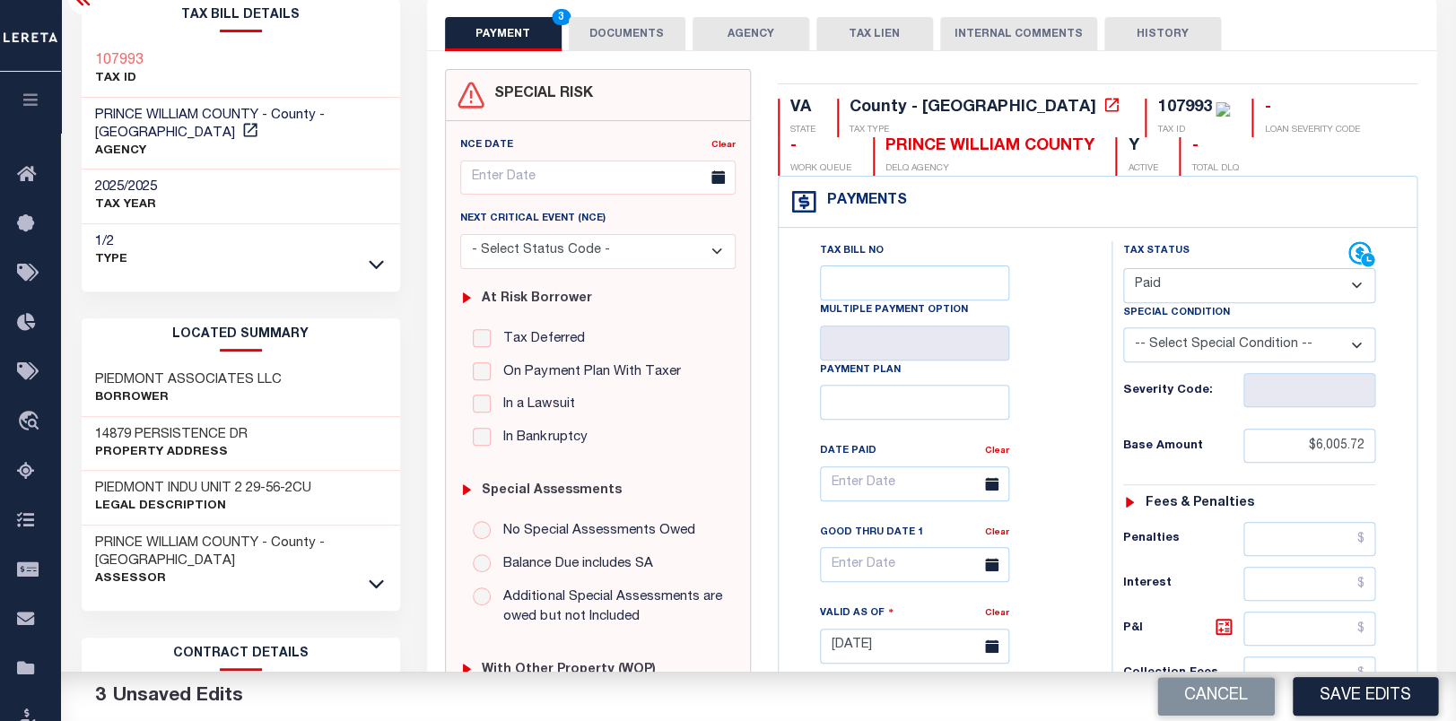
type input "$0.00"
click at [83, 49] on div "107993 TAX ID" at bounding box center [241, 70] width 318 height 55
copy h3 "107993"
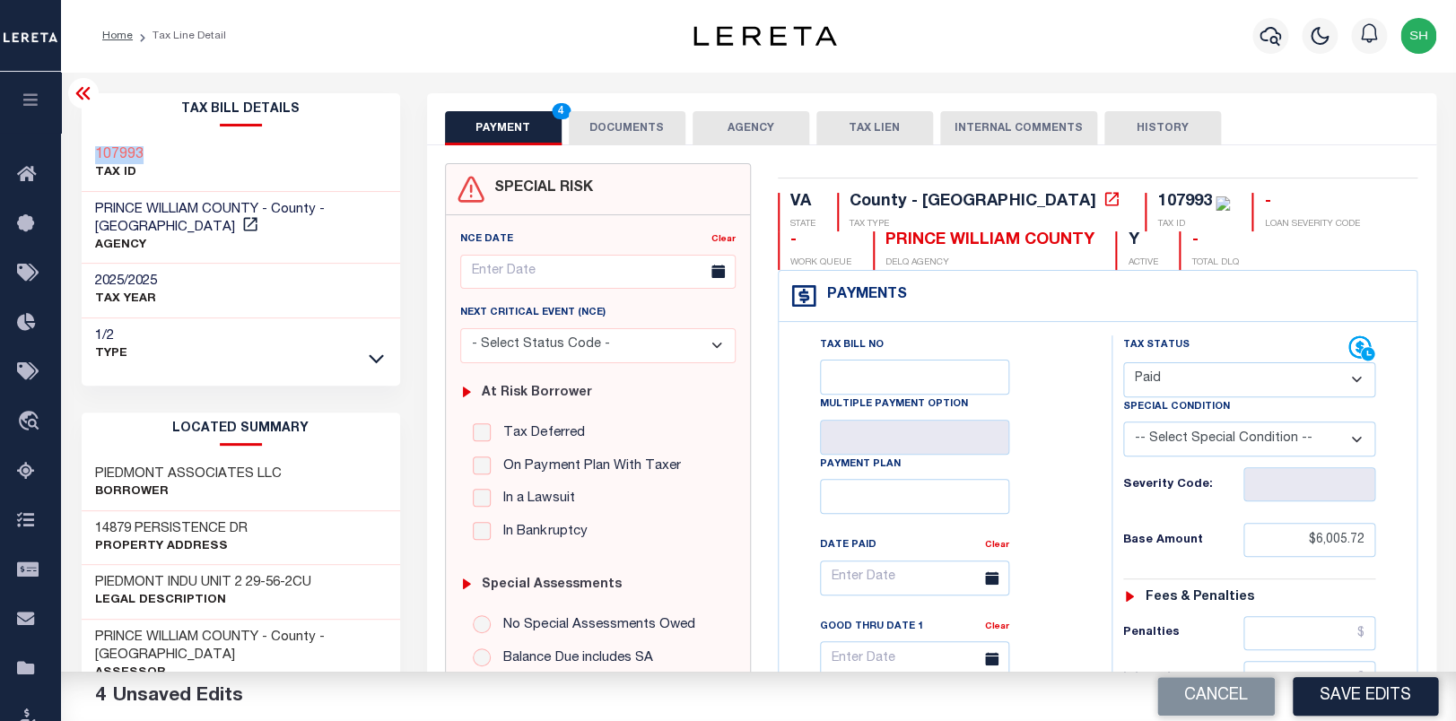
click at [656, 126] on button "DOCUMENTS" at bounding box center [627, 128] width 117 height 34
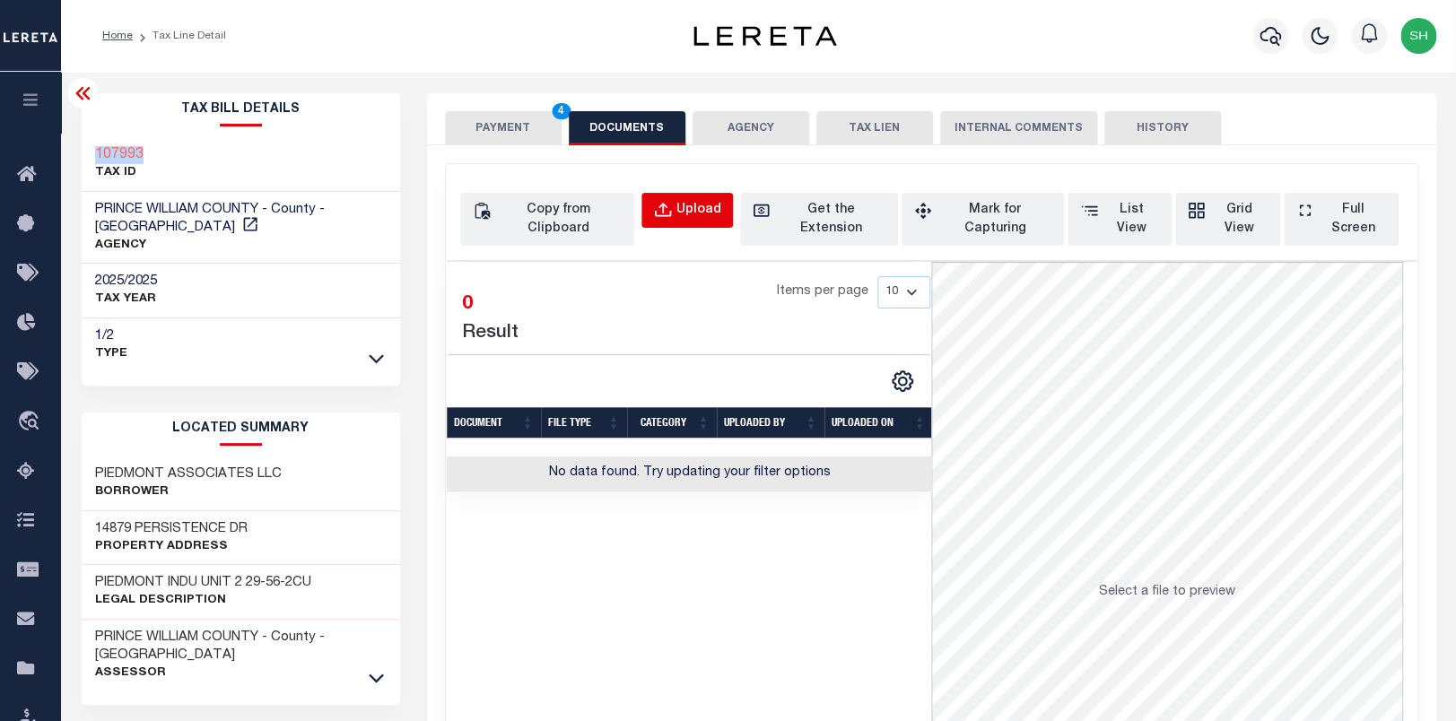
click at [729, 193] on div "Copy from Clipboard Upload Get the Extension Mark for Capturing Got it List Vie…" at bounding box center [932, 489] width 972 height 650
click at [719, 207] on div "Upload" at bounding box center [698, 211] width 45 height 20
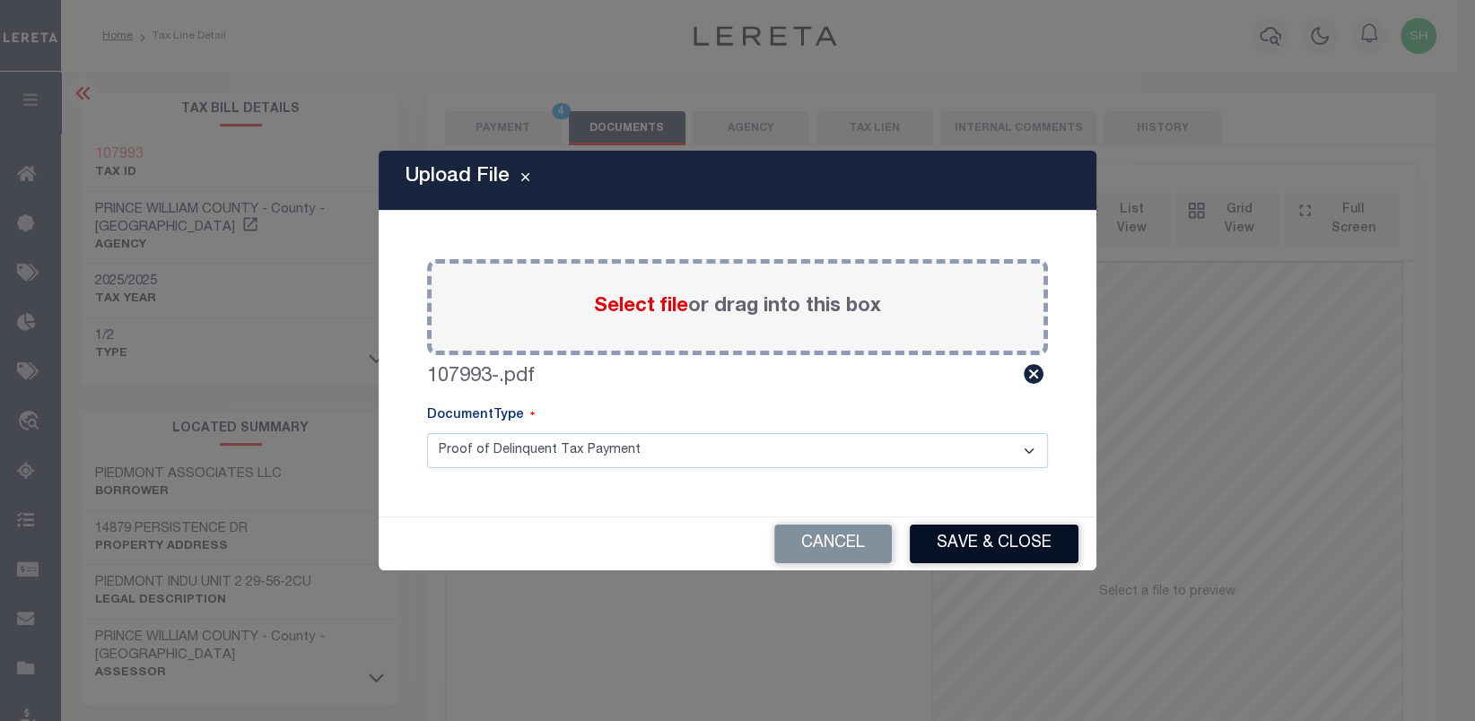
click at [976, 550] on button "Save & Close" at bounding box center [994, 544] width 169 height 39
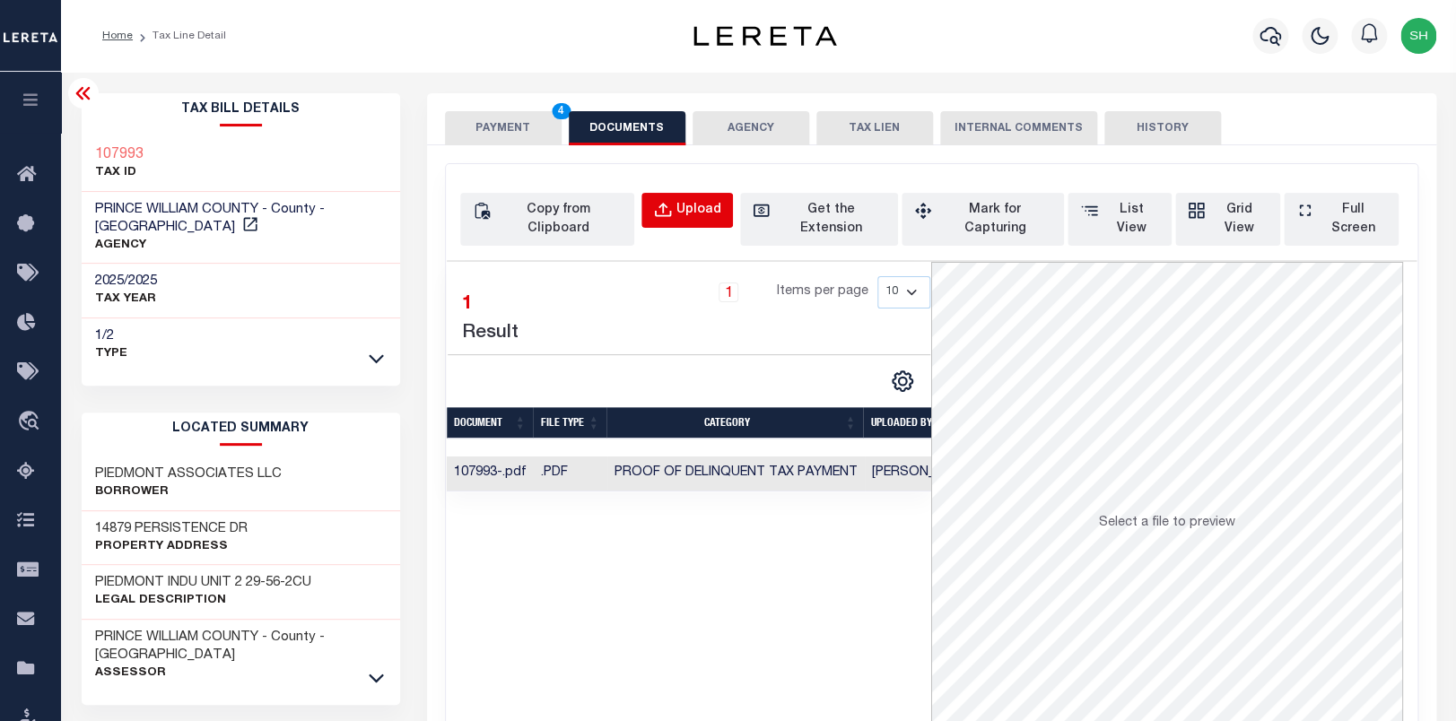
click at [721, 218] on div "Upload" at bounding box center [698, 211] width 45 height 20
select select "POP"
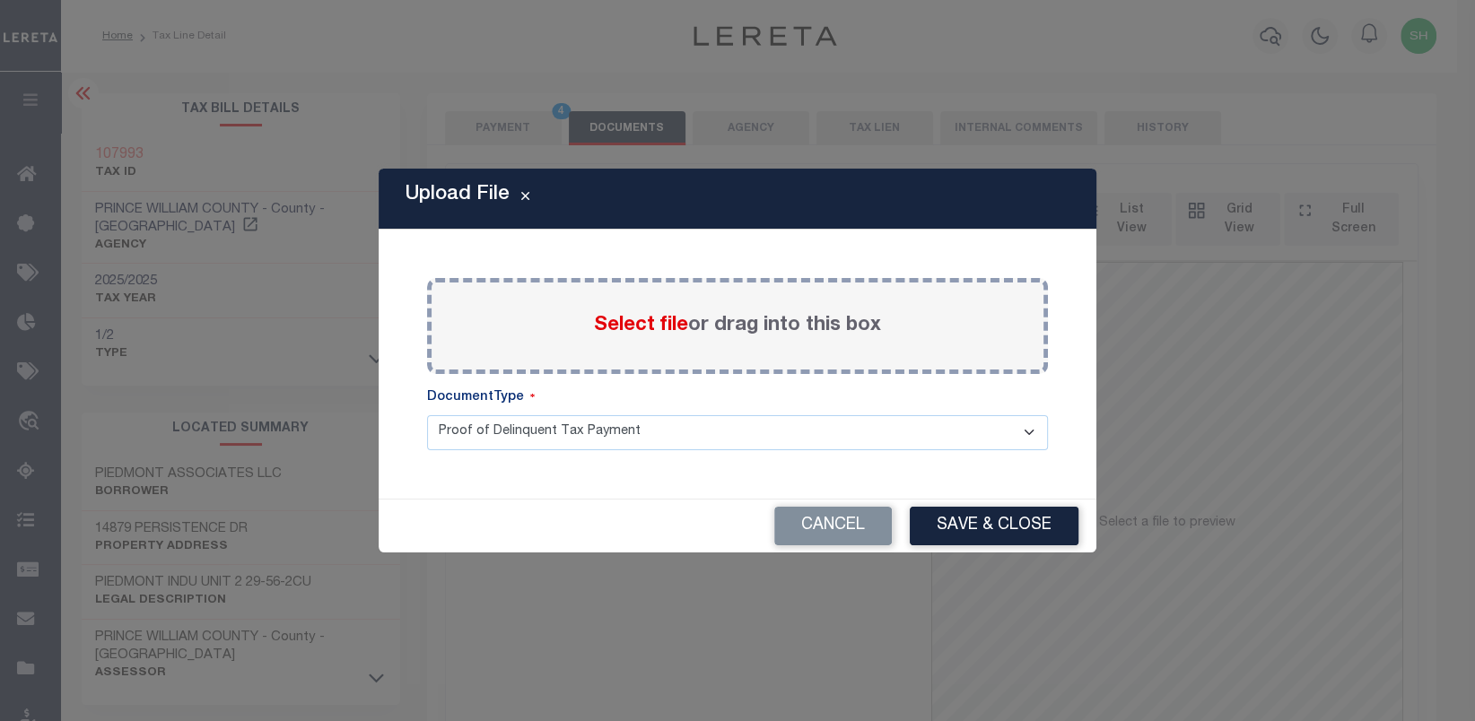
click at [645, 335] on span "Select file" at bounding box center [641, 326] width 94 height 20
click at [0, 0] on input "Select file or drag into this box" at bounding box center [0, 0] width 0 height 0
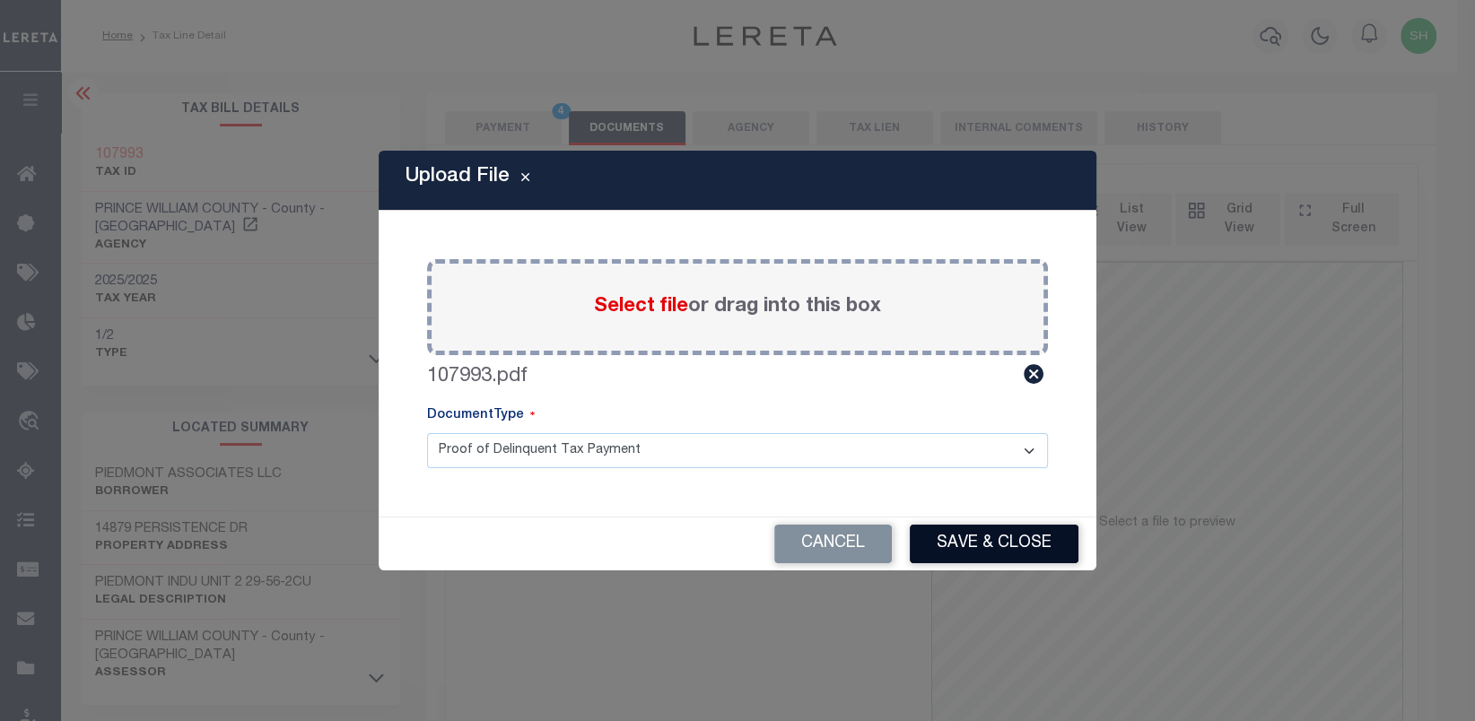
click at [1019, 555] on button "Save & Close" at bounding box center [994, 544] width 169 height 39
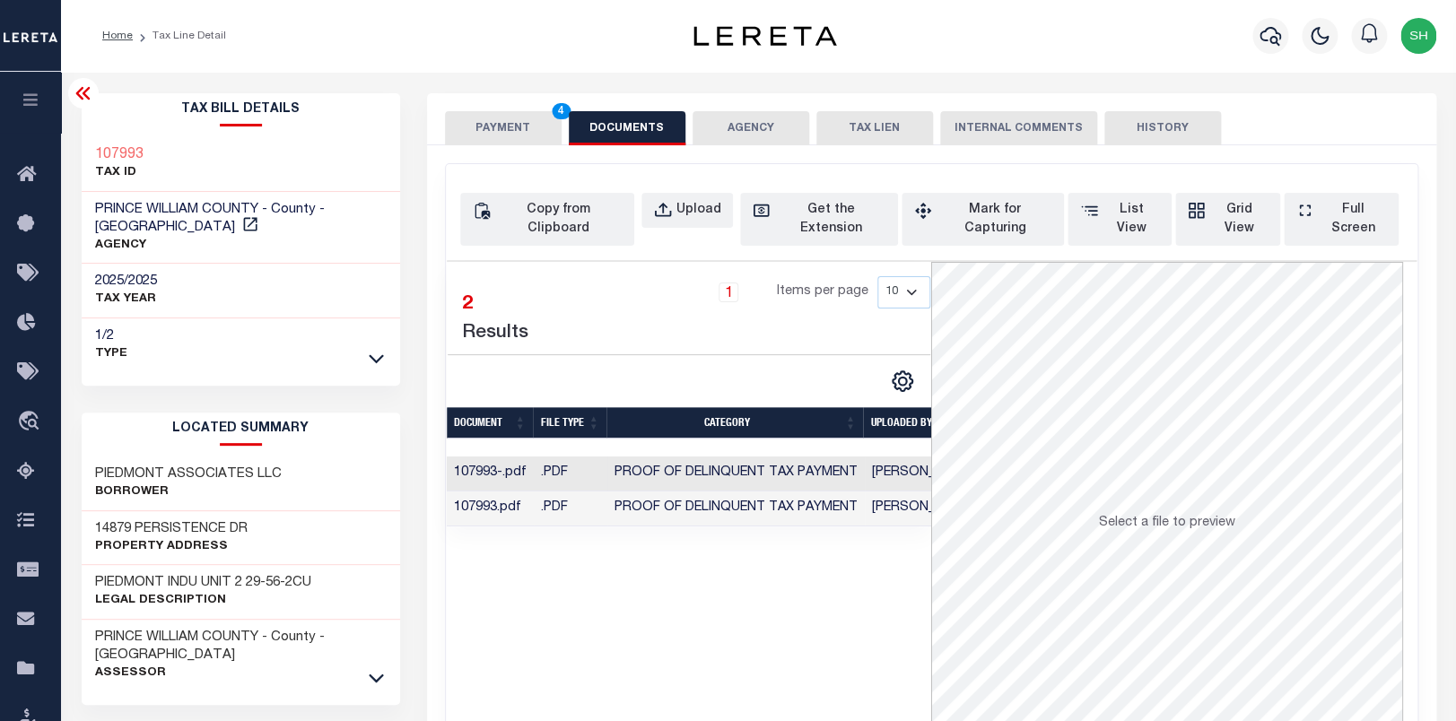
click at [608, 461] on td "Proof of Delinquent Tax Payment" at bounding box center [735, 474] width 257 height 35
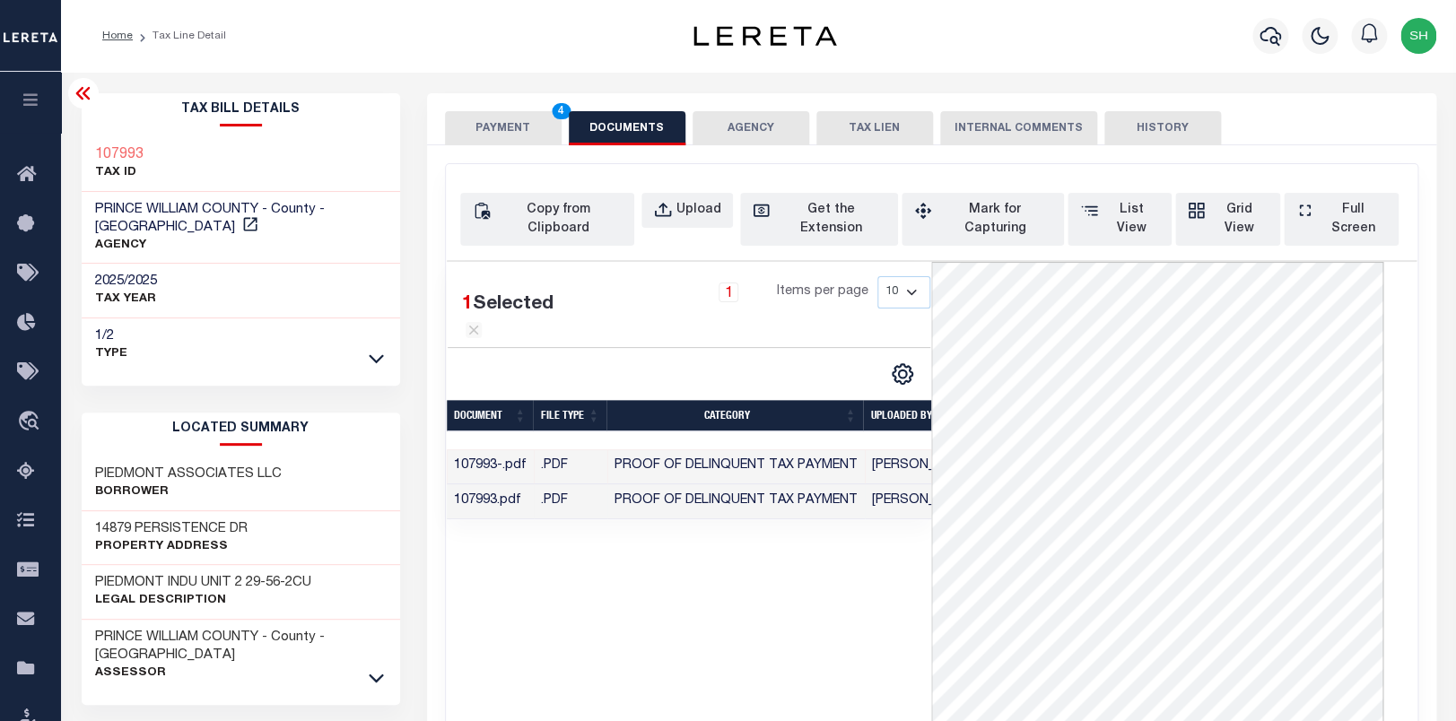
click at [607, 511] on td "Proof of Delinquent Tax Payment" at bounding box center [735, 501] width 257 height 35
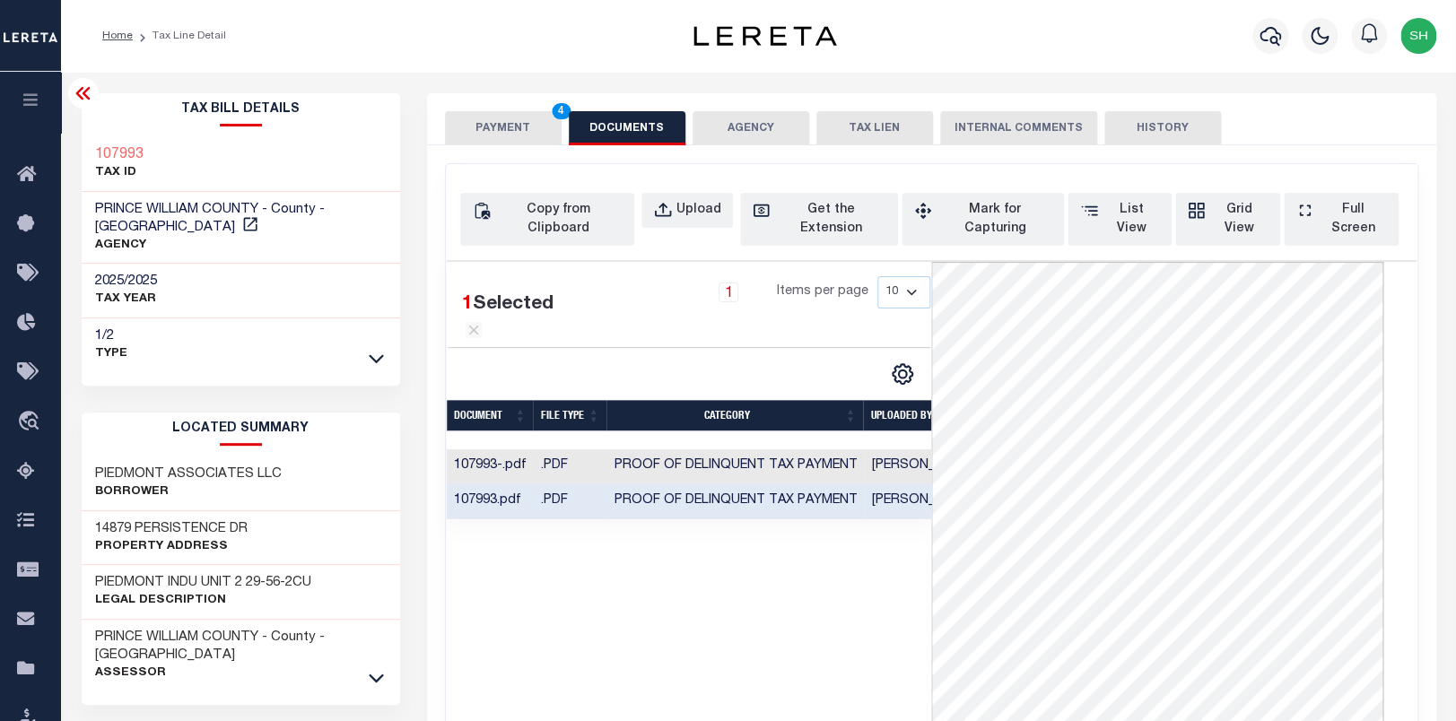
click at [498, 121] on button "PAYMENT 4" at bounding box center [503, 128] width 117 height 34
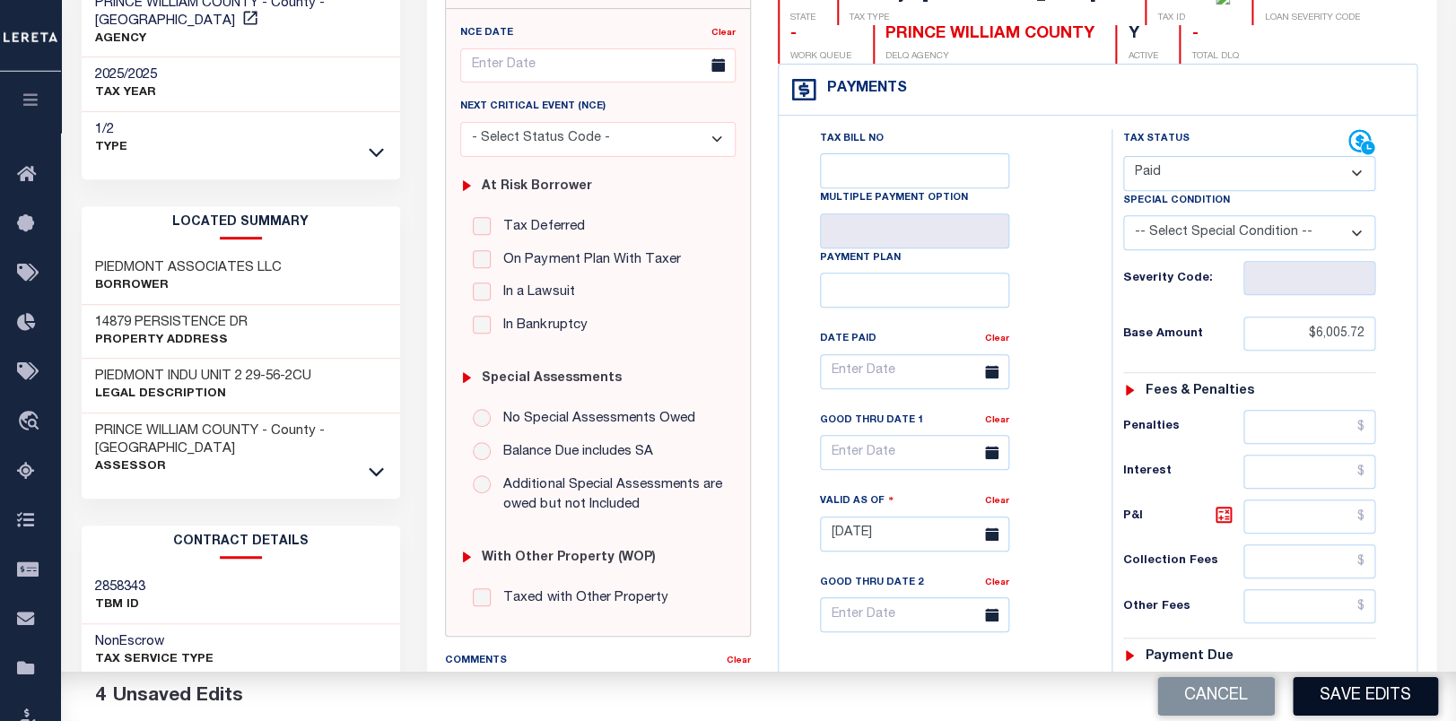
click at [1367, 704] on button "Save Edits" at bounding box center [1365, 696] width 145 height 39
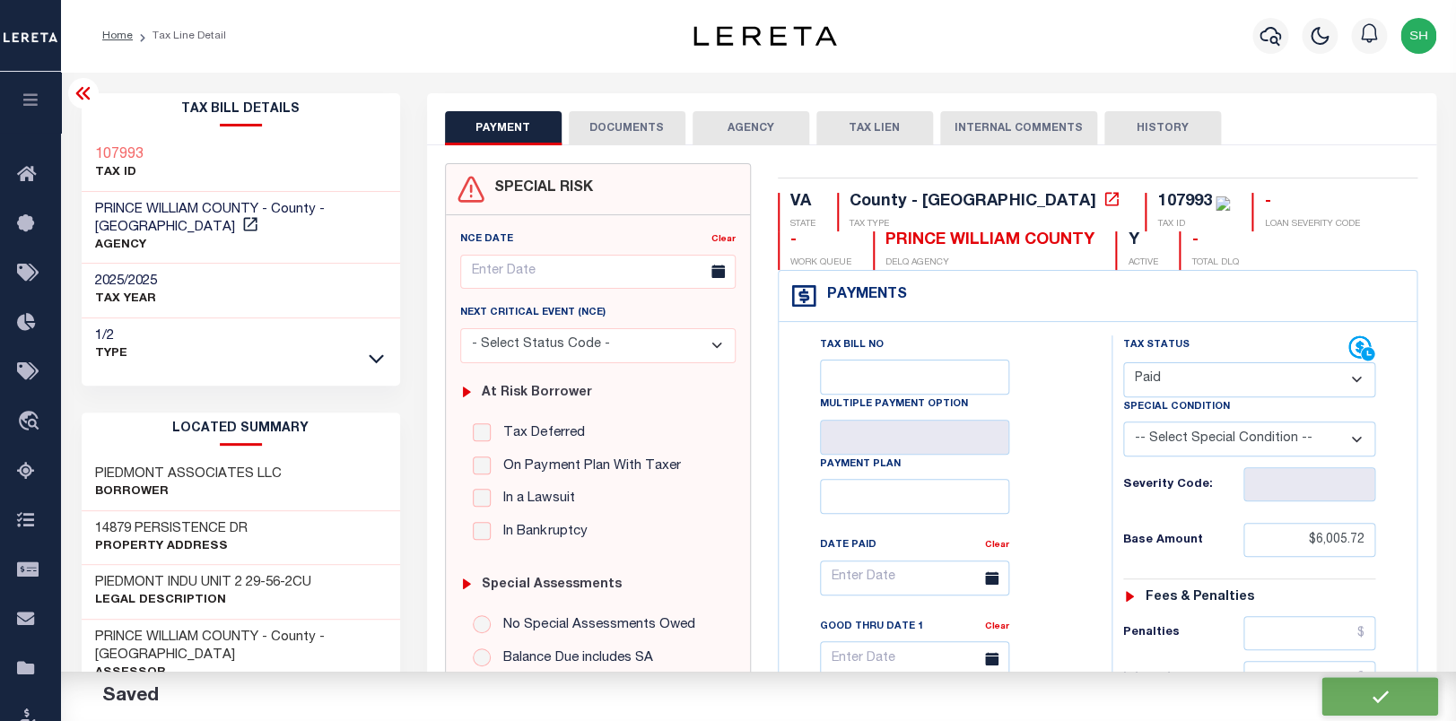
checkbox input "false"
type input "$6,005.72"
type input "$0"
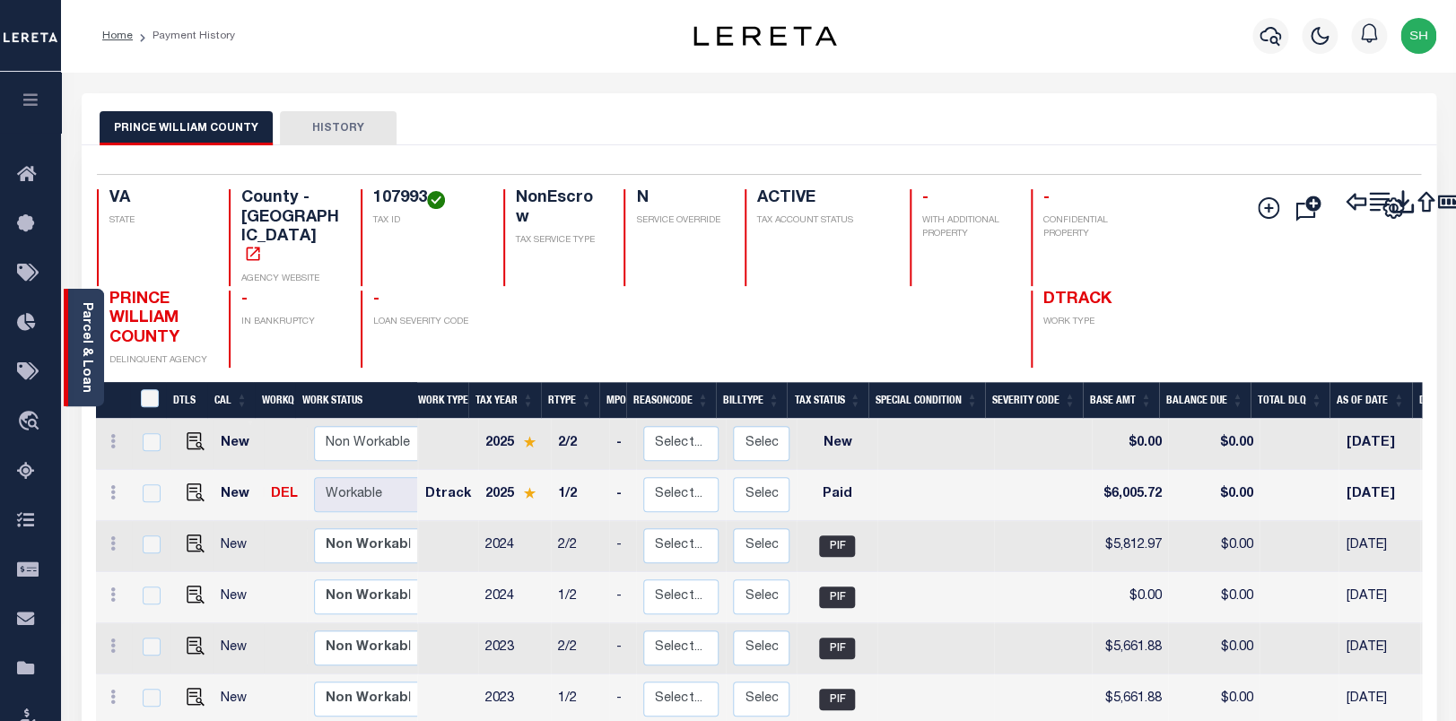
click at [93, 323] on div "Parcel & Loan" at bounding box center [84, 348] width 40 height 118
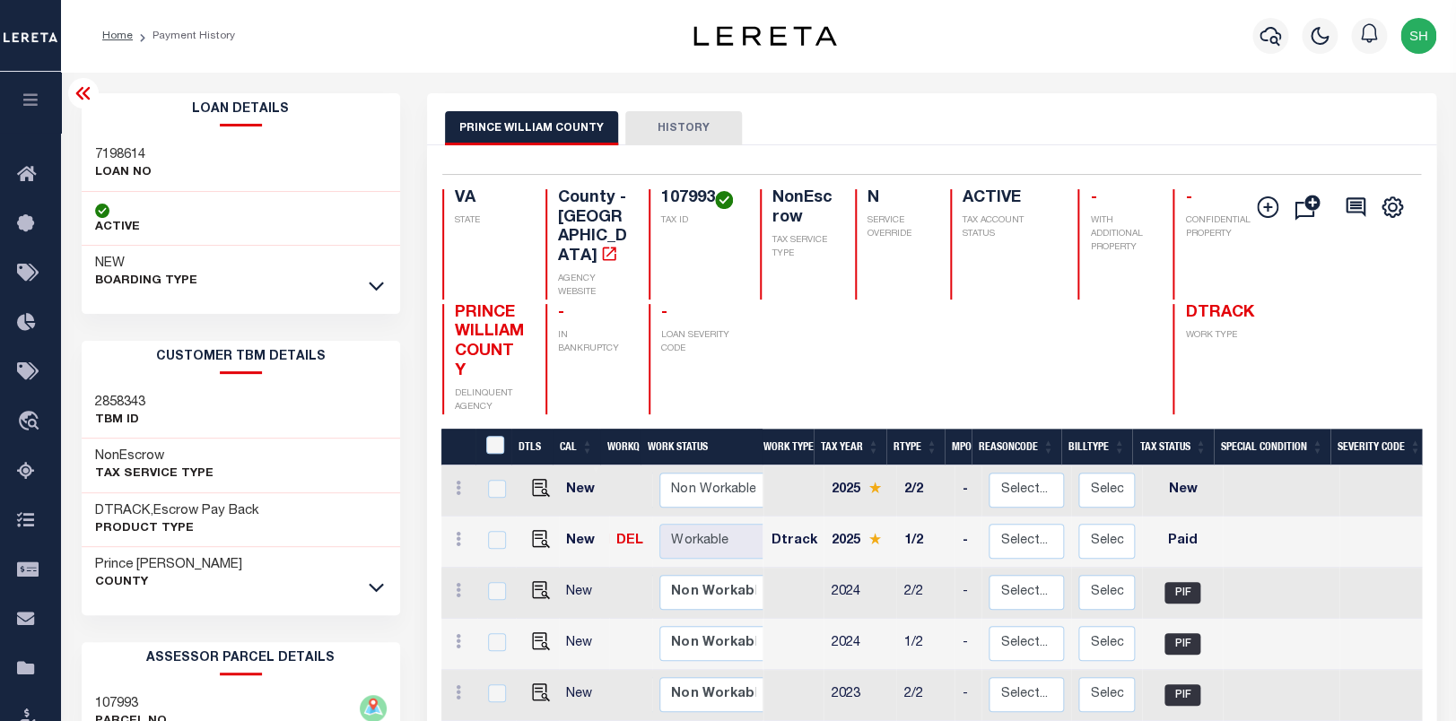
click at [98, 147] on h3 "7198614" at bounding box center [123, 155] width 57 height 18
copy h3 "7198614"
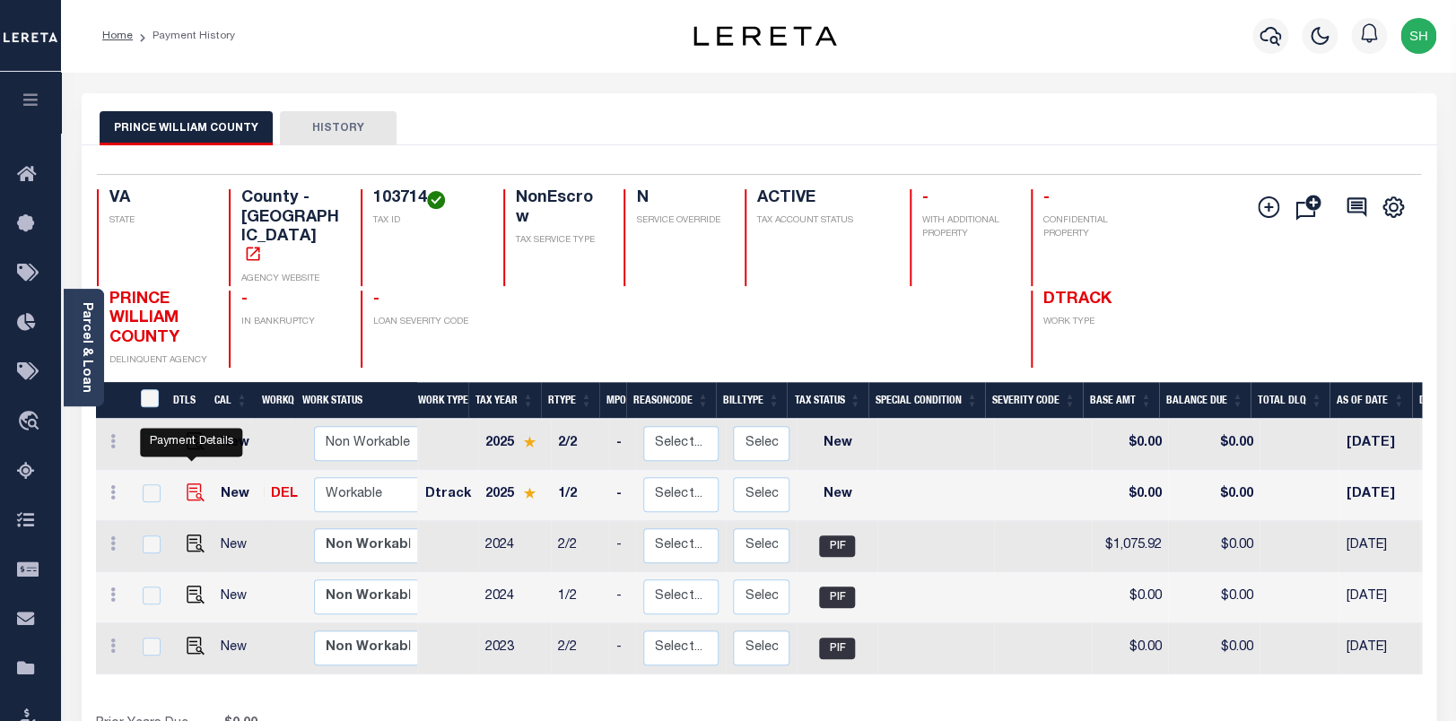
click at [188, 484] on img "" at bounding box center [196, 493] width 18 height 18
checkbox input "true"
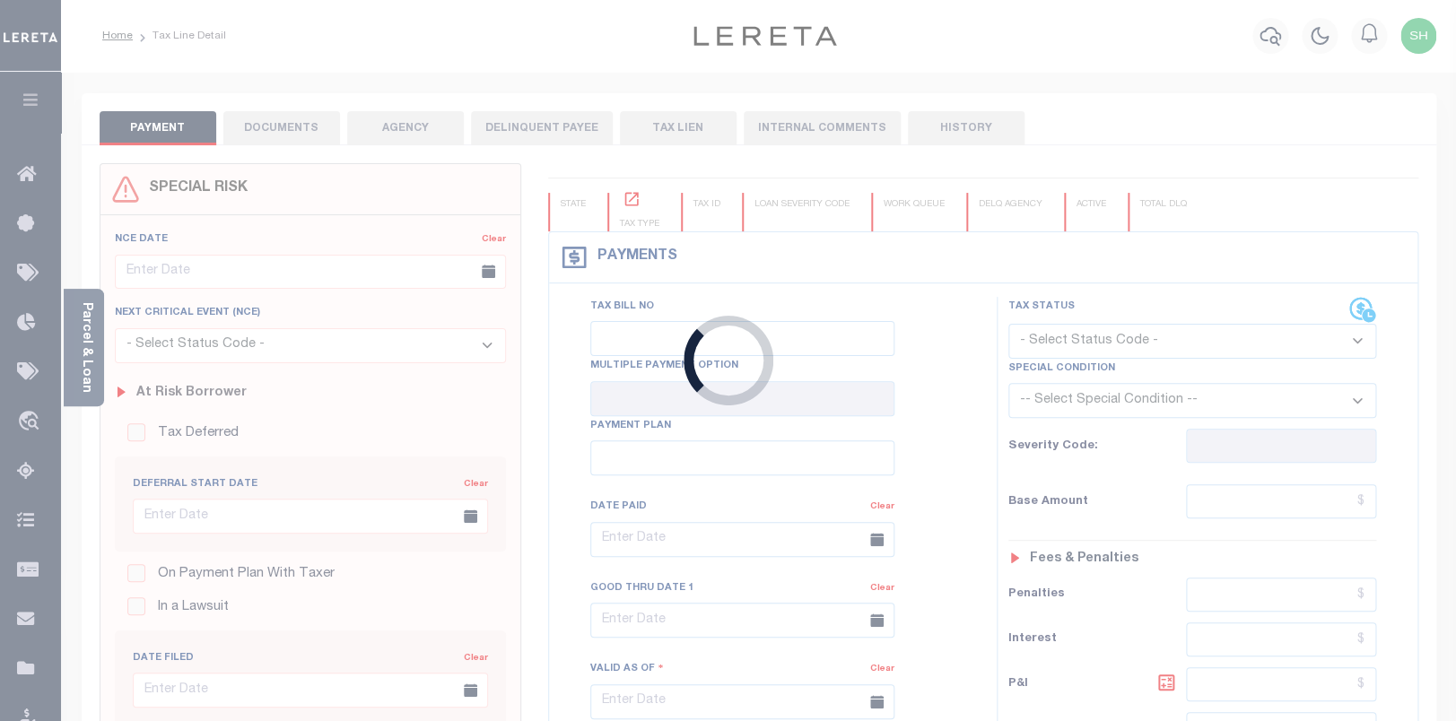
checkbox input "false"
type input "[DATE]"
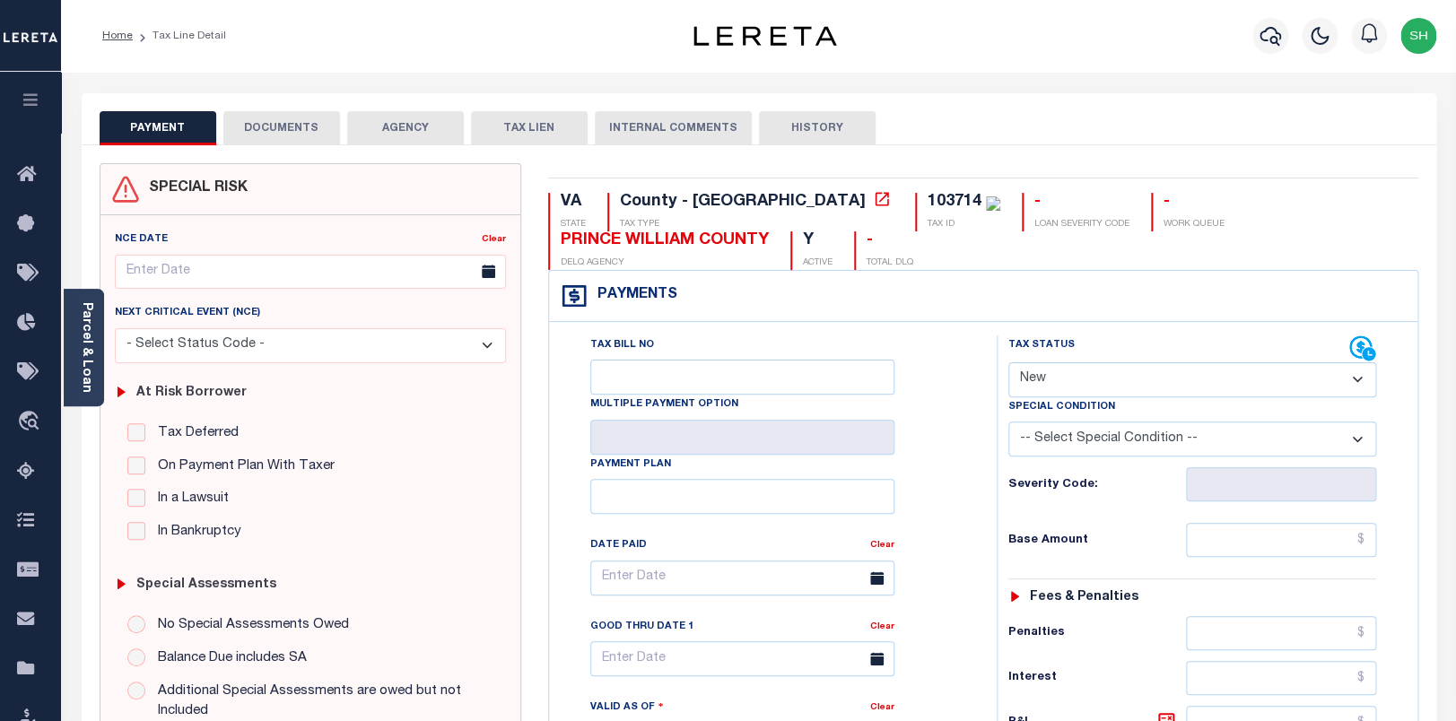
select select "PYD"
click option "Paid" at bounding box center [0, 0] width 0 height 0
type input "[DATE]"
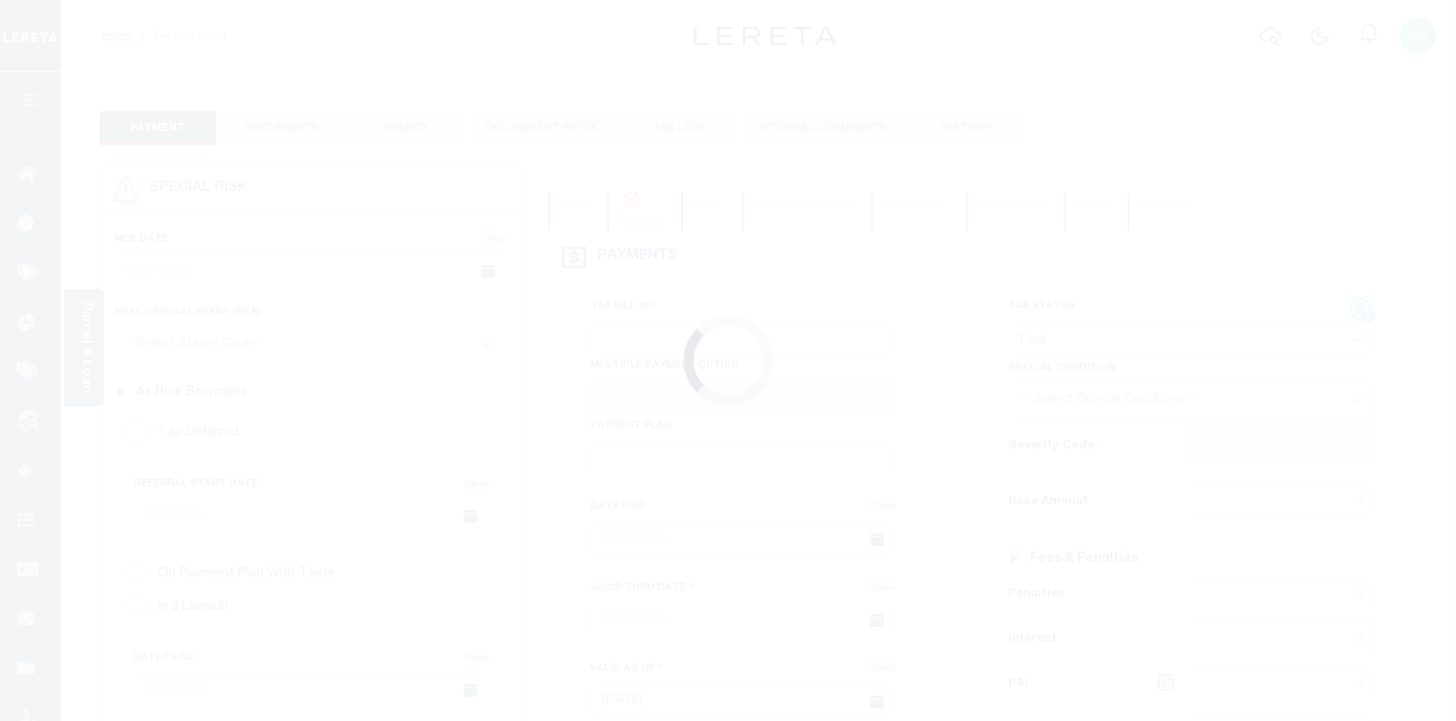
select select "PYD"
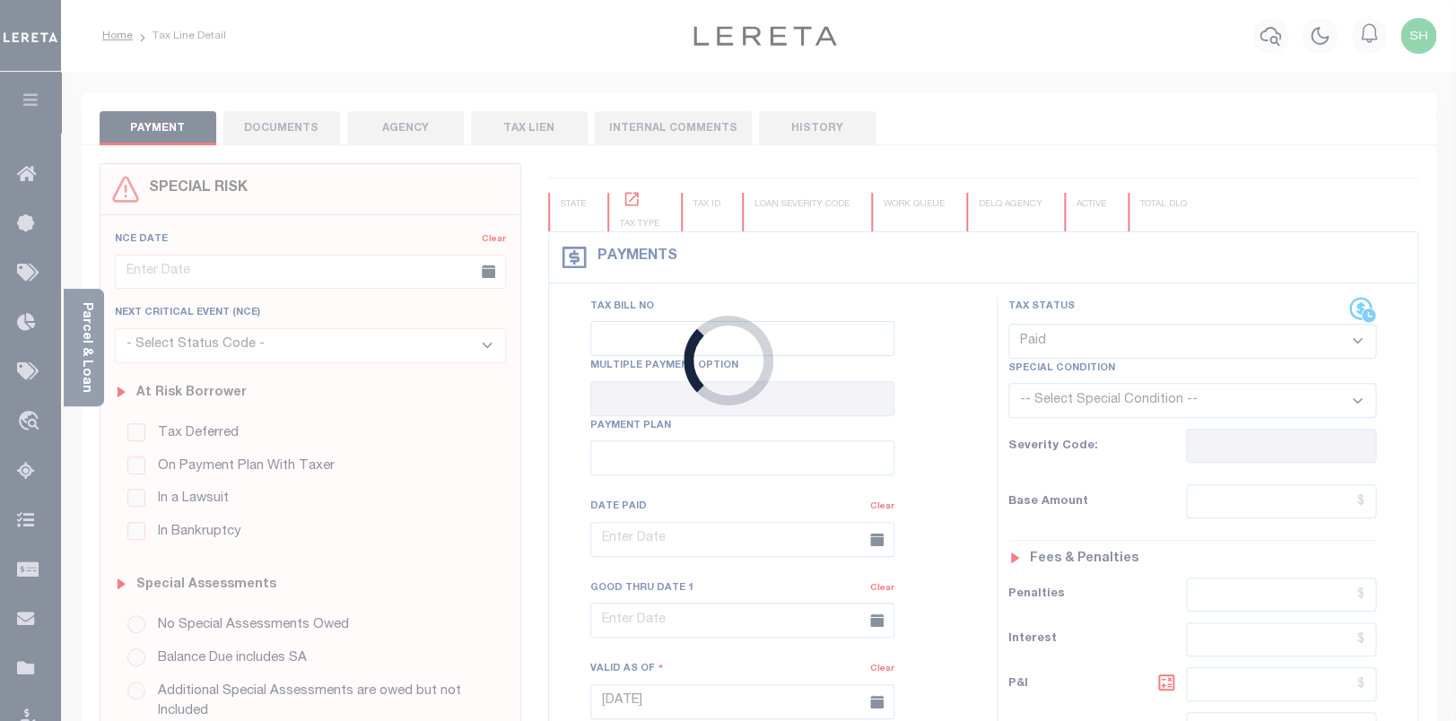
checkbox input "false"
type input "[DATE]"
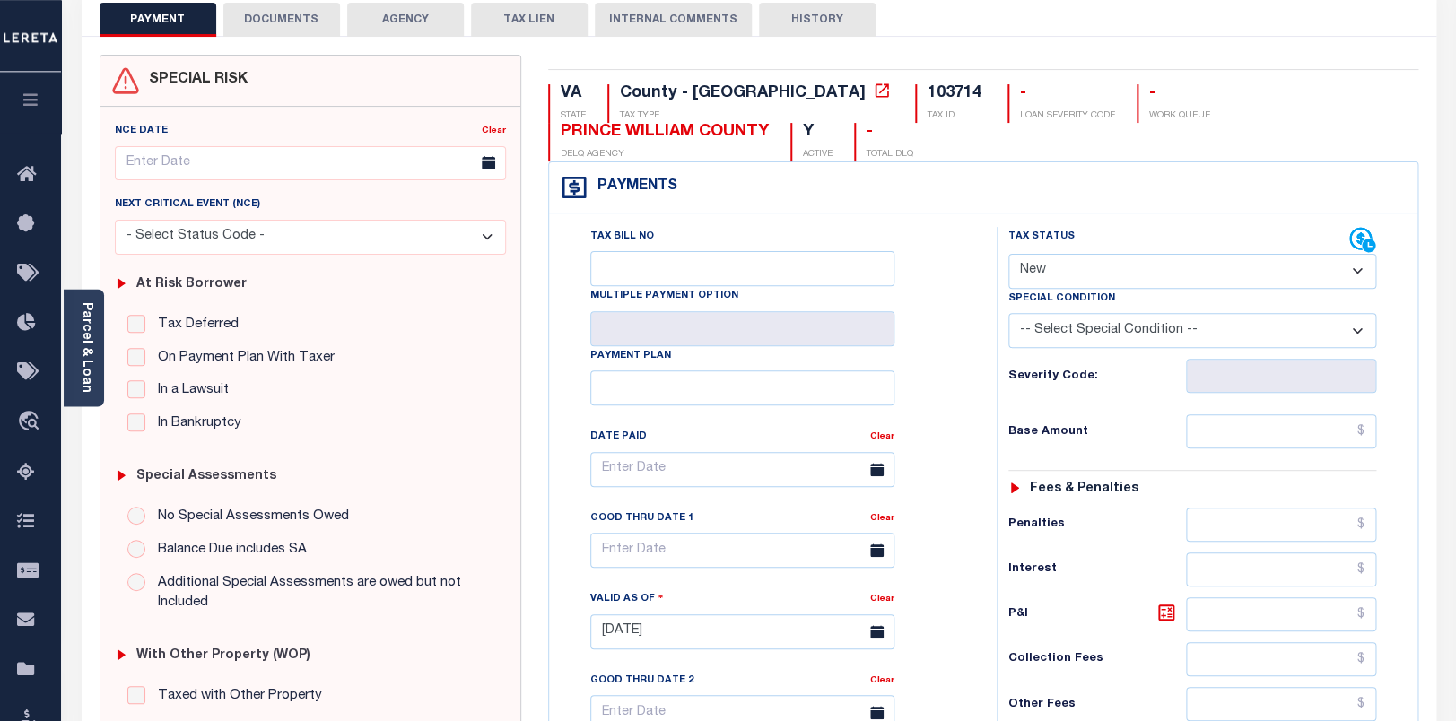
scroll to position [188, 0]
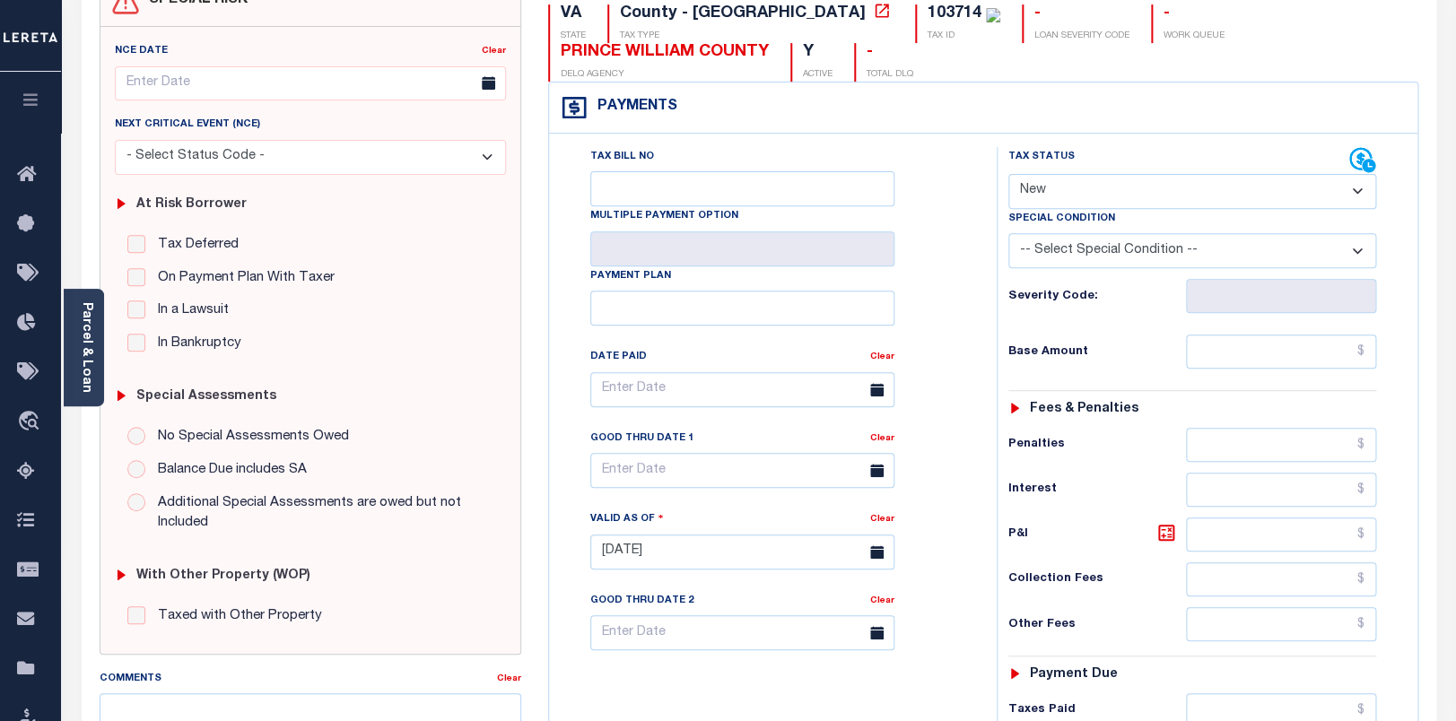
click at [1008, 174] on select "- Select Status Code - Open Due/Unpaid Paid Incomplete No Tax Due Internal Refu…" at bounding box center [1192, 191] width 368 height 35
select select "PYD"
click option "Paid" at bounding box center [0, 0] width 0 height 0
type input "[DATE]"
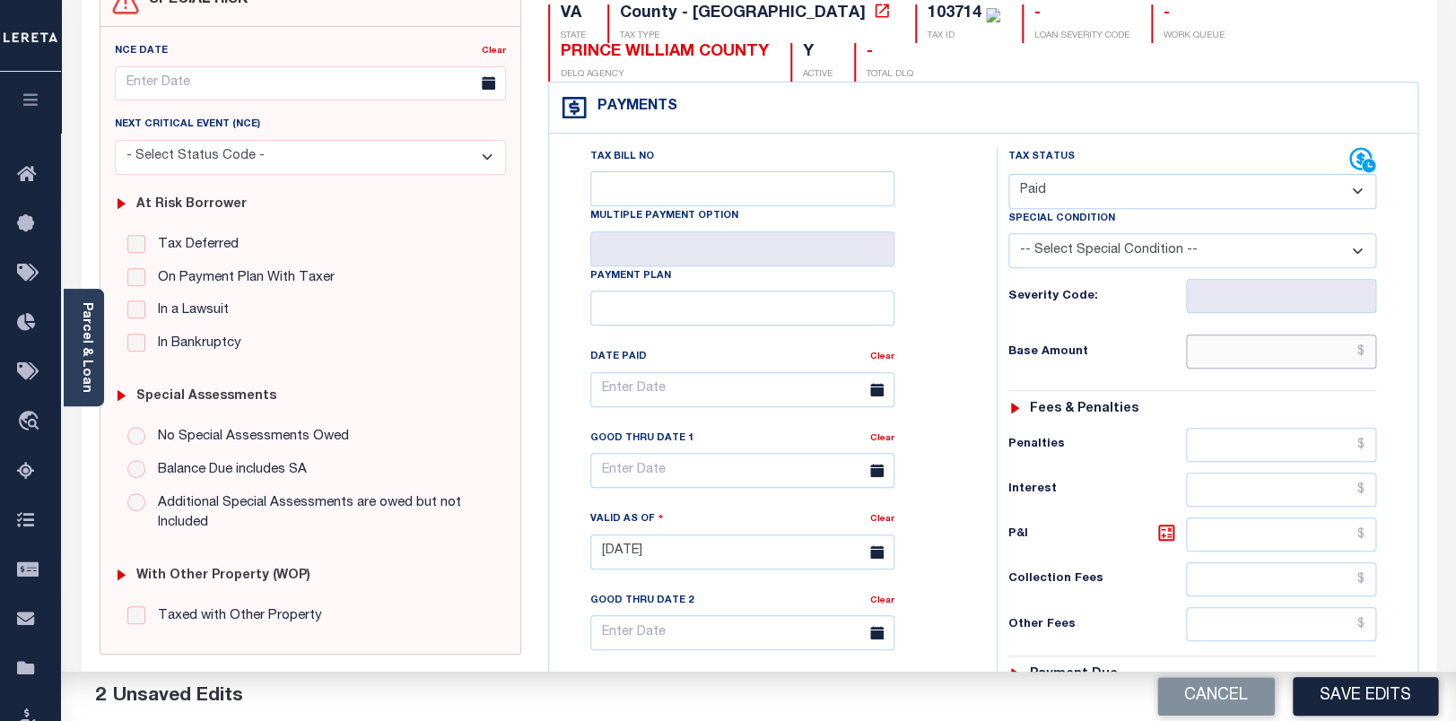
click at [1285, 369] on input "text" at bounding box center [1281, 352] width 190 height 34
paste input "1,087.14"
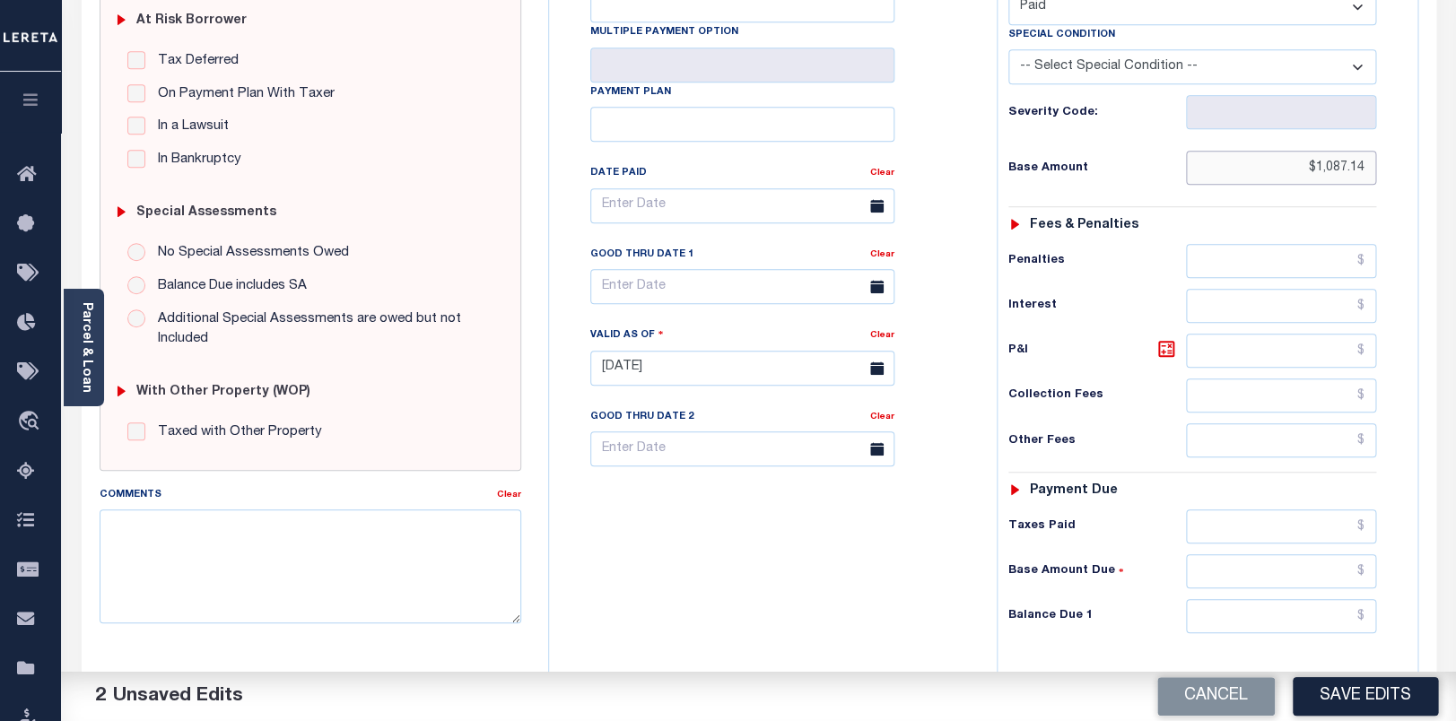
scroll to position [675, 0]
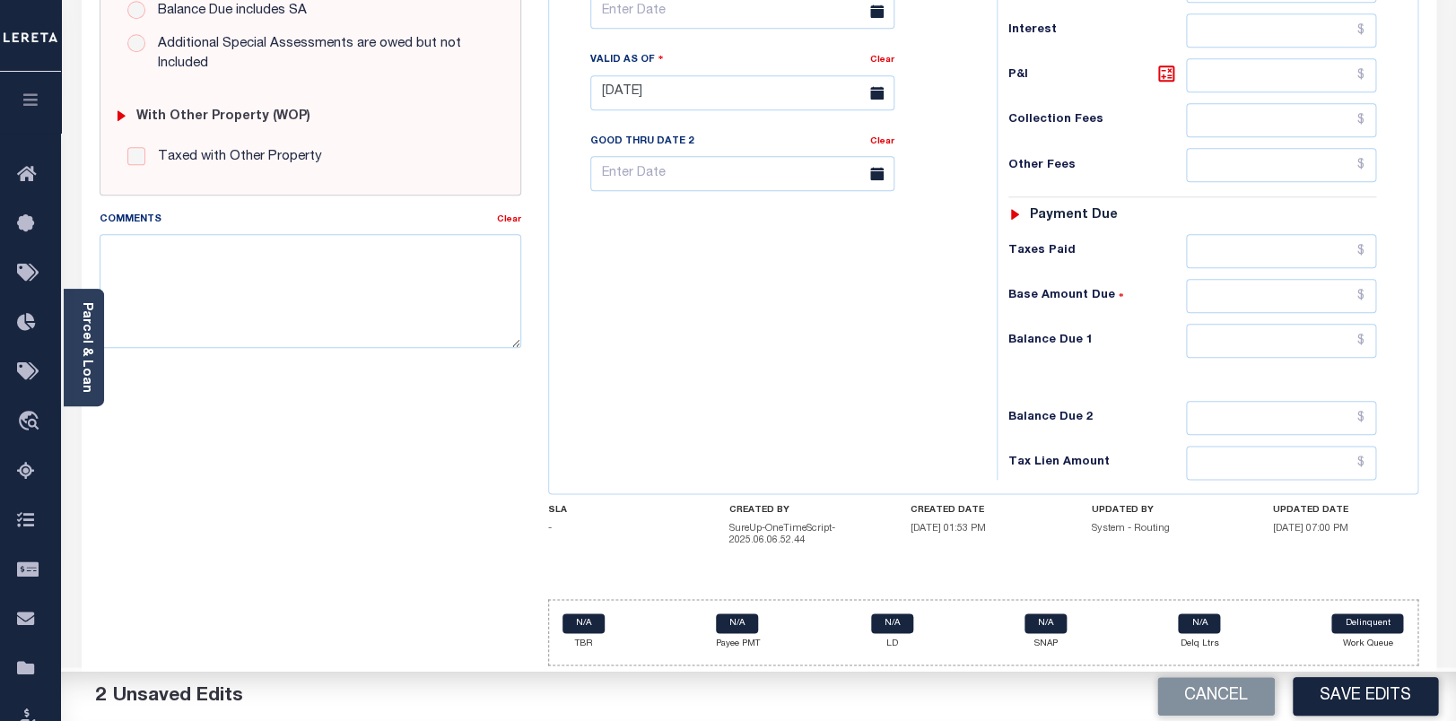
type input "$1,087.14"
click at [1322, 327] on input "text" at bounding box center [1281, 341] width 190 height 34
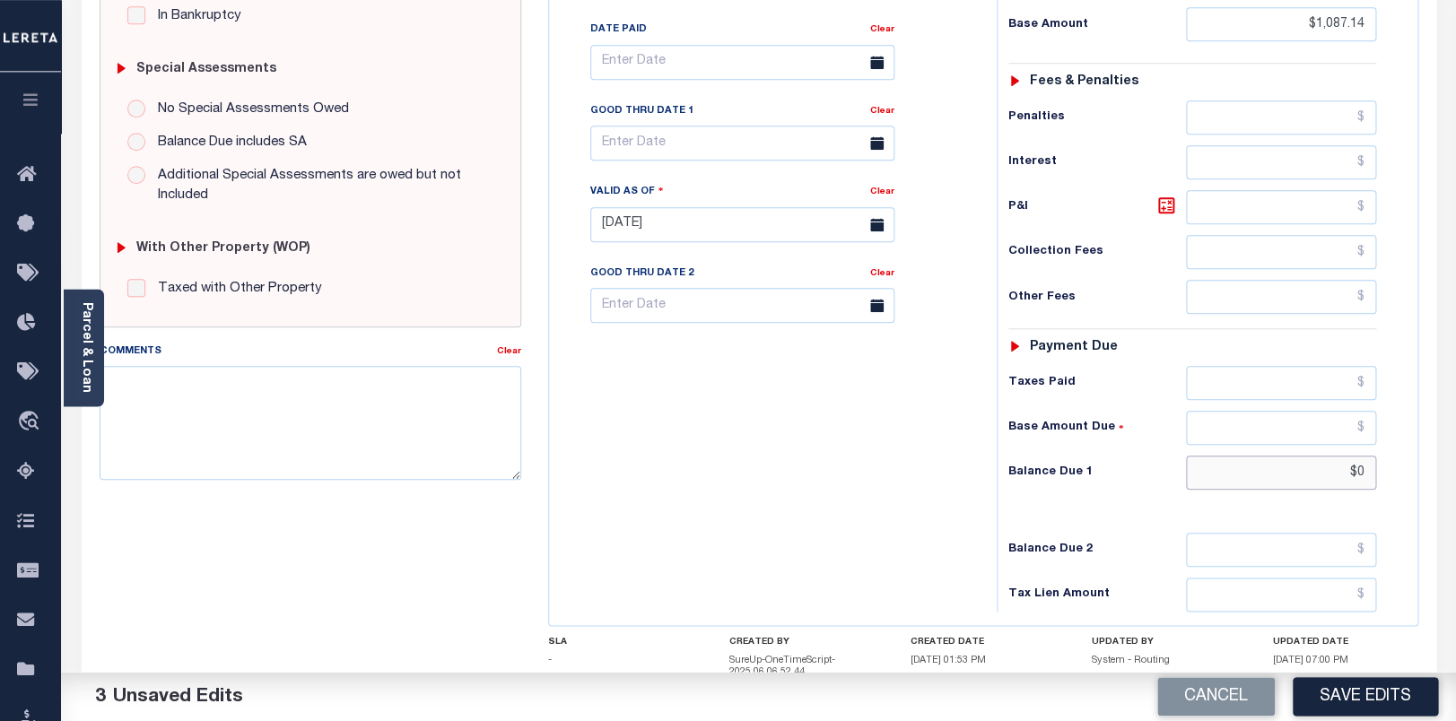
scroll to position [393, 0]
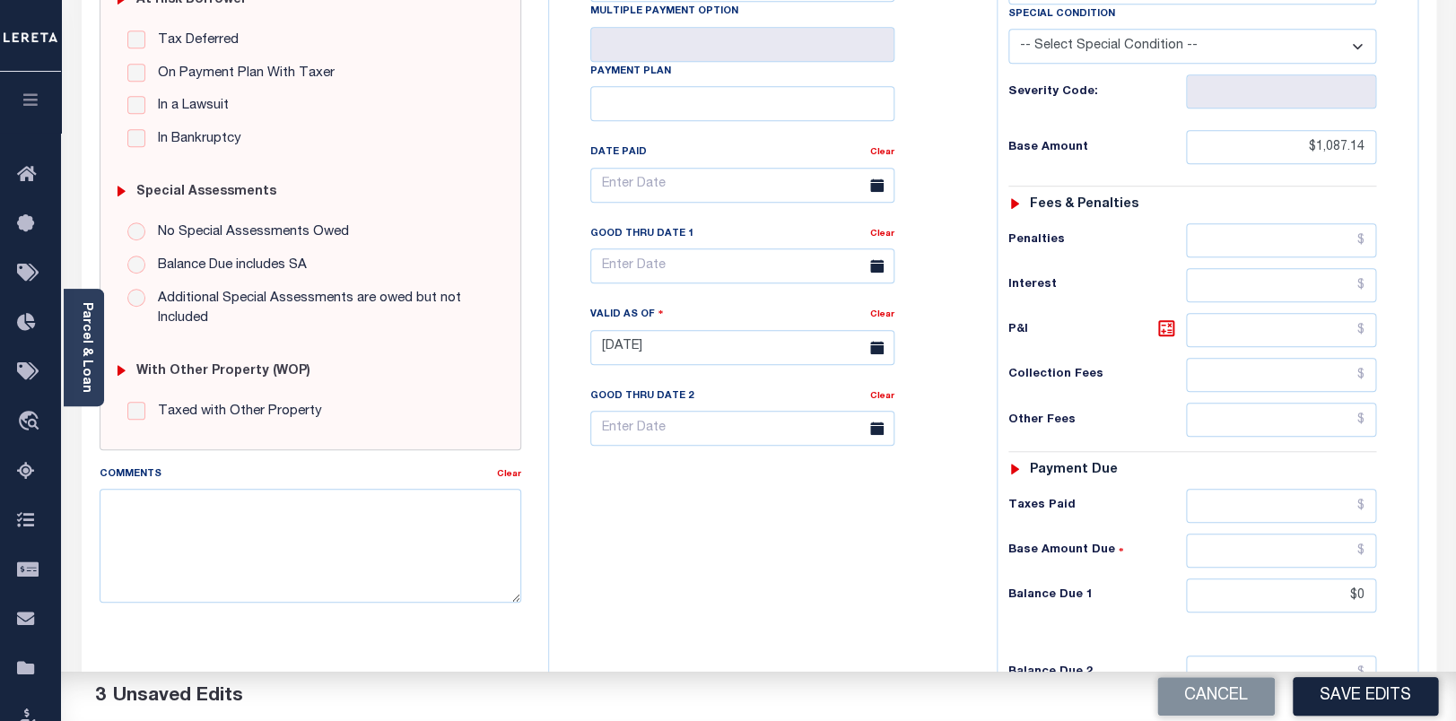
type input "$0.00"
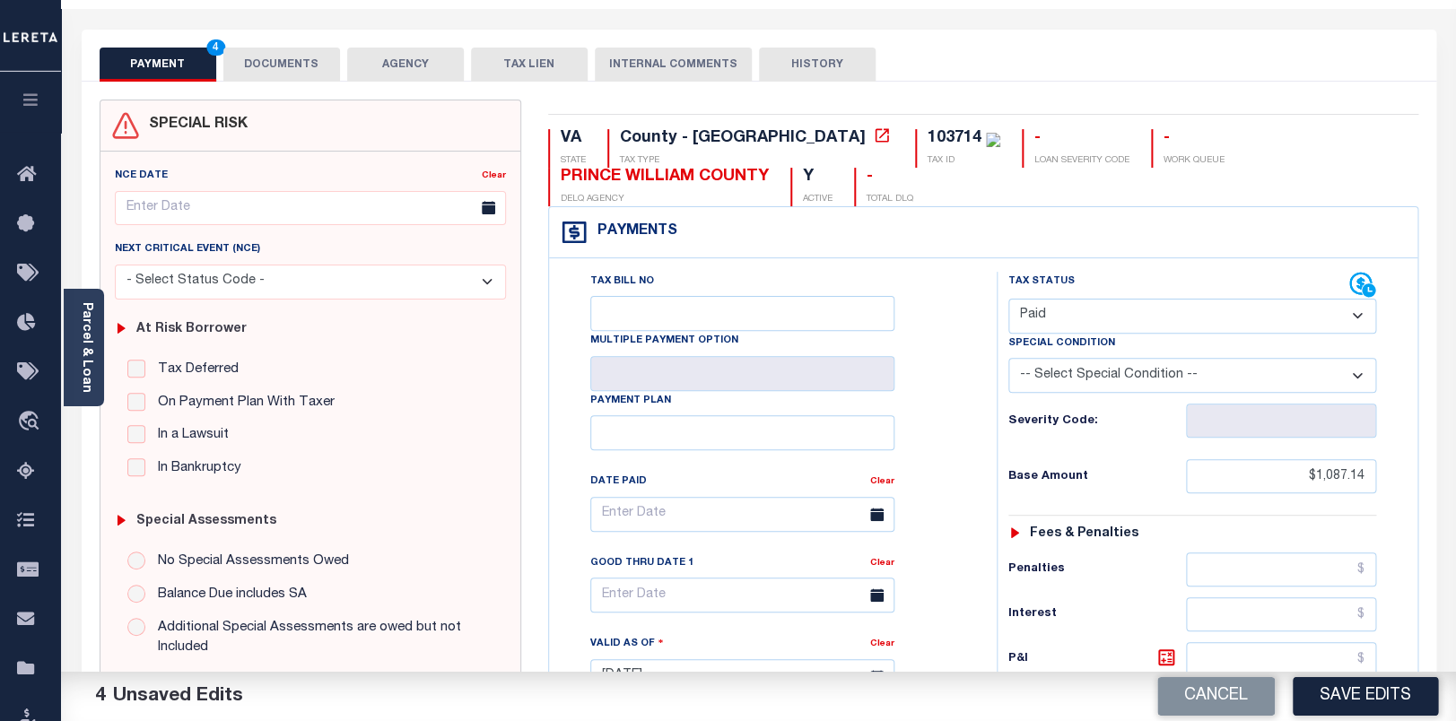
scroll to position [0, 0]
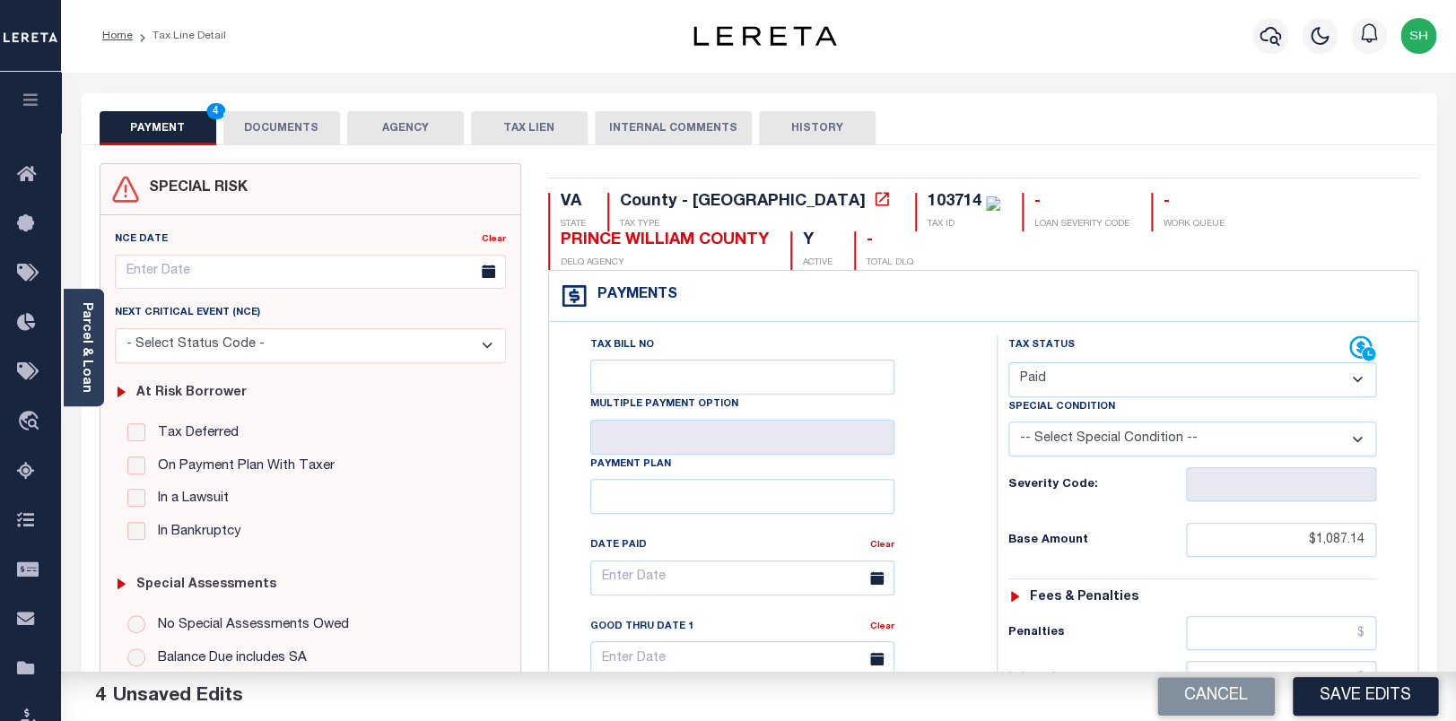
click at [310, 130] on button "DOCUMENTS" at bounding box center [281, 128] width 117 height 34
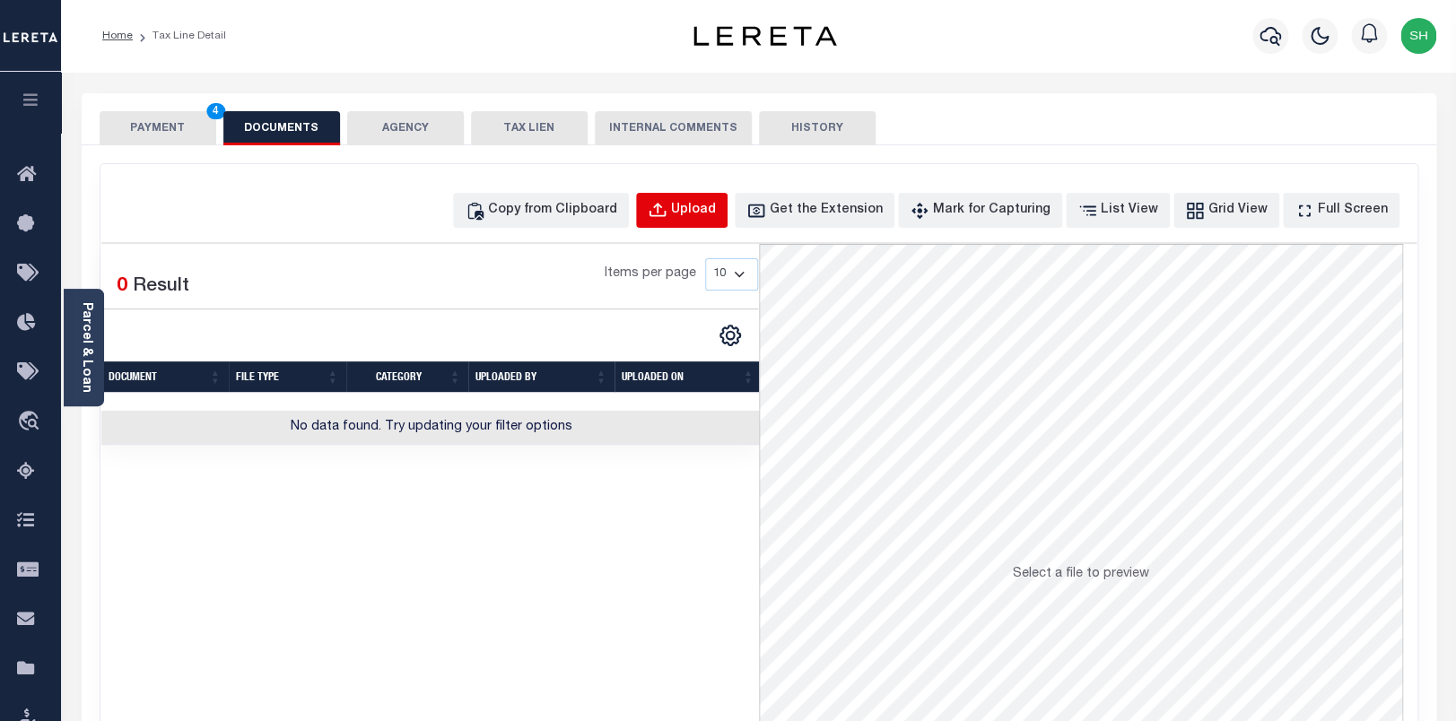
click at [752, 193] on div "Copy from Clipboard Upload Get the Extension Mark for Capturing Got it List Vie…" at bounding box center [758, 480] width 1317 height 632
click at [716, 214] on div "Upload" at bounding box center [693, 211] width 45 height 20
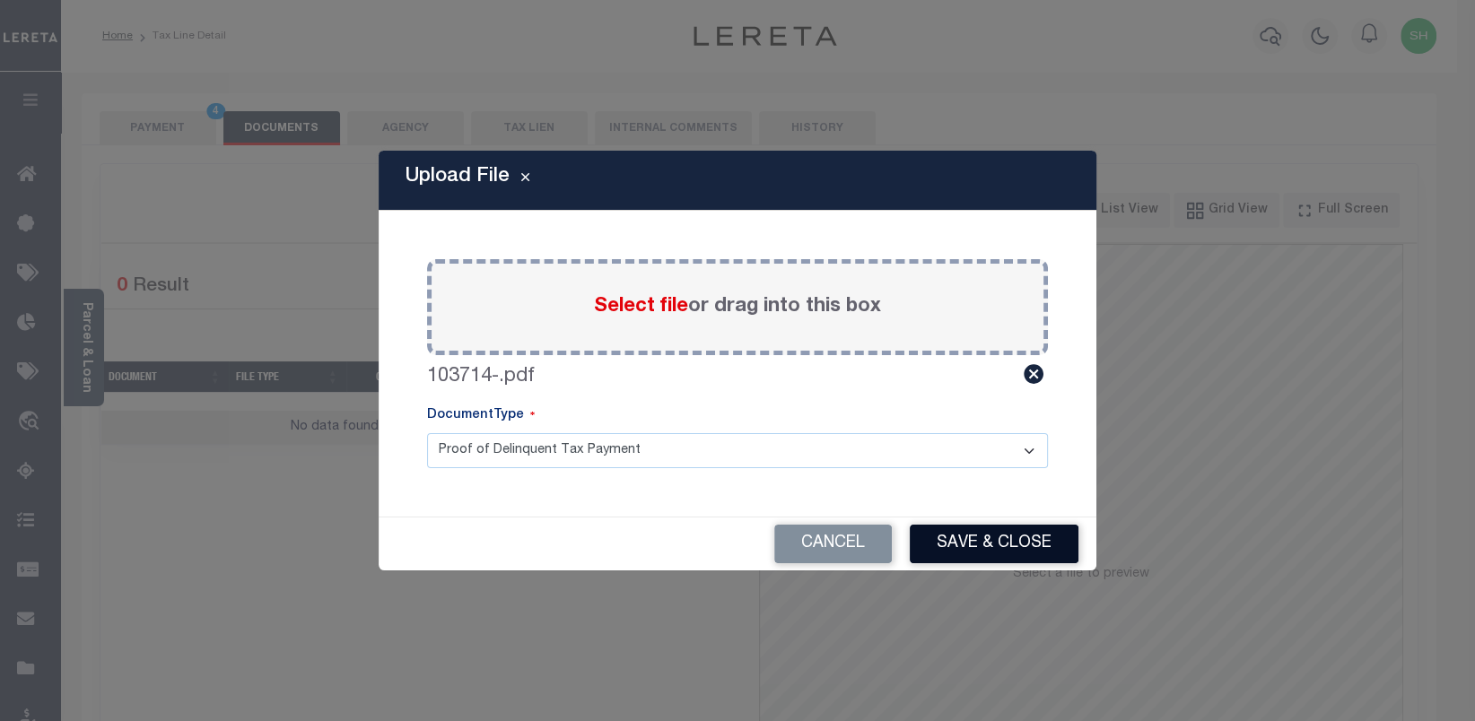
click at [989, 551] on button "Save & Close" at bounding box center [994, 544] width 169 height 39
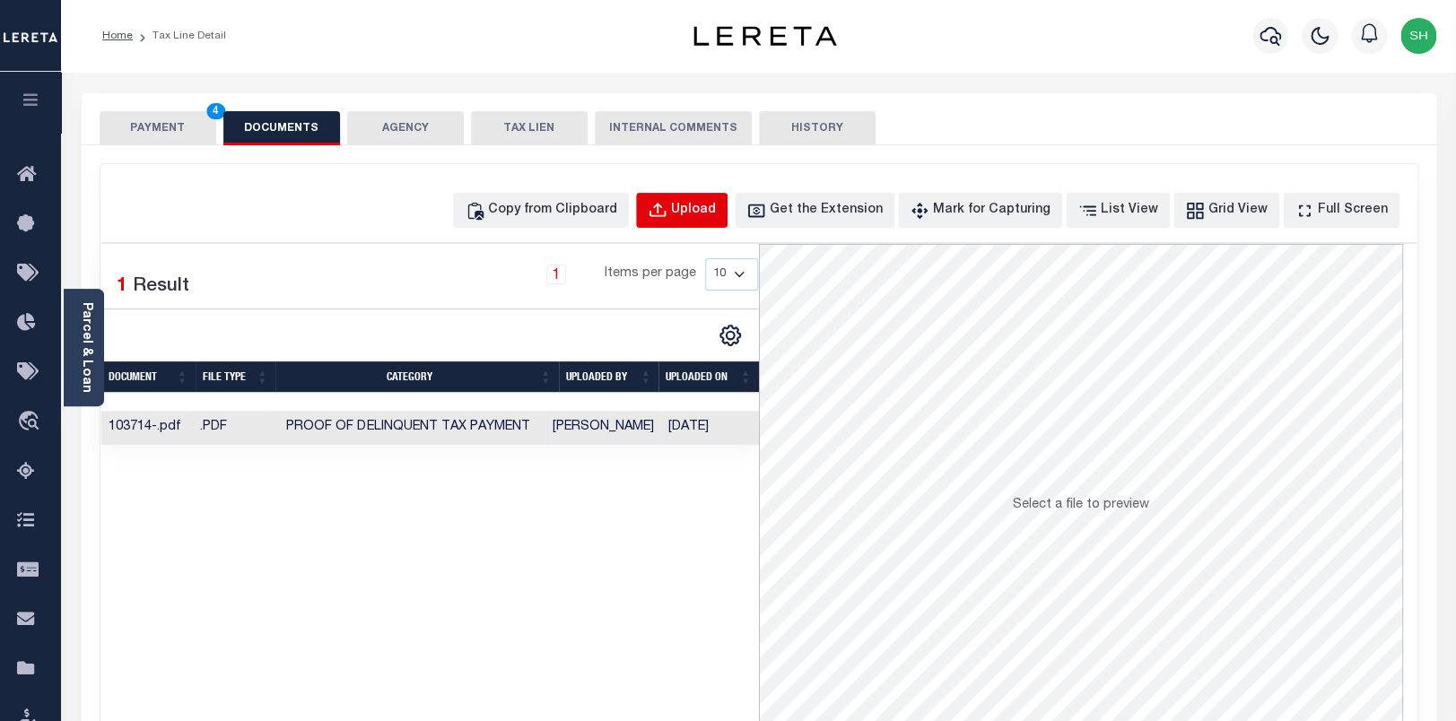
click at [716, 210] on div "Upload" at bounding box center [693, 211] width 45 height 20
select select "POP"
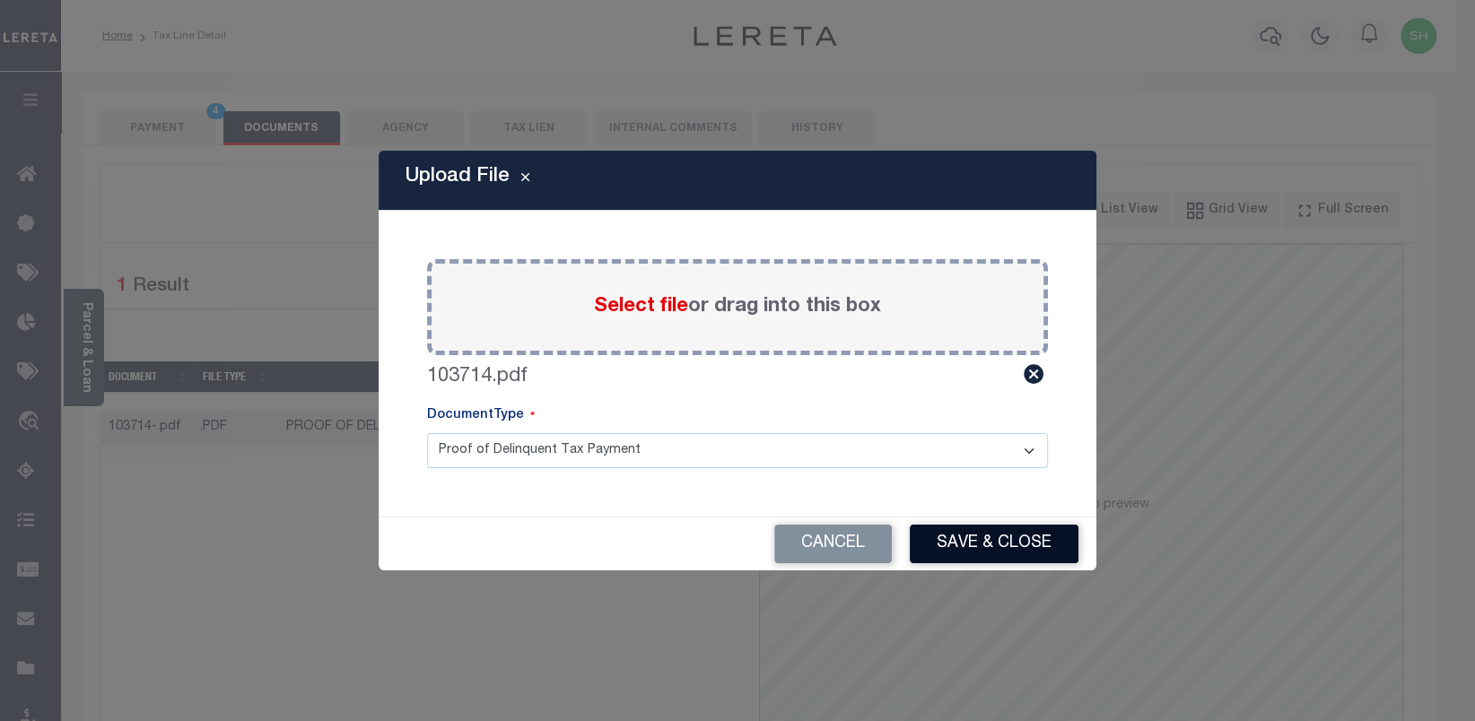
click at [996, 548] on button "Save & Close" at bounding box center [994, 544] width 169 height 39
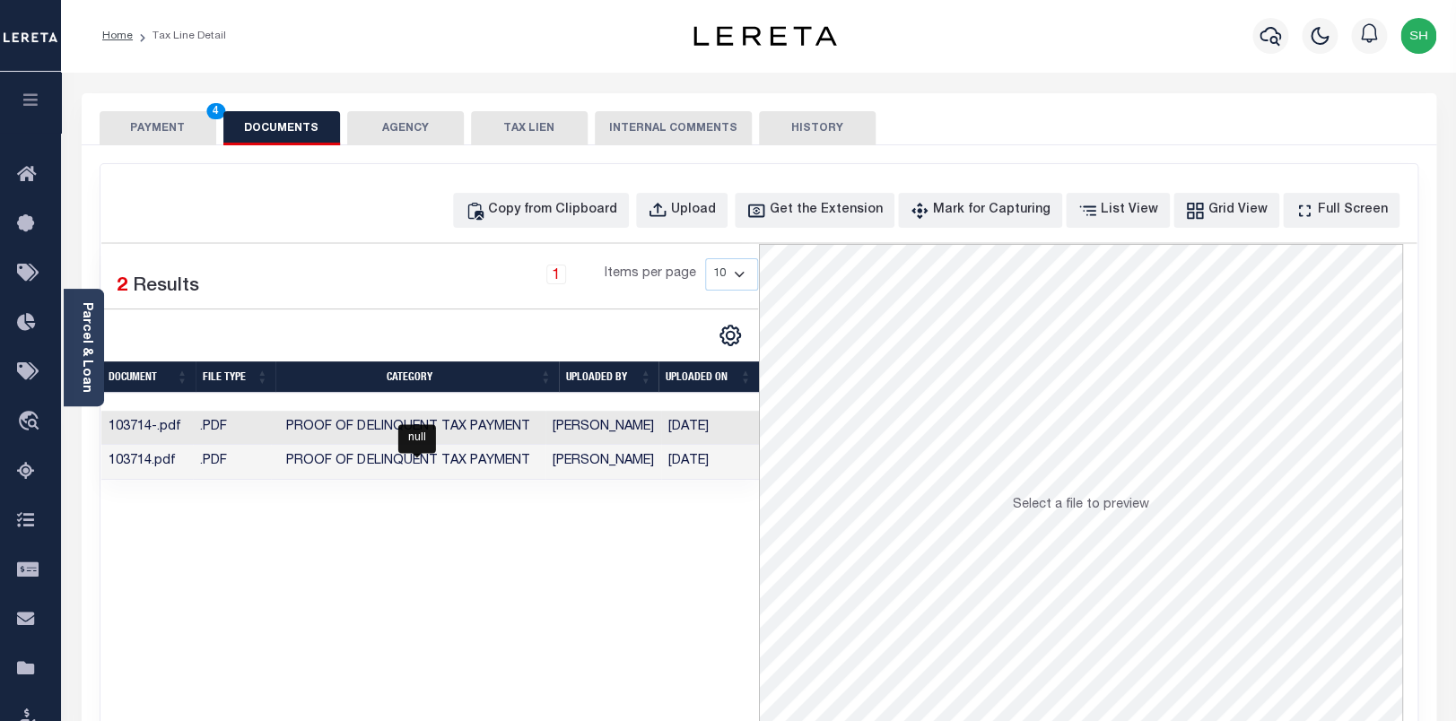
click at [363, 420] on td "Proof of Delinquent Tax Payment" at bounding box center [408, 428] width 274 height 35
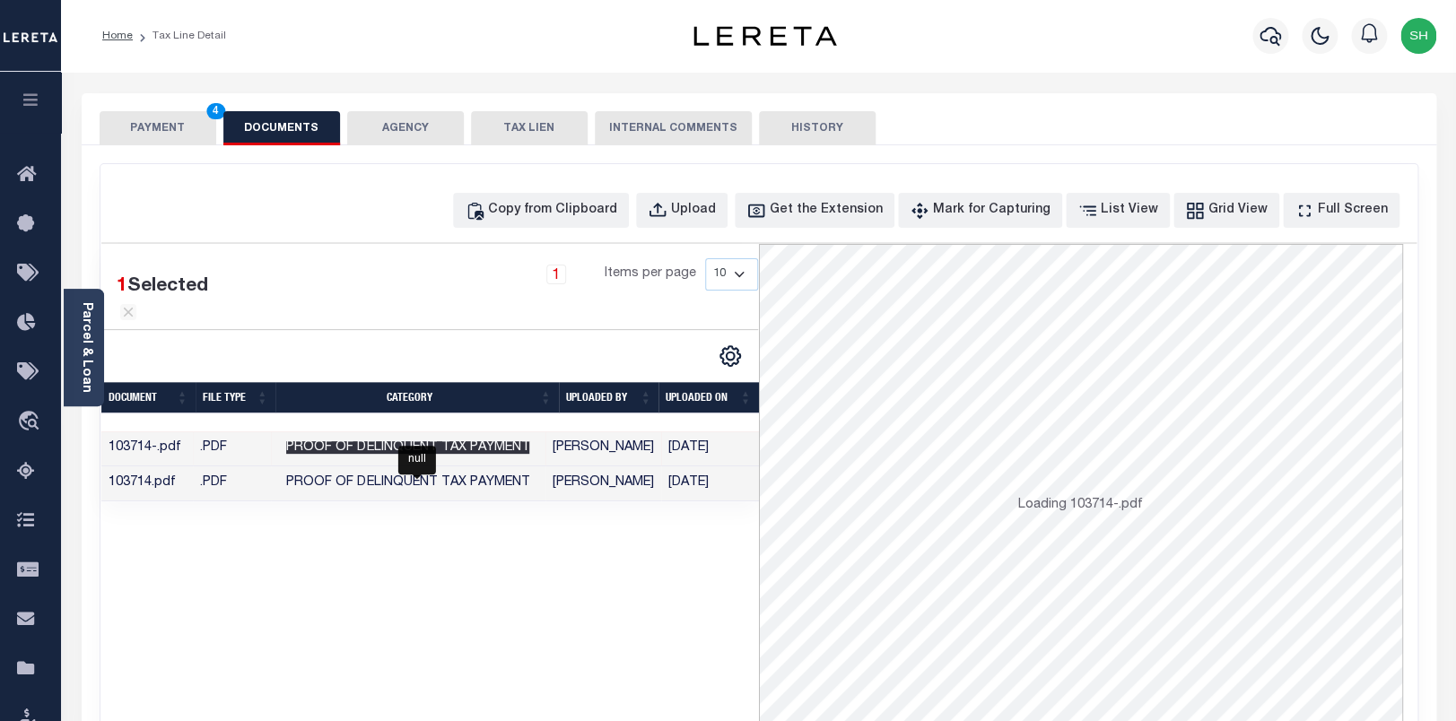
click at [382, 451] on span "Proof of Delinquent Tax Payment" at bounding box center [407, 447] width 243 height 13
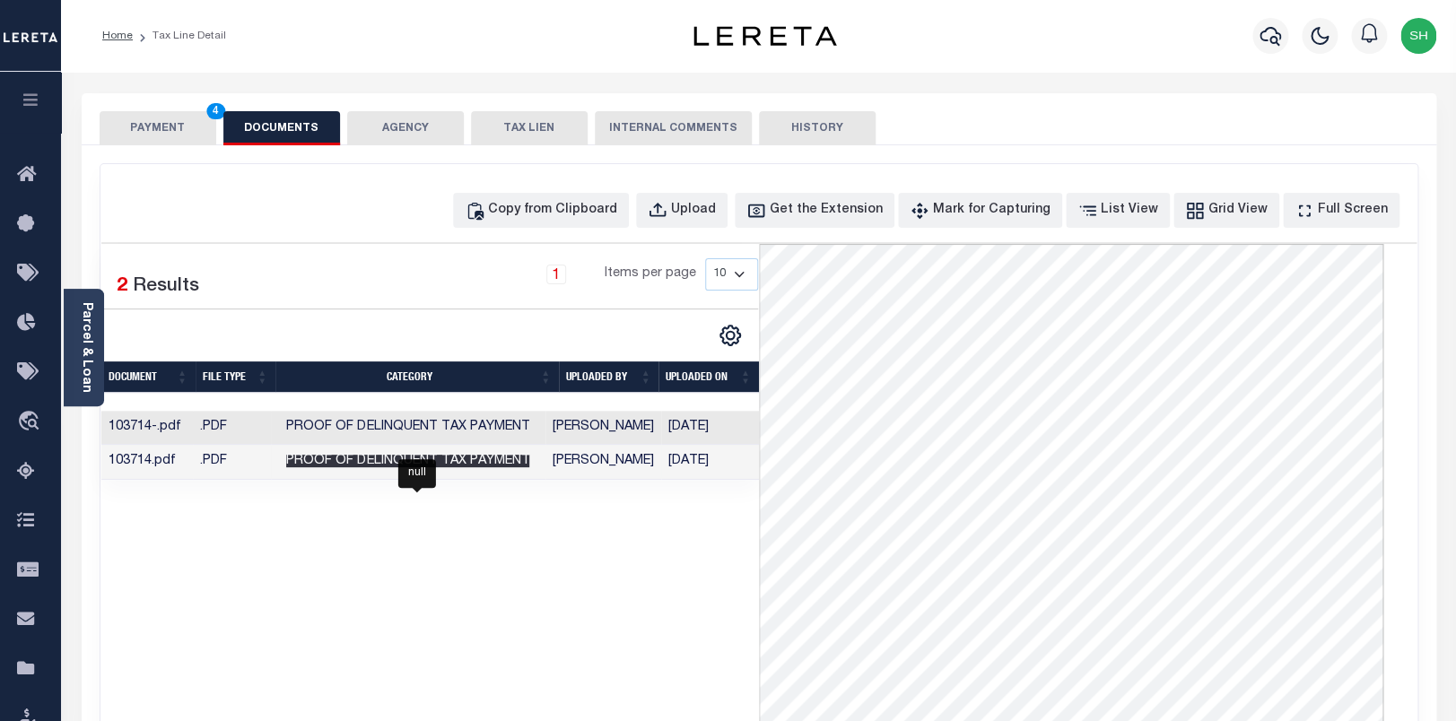
click at [390, 467] on span "Proof of Delinquent Tax Payment" at bounding box center [407, 461] width 243 height 13
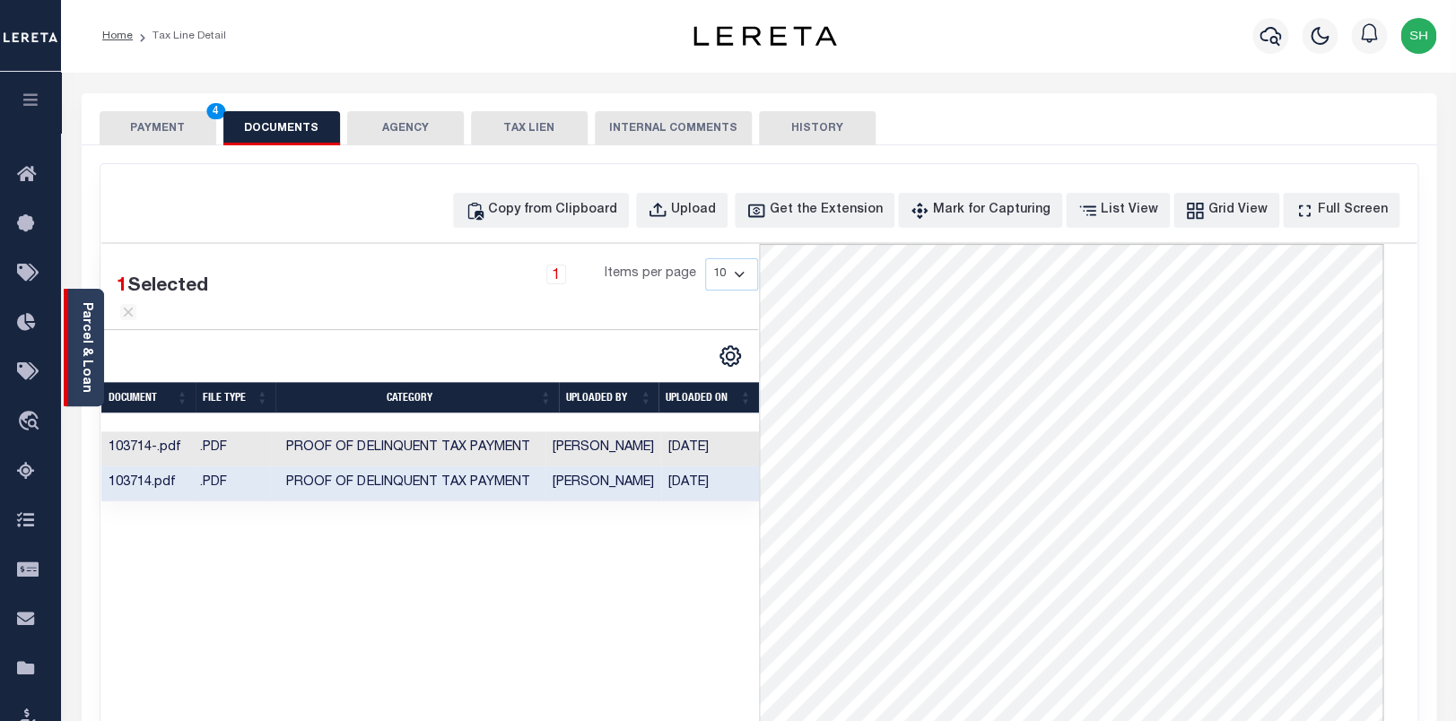
click at [83, 323] on link "Parcel & Loan" at bounding box center [86, 347] width 13 height 91
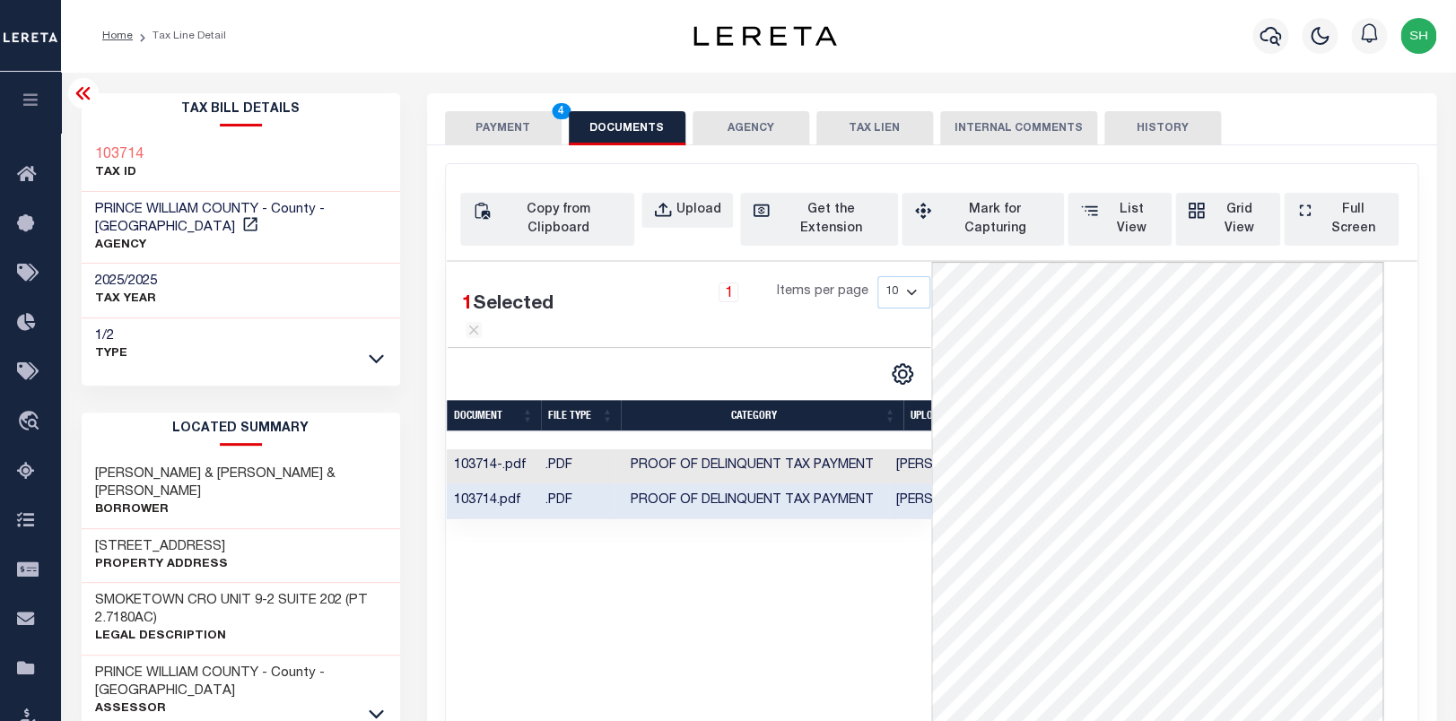
click at [84, 139] on div "103714 TAX ID" at bounding box center [241, 164] width 318 height 55
copy h3 "103714"
click at [462, 116] on div "Parcel & Loan Tax Bill Details 103714 TAX ID AGENCY 2025/2025 TAX YEAR 2025" at bounding box center [758, 679] width 1381 height 1215
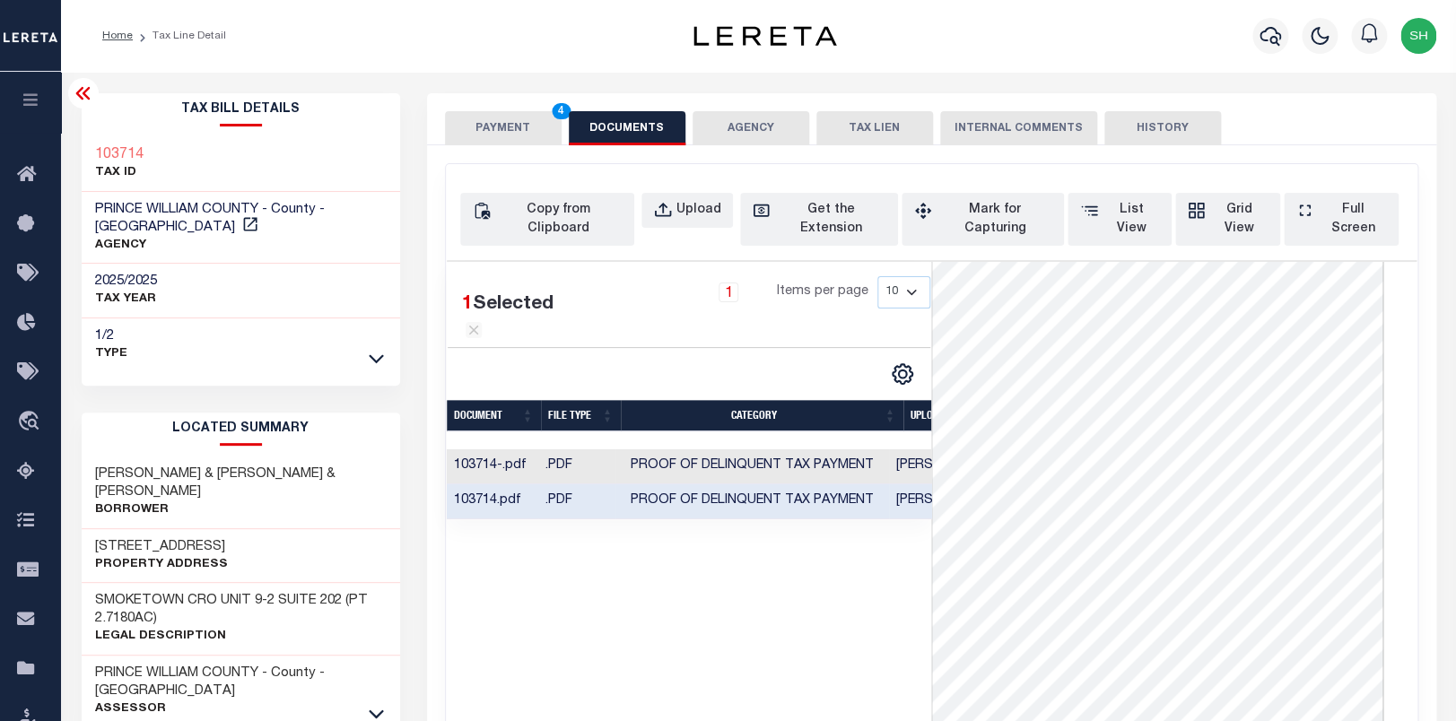
click at [467, 130] on button "PAYMENT 4" at bounding box center [503, 128] width 117 height 34
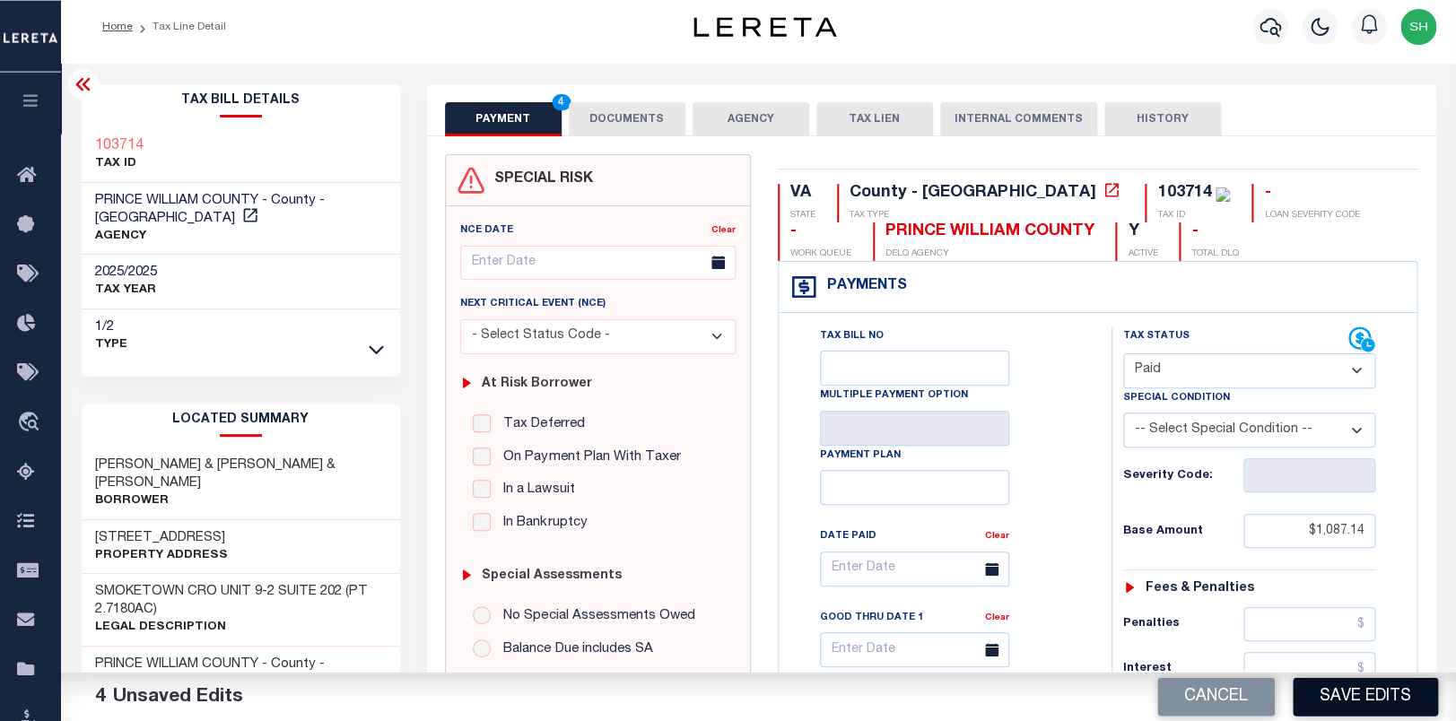
scroll to position [9, 0]
click at [1390, 692] on button "Save Edits" at bounding box center [1365, 696] width 145 height 39
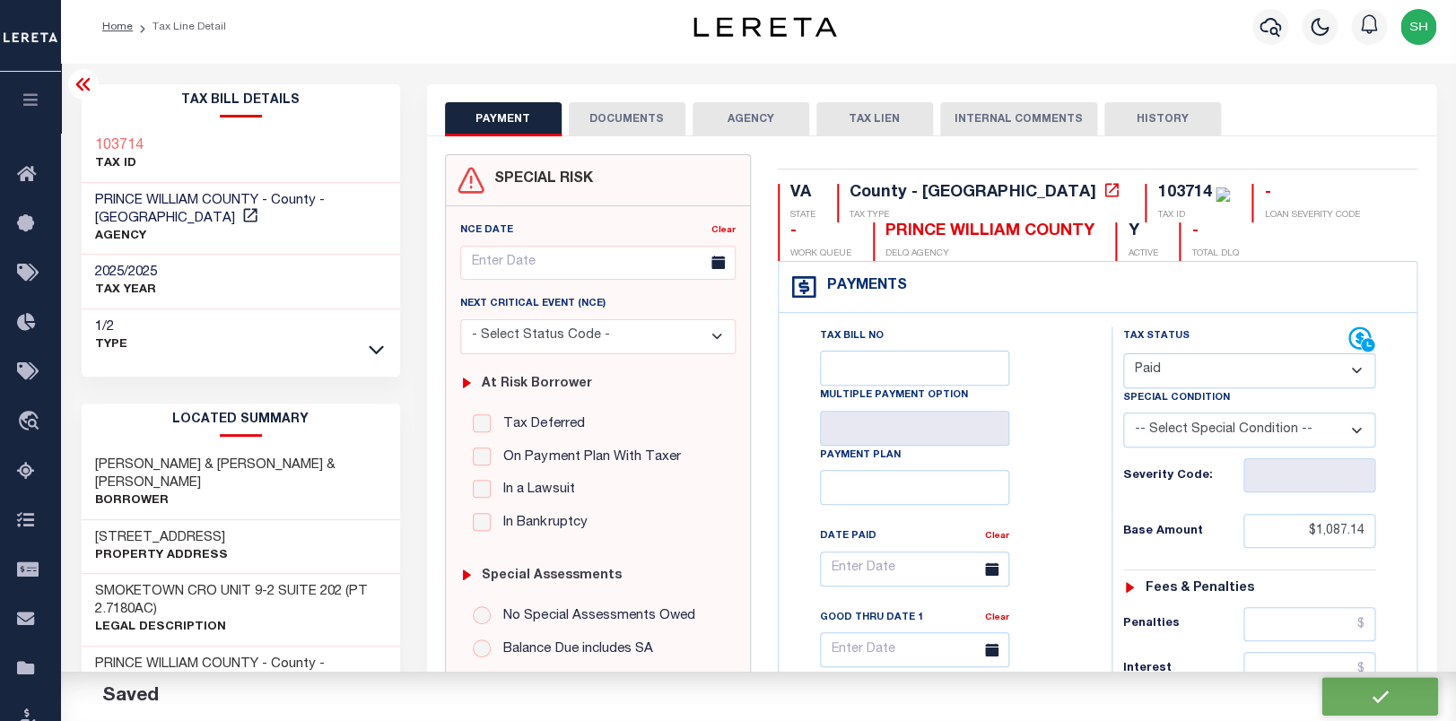
checkbox input "false"
type input "$1,087.14"
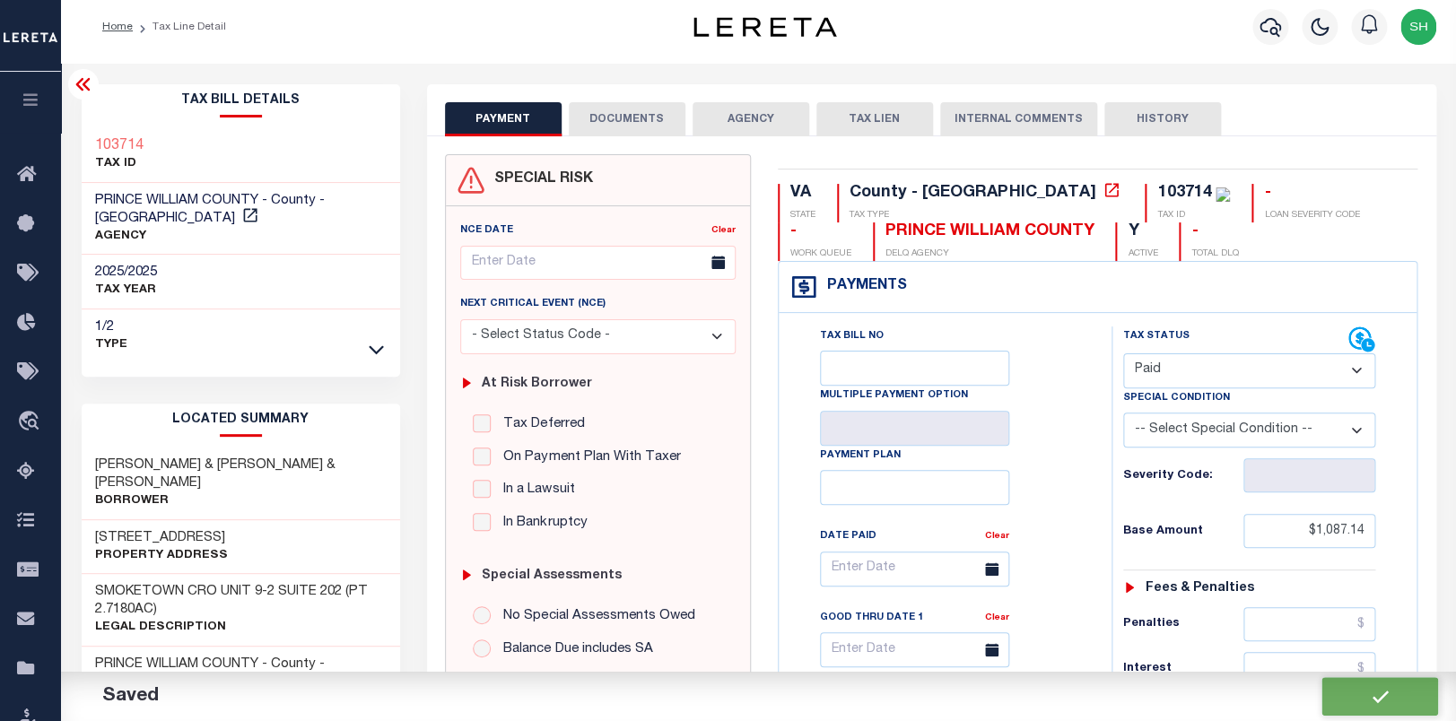
type input "$0"
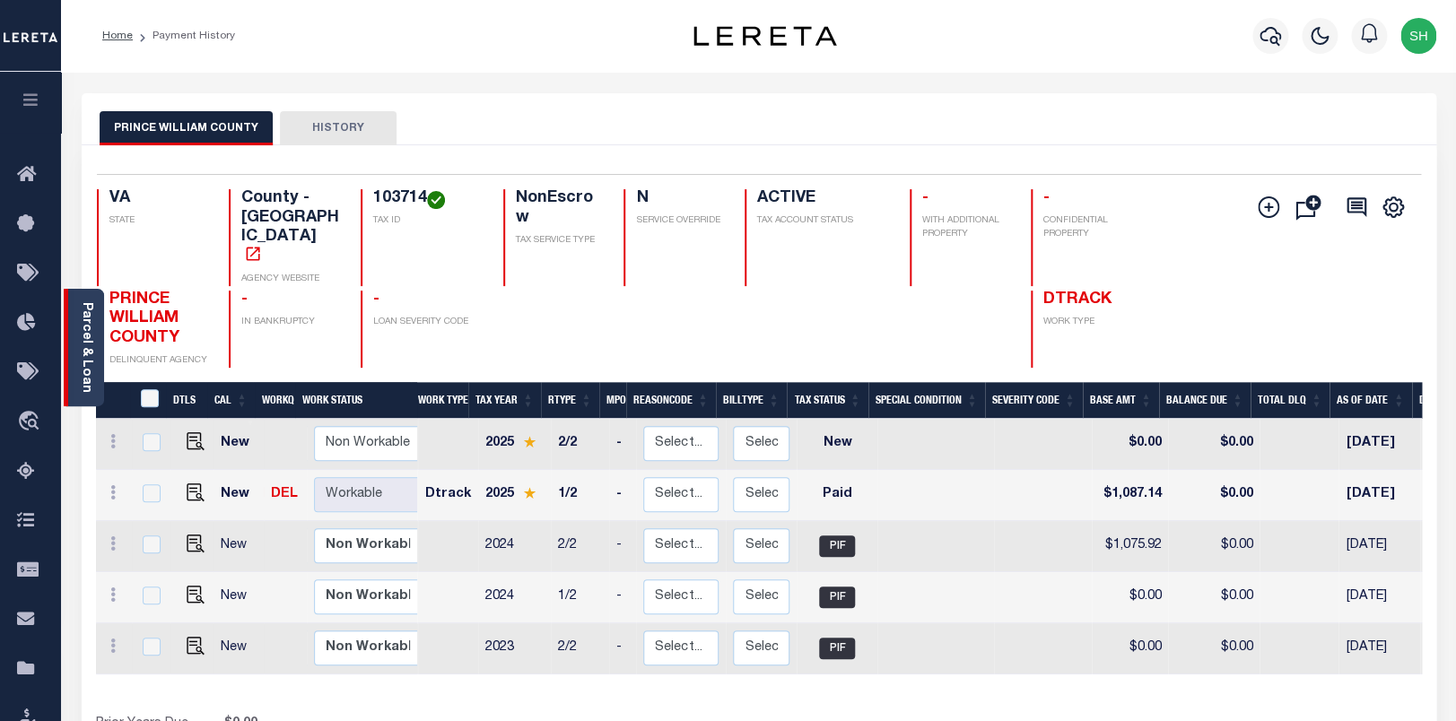
click at [80, 332] on link "Parcel & Loan" at bounding box center [86, 347] width 13 height 91
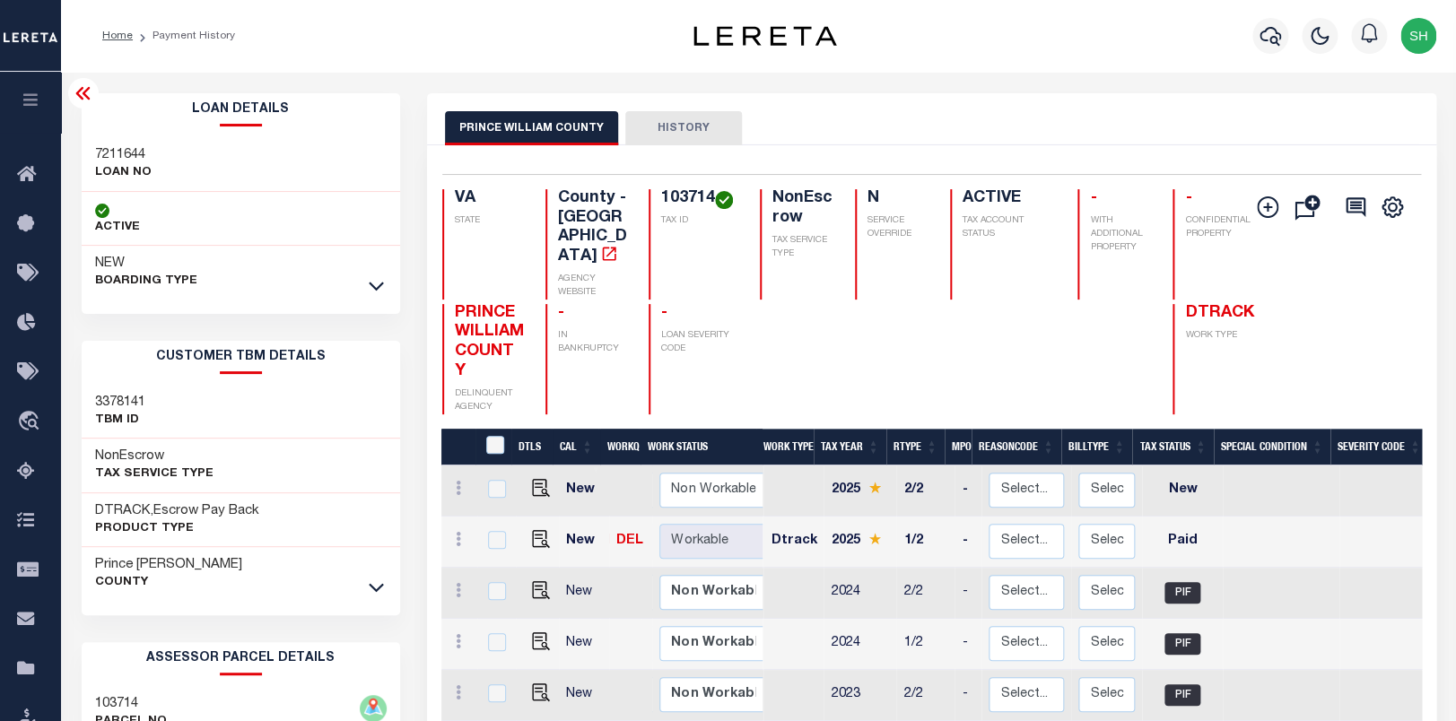
click at [117, 156] on h3 "7211644" at bounding box center [123, 155] width 57 height 18
copy h3 "7211644"
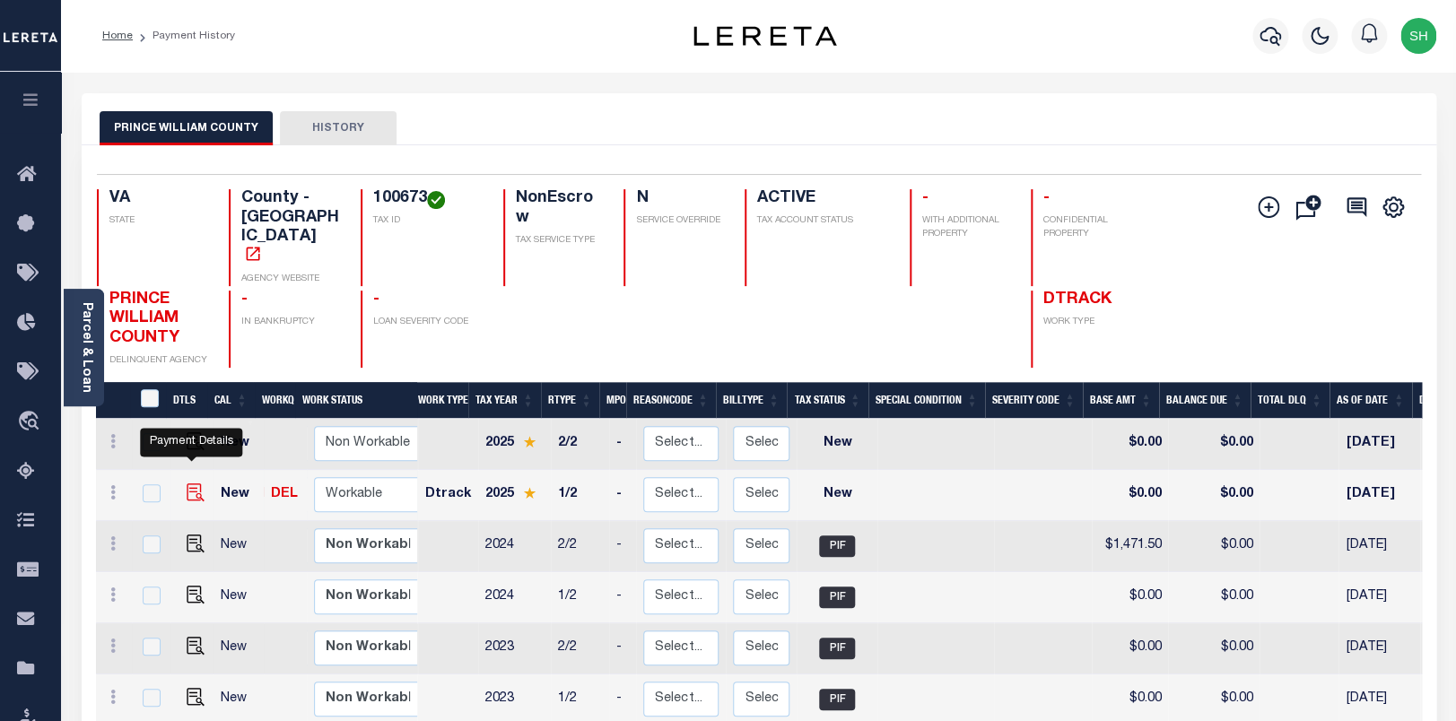
click at [189, 484] on img "" at bounding box center [196, 493] width 18 height 18
checkbox input "true"
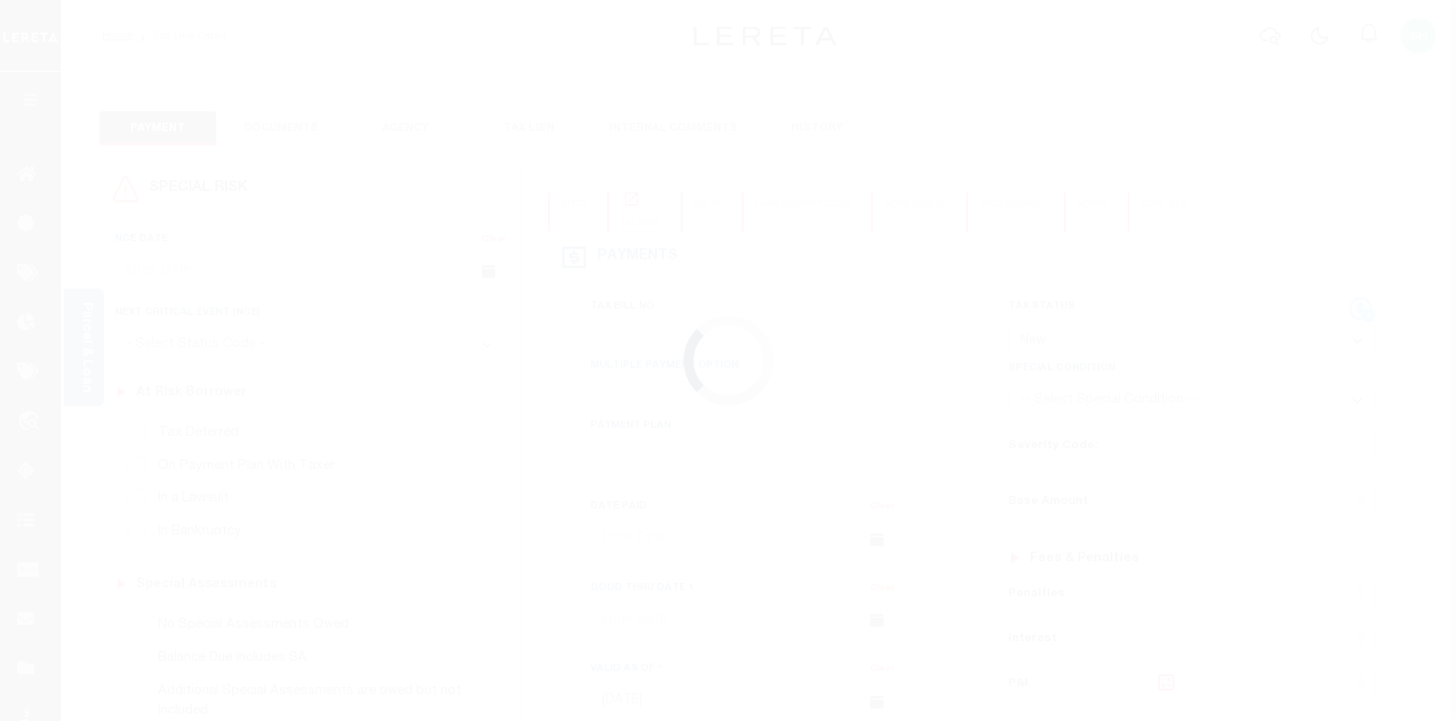
select select "NW2"
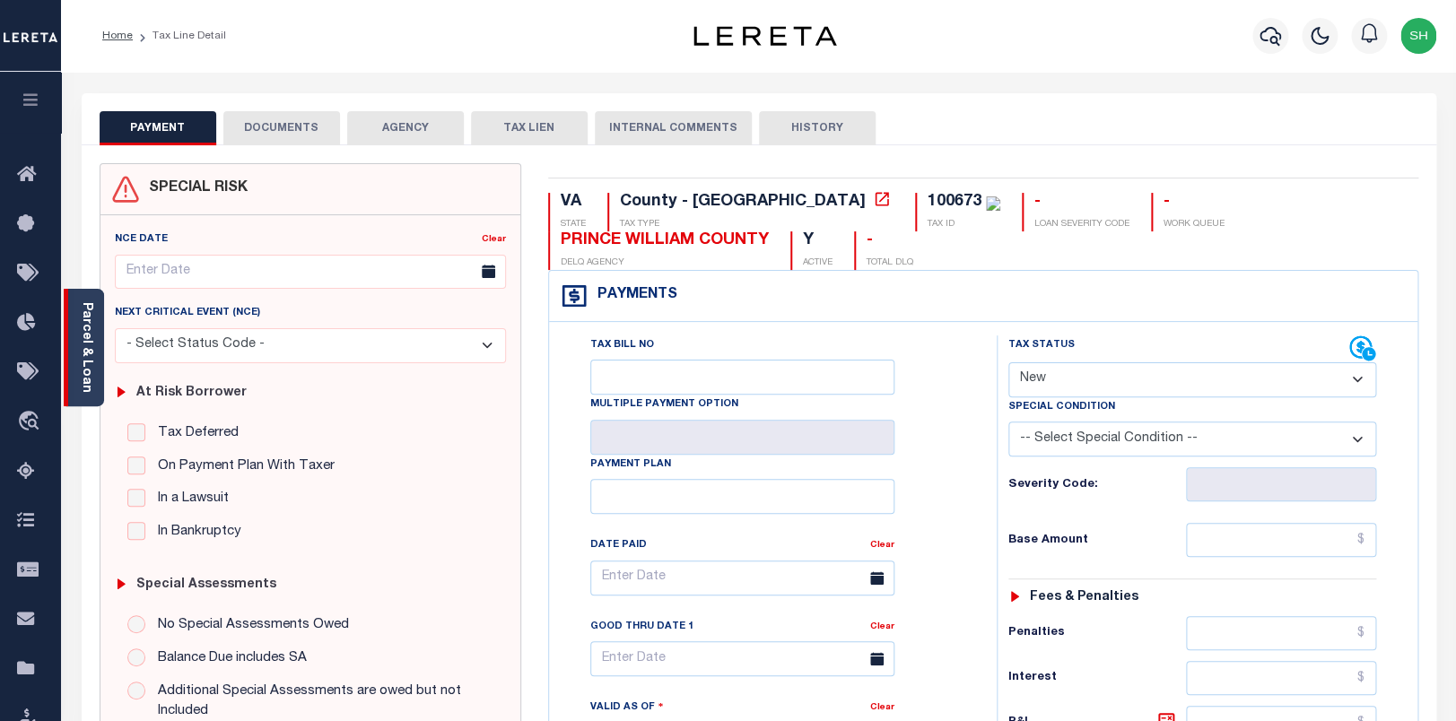
click at [85, 344] on link "Parcel & Loan" at bounding box center [86, 347] width 13 height 91
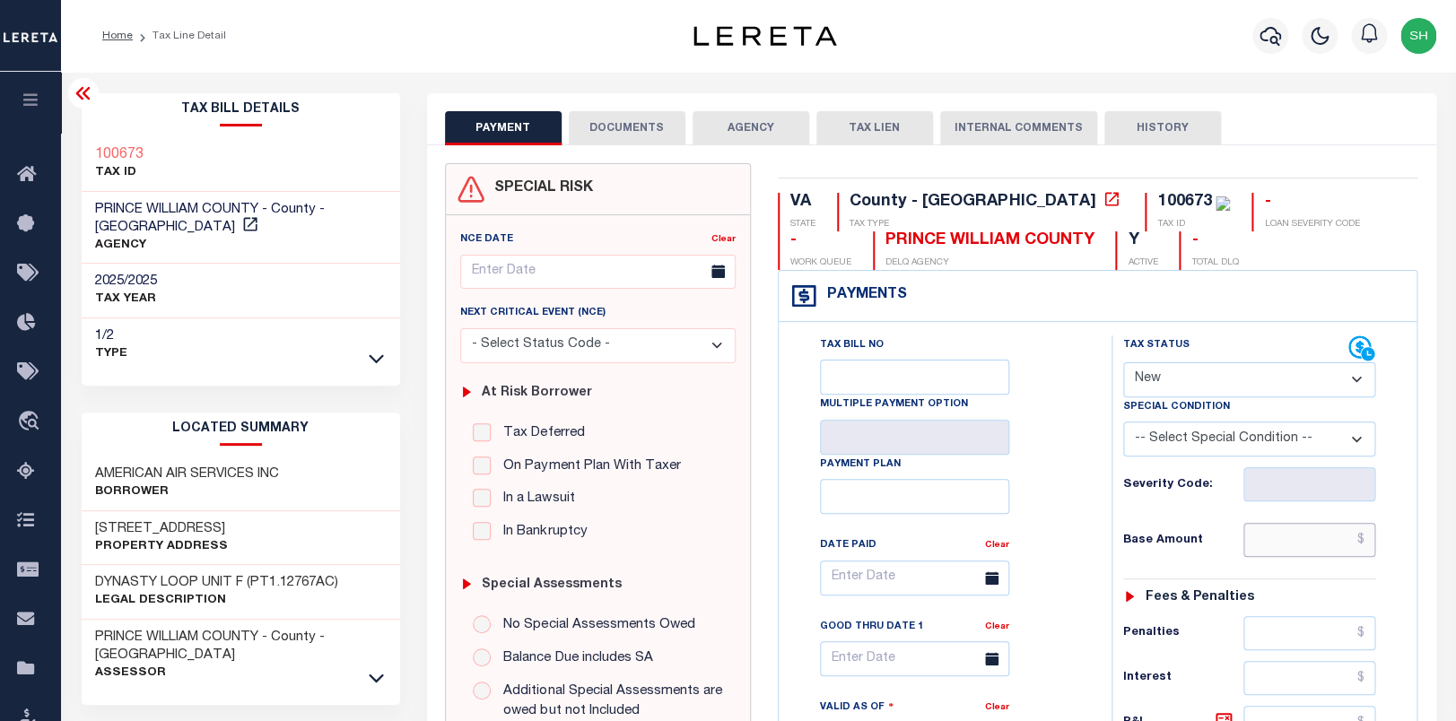
paste input "1,724.49"
click at [1277, 539] on input "text" at bounding box center [1309, 540] width 133 height 34
type input "$1,724.49"
type input "[DATE]"
click at [1123, 362] on select "- Select Status Code - Open Due/Unpaid Paid Incomplete No Tax Due Internal Refu…" at bounding box center [1249, 379] width 253 height 35
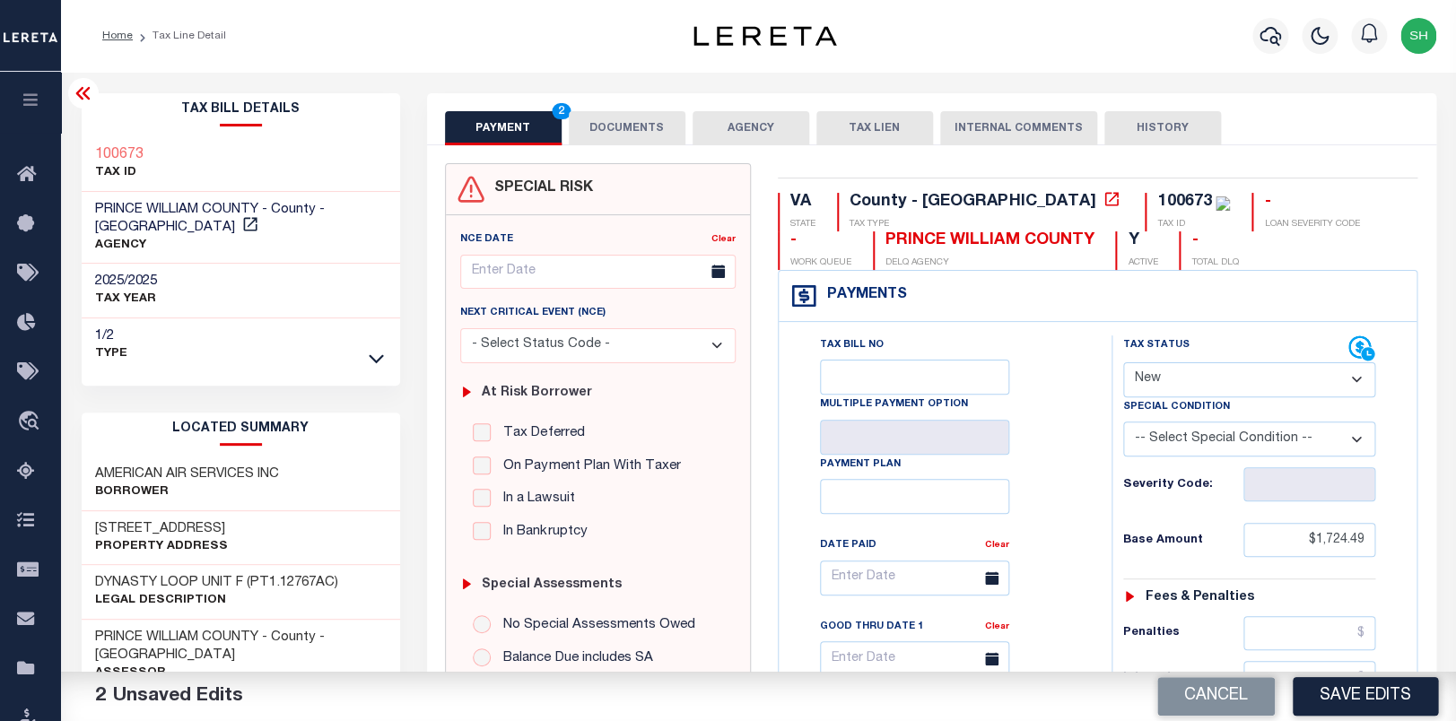
select select "PYD"
click option "Paid" at bounding box center [0, 0] width 0 height 0
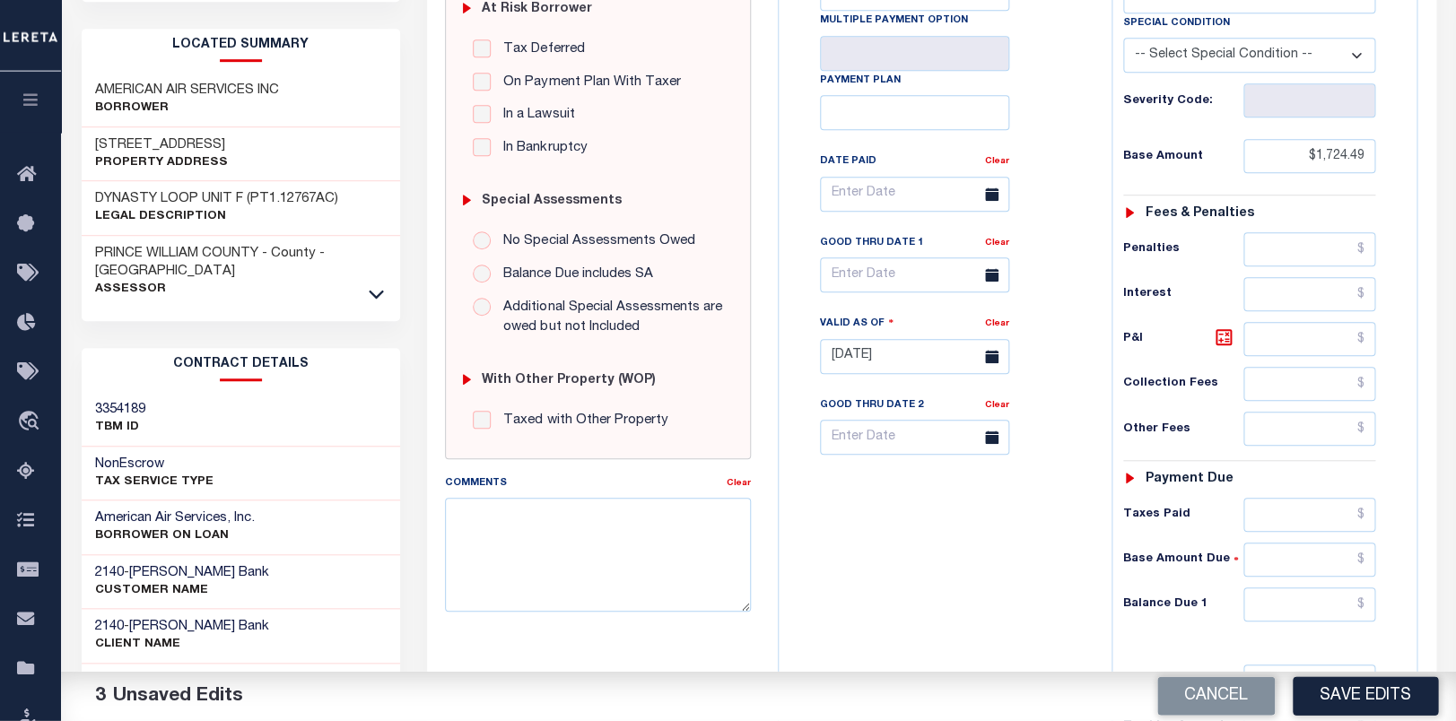
scroll to position [565, 0]
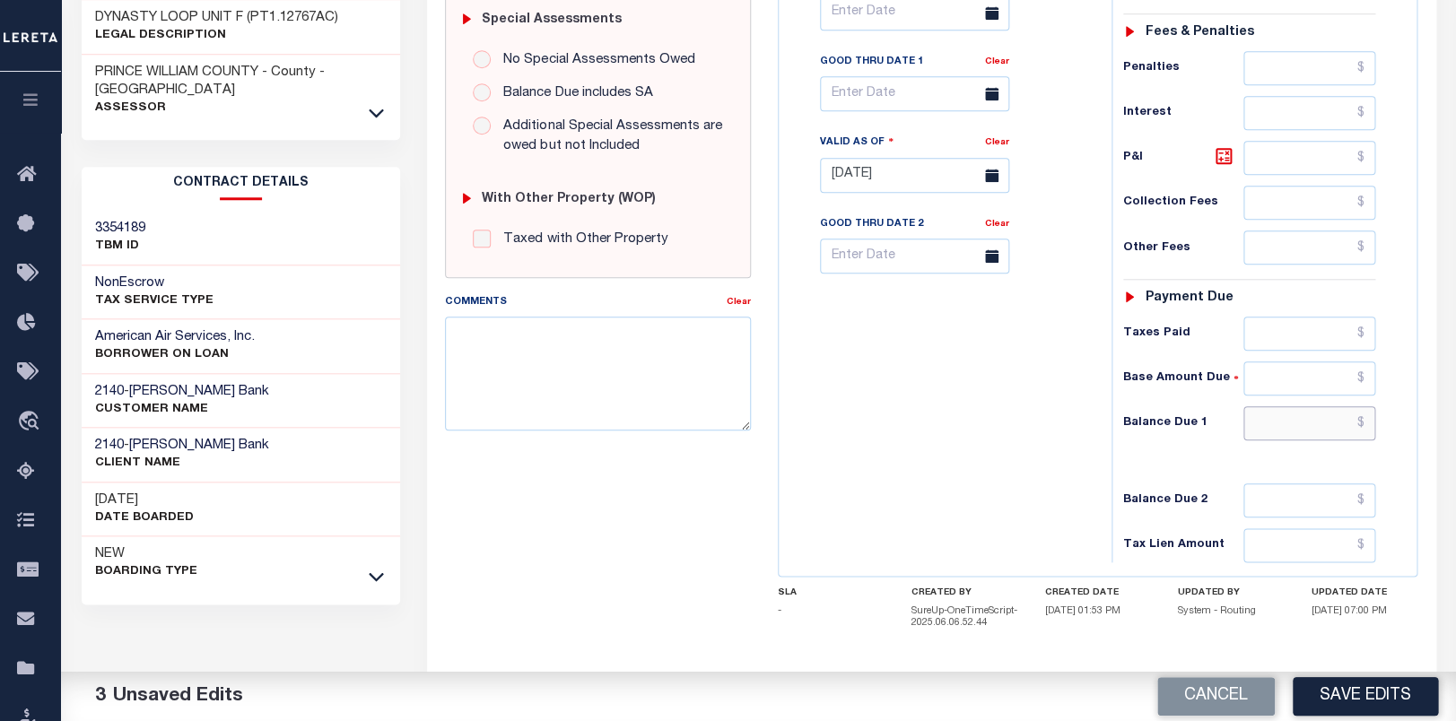
click at [1318, 440] on input "text" at bounding box center [1309, 423] width 133 height 34
type input "$0.00"
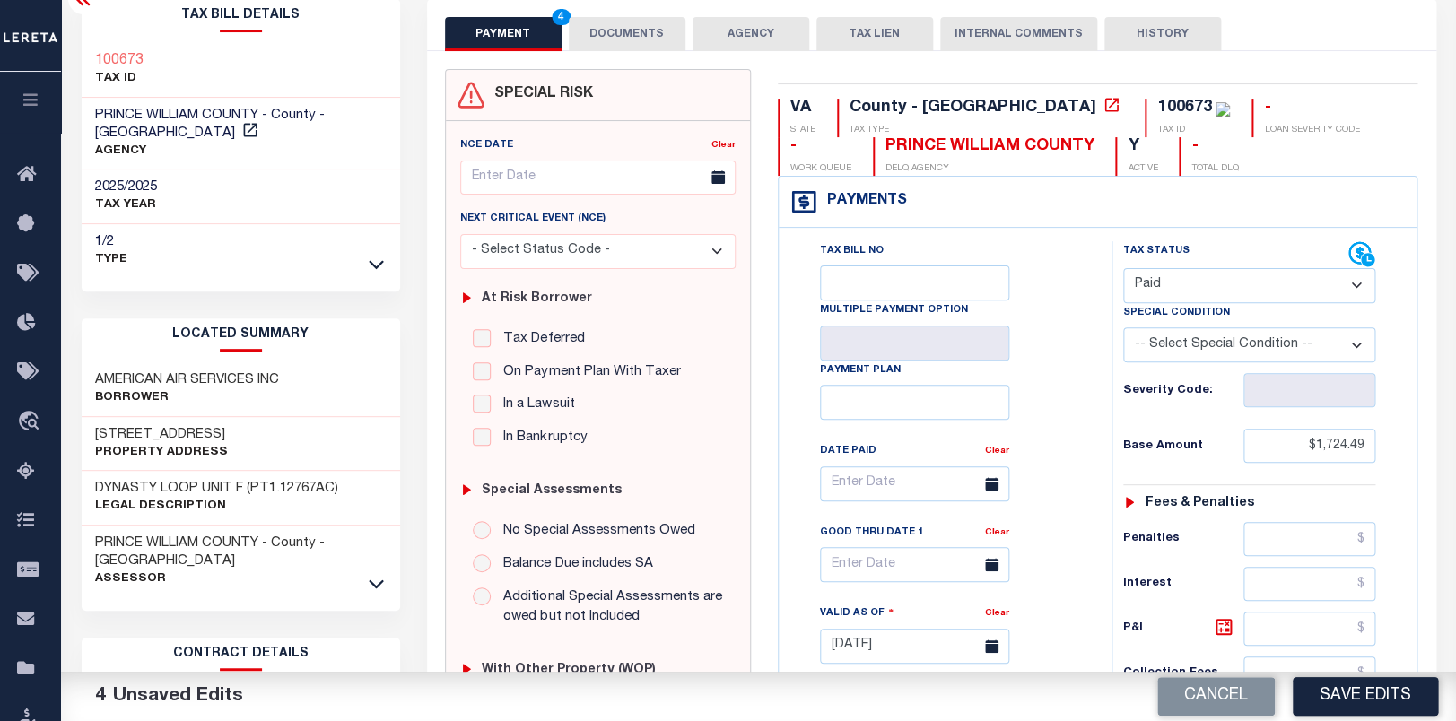
click at [619, 31] on button "DOCUMENTS" at bounding box center [627, 34] width 117 height 34
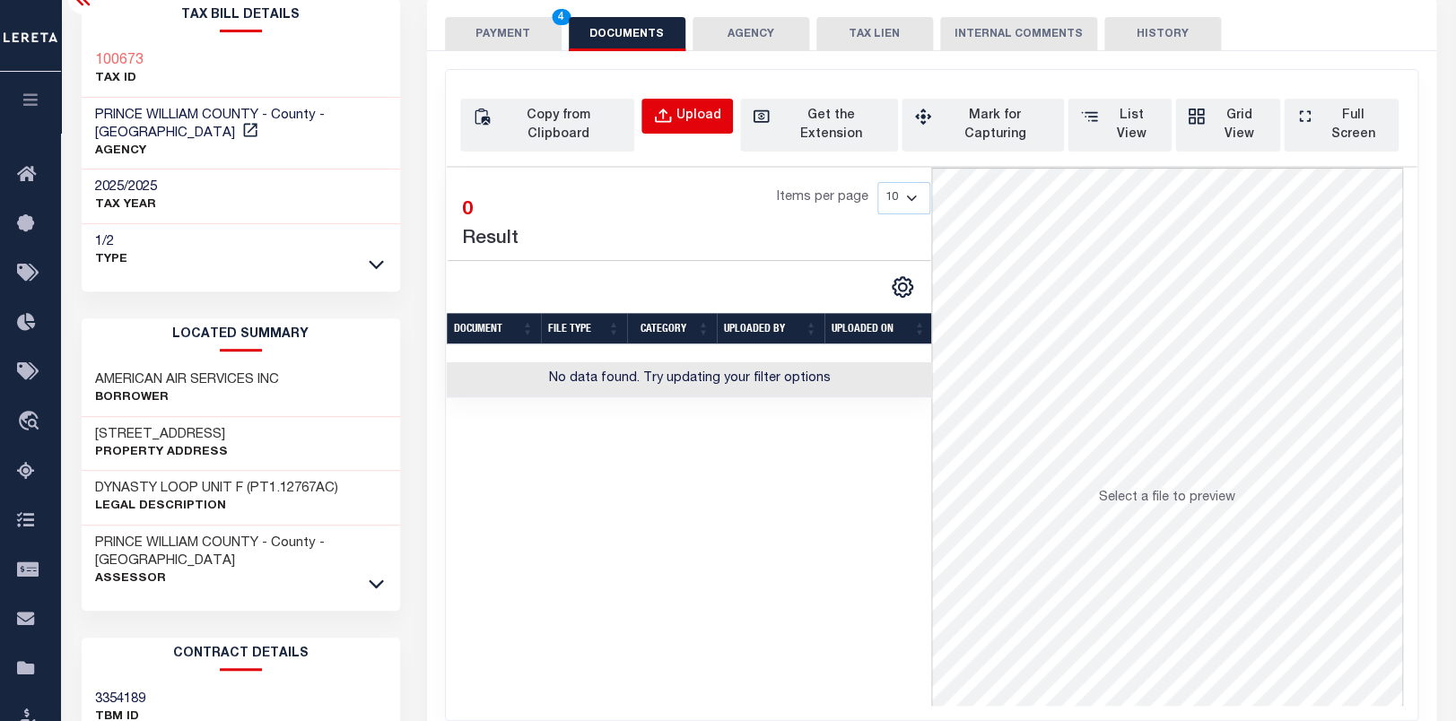
click at [721, 115] on div "Upload" at bounding box center [698, 117] width 45 height 20
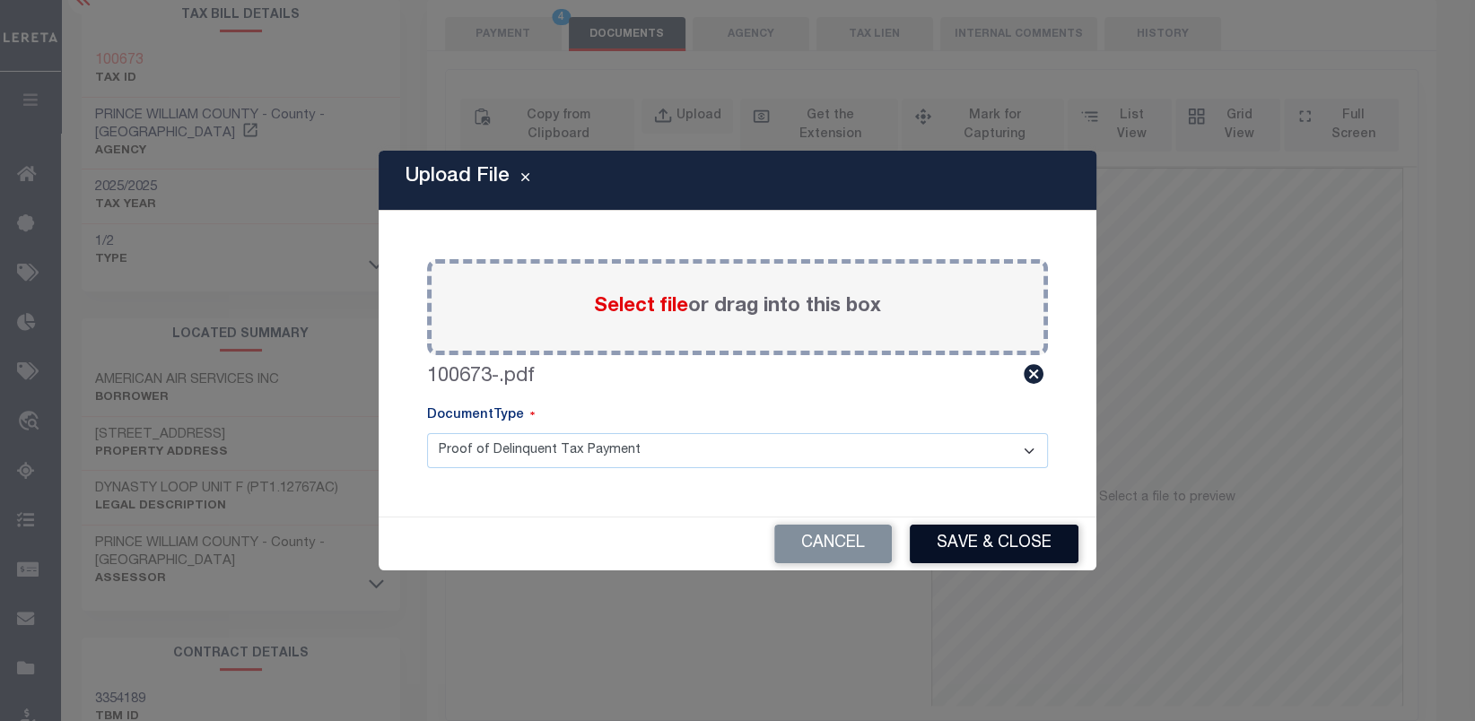
click at [978, 552] on button "Save & Close" at bounding box center [994, 544] width 169 height 39
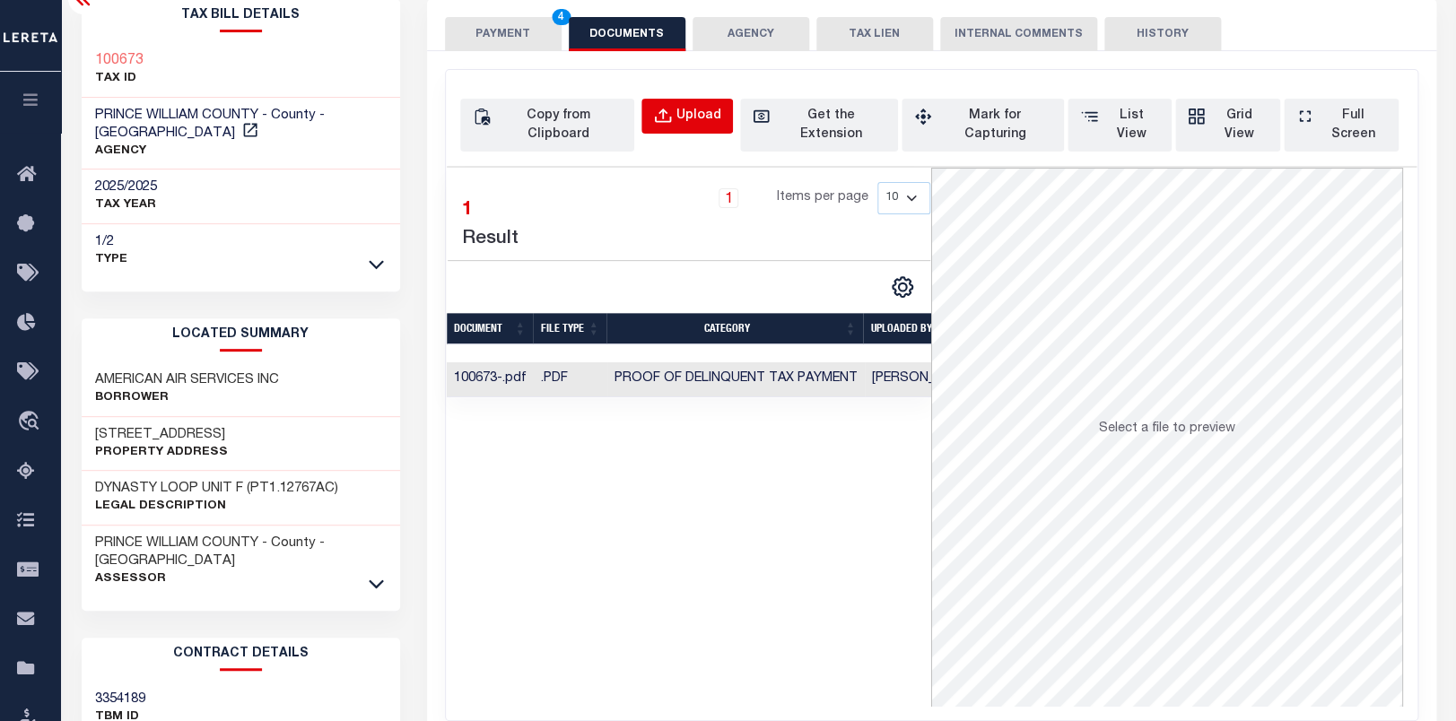
click at [721, 118] on div "Upload" at bounding box center [698, 117] width 45 height 20
select select "POP"
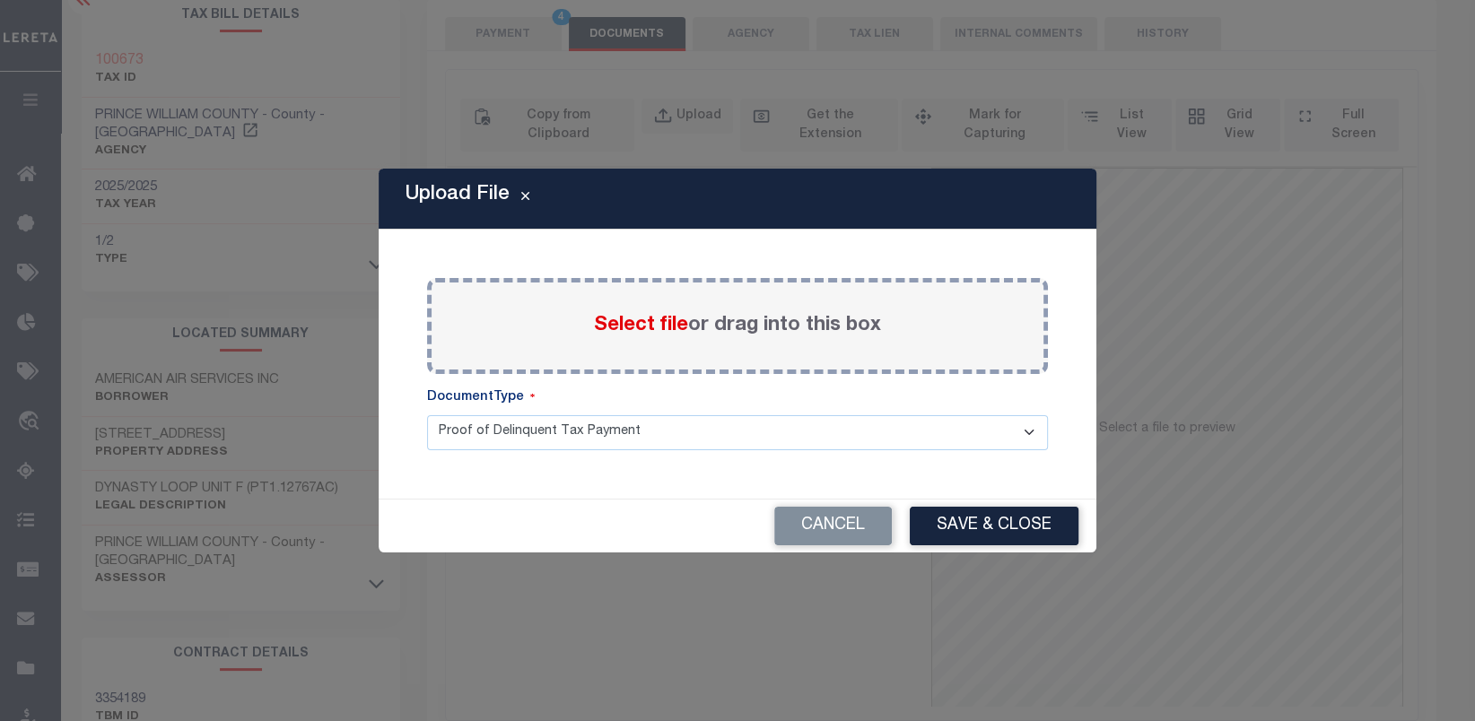
click at [575, 309] on div "Select file or drag into this box" at bounding box center [737, 326] width 621 height 96
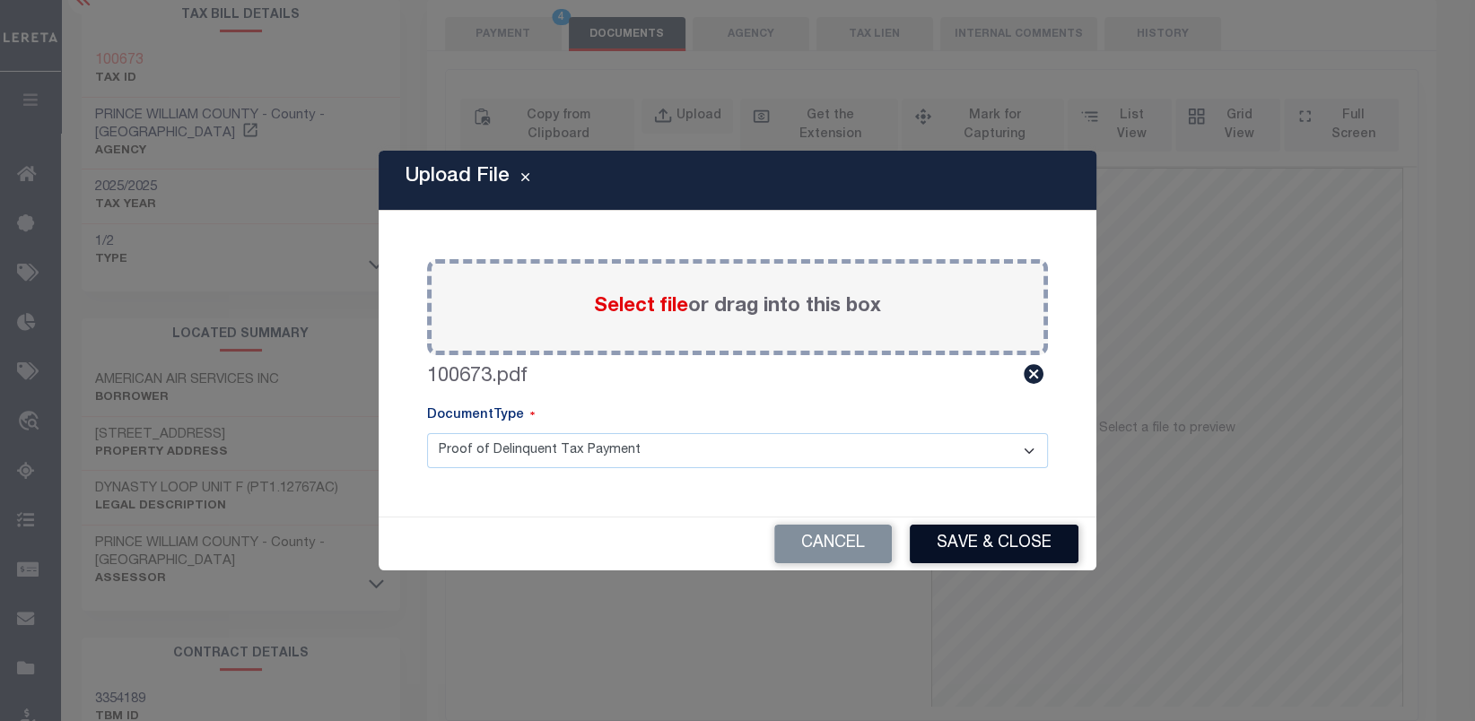
click at [982, 551] on button "Save & Close" at bounding box center [994, 544] width 169 height 39
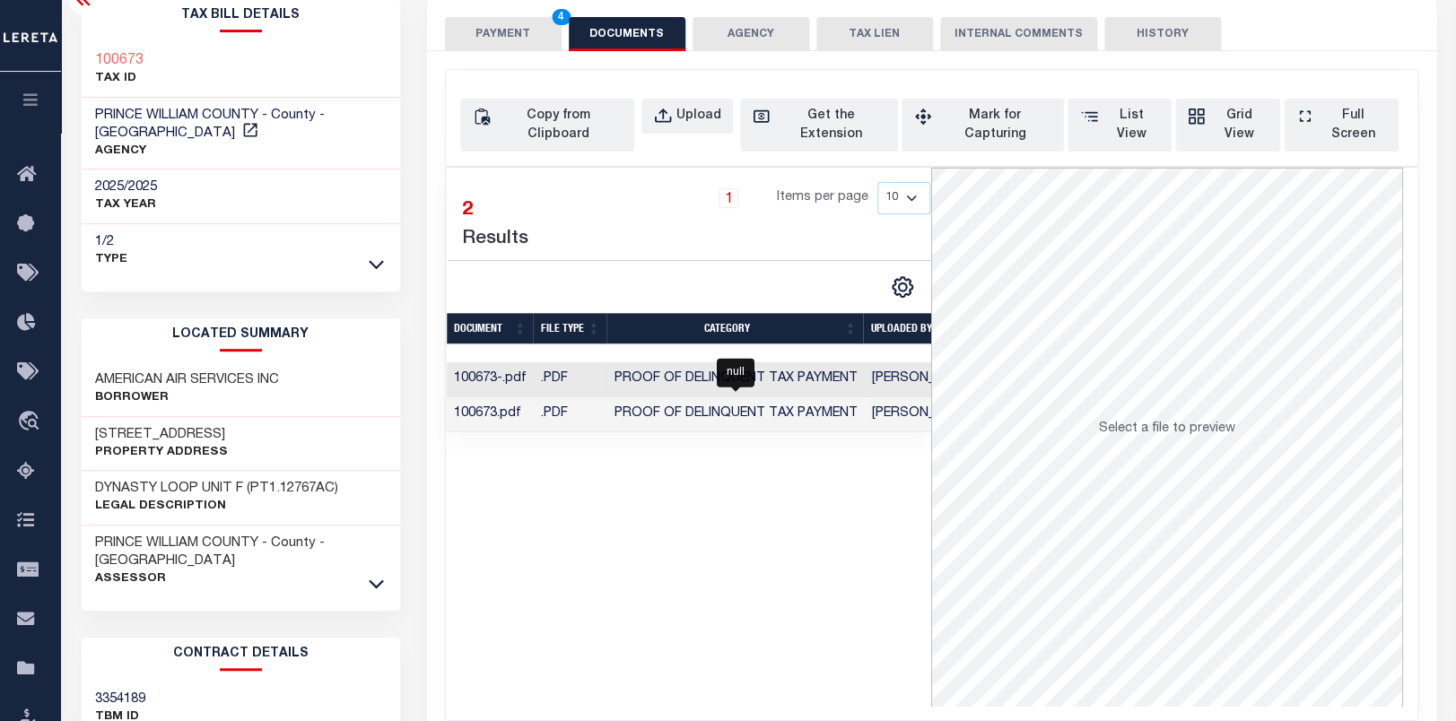
click at [702, 362] on td "Proof of Delinquent Tax Payment" at bounding box center [735, 379] width 257 height 35
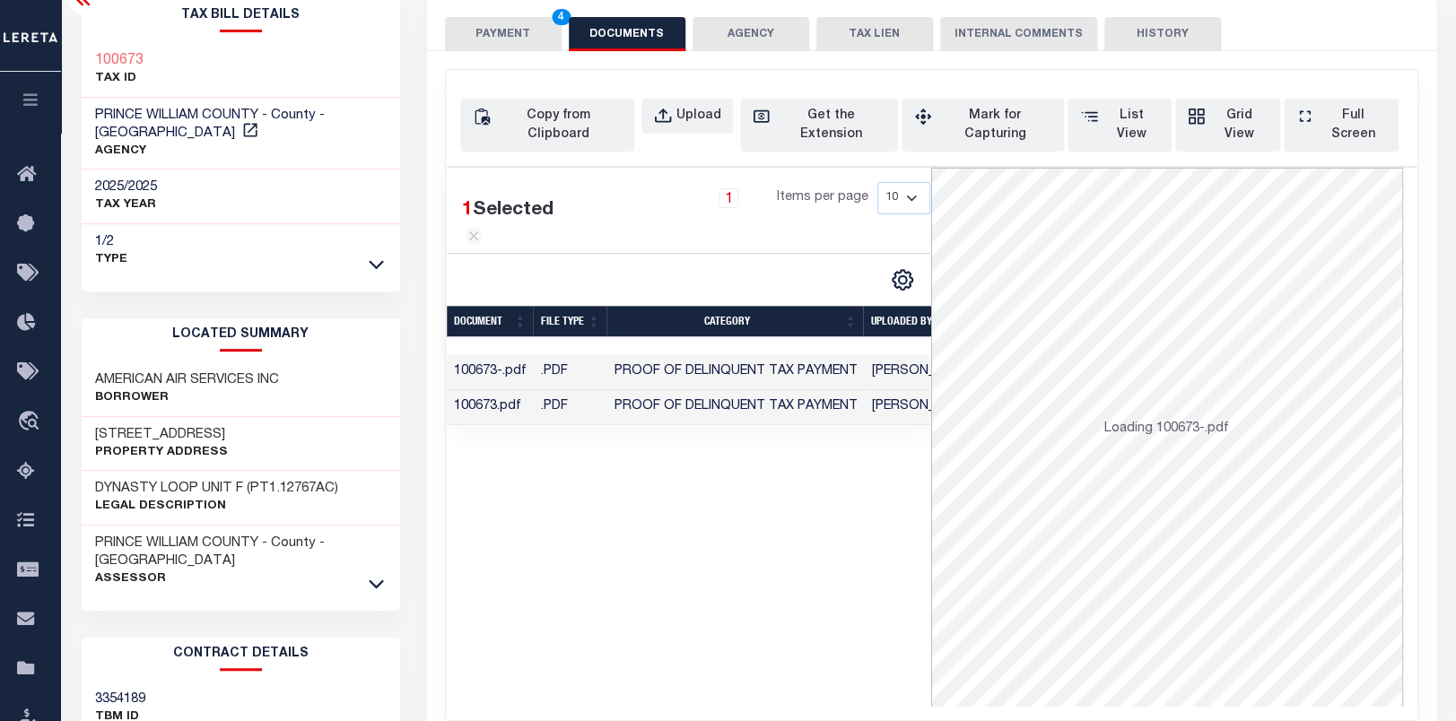
click at [89, 39] on div "Tax Bill Details 100673 TAX ID PRINCE WILLIAM COUNTY - County - VA 1/2" at bounding box center [241, 138] width 318 height 278
copy h3 "100673"
click at [730, 413] on span "Proof of Delinquent Tax Payment" at bounding box center [735, 406] width 243 height 13
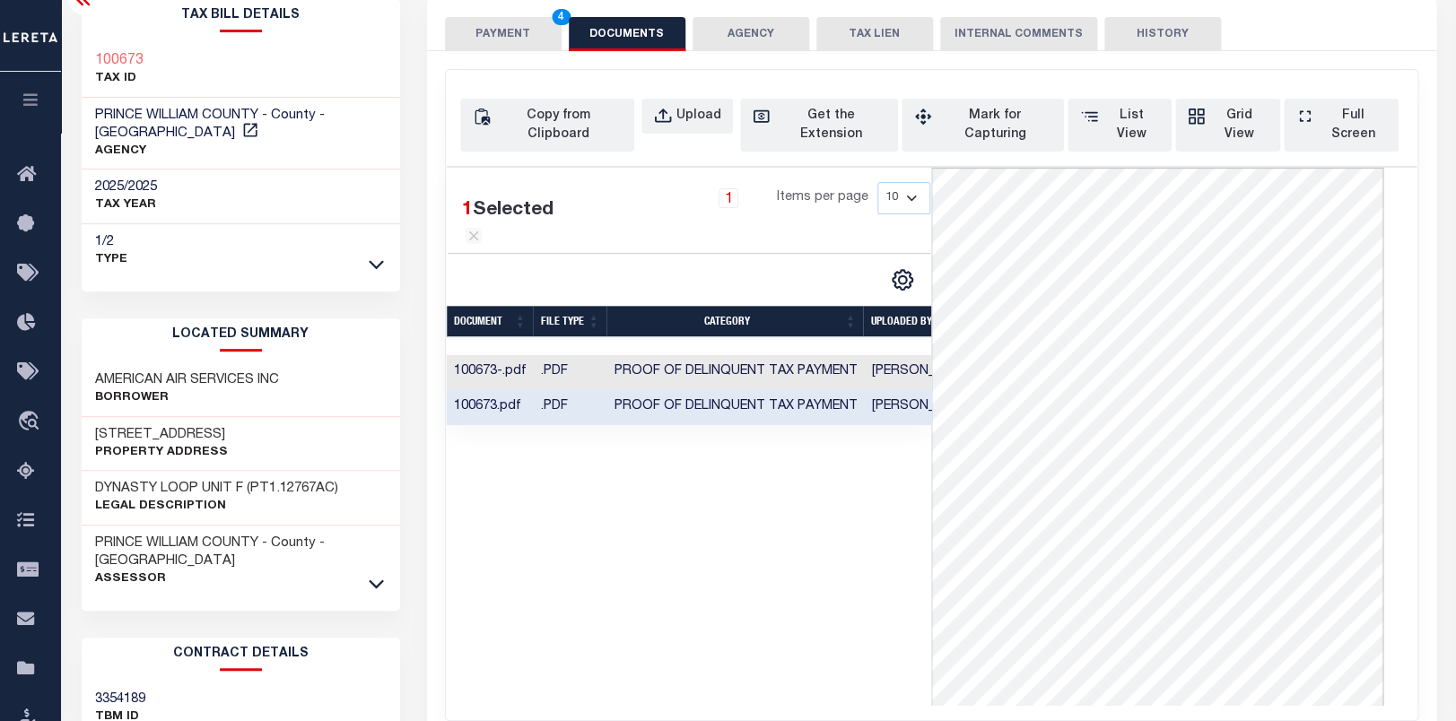
click at [492, 36] on button "PAYMENT 4" at bounding box center [503, 34] width 117 height 34
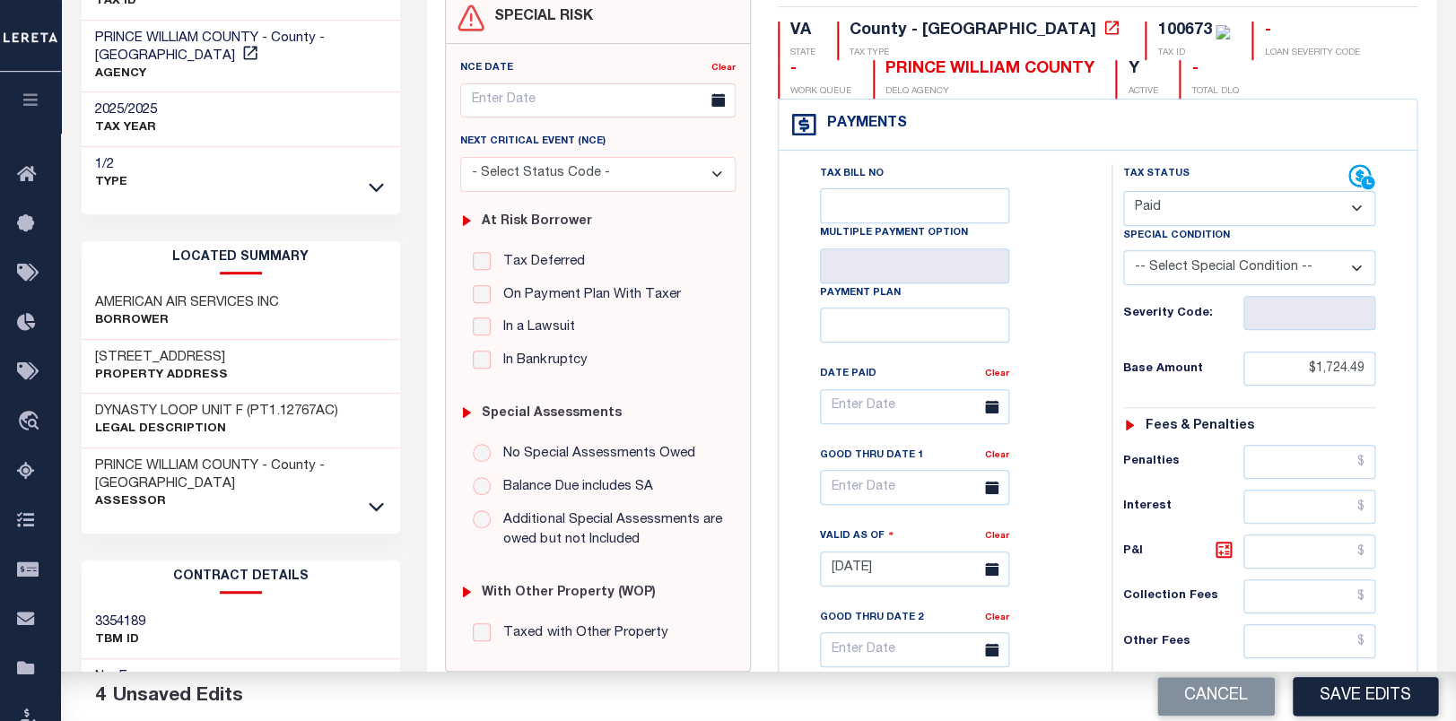
scroll to position [316, 0]
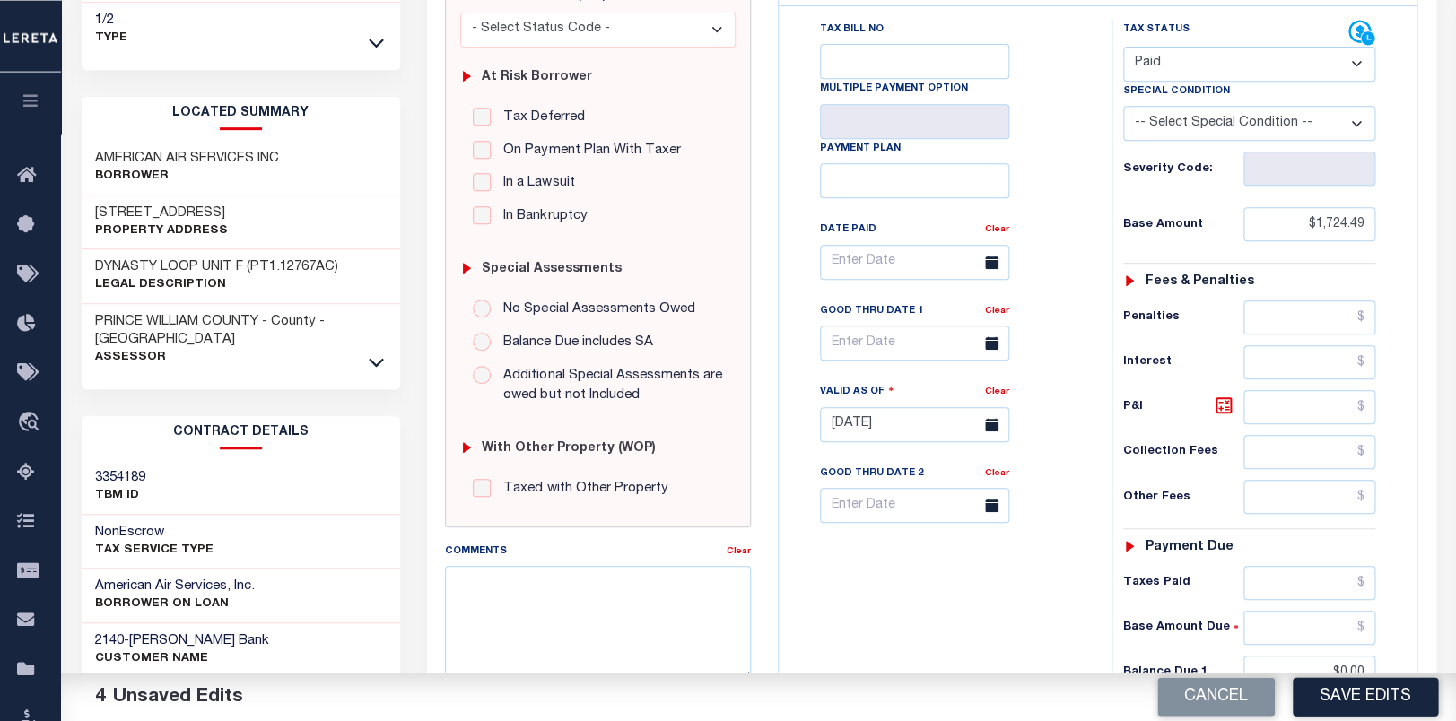
click at [1387, 710] on button "Save Edits" at bounding box center [1365, 696] width 145 height 39
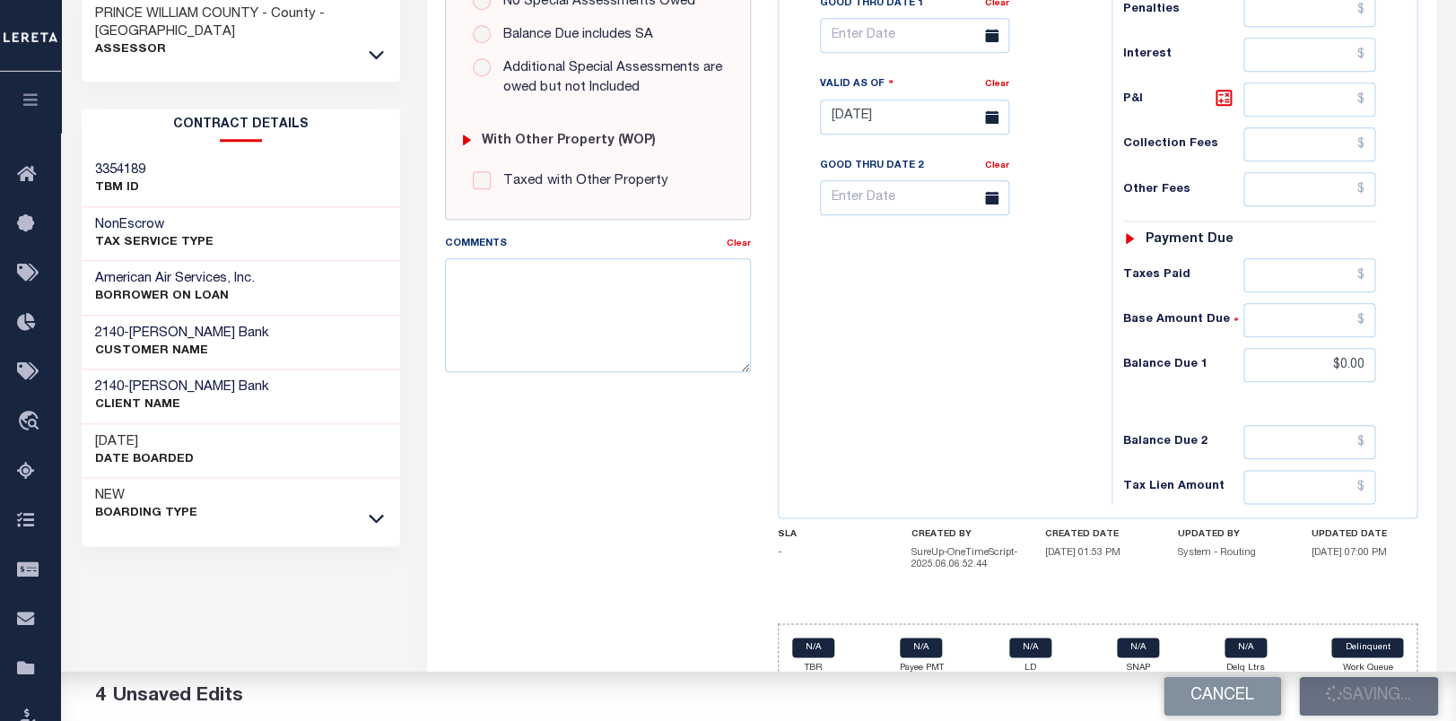
scroll to position [670, 0]
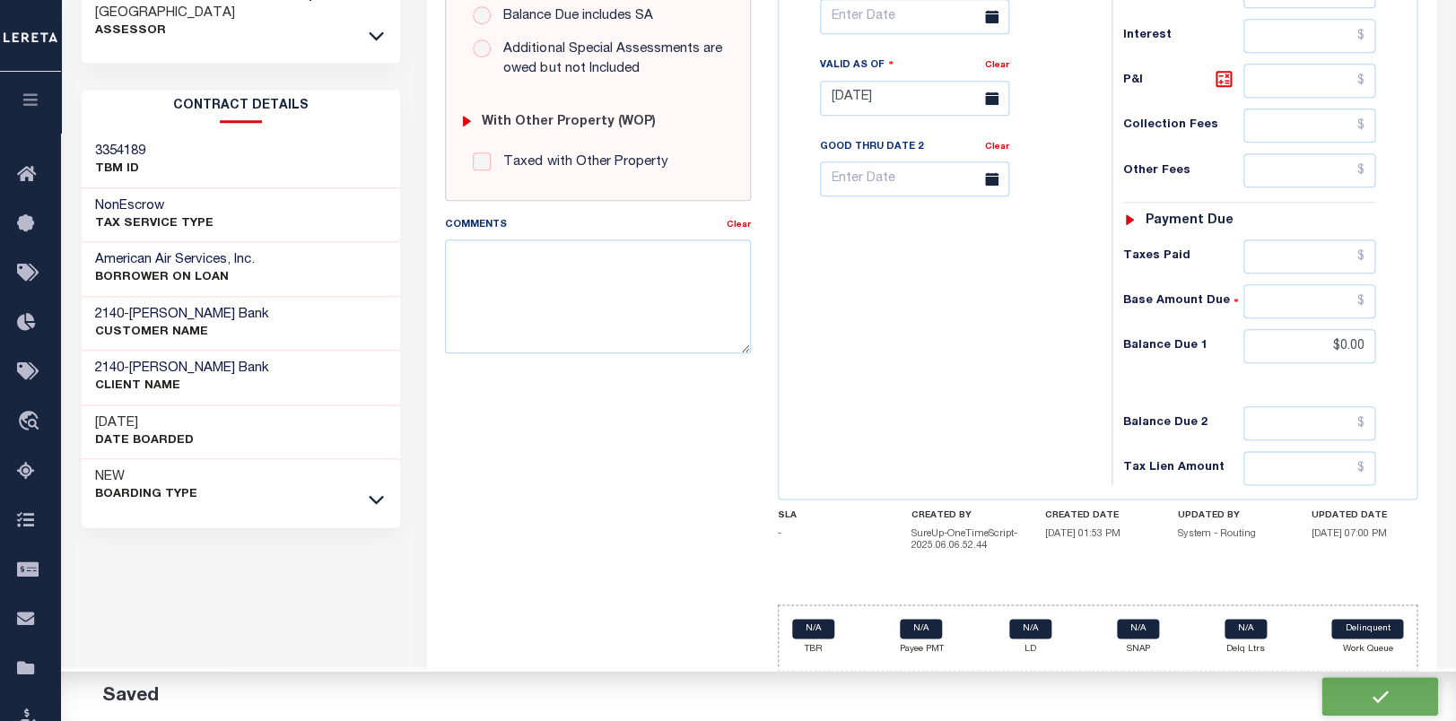
checkbox input "false"
type input "$1,724.49"
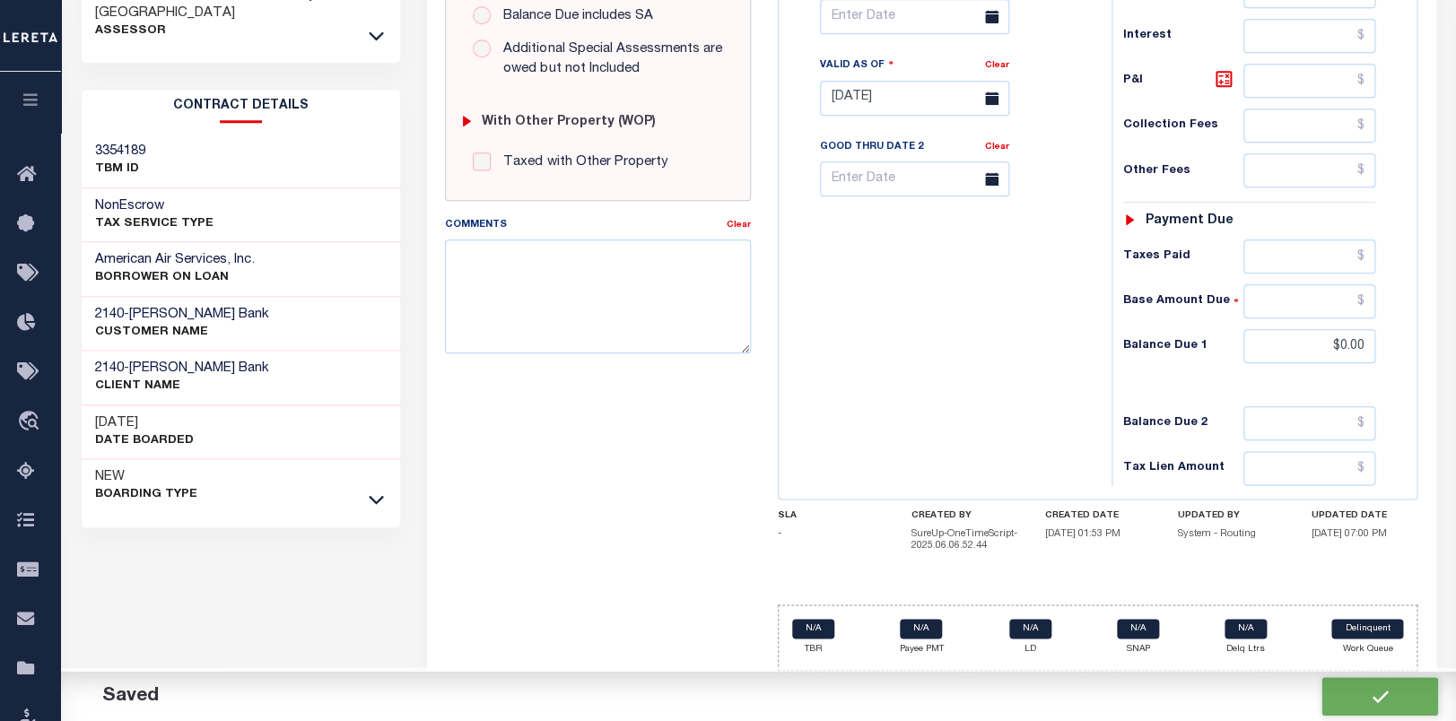
type input "$0"
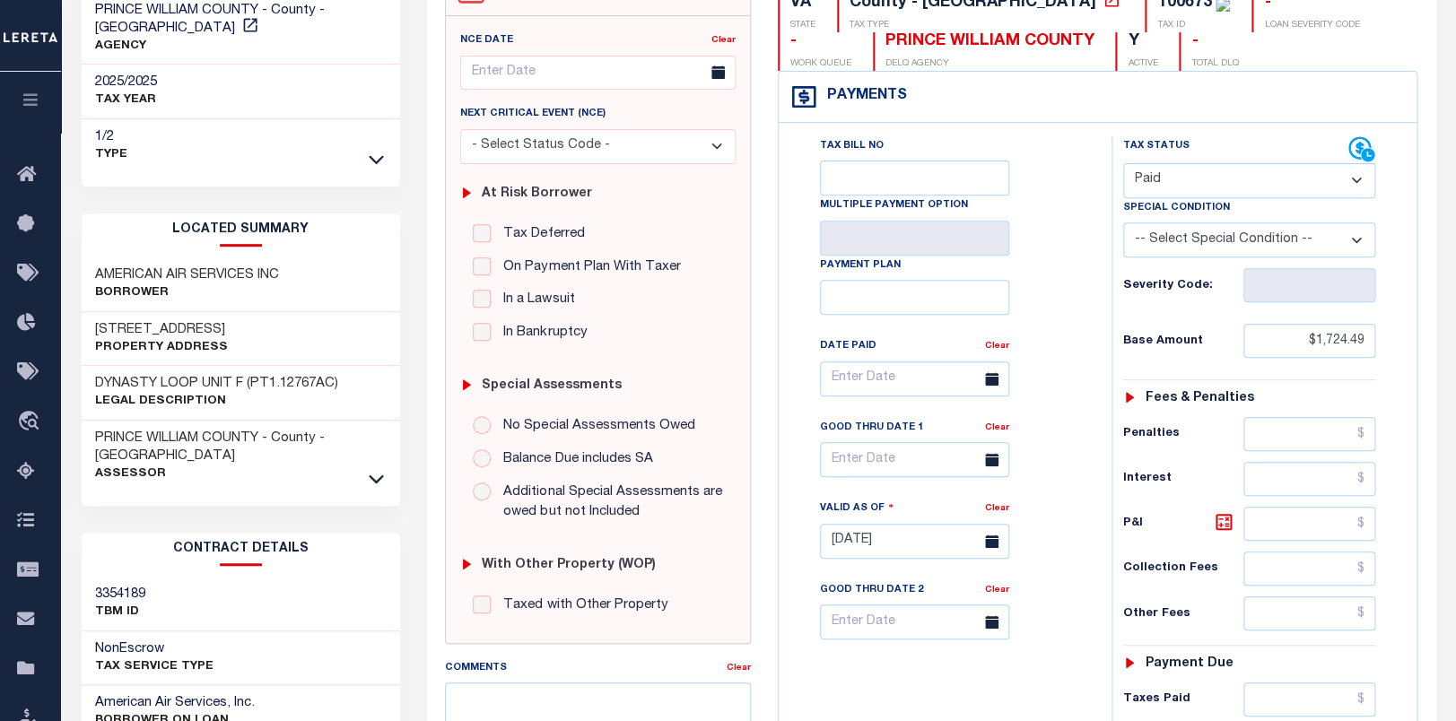
scroll to position [0, 0]
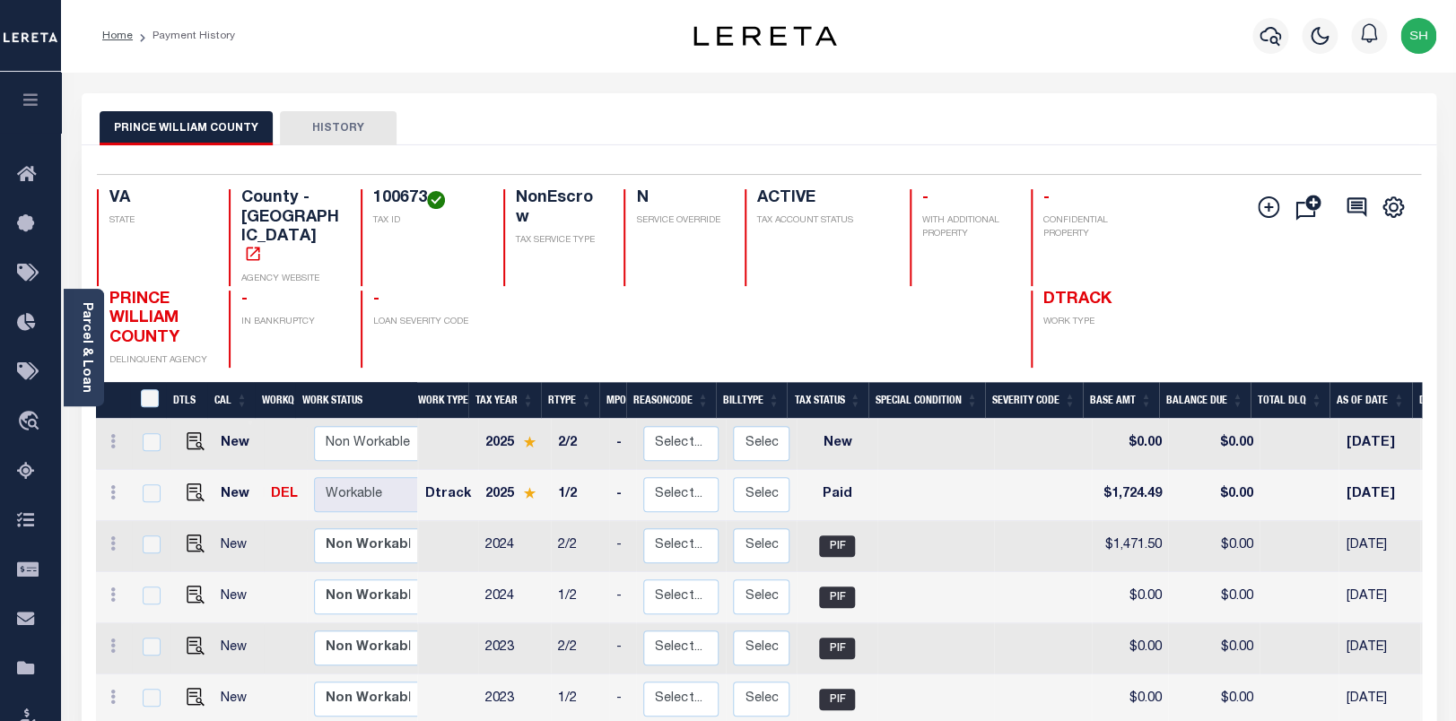
click at [88, 319] on link "Parcel & Loan" at bounding box center [86, 347] width 13 height 91
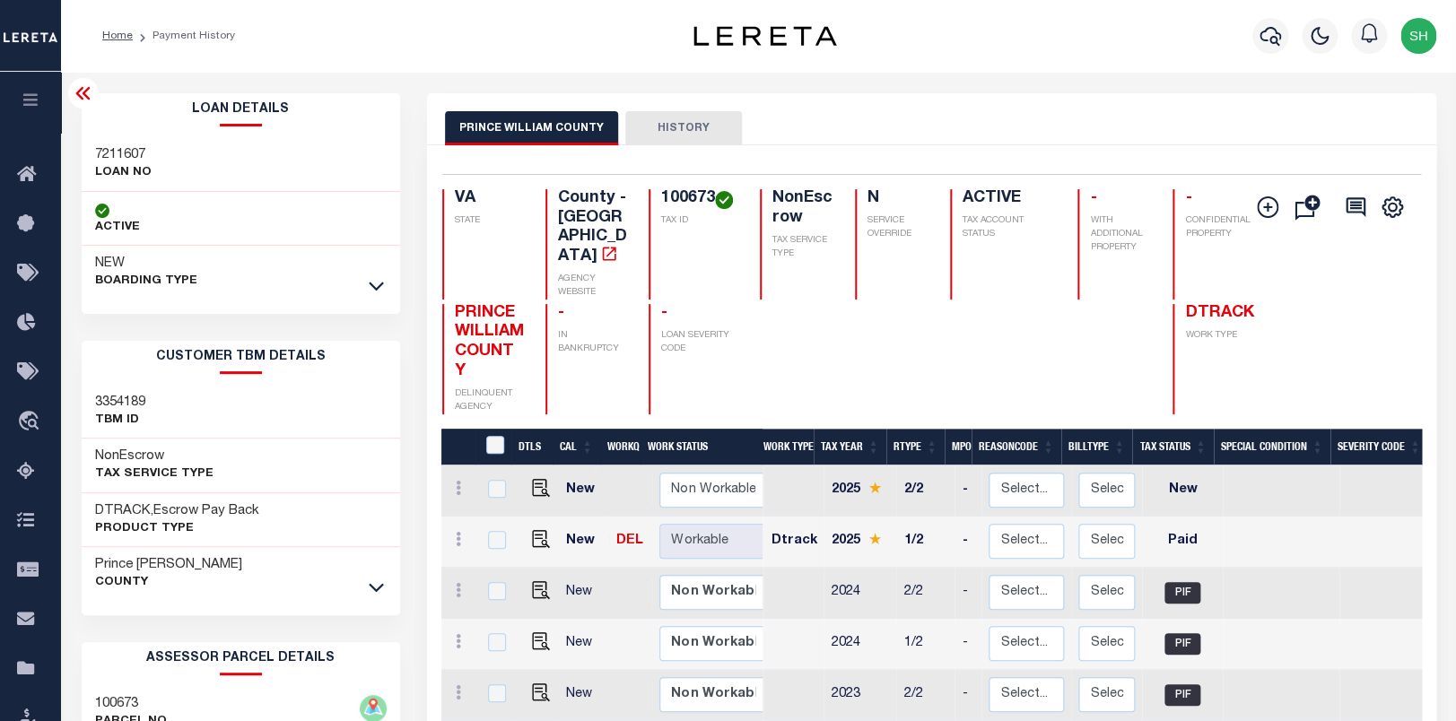
click at [100, 147] on h3 "7211607" at bounding box center [123, 155] width 57 height 18
copy h3 "7211607"
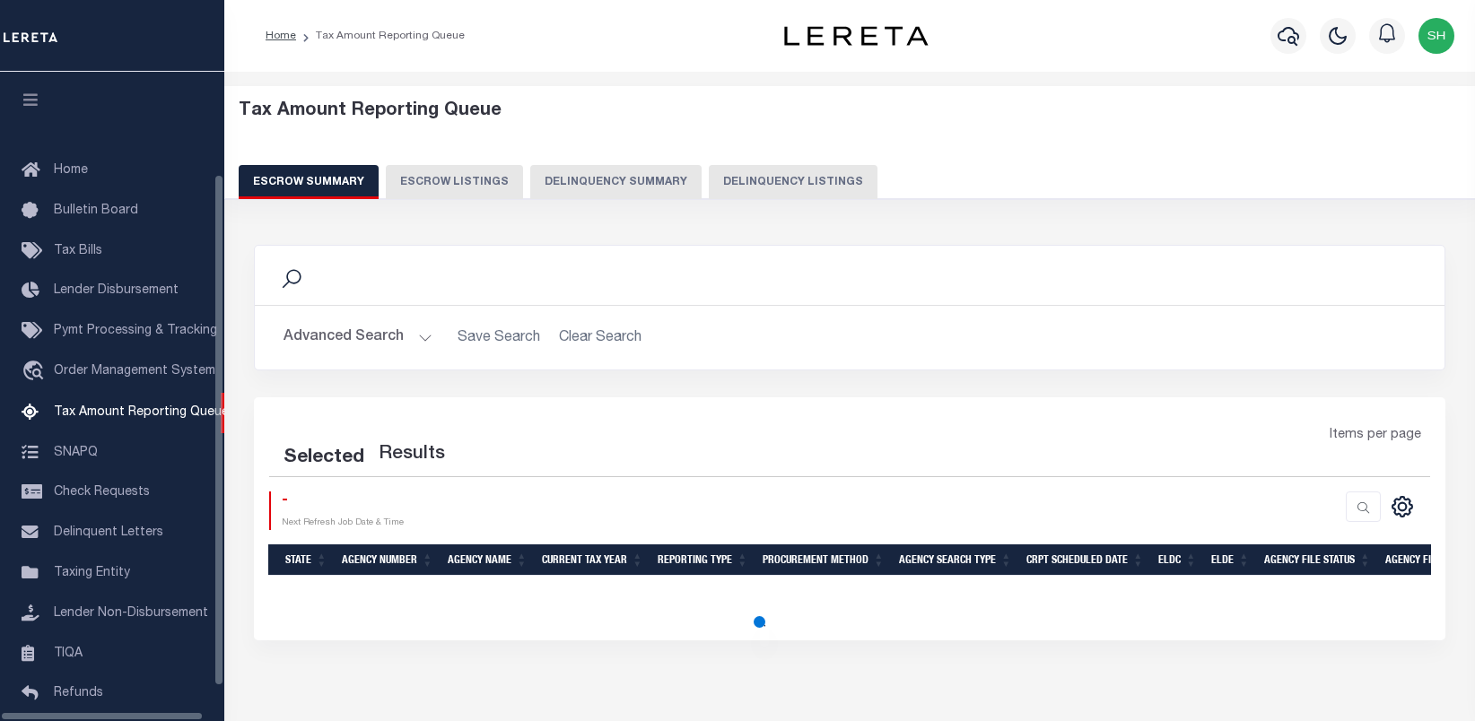
select select "100"
click at [1277, 30] on icon "button" at bounding box center [1288, 36] width 22 height 22
select select "100"
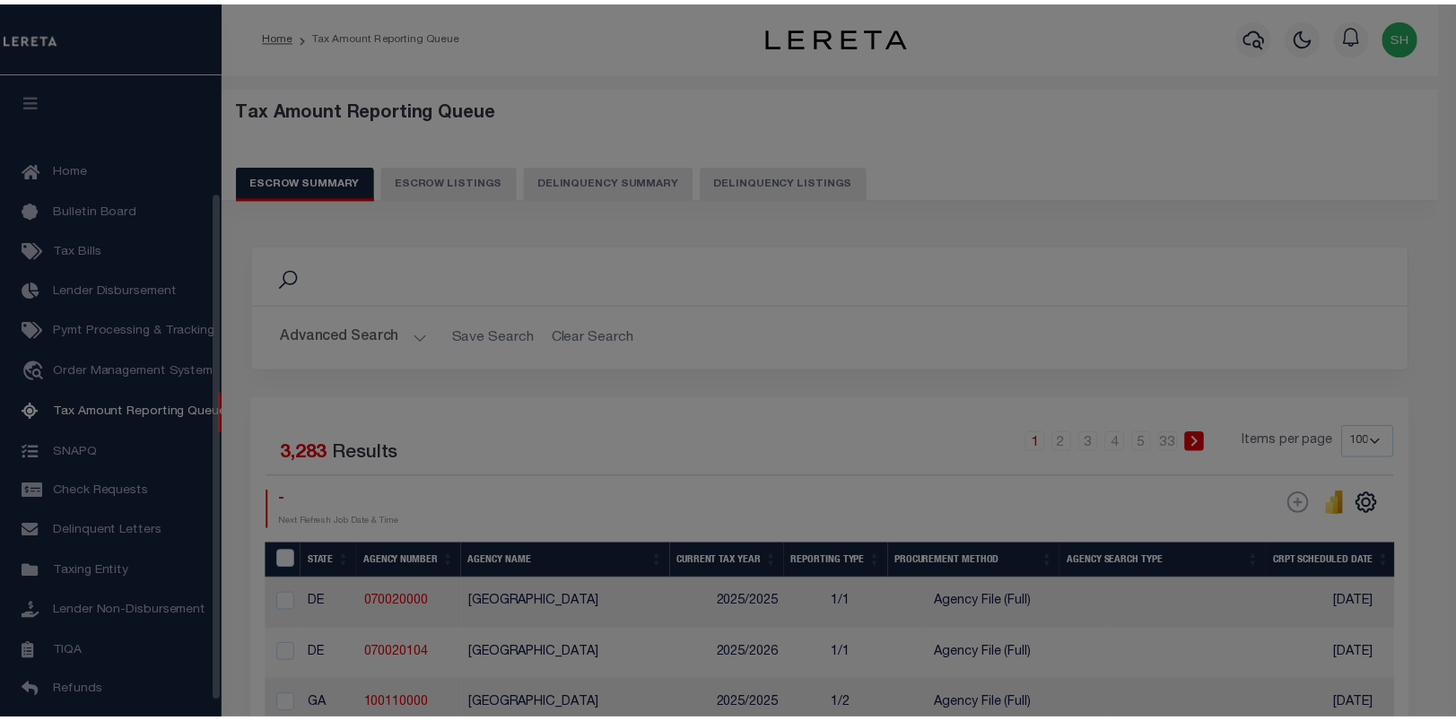
scroll to position [151, 0]
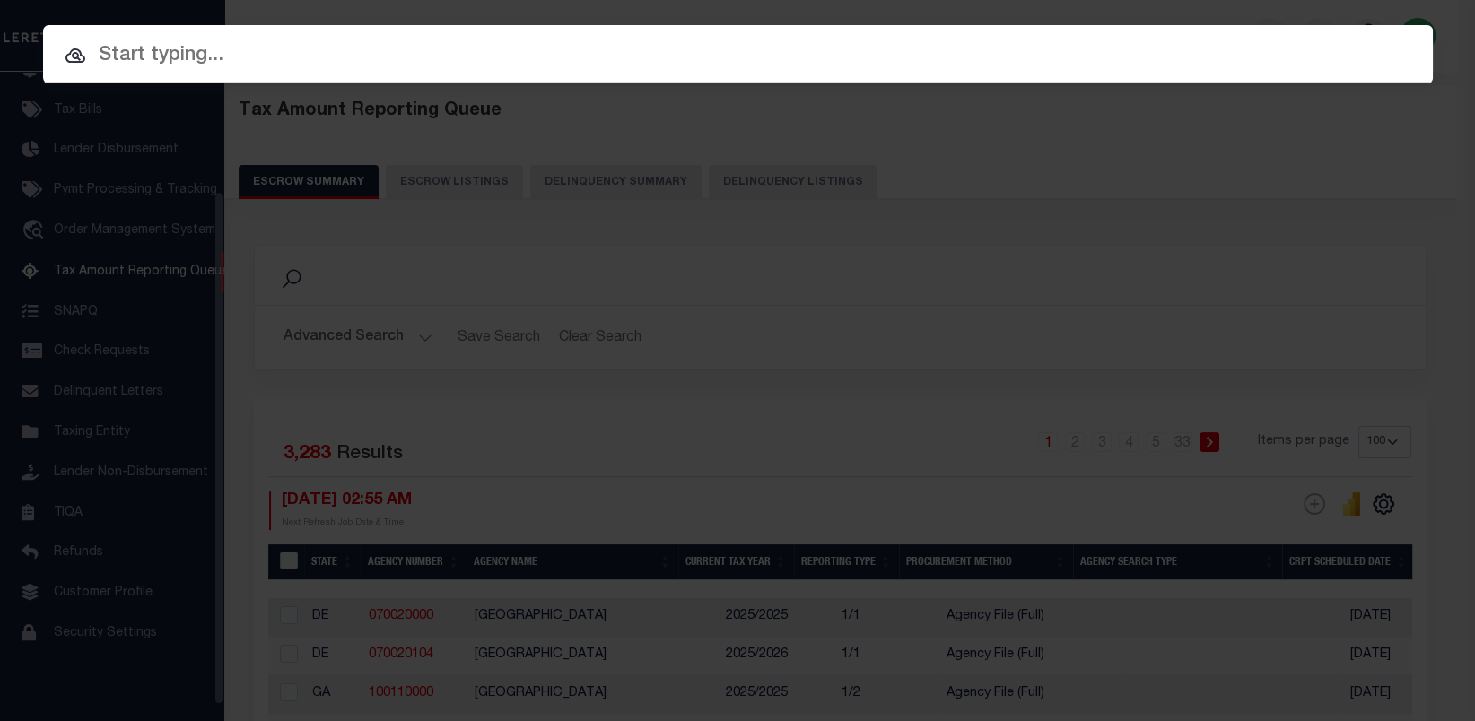
paste input "l 09478"
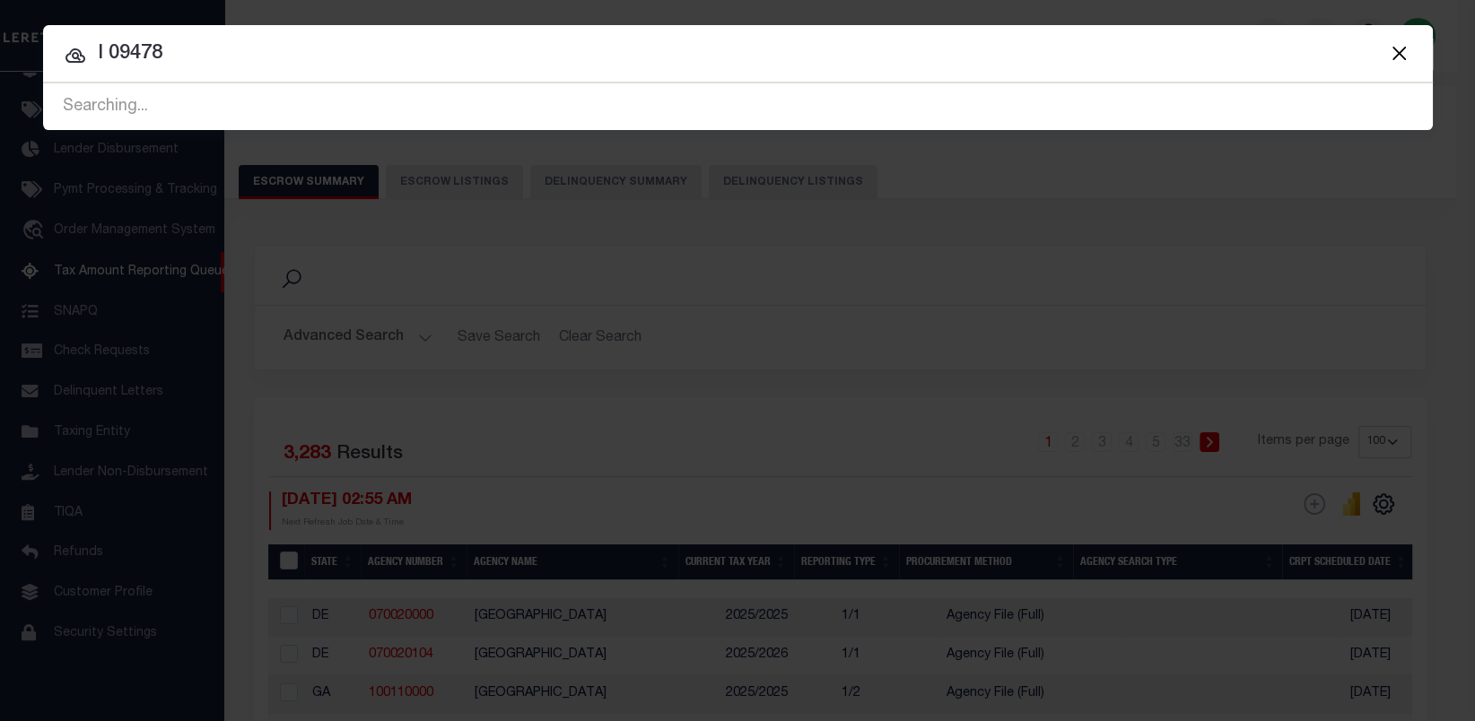
click at [113, 48] on input "l 09478" at bounding box center [738, 54] width 1390 height 31
click at [184, 62] on input "09478" at bounding box center [738, 54] width 1390 height 31
type input "094780"
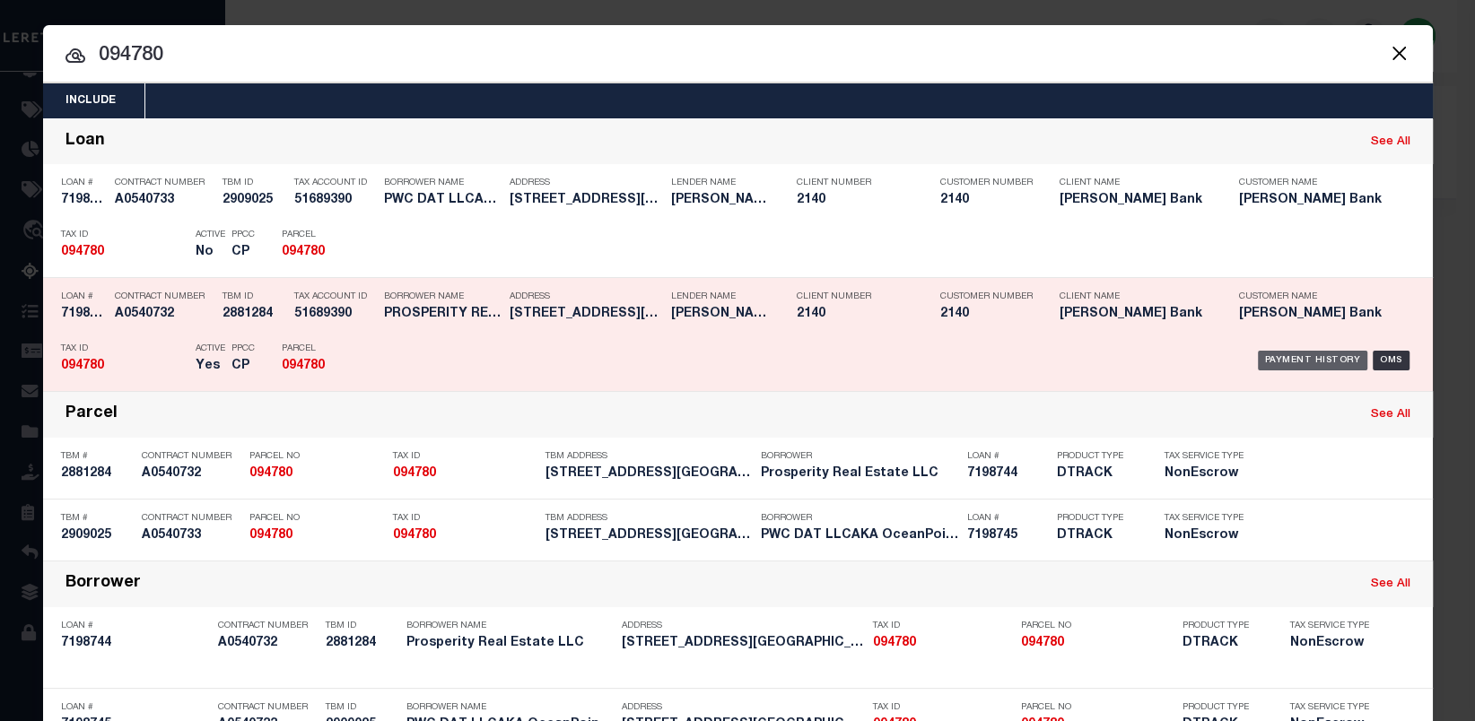
click at [1293, 360] on div "Payment History" at bounding box center [1313, 361] width 110 height 20
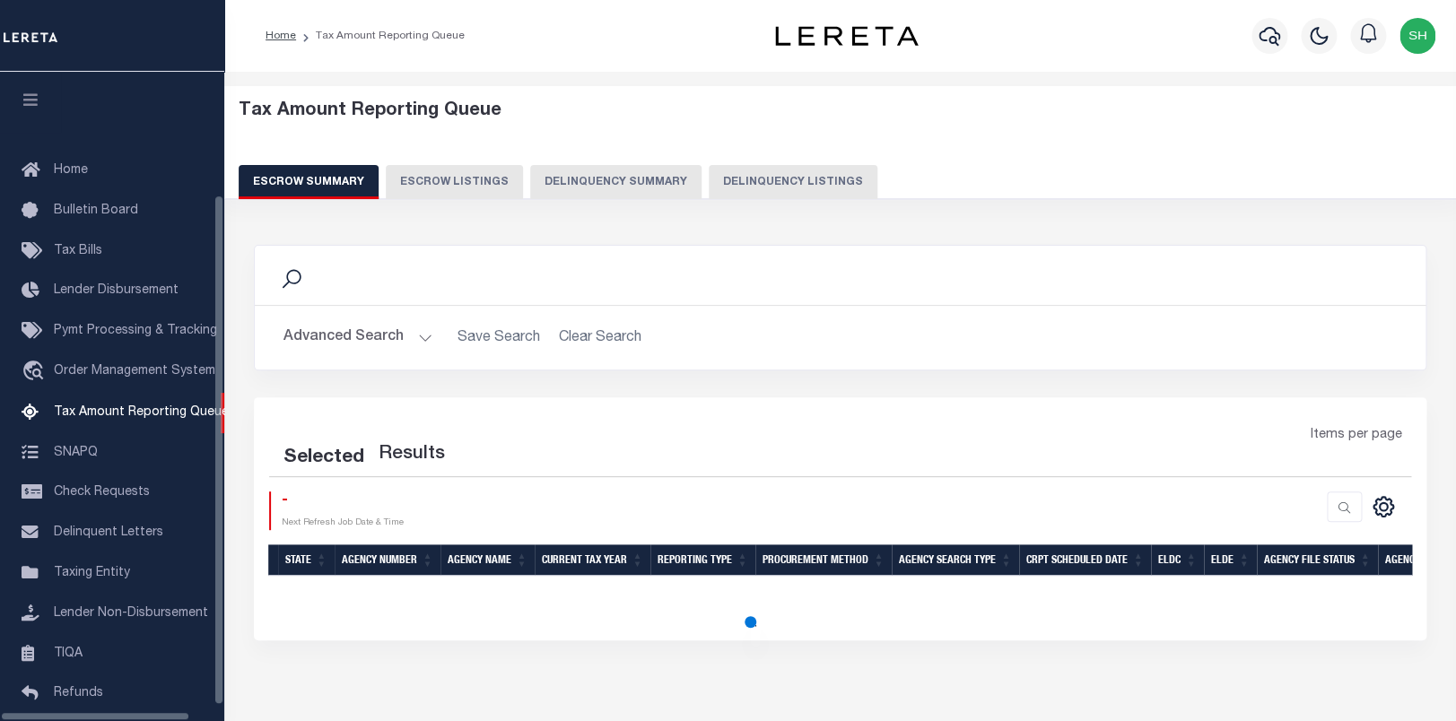
scroll to position [151, 0]
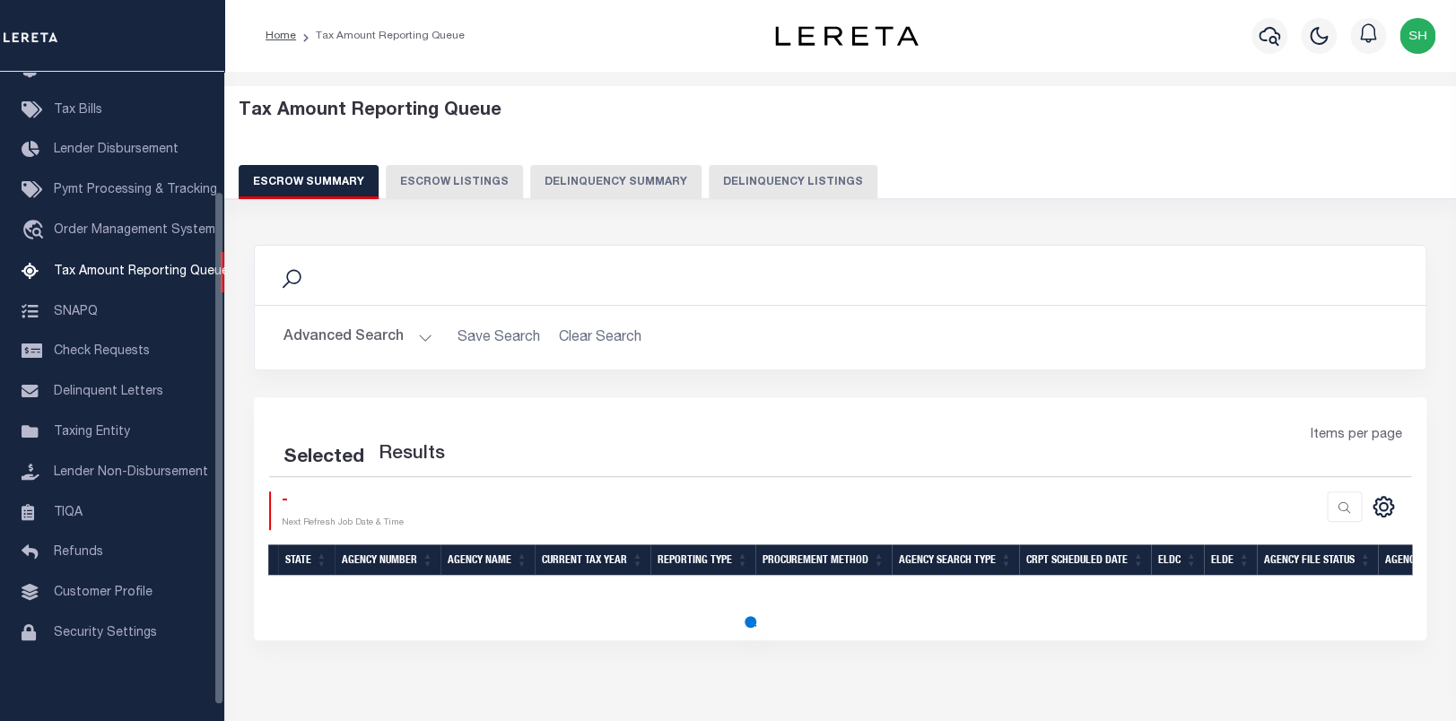
drag, startPoint x: 823, startPoint y: 171, endPoint x: 815, endPoint y: 191, distance: 21.3
click at [823, 179] on button "Delinquency Listings" at bounding box center [793, 182] width 169 height 34
select select "100"
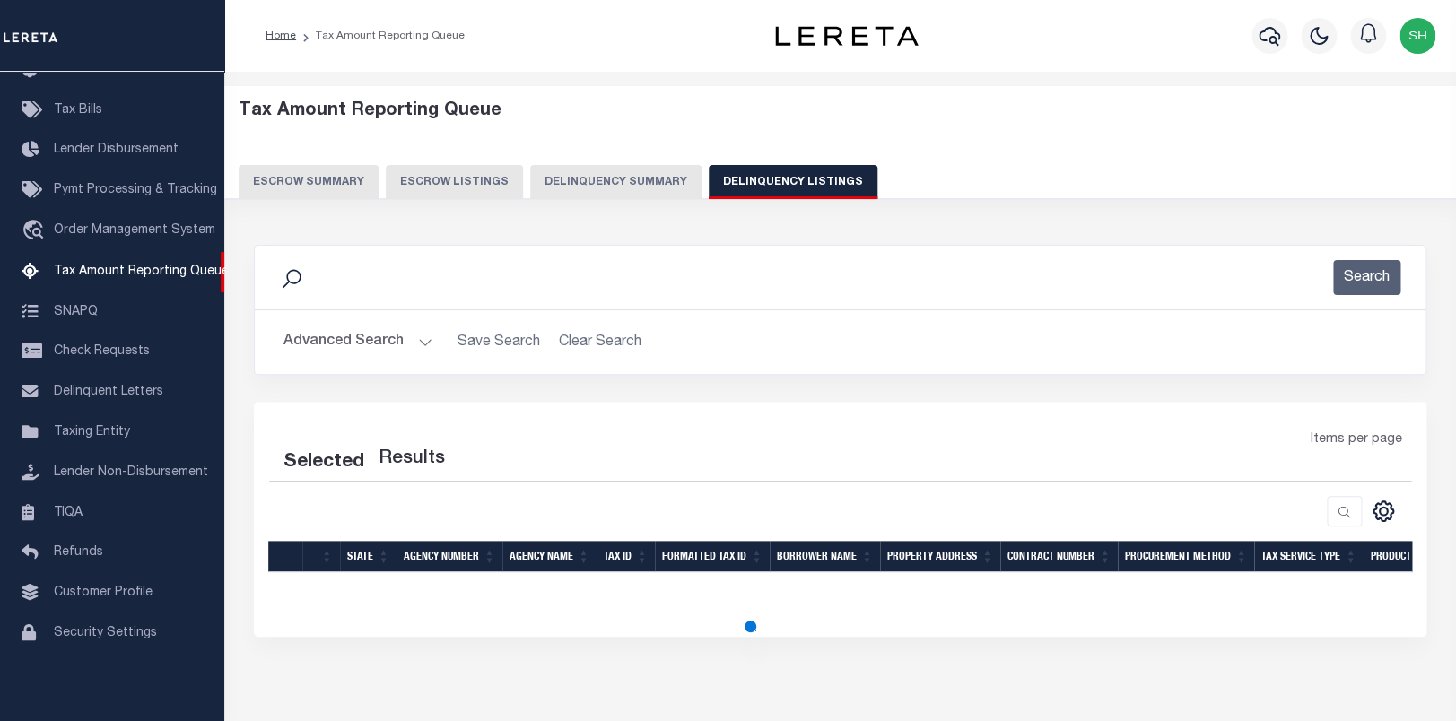
select select "100"
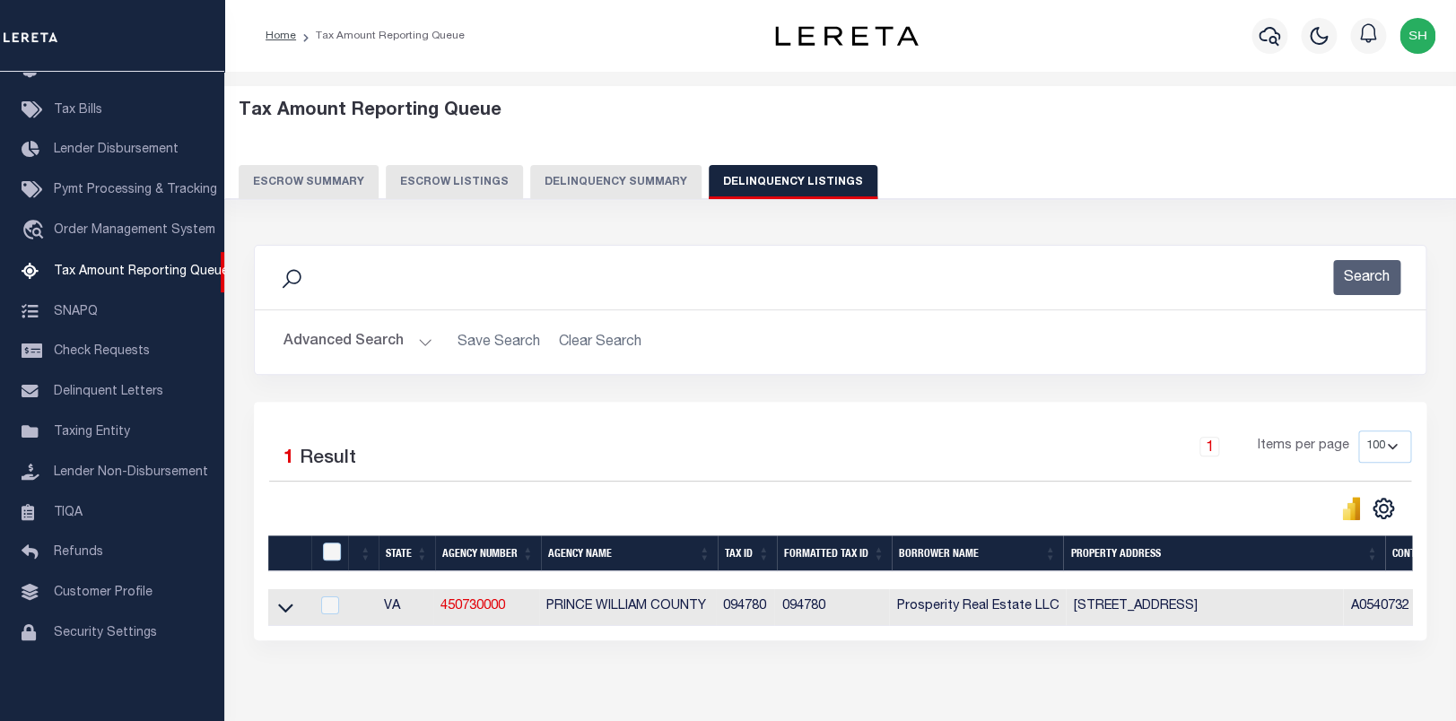
click at [309, 344] on button "Advanced Search" at bounding box center [357, 342] width 149 height 35
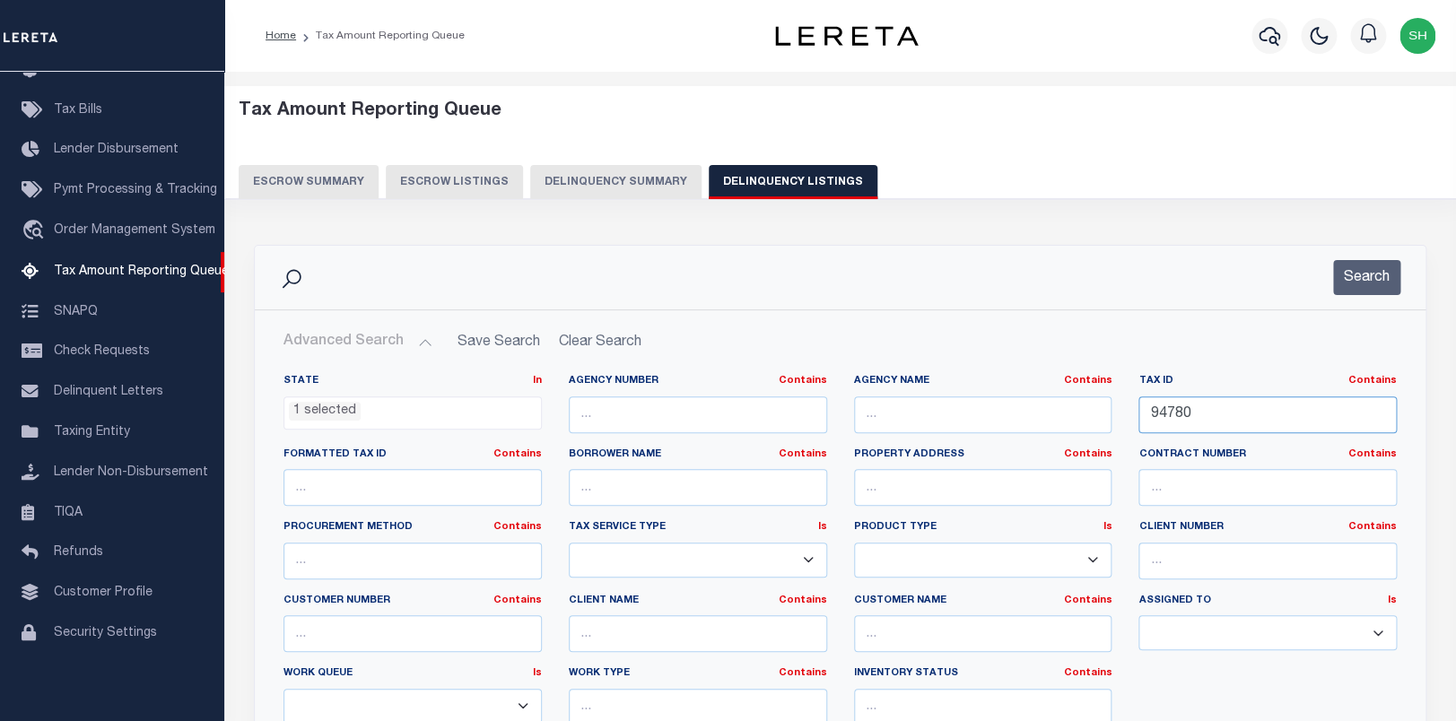
drag, startPoint x: 969, startPoint y: 421, endPoint x: 945, endPoint y: 413, distance: 25.5
click at [1138, 416] on input "94780" at bounding box center [1267, 414] width 258 height 37
paste input "242409"
type input "242409"
click at [1380, 274] on button "Search" at bounding box center [1366, 277] width 67 height 35
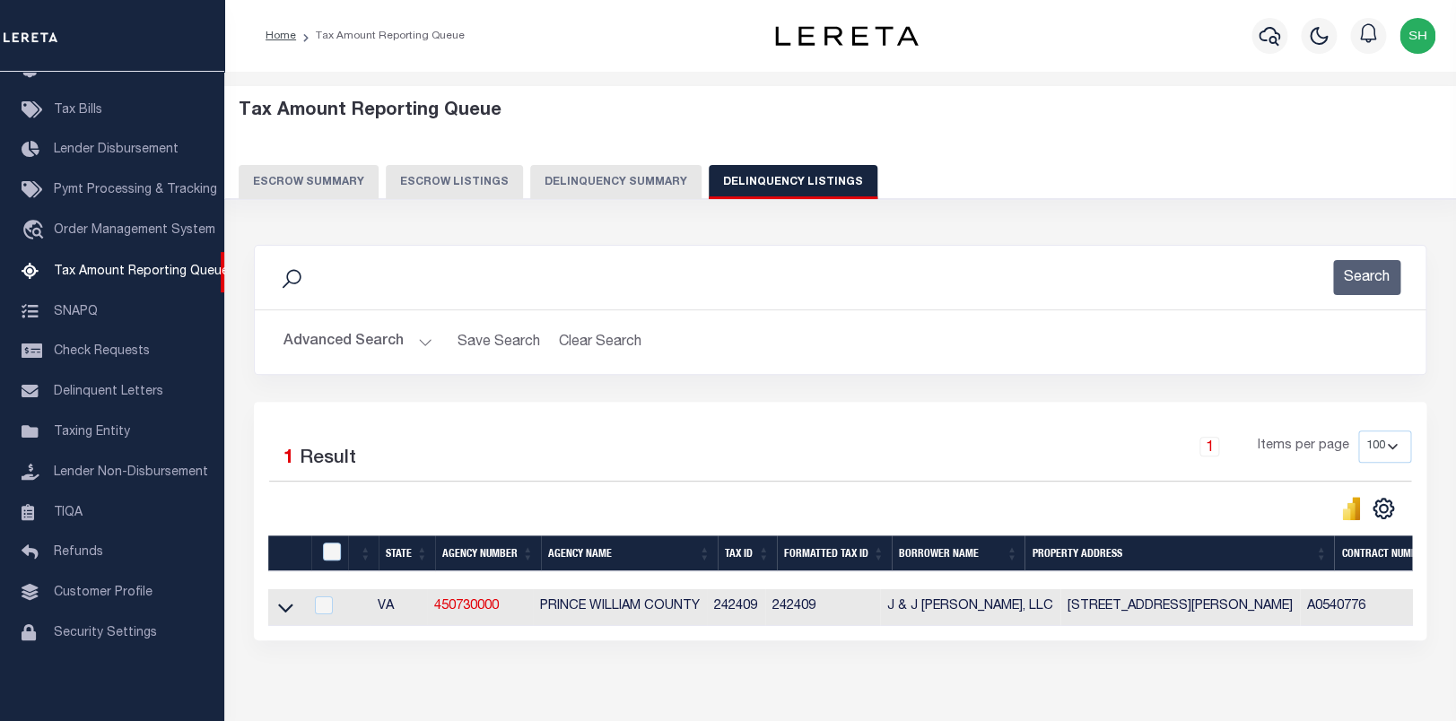
scroll to position [106, 0]
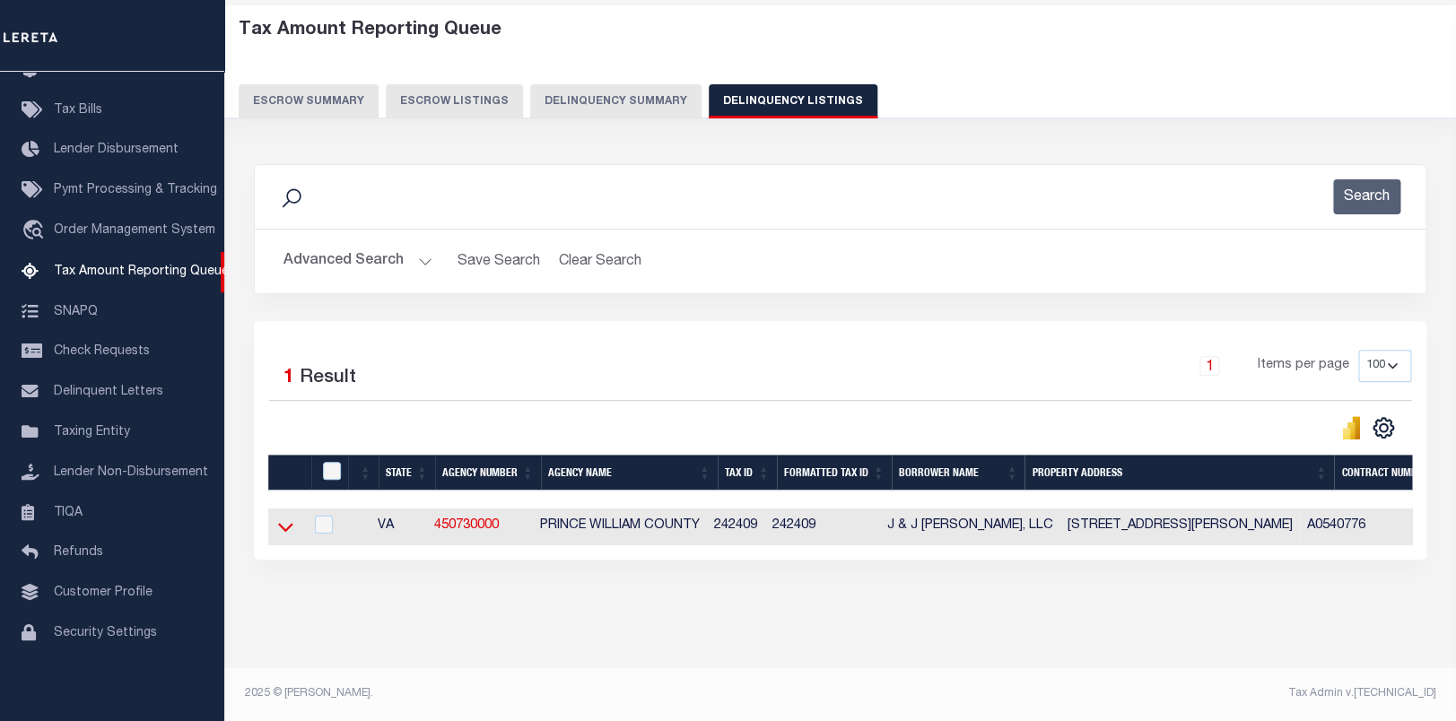
click at [285, 524] on icon at bounding box center [285, 528] width 15 height 9
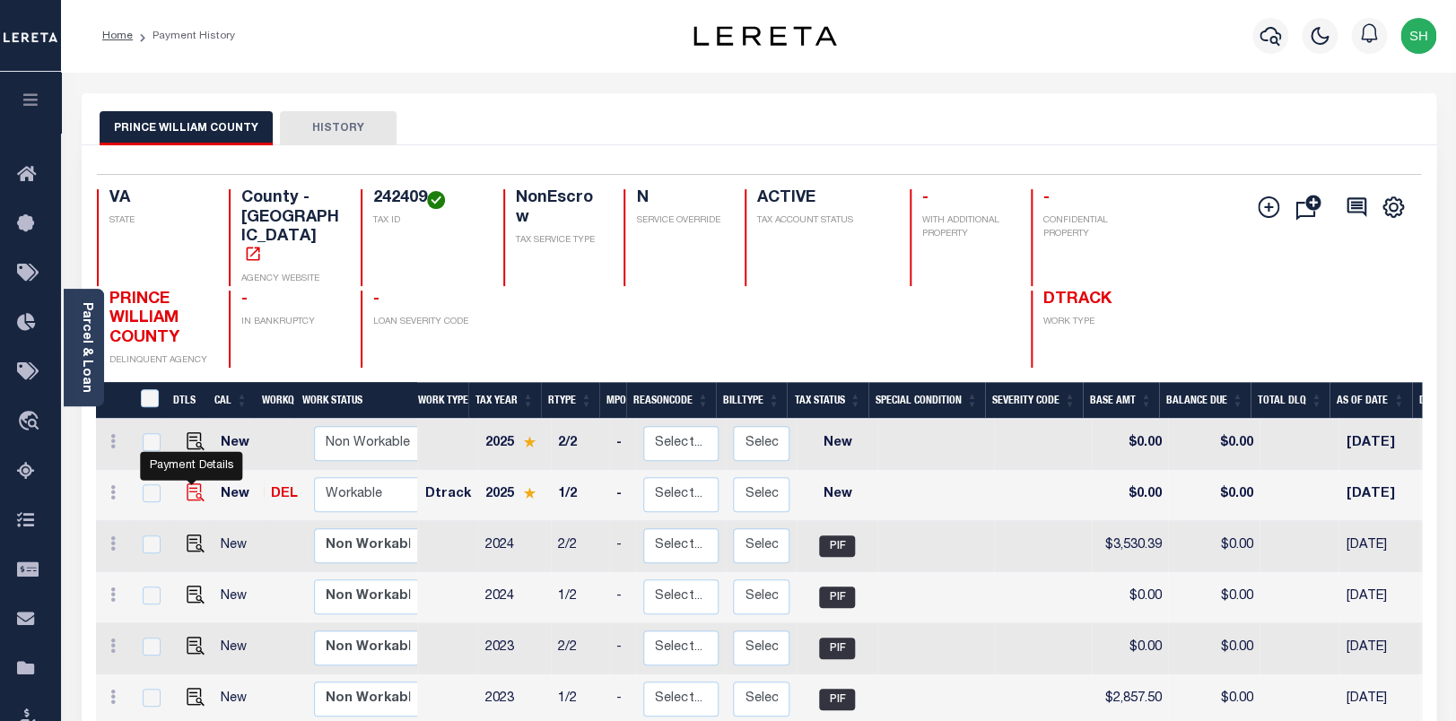
click at [187, 484] on img "" at bounding box center [196, 493] width 18 height 18
checkbox input "true"
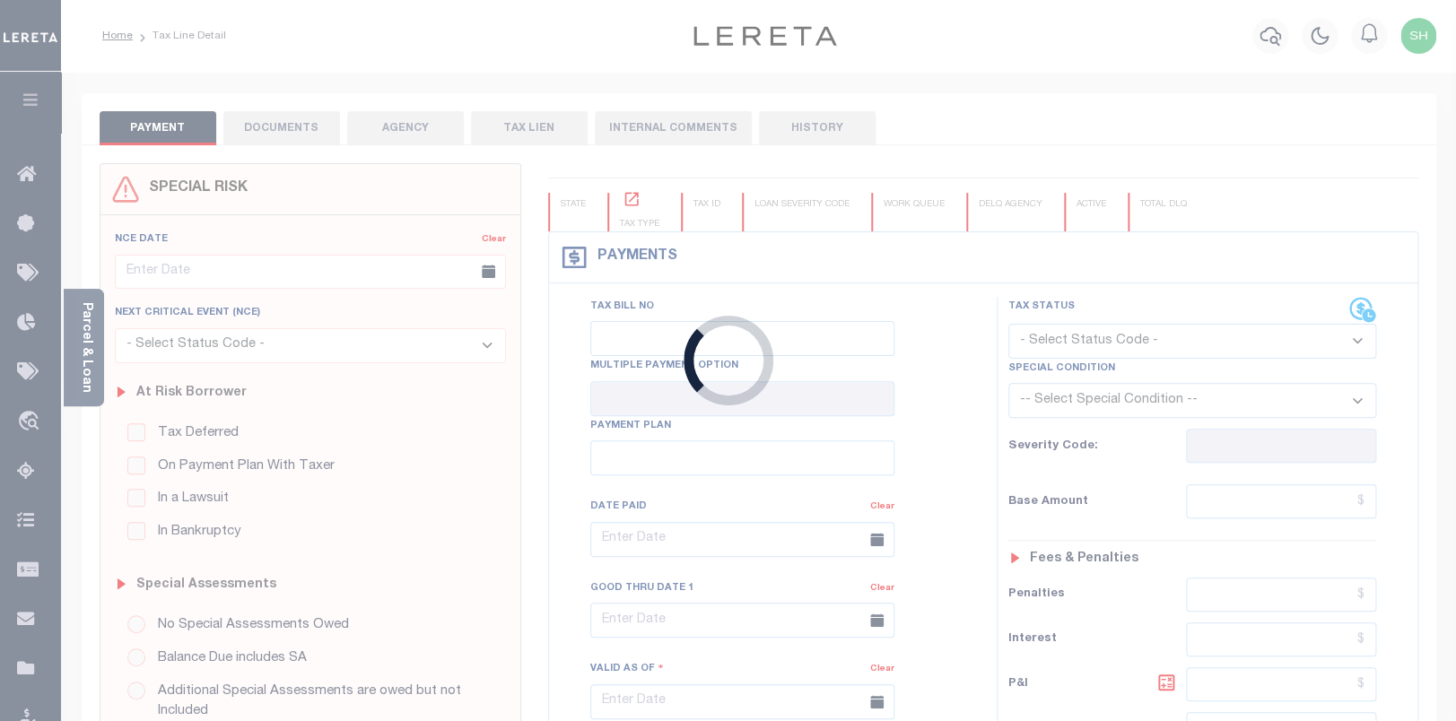
checkbox input "false"
type input "[DATE]"
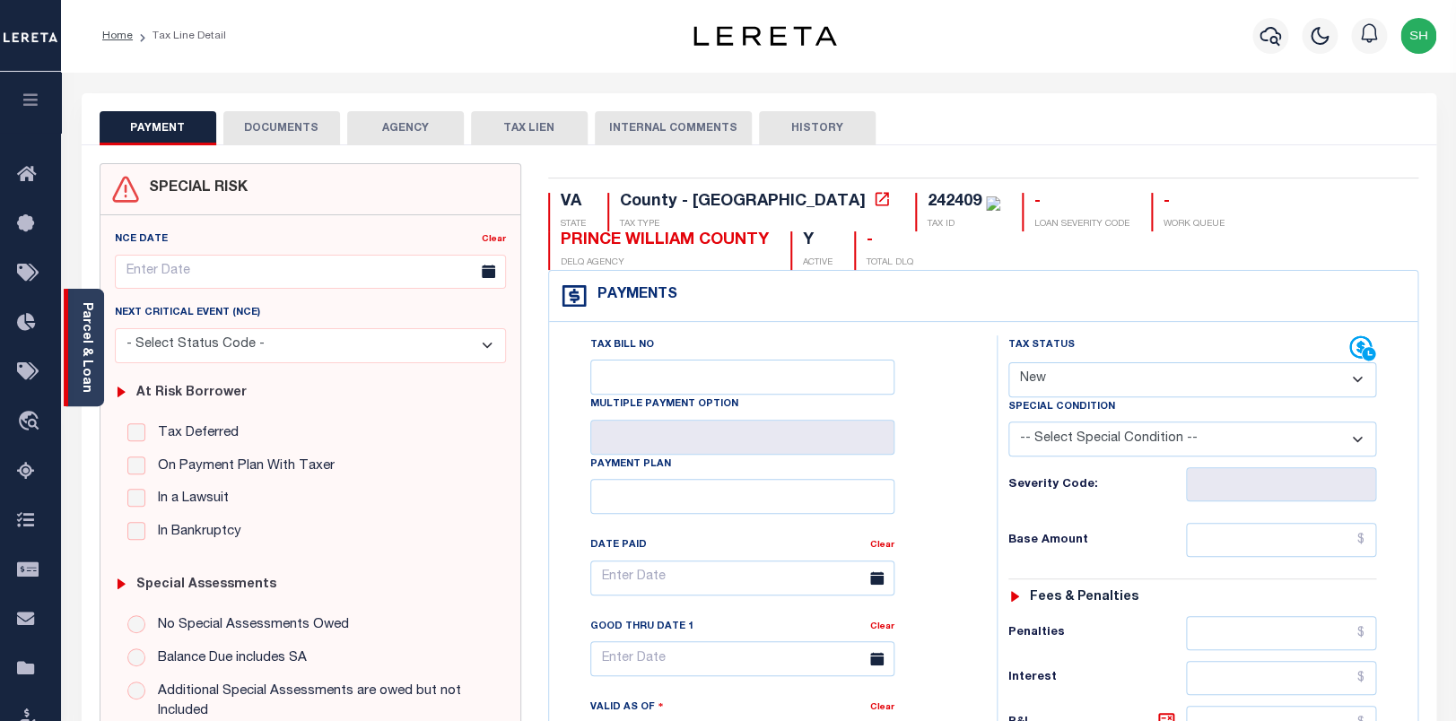
click at [83, 367] on link "Parcel & Loan" at bounding box center [86, 347] width 13 height 91
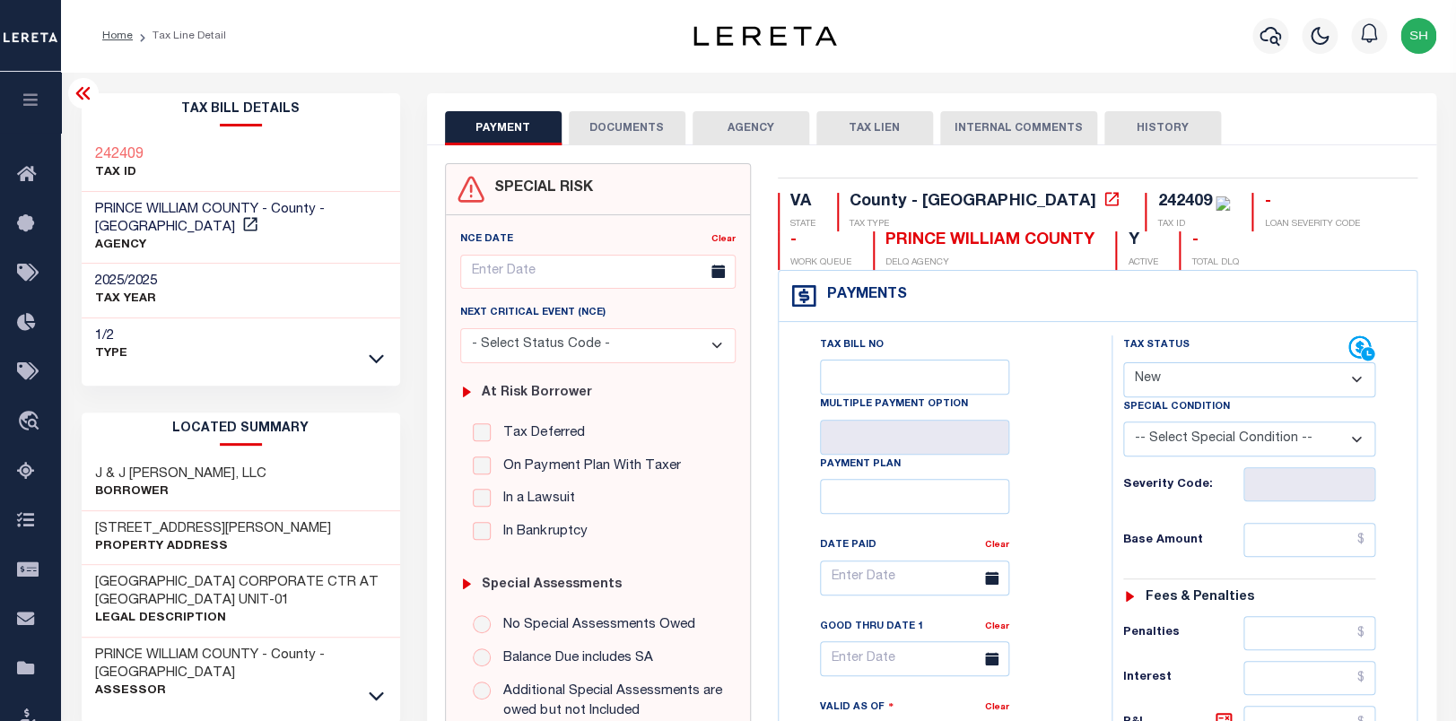
click at [1123, 362] on select "- Select Status Code - Open Due/Unpaid Paid Incomplete No Tax Due Internal Refu…" at bounding box center [1249, 379] width 253 height 35
select select "PYD"
click option "Paid" at bounding box center [0, 0] width 0 height 0
type input "[DATE]"
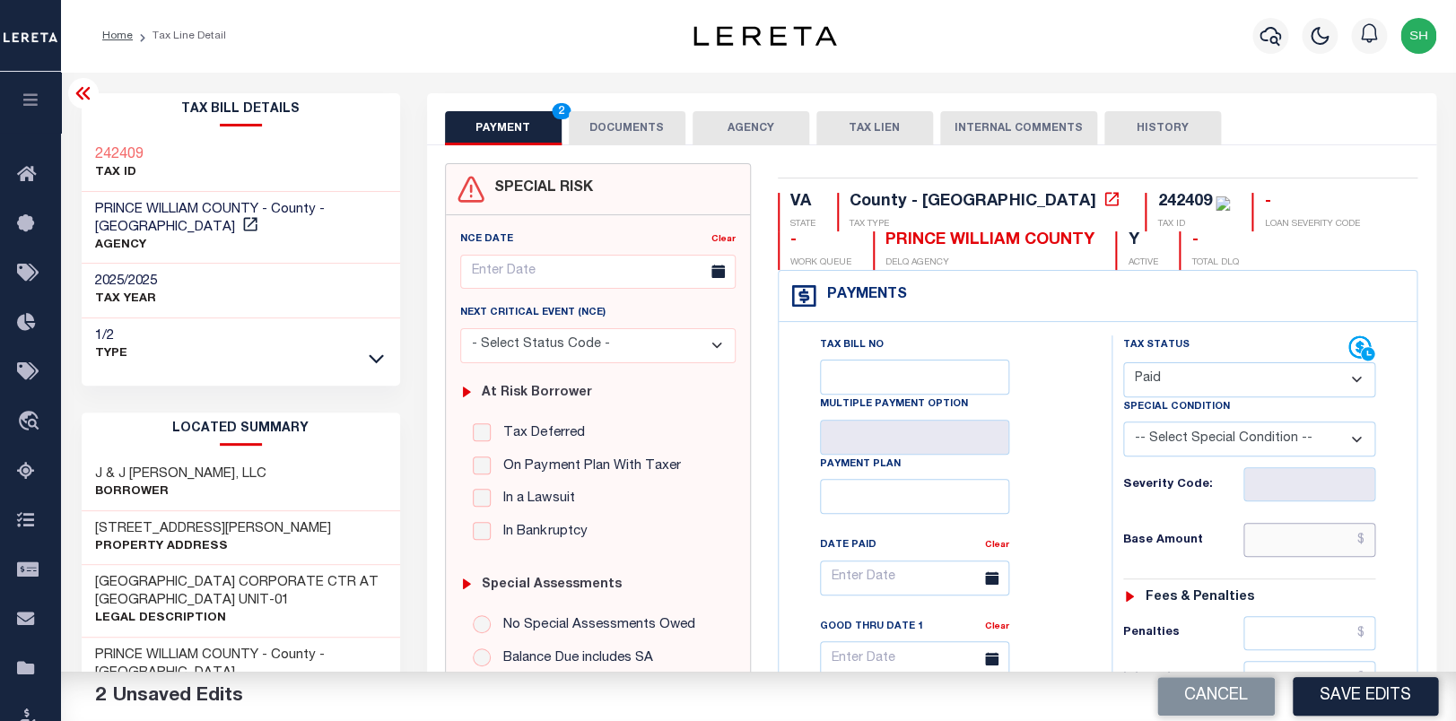
paste input "3,914.49"
click at [1303, 557] on input "text" at bounding box center [1309, 540] width 133 height 34
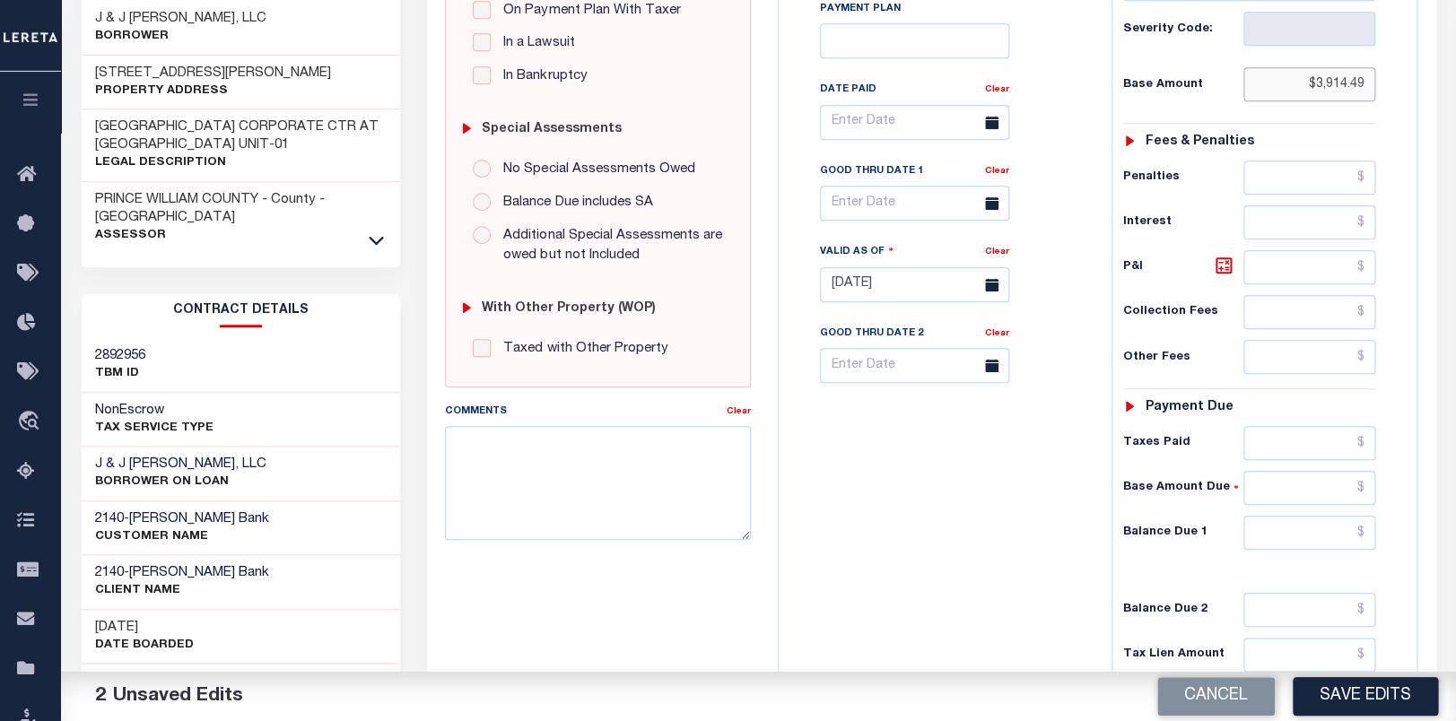
scroll to position [565, 0]
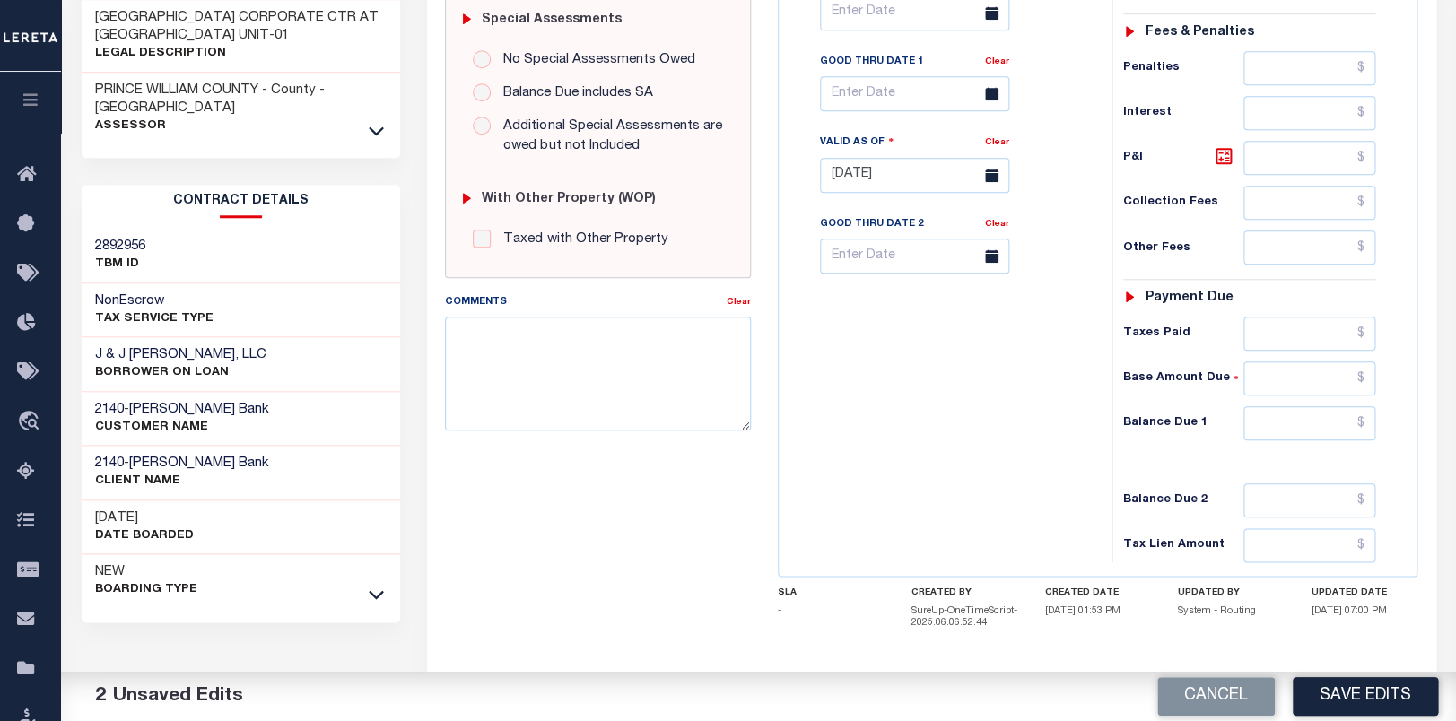
type input "$3,914.49"
click at [1301, 433] on input "text" at bounding box center [1309, 423] width 133 height 34
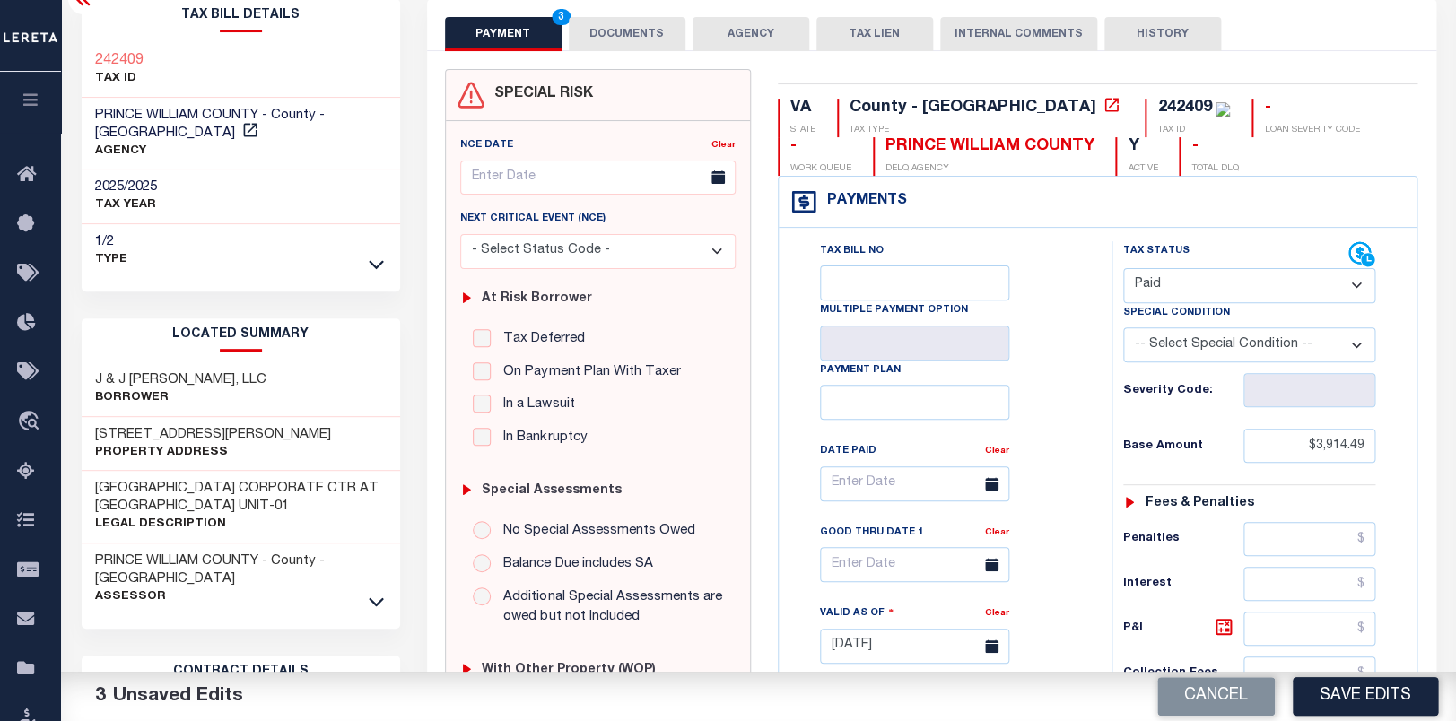
scroll to position [0, 0]
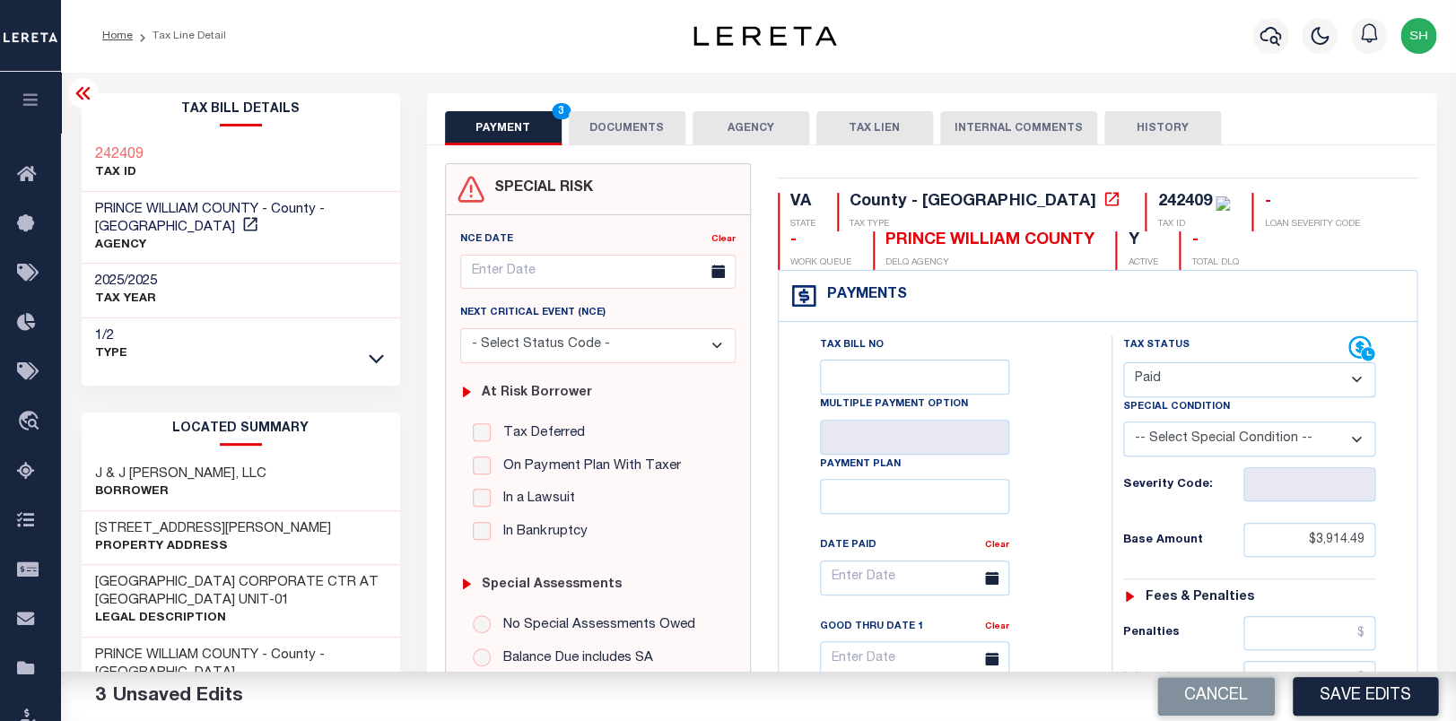
type input "$0.00"
click at [72, 142] on div "Tax Bill Details 242409 TAX ID AGENCY" at bounding box center [240, 731] width 345 height 1276
copy h3 "242409"
click at [631, 129] on button "DOCUMENTS" at bounding box center [627, 128] width 117 height 34
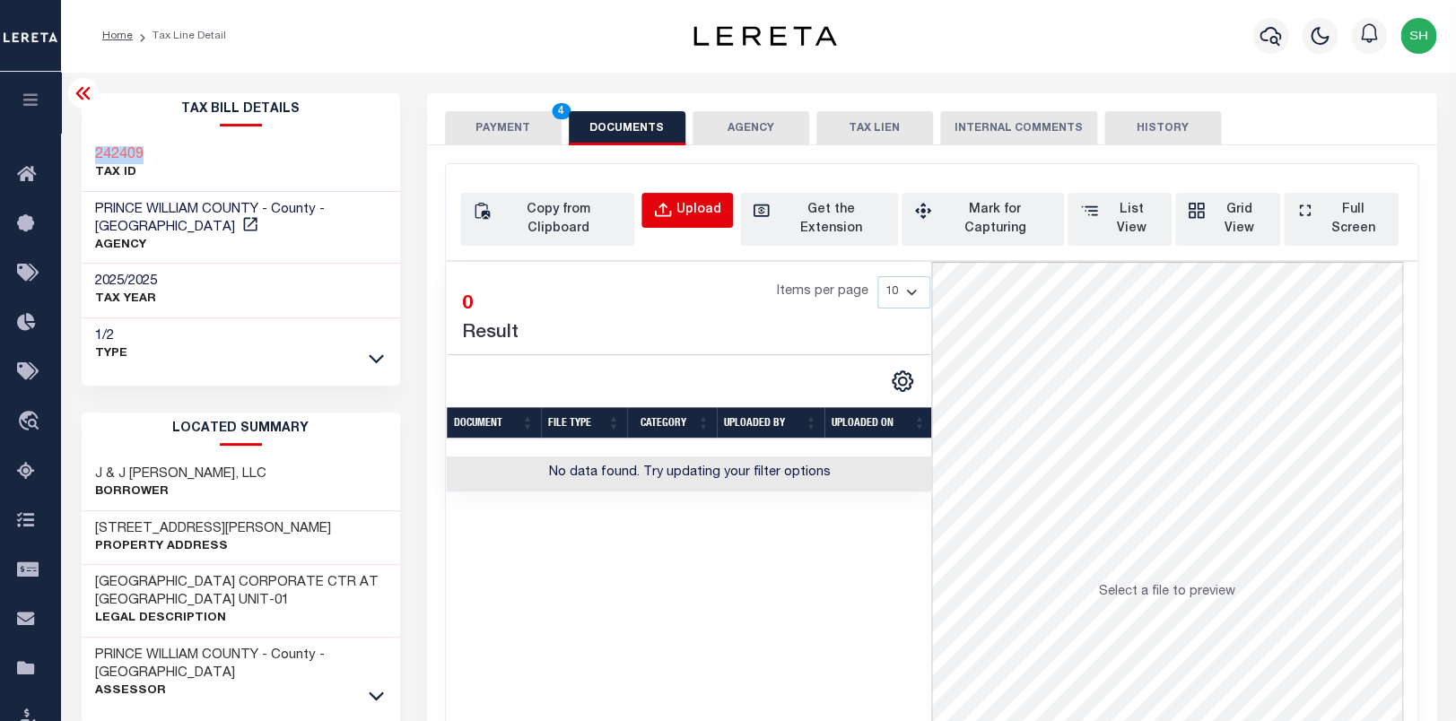
click at [721, 209] on div "Upload" at bounding box center [698, 211] width 45 height 20
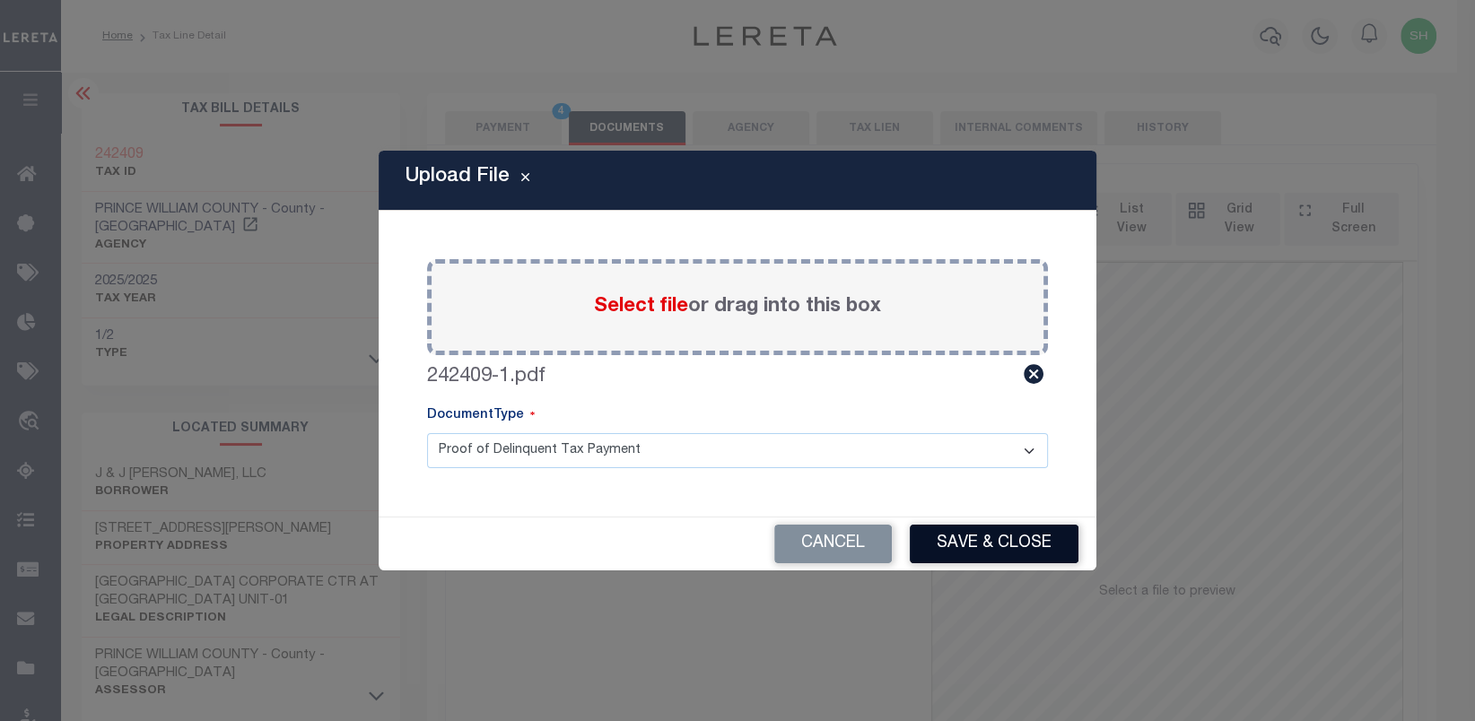
click at [1015, 557] on button "Save & Close" at bounding box center [994, 544] width 169 height 39
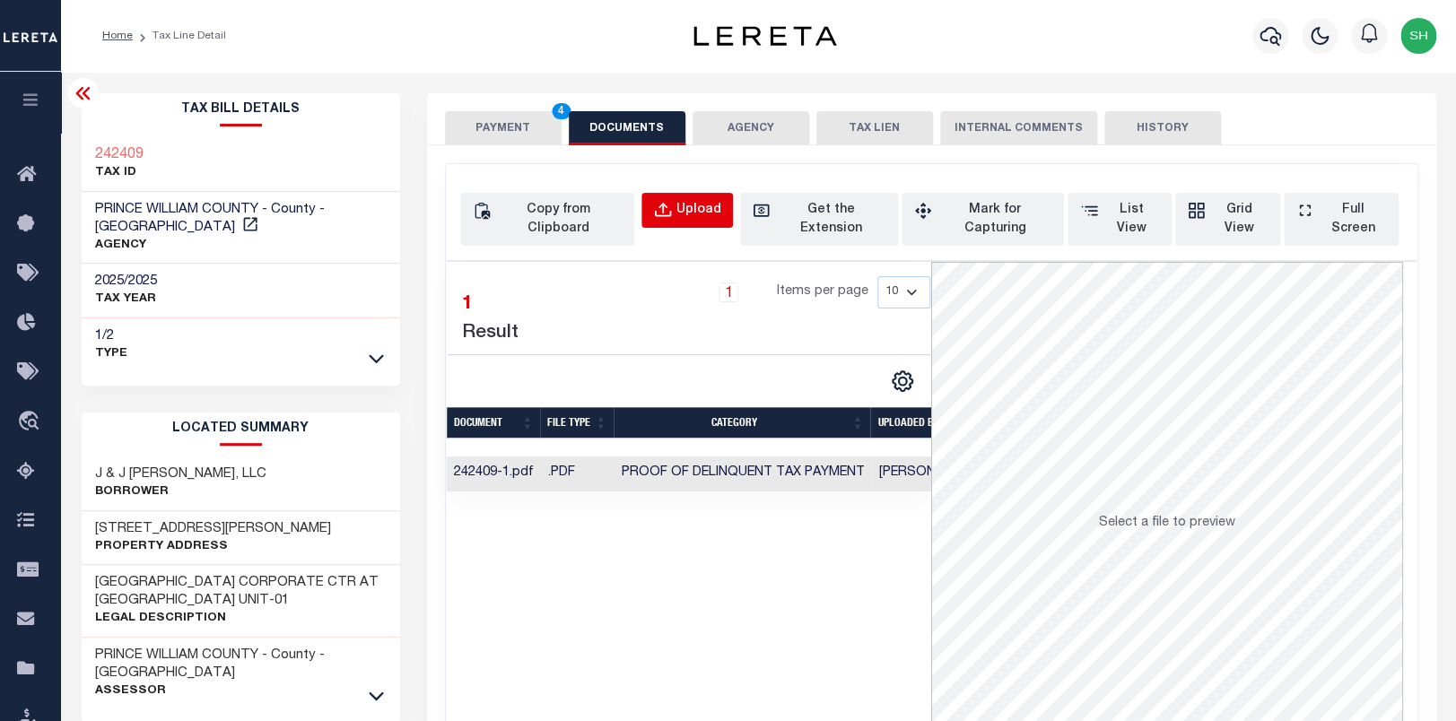
click at [714, 215] on div "Upload" at bounding box center [698, 211] width 45 height 20
select select "POP"
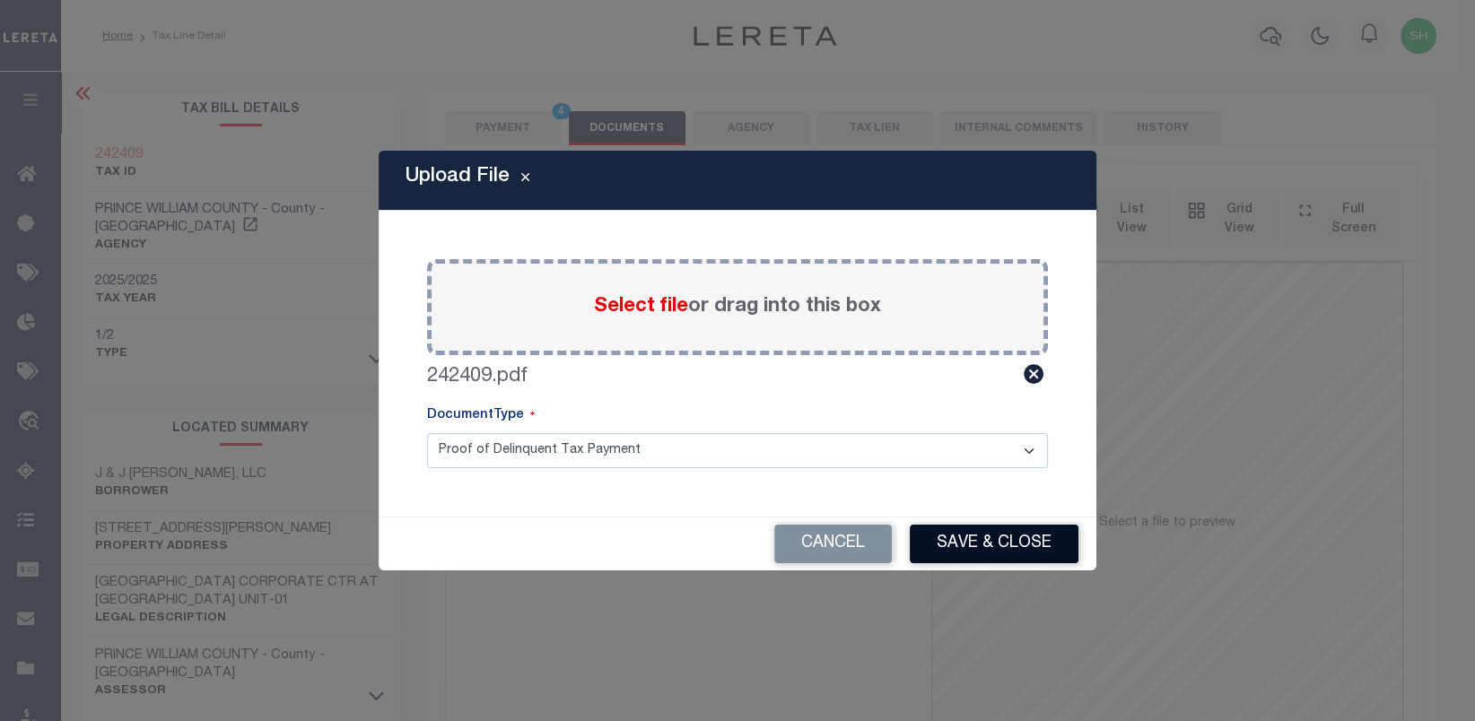
click at [1009, 550] on button "Save & Close" at bounding box center [994, 544] width 169 height 39
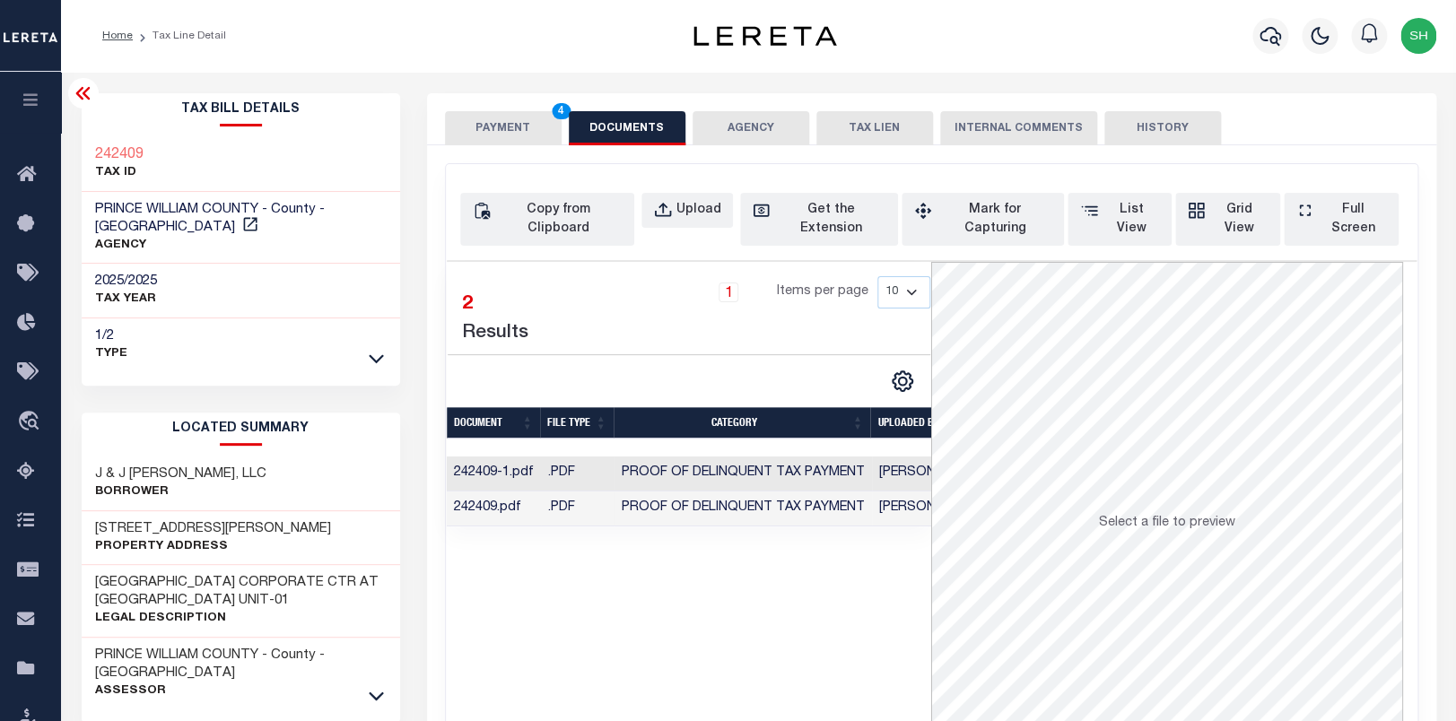
click at [81, 143] on div "Tax Bill Details 242409 TAX ID AGENCY" at bounding box center [240, 680] width 345 height 1175
copy h3 "242409"
click at [496, 121] on button "PAYMENT 4" at bounding box center [503, 128] width 117 height 34
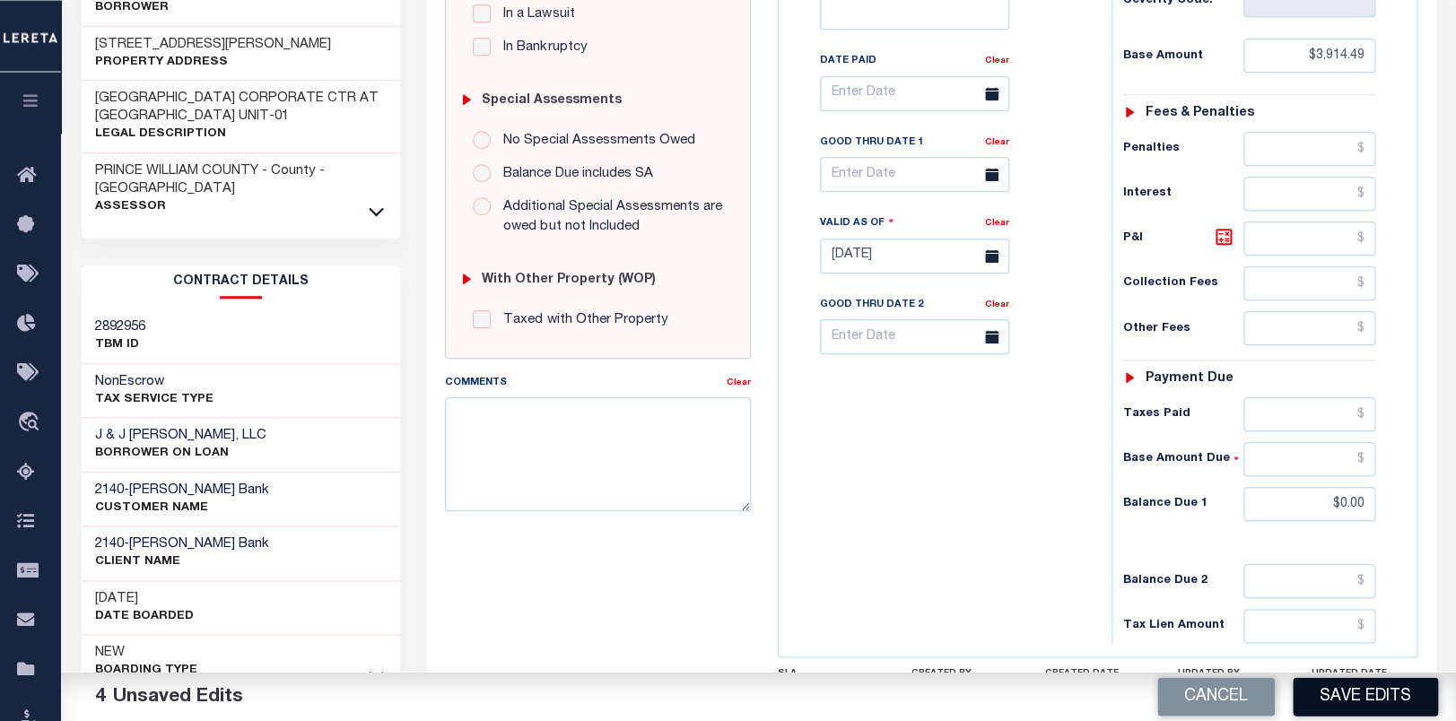
click at [1353, 685] on button "Save Edits" at bounding box center [1365, 696] width 145 height 39
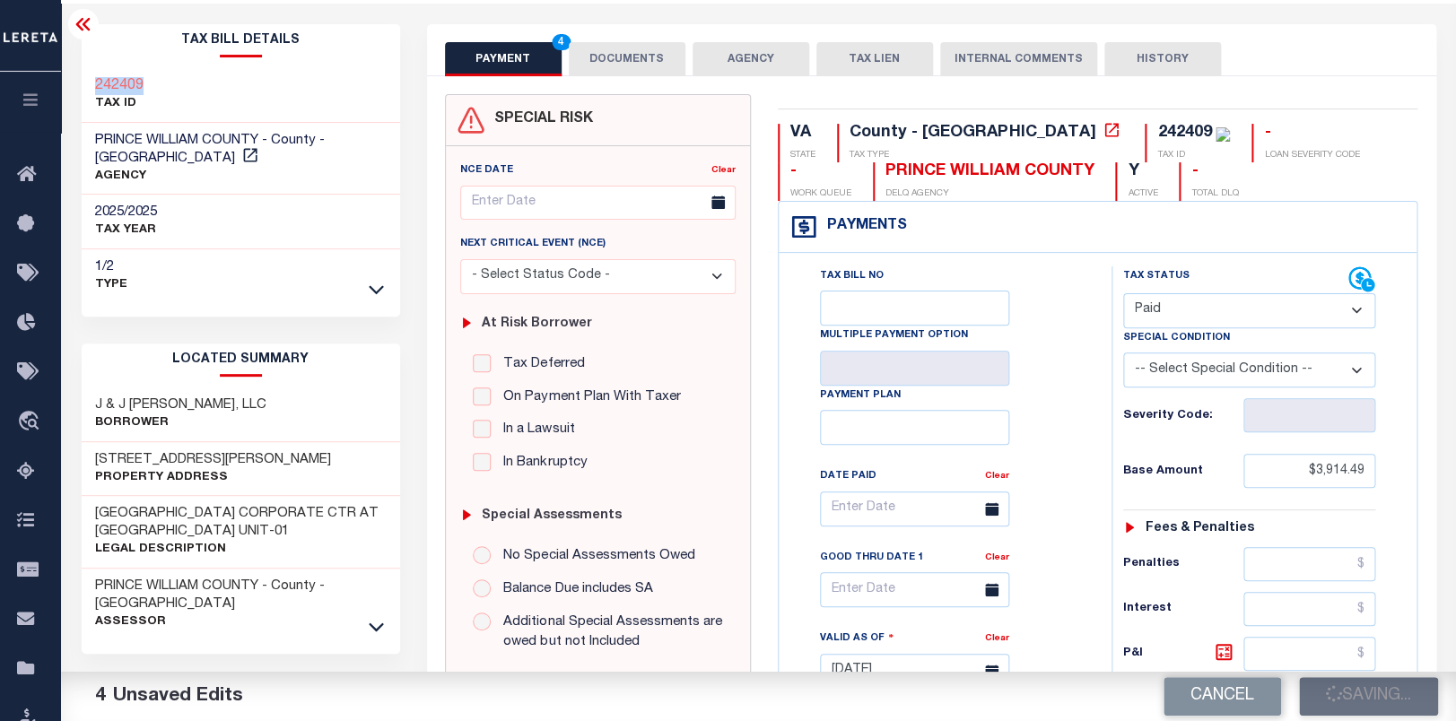
scroll to position [13, 0]
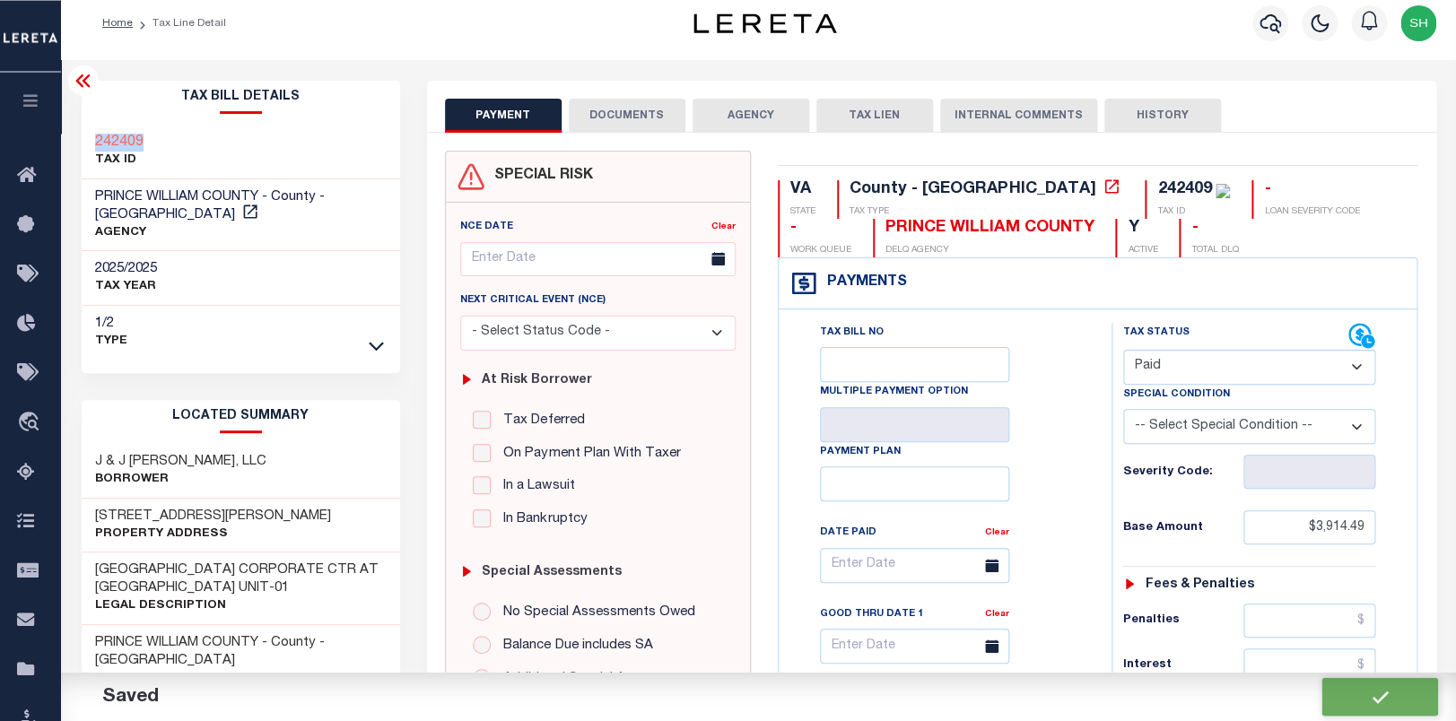
checkbox input "false"
type input "$3,914.49"
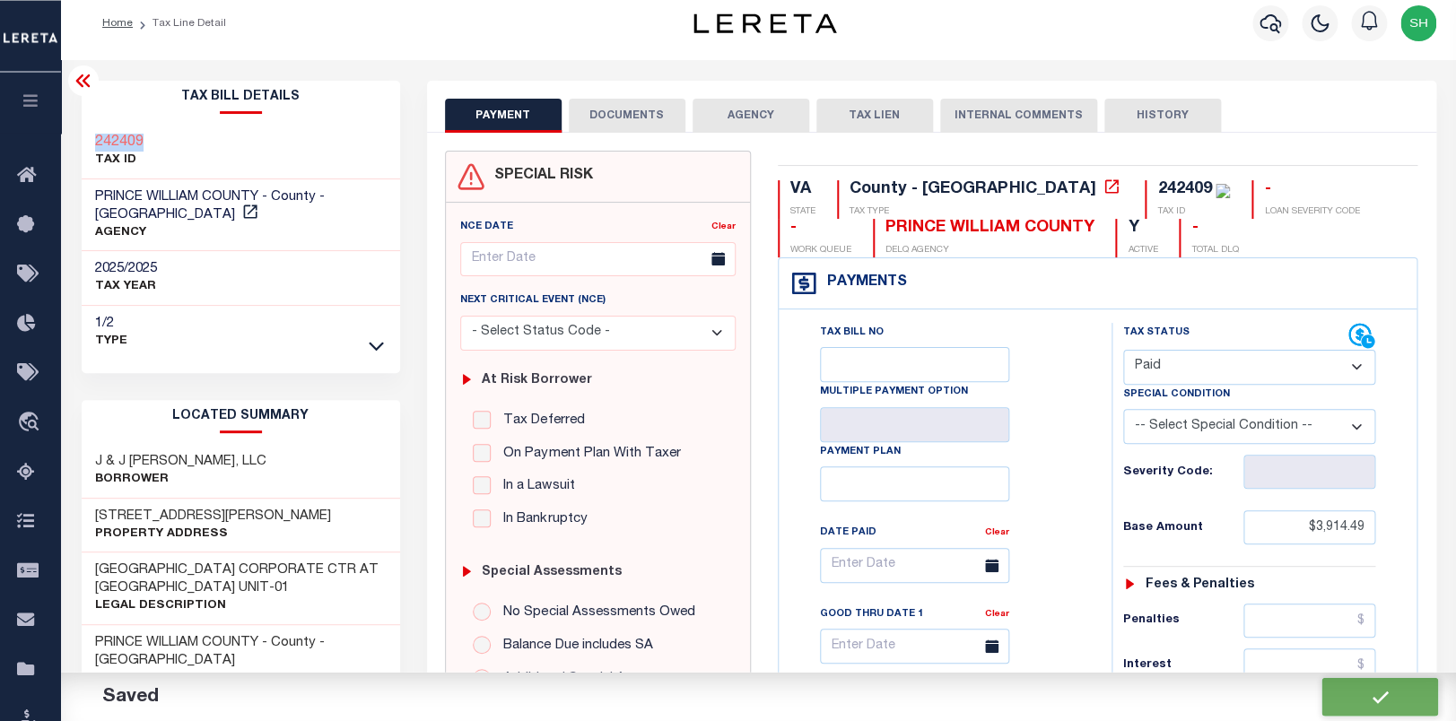
type input "$0"
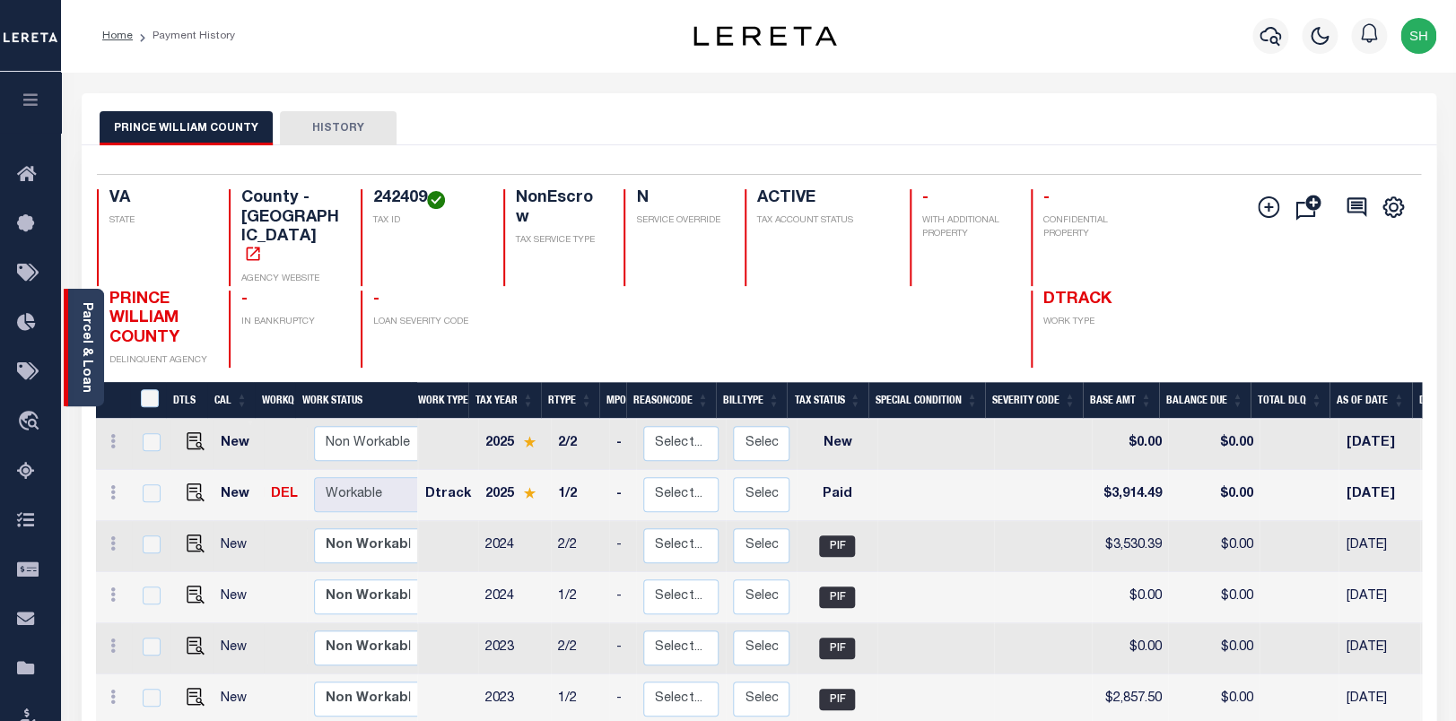
click at [80, 299] on div "Parcel & Loan" at bounding box center [84, 348] width 40 height 118
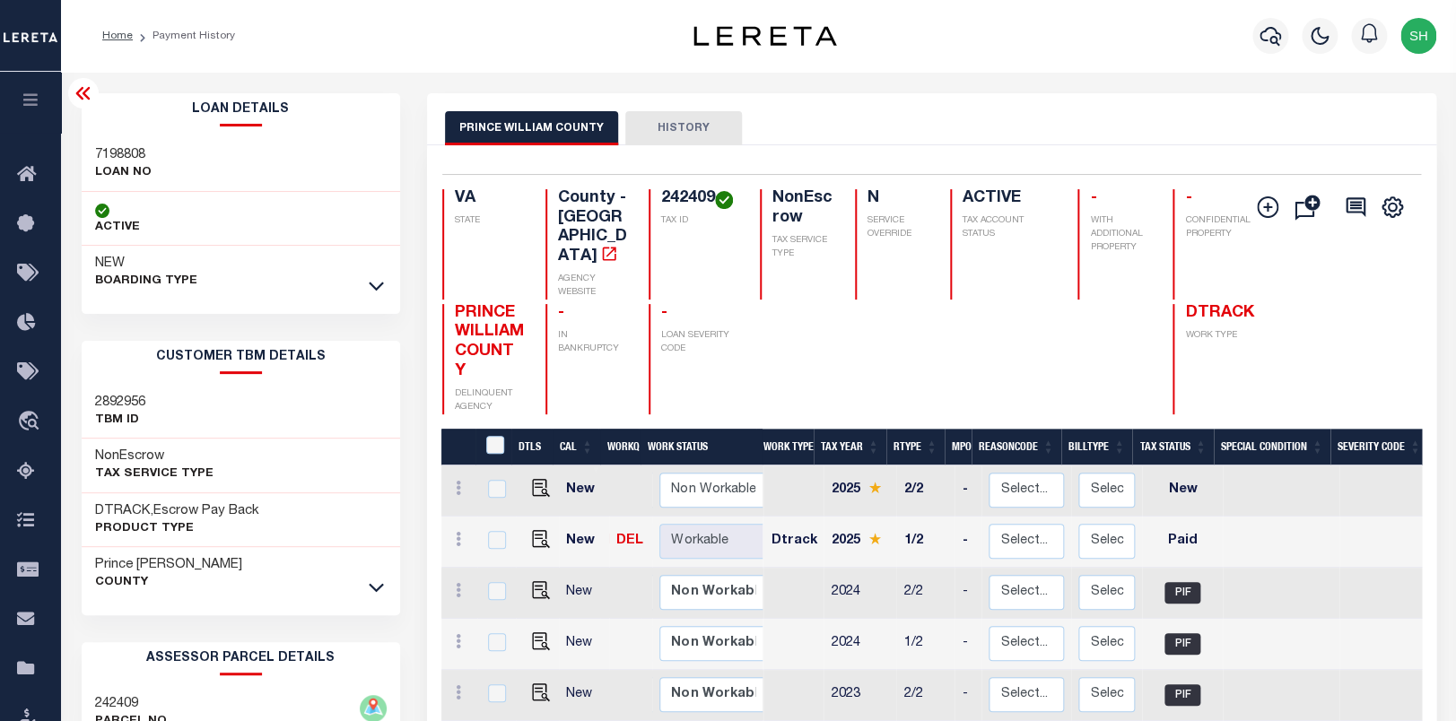
click at [108, 148] on h3 "7198808" at bounding box center [123, 155] width 57 height 18
copy h3 "7198808"
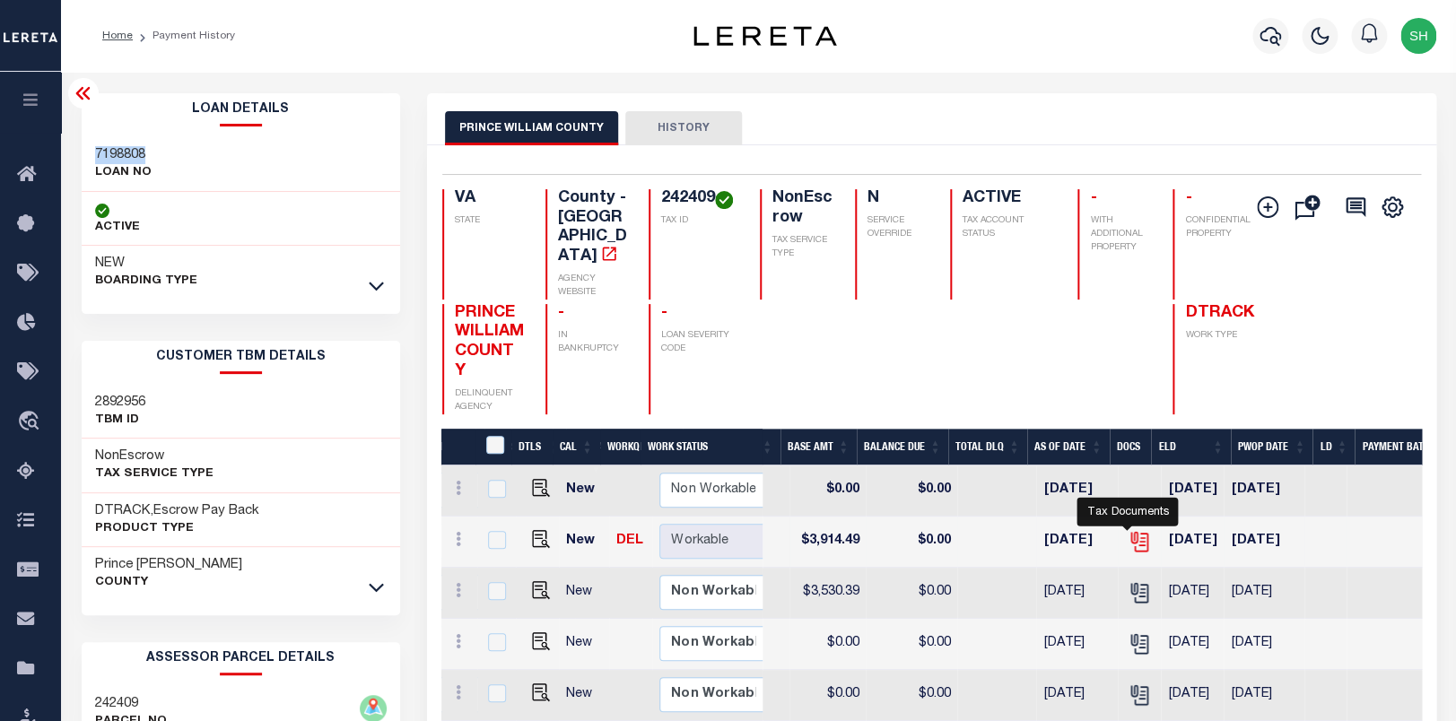
click at [1136, 530] on icon "" at bounding box center [1139, 541] width 23 height 23
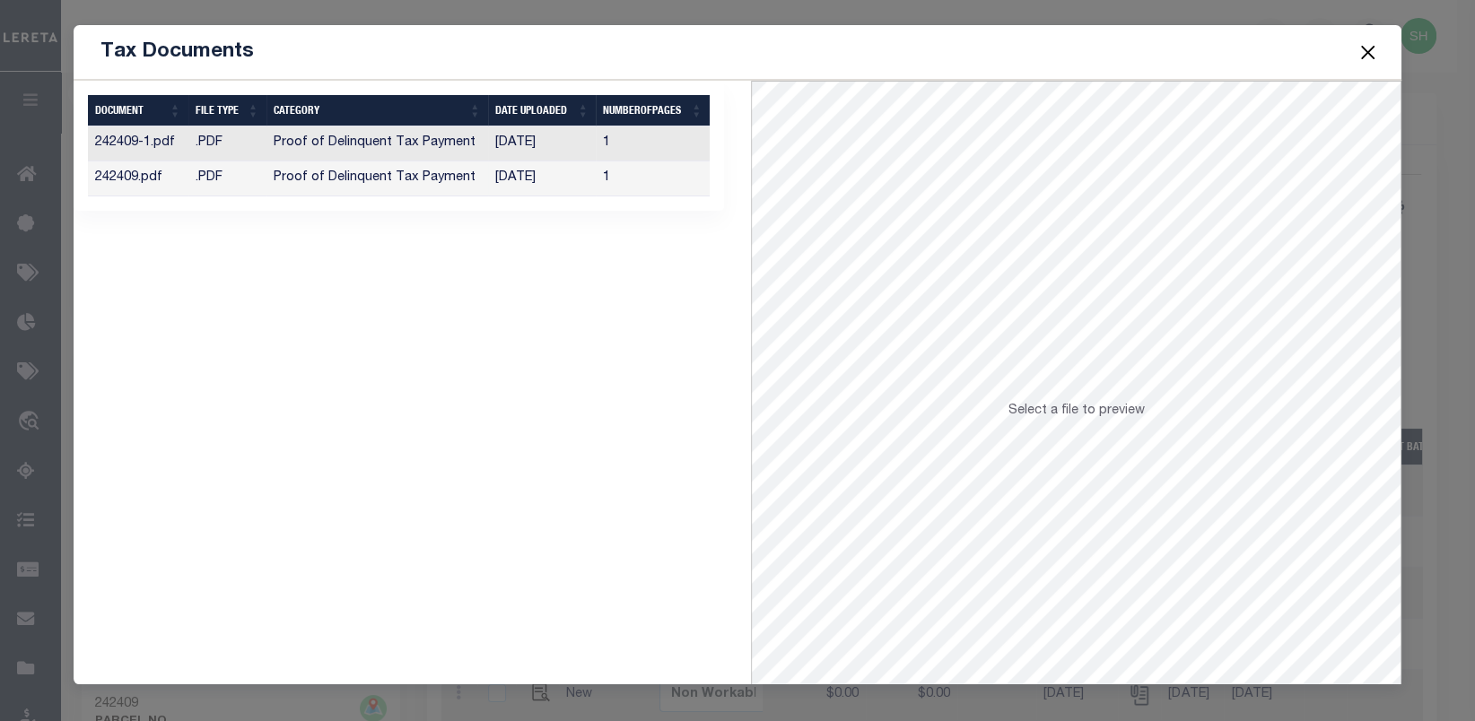
click at [358, 185] on td "Proof of Delinquent Tax Payment" at bounding box center [377, 178] width 222 height 35
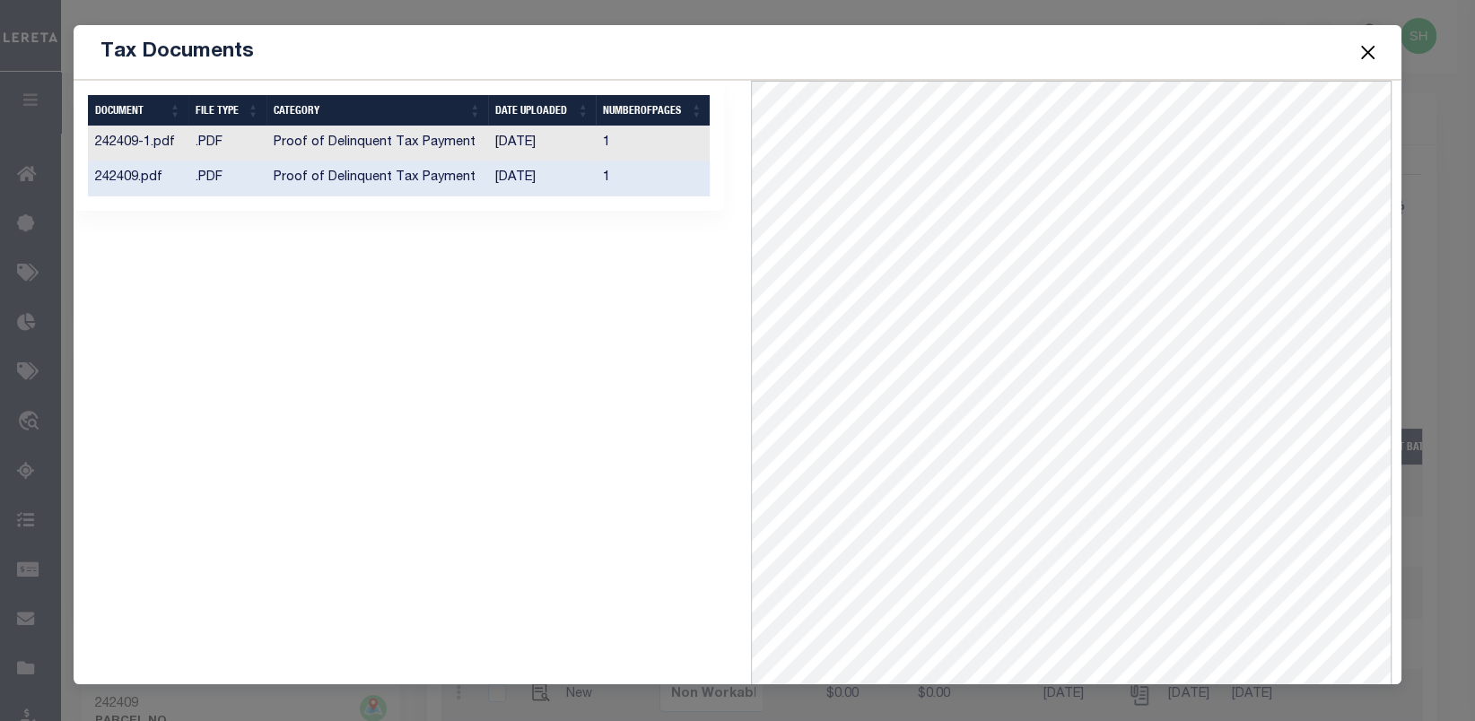
click at [367, 144] on td "Proof of Delinquent Tax Payment" at bounding box center [377, 143] width 222 height 35
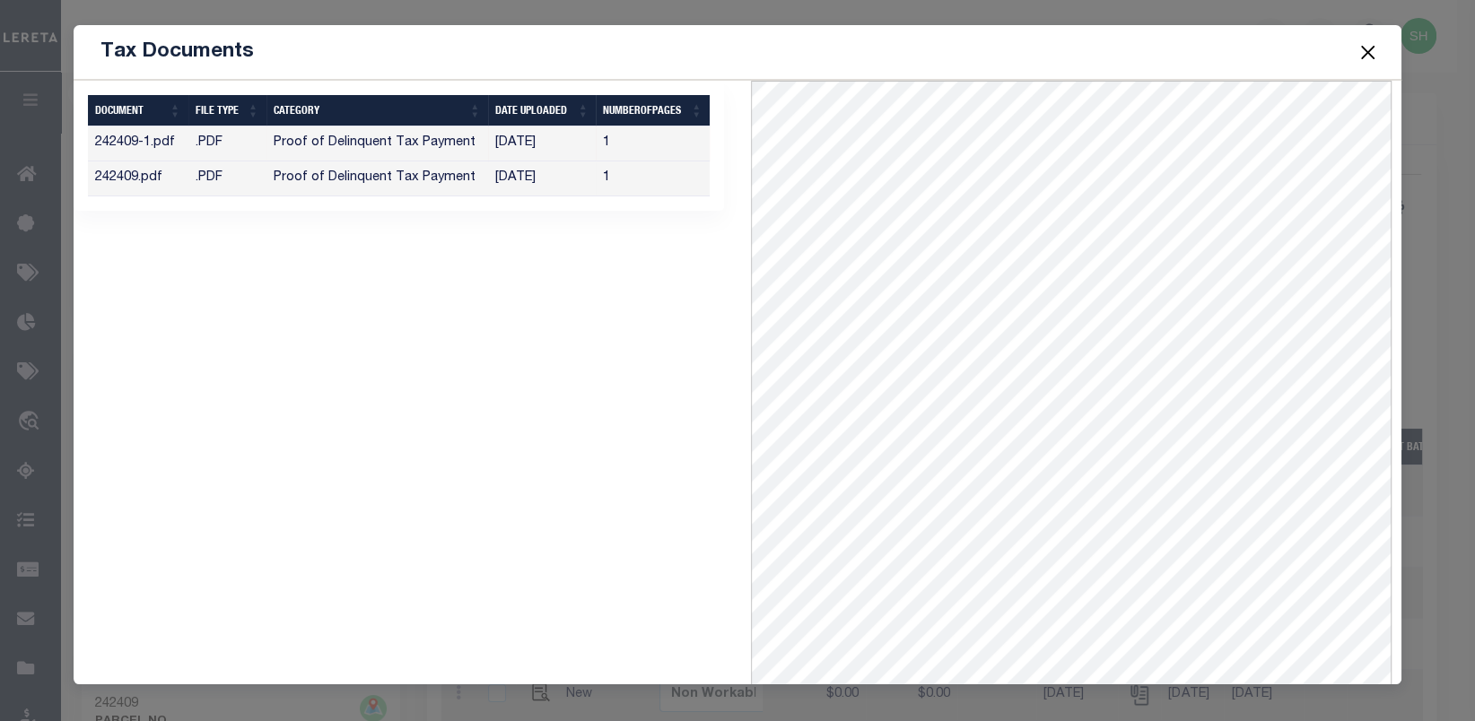
click at [1367, 45] on button "Close" at bounding box center [1367, 51] width 23 height 23
